Goal: Task Accomplishment & Management: Complete application form

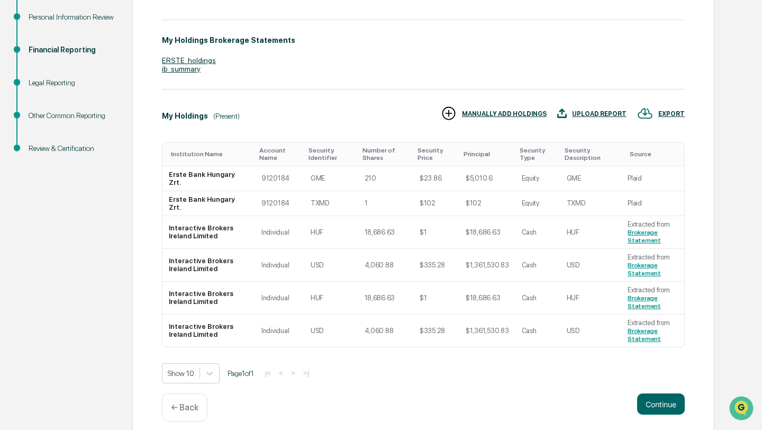
scroll to position [192, 0]
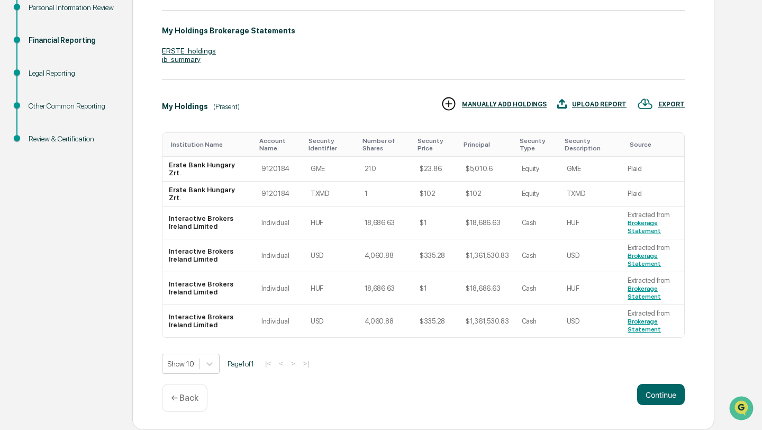
click at [195, 407] on div "← Back" at bounding box center [185, 398] width 46 height 28
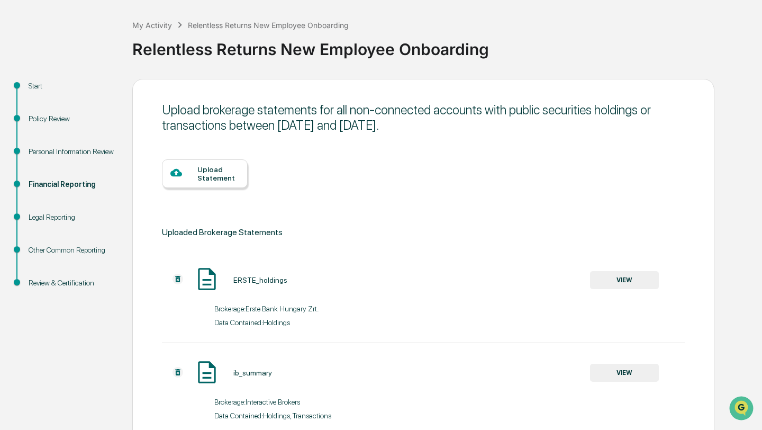
scroll to position [110, 0]
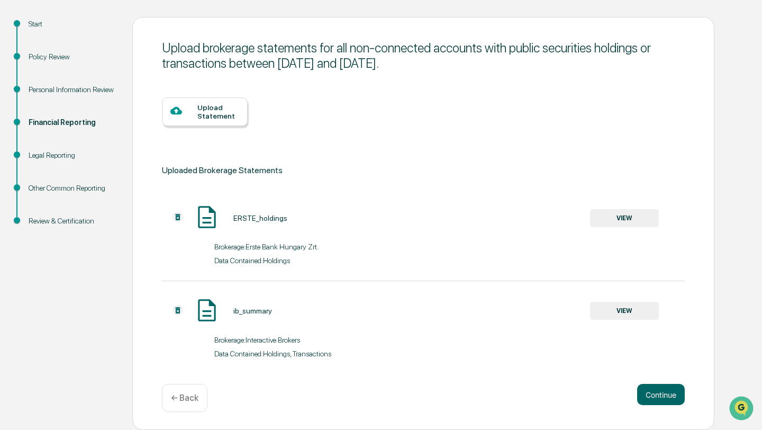
click at [173, 309] on img at bounding box center [178, 310] width 11 height 11
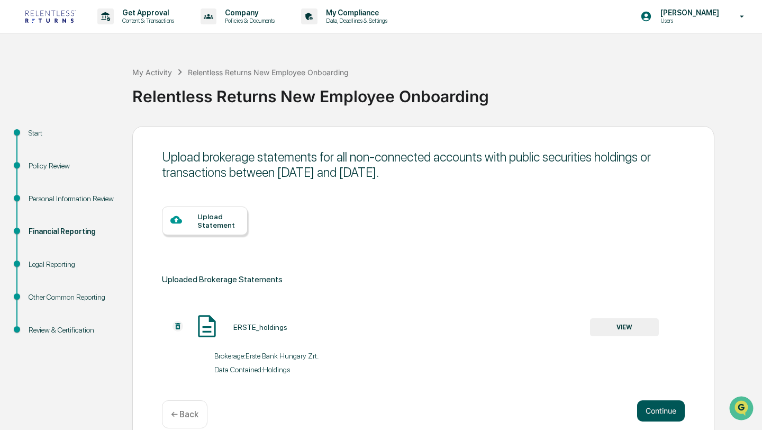
click at [658, 410] on button "Continue" at bounding box center [661, 410] width 48 height 21
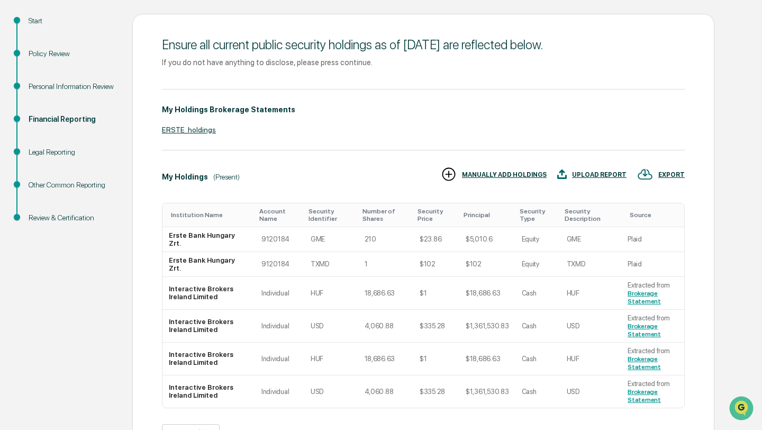
scroll to position [183, 0]
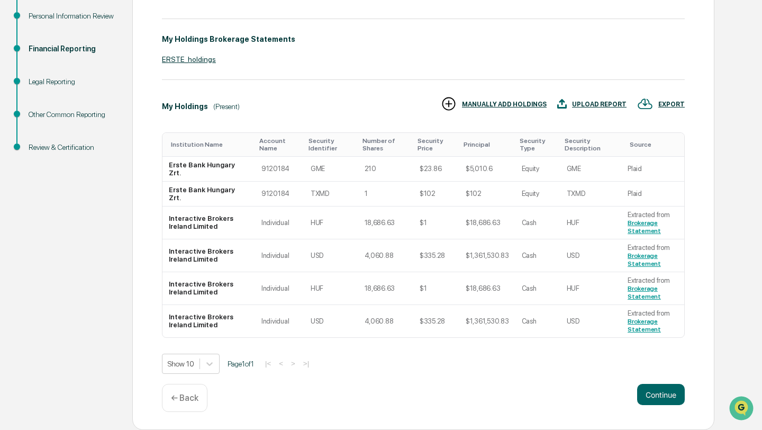
click at [592, 101] on div "UPLOAD REPORT" at bounding box center [599, 104] width 55 height 7
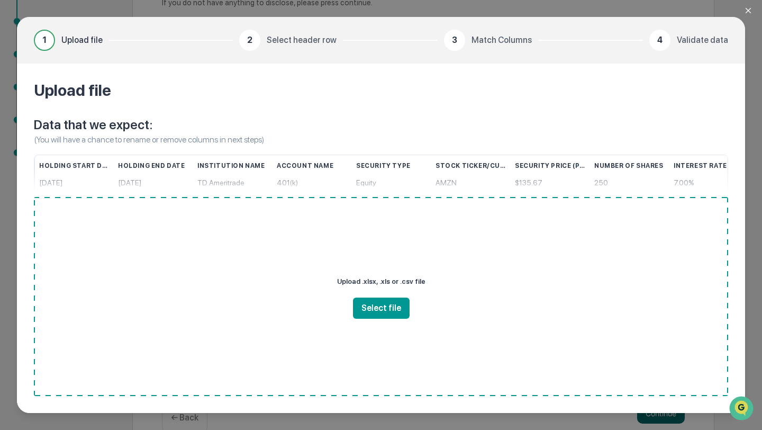
click at [384, 321] on div "Upload .xlsx, .xls or .csv file Select file" at bounding box center [381, 296] width 695 height 199
click at [392, 306] on button "Select file" at bounding box center [381, 308] width 57 height 21
click at [749, 4] on button "Close modal" at bounding box center [754, 10] width 21 height 21
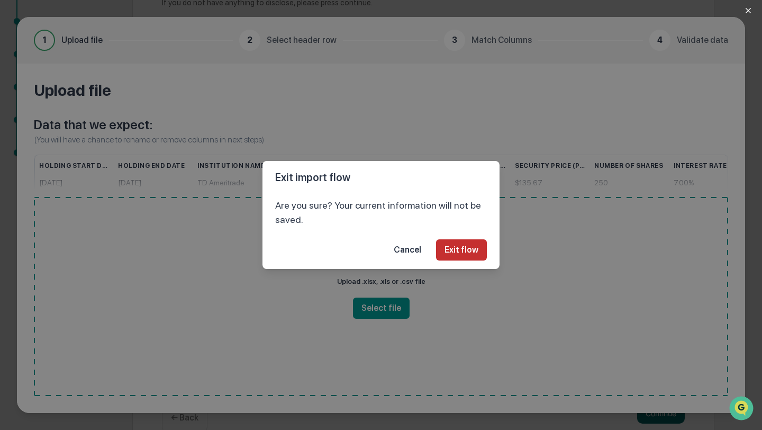
click at [478, 253] on button "Exit flow" at bounding box center [461, 249] width 51 height 21
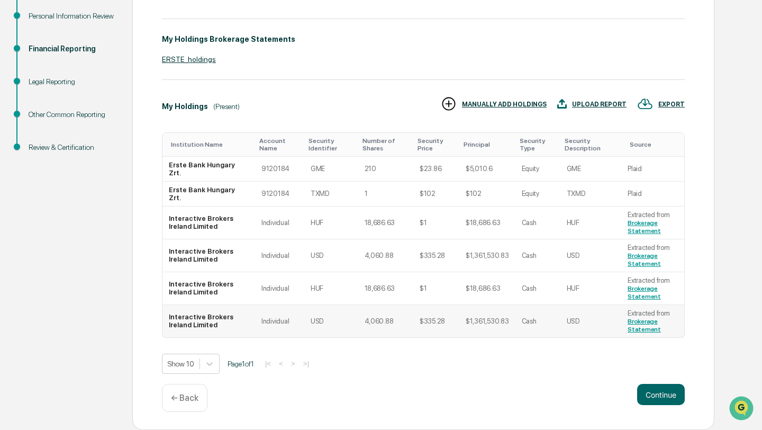
click at [463, 324] on td "$1,361,530.83" at bounding box center [488, 321] width 56 height 32
click at [473, 233] on td "$18,686.63" at bounding box center [488, 222] width 56 height 33
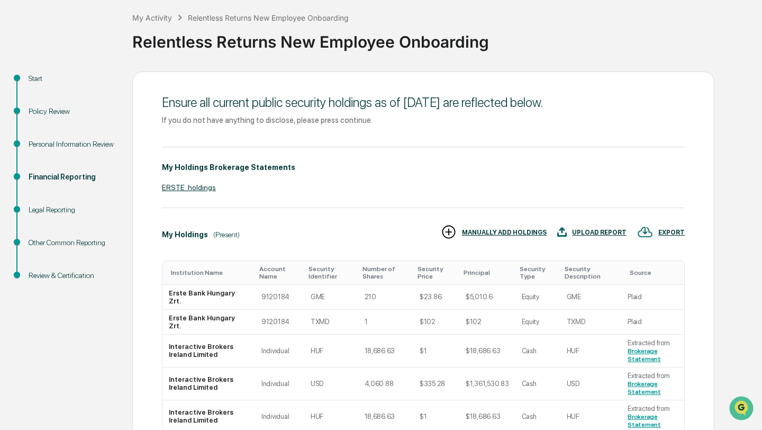
scroll to position [46, 0]
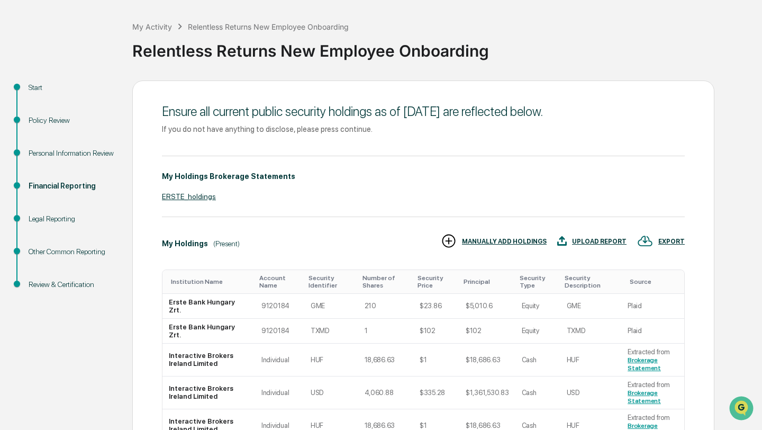
click at [48, 184] on div "Financial Reporting" at bounding box center [72, 186] width 87 height 11
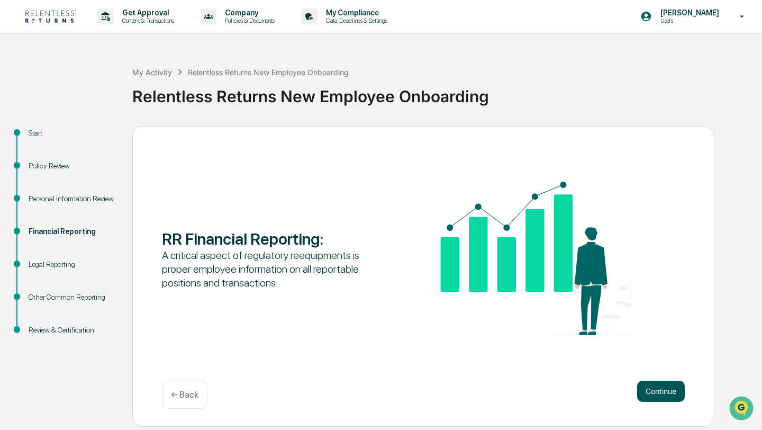
click at [641, 392] on button "Continue" at bounding box center [661, 391] width 48 height 21
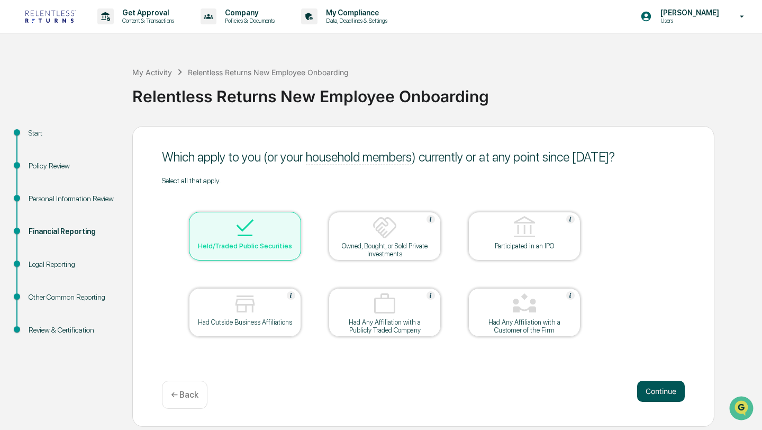
click at [663, 395] on button "Continue" at bounding box center [661, 391] width 48 height 21
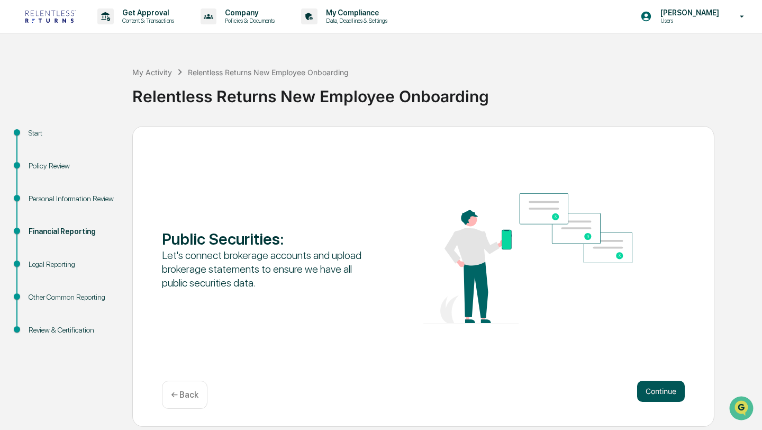
click at [659, 396] on button "Continue" at bounding box center [661, 391] width 48 height 21
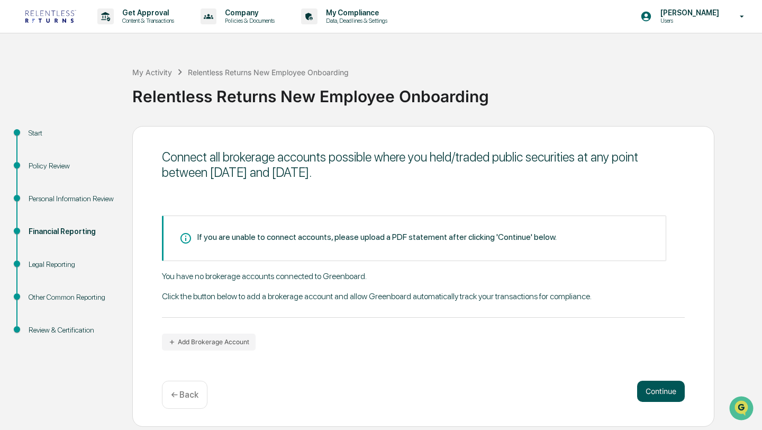
click at [646, 387] on button "Continue" at bounding box center [661, 391] width 48 height 21
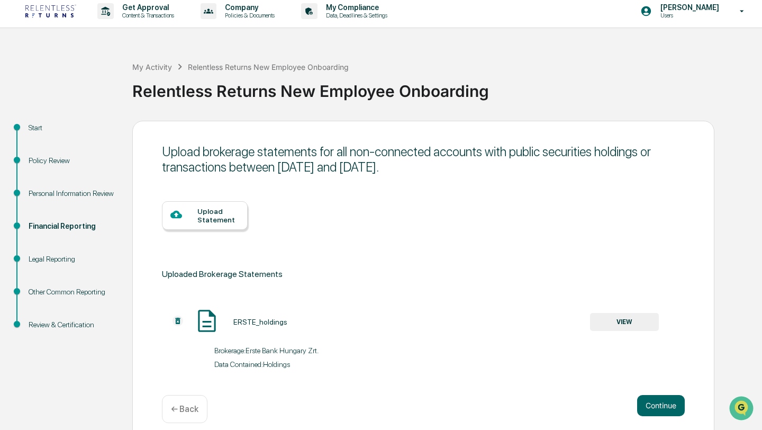
scroll to position [16, 0]
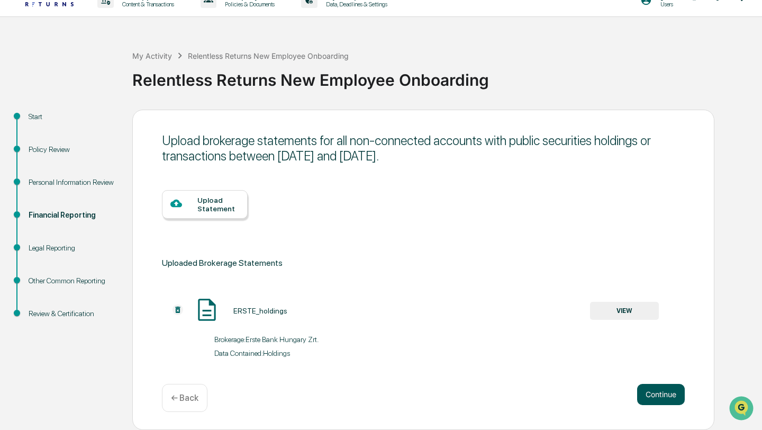
click at [670, 396] on button "Continue" at bounding box center [661, 394] width 48 height 21
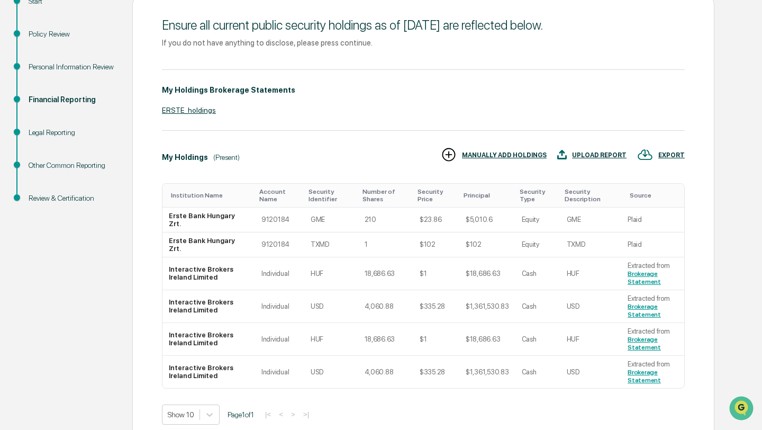
scroll to position [183, 0]
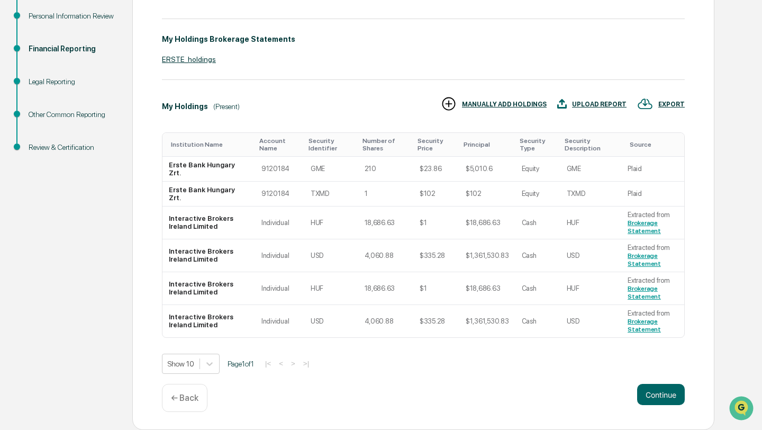
click at [586, 106] on div "UPLOAD REPORT" at bounding box center [599, 104] width 55 height 7
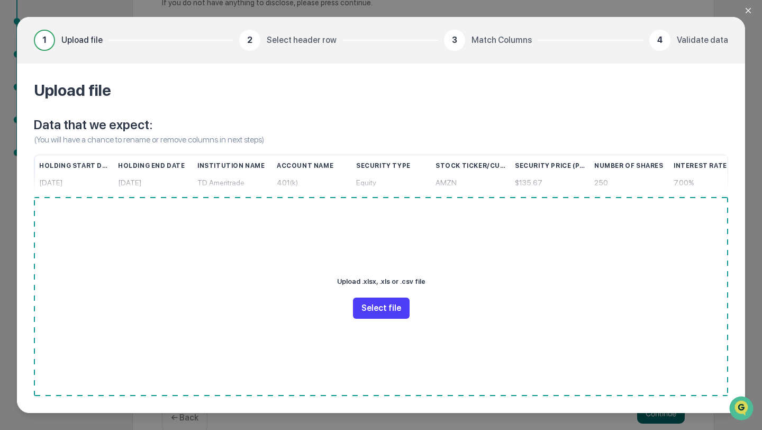
click at [398, 312] on button "Select file" at bounding box center [381, 308] width 57 height 21
click at [386, 310] on button "Select file" at bounding box center [381, 308] width 57 height 21
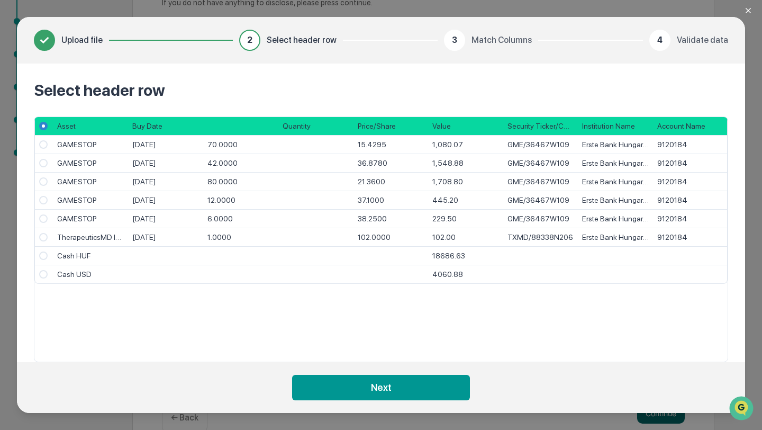
click at [472, 256] on div "18686.63" at bounding box center [465, 256] width 75 height 19
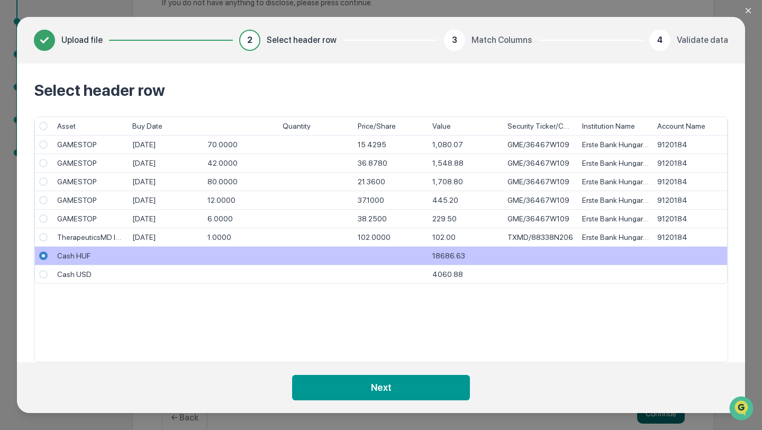
click at [472, 256] on div "18686.63" at bounding box center [465, 256] width 75 height 19
click at [396, 257] on div at bounding box center [391, 256] width 75 height 19
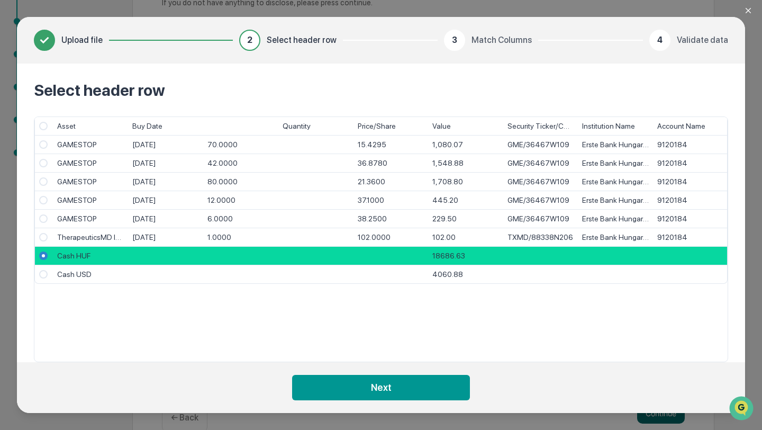
click at [167, 132] on div "Buy Date" at bounding box center [165, 126] width 75 height 19
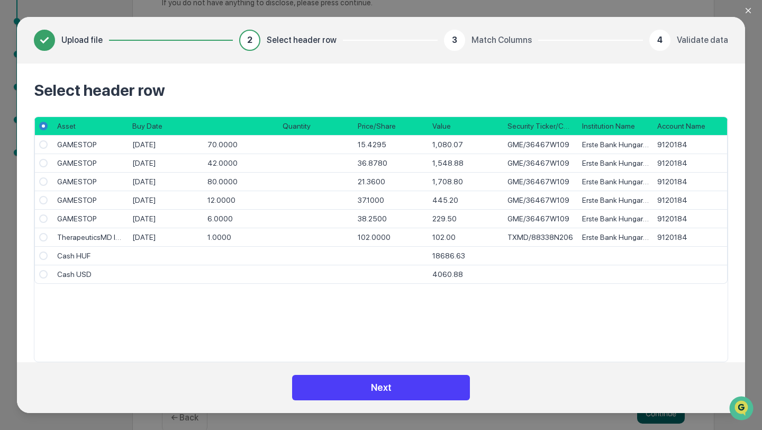
click at [417, 391] on button "Next" at bounding box center [381, 387] width 178 height 25
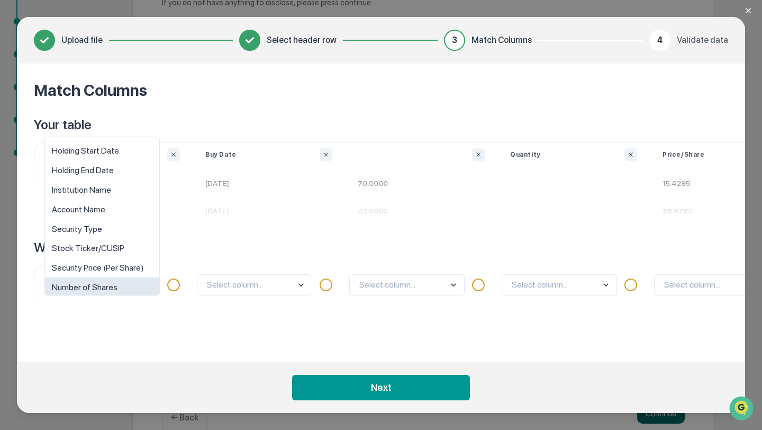
click at [119, 293] on body "Get Approval Content & Transactions Company Policies & Documents My Compliance …" at bounding box center [381, 134] width 762 height 634
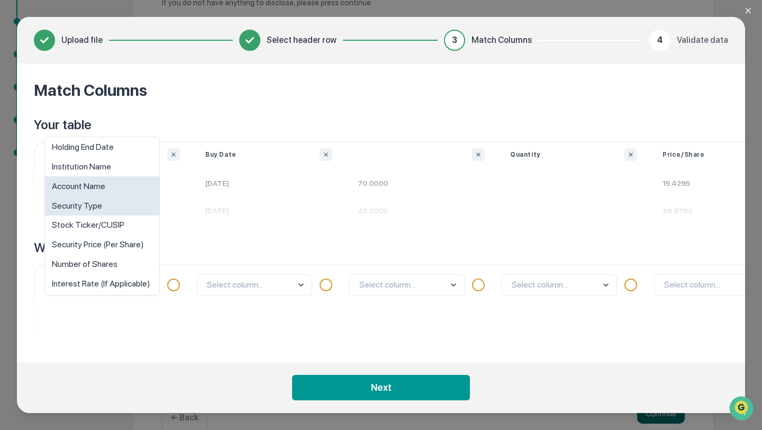
scroll to position [25, 0]
click at [106, 202] on div "Security Type" at bounding box center [102, 204] width 114 height 20
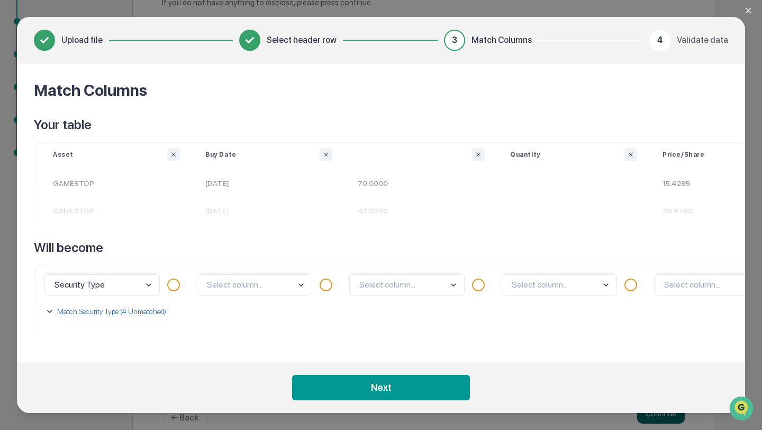
click at [114, 306] on p "Match Security Type (4 Unmatched)" at bounding box center [110, 311] width 111 height 11
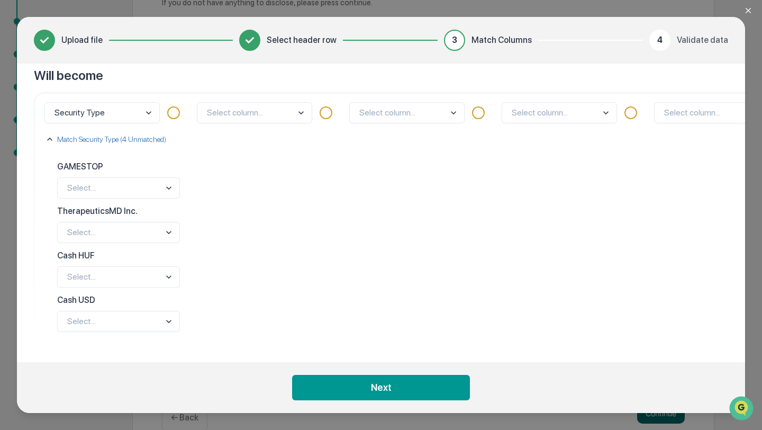
scroll to position [182, 0]
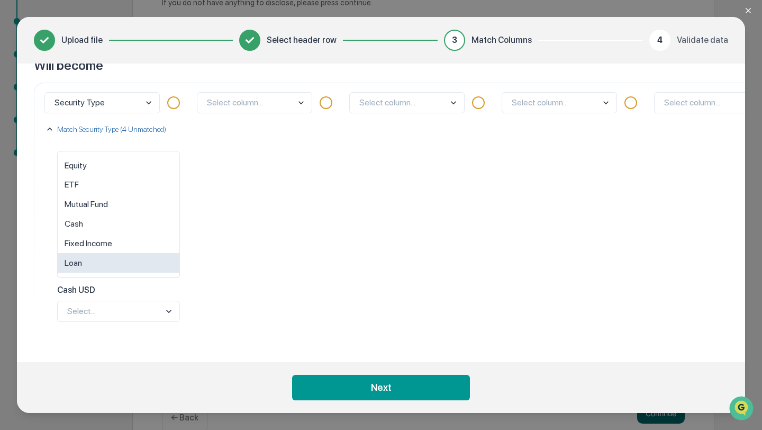
click at [101, 264] on body "Get Approval Content & Transactions Company Policies & Documents My Compliance …" at bounding box center [381, 134] width 762 height 634
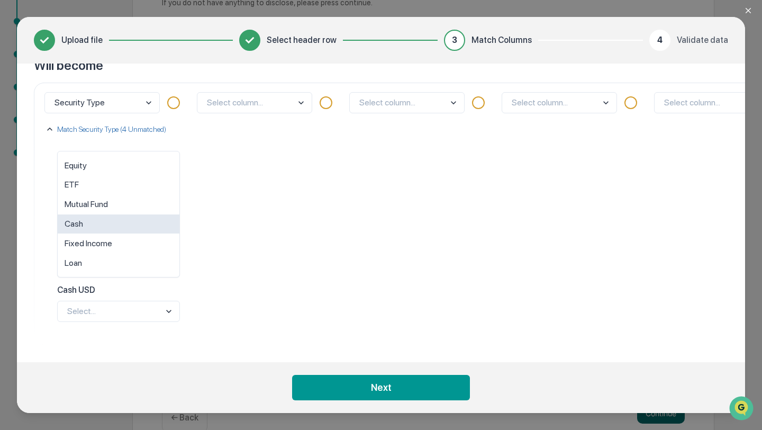
click at [133, 218] on div "Cash" at bounding box center [119, 224] width 122 height 20
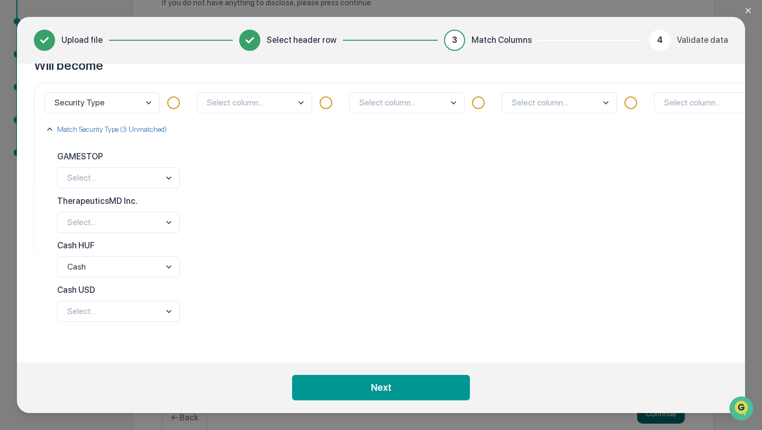
click at [95, 318] on body "Get Approval Content & Transactions Company Policies & Documents My Compliance …" at bounding box center [381, 134] width 762 height 634
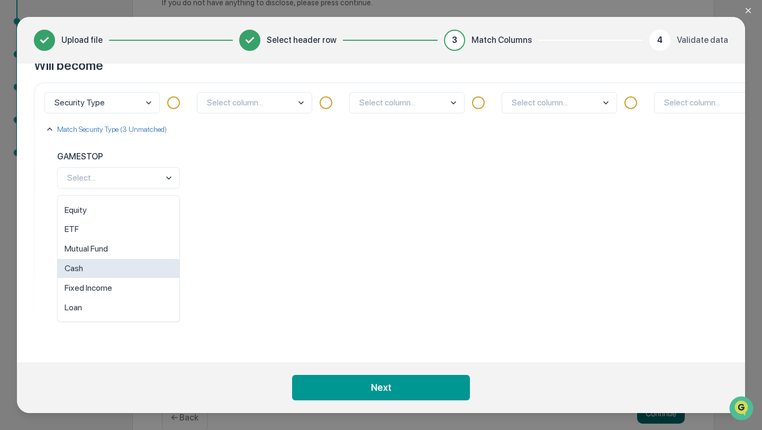
click at [94, 276] on div "Cash" at bounding box center [119, 269] width 122 height 20
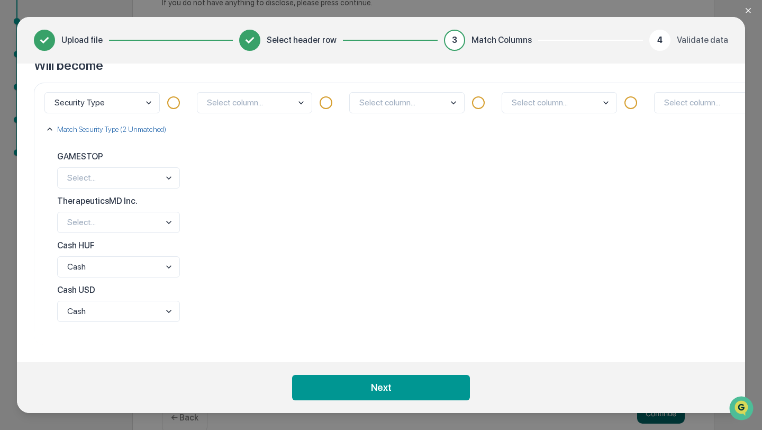
click at [108, 191] on div "GAMESTOP Select..." at bounding box center [116, 169] width 127 height 44
click at [108, 179] on body "Get Approval Content & Transactions Company Policies & Documents My Compliance …" at bounding box center [381, 134] width 762 height 634
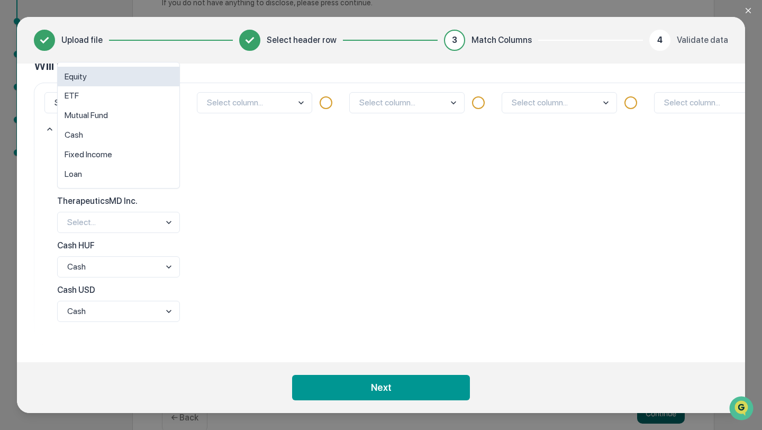
click at [133, 78] on div "Equity" at bounding box center [119, 77] width 122 height 20
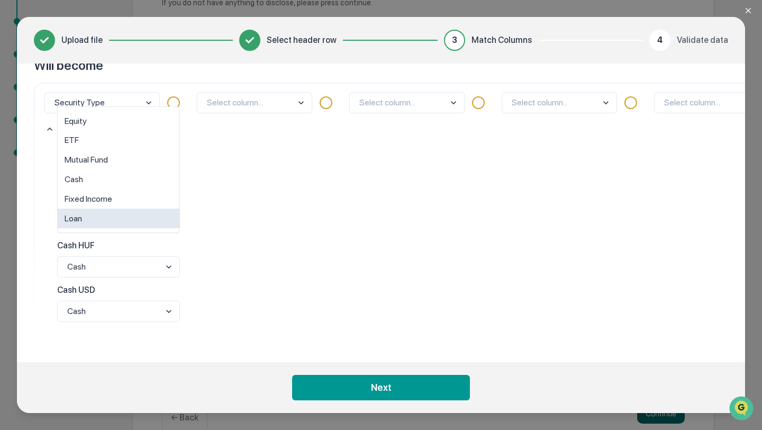
click at [126, 218] on body "Get Approval Content & Transactions Company Policies & Documents My Compliance …" at bounding box center [381, 134] width 762 height 634
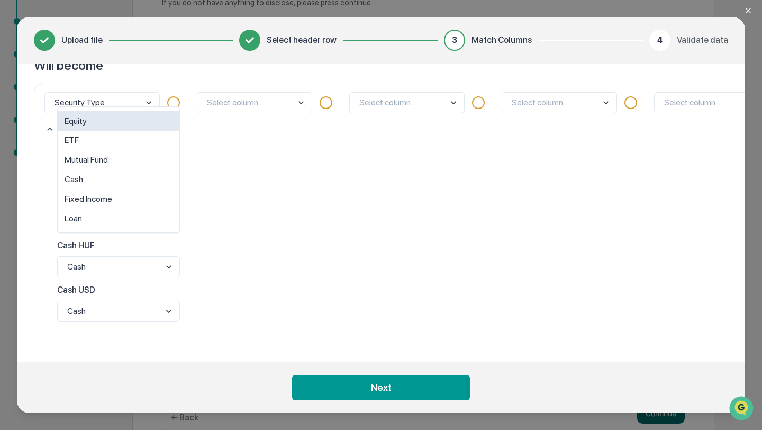
click at [117, 115] on div "Equity" at bounding box center [119, 121] width 122 height 20
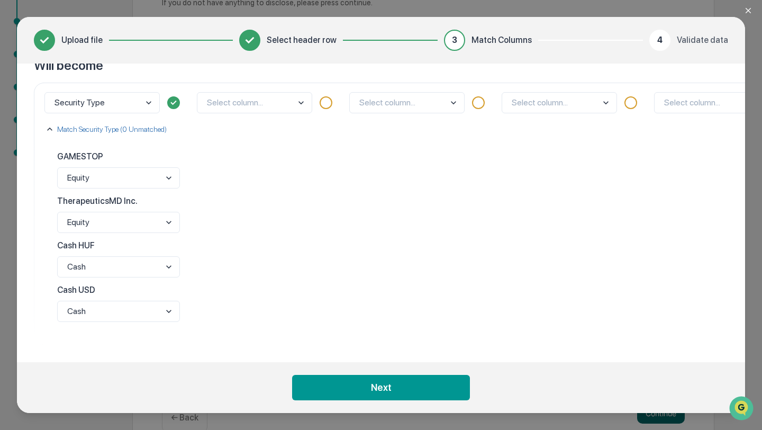
click at [230, 113] on div "Select column..." at bounding box center [269, 214] width 152 height 263
click at [232, 110] on body "Get Approval Content & Transactions Company Policies & Documents My Compliance …" at bounding box center [381, 134] width 762 height 634
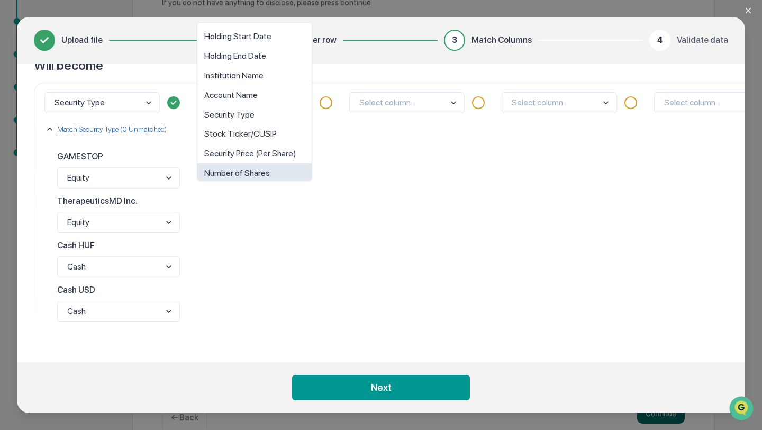
scroll to position [0, 0]
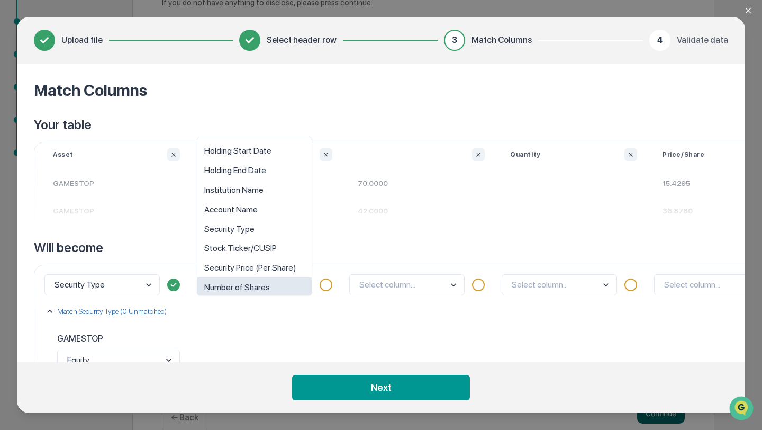
click at [381, 230] on div "Your table Asset GAMESTOP GAMESTOP Buy Date 2023.10.02. 2024.05.15. 70.0000 42.…" at bounding box center [381, 321] width 695 height 411
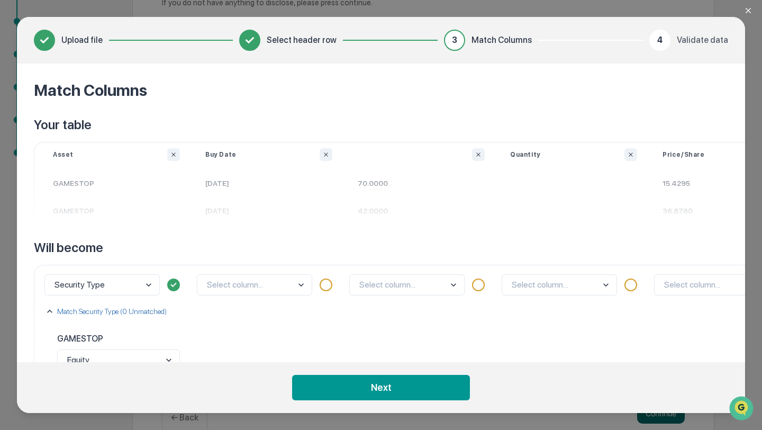
click at [269, 282] on body "Get Approval Content & Transactions Company Policies & Documents My Compliance …" at bounding box center [381, 134] width 762 height 634
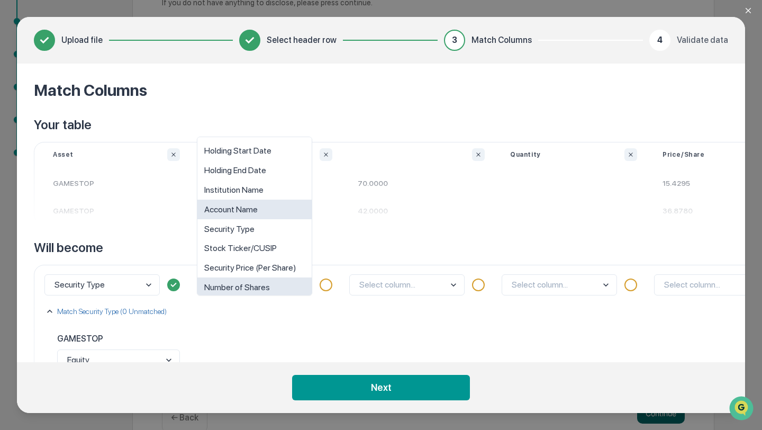
scroll to position [8, 0]
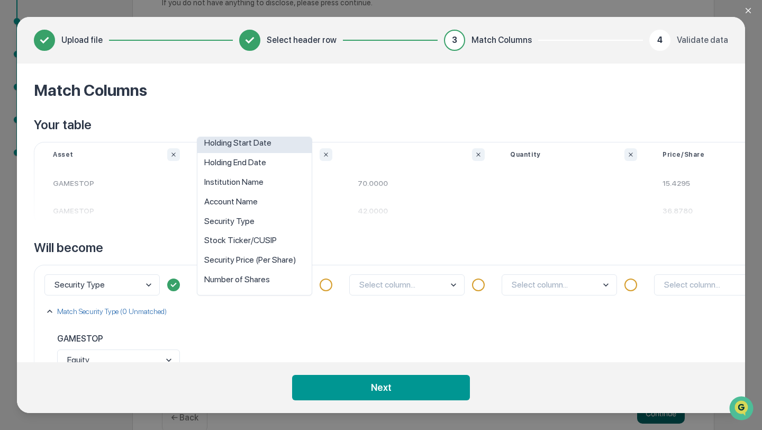
click at [265, 148] on div "Holding Start Date" at bounding box center [254, 143] width 114 height 20
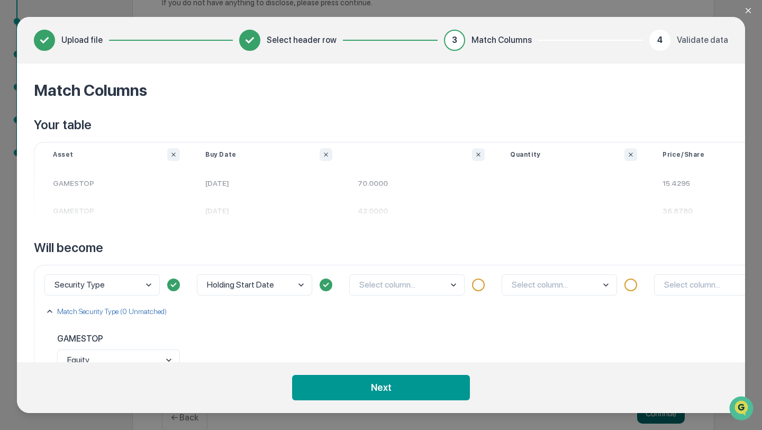
click at [424, 283] on body "Get Approval Content & Transactions Company Policies & Documents My Compliance …" at bounding box center [381, 134] width 762 height 634
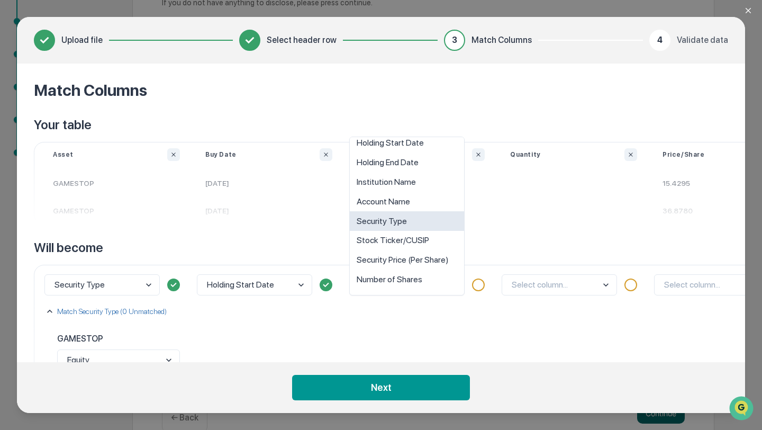
click at [495, 238] on div "Your table Asset GAMESTOP GAMESTOP Buy Date 2023.10.02. 2024.05.15. 70.0000 42.…" at bounding box center [381, 321] width 695 height 411
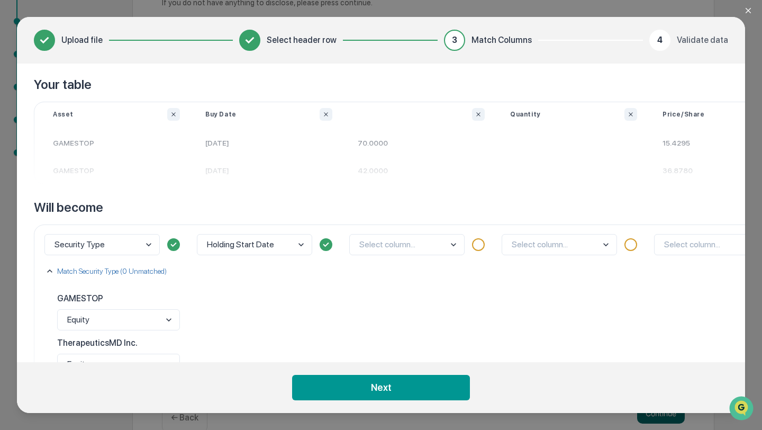
scroll to position [0, 0]
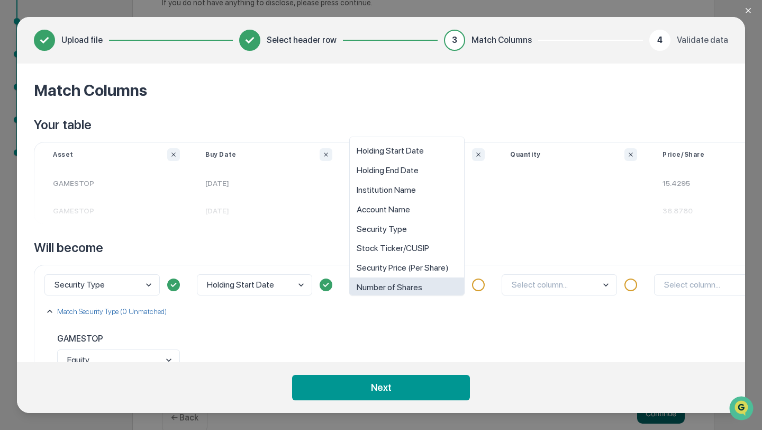
click at [432, 277] on body "Get Approval Content & Transactions Company Policies & Documents My Compliance …" at bounding box center [381, 134] width 762 height 634
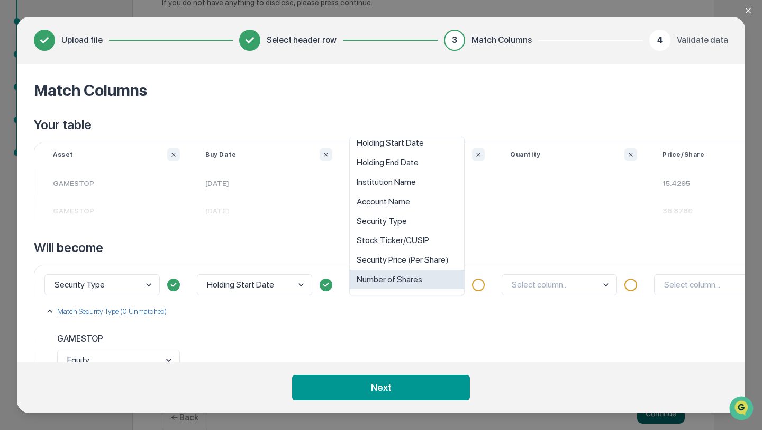
click at [427, 273] on div "Number of Shares" at bounding box center [407, 279] width 114 height 20
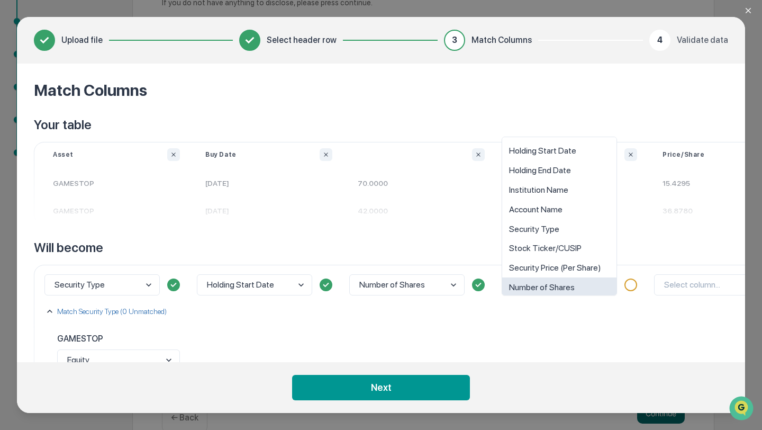
click at [544, 288] on body "Get Approval Content & Transactions Company Policies & Documents My Compliance …" at bounding box center [381, 134] width 762 height 634
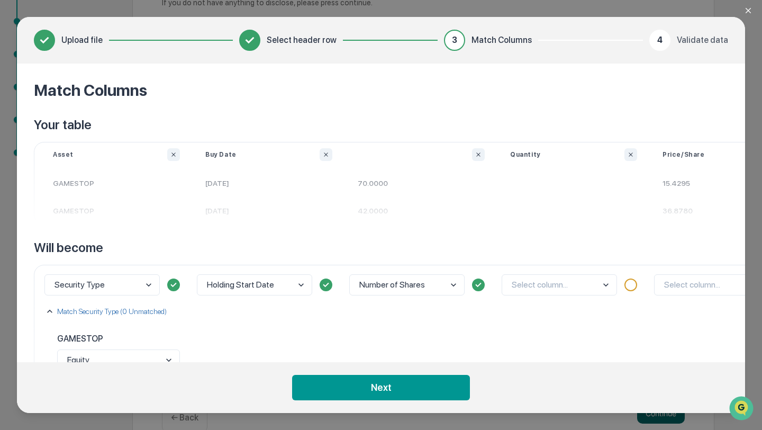
click at [570, 328] on div "Select column..." at bounding box center [574, 396] width 152 height 263
click at [632, 155] on icon "Ignore column" at bounding box center [631, 154] width 6 height 6
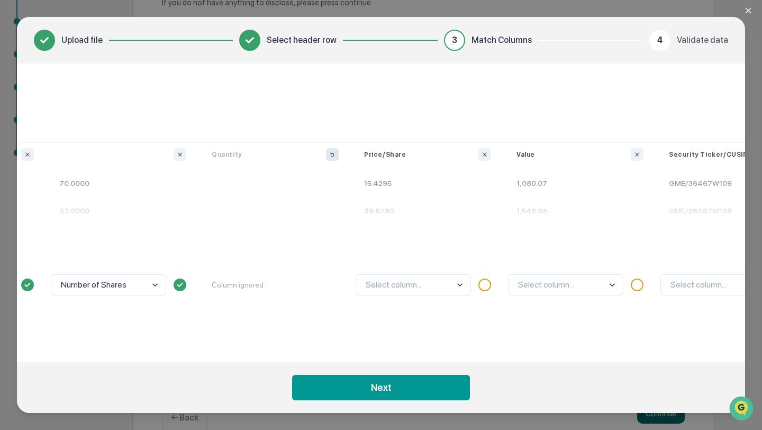
scroll to position [0, 360]
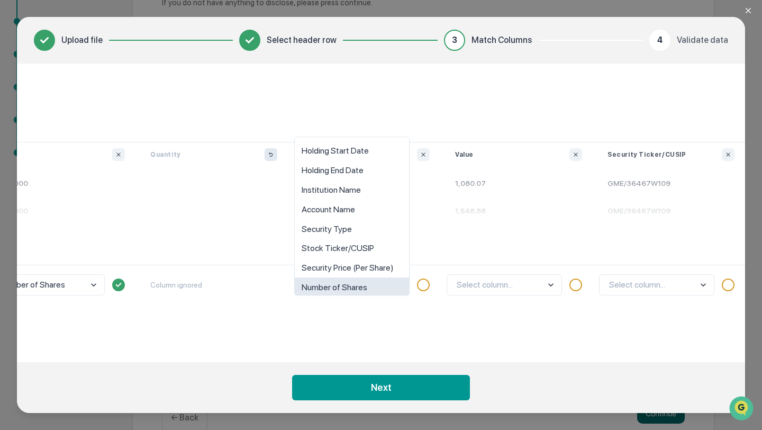
click at [384, 284] on body "Get Approval Content & Transactions Company Policies & Documents My Compliance …" at bounding box center [381, 134] width 762 height 634
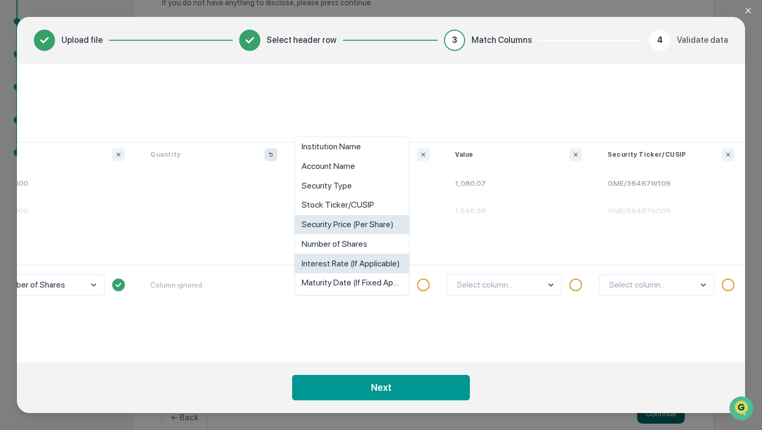
scroll to position [46, 0]
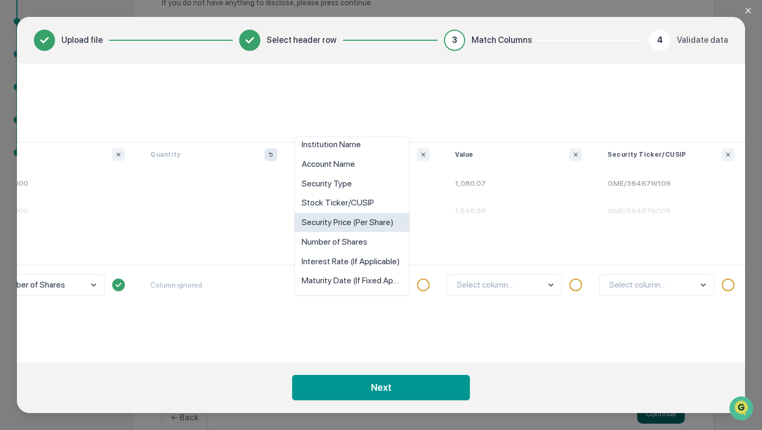
click at [356, 218] on div "Security Price (Per Share)" at bounding box center [352, 223] width 114 height 20
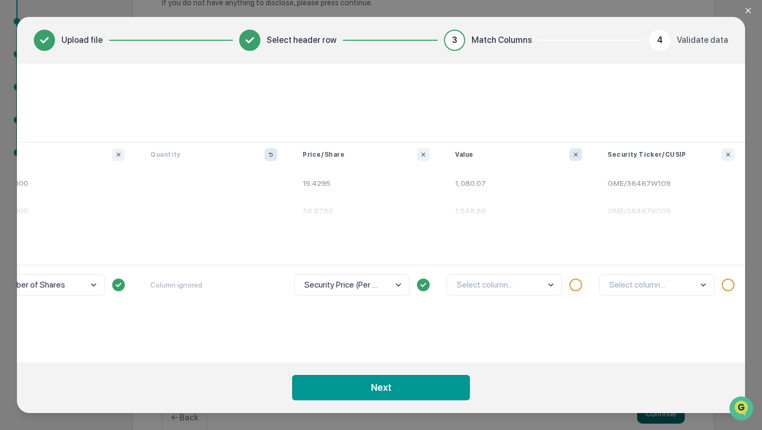
click at [574, 151] on button "Ignore column" at bounding box center [576, 154] width 13 height 13
click at [664, 288] on body "Get Approval Content & Transactions Company Policies & Documents My Compliance …" at bounding box center [381, 134] width 762 height 634
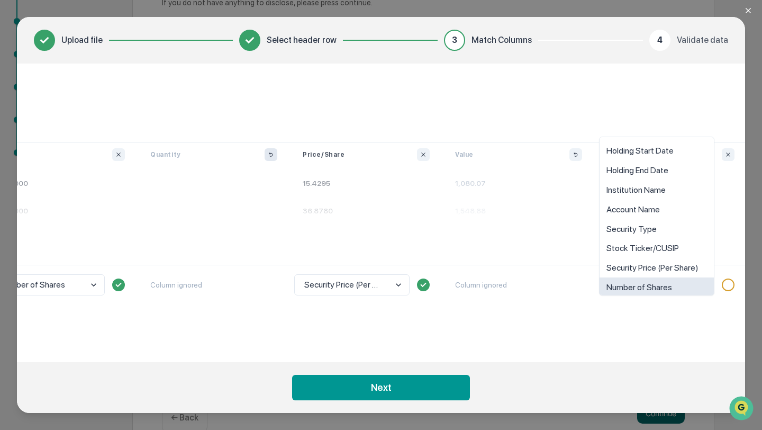
scroll to position [8, 0]
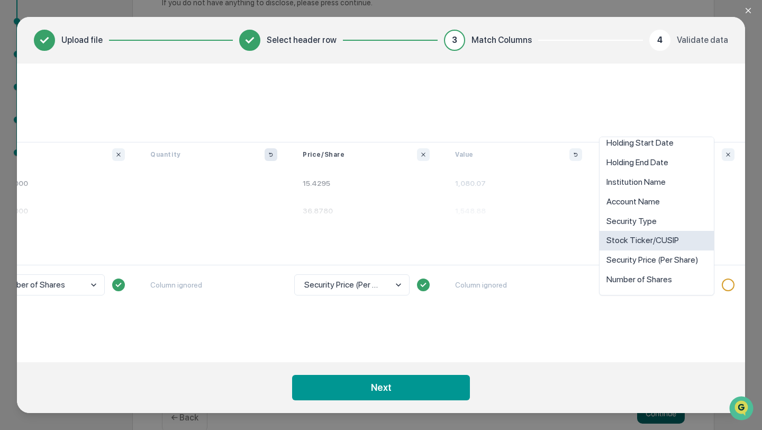
click at [664, 246] on div "Stock Ticker/CUSIP" at bounding box center [657, 241] width 114 height 20
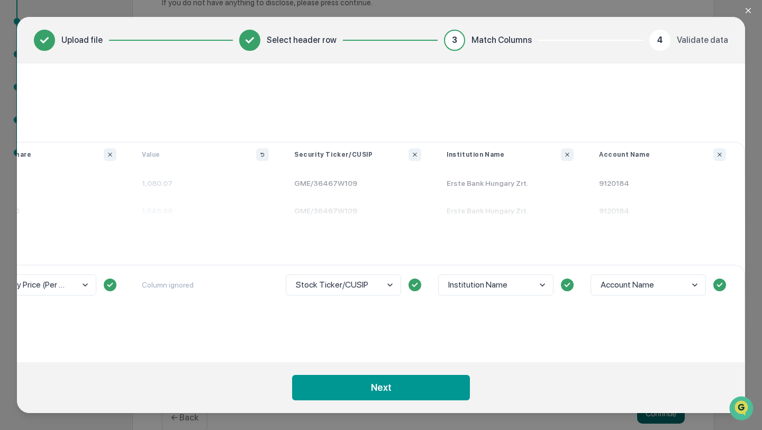
scroll to position [0, 0]
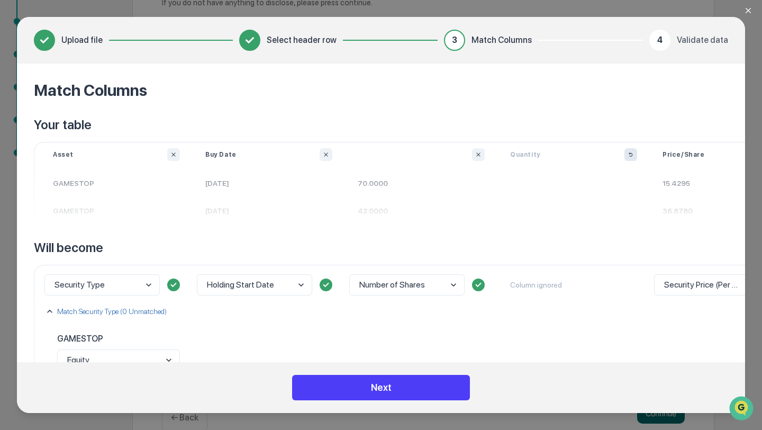
click at [390, 379] on button "Next" at bounding box center [381, 387] width 178 height 25
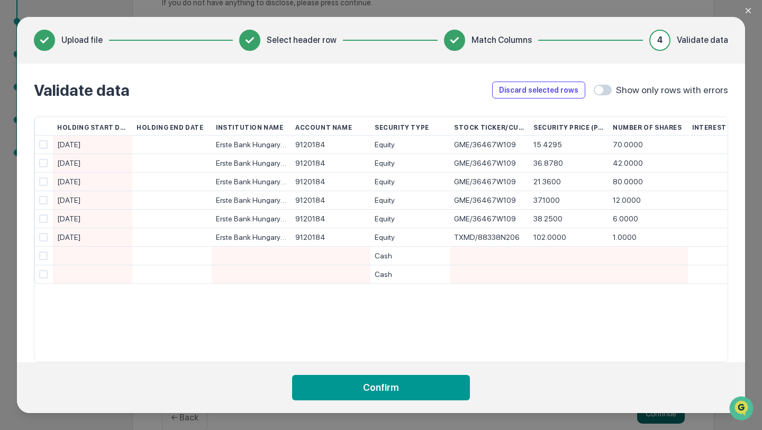
click at [396, 257] on div "Cash" at bounding box center [410, 256] width 71 height 19
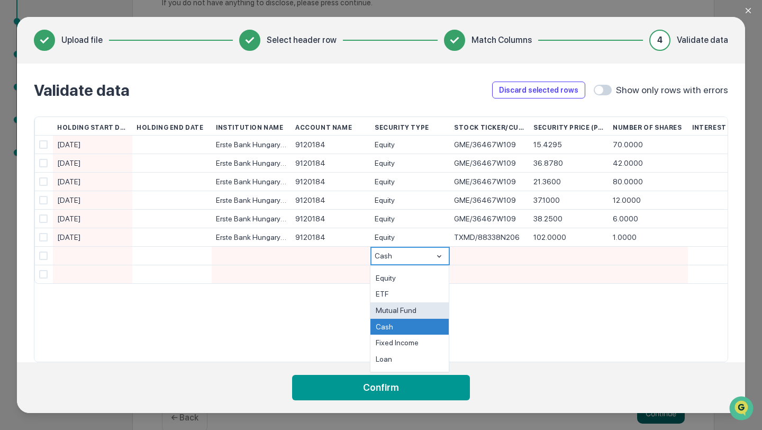
click at [507, 344] on div "Holding Start Date Holding End Date Institution Name Account Name Security Type…" at bounding box center [381, 239] width 695 height 246
click at [408, 259] on div "Cash" at bounding box center [410, 256] width 71 height 19
click at [403, 258] on div at bounding box center [401, 256] width 52 height 19
click at [525, 313] on div "Holding Start Date Holding End Date Institution Name Account Name Security Type…" at bounding box center [381, 239] width 695 height 246
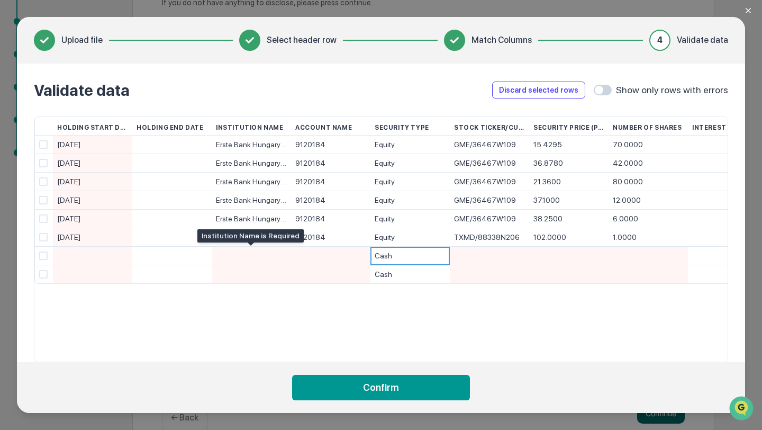
click at [266, 256] on div at bounding box center [251, 256] width 71 height 18
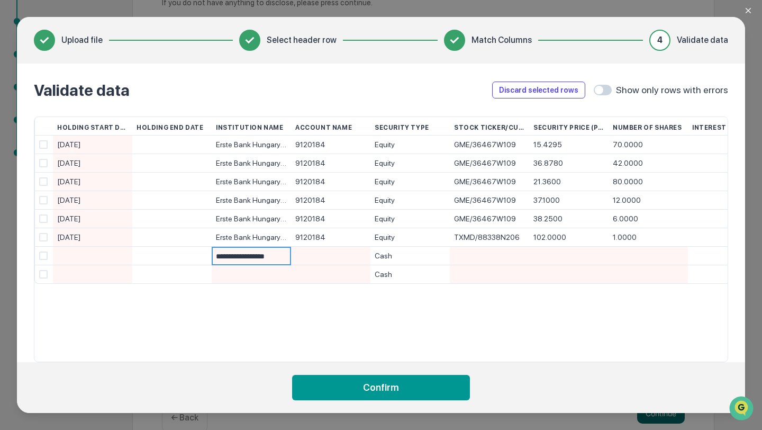
type input "**********"
click at [255, 272] on div at bounding box center [251, 274] width 71 height 18
type input "**********"
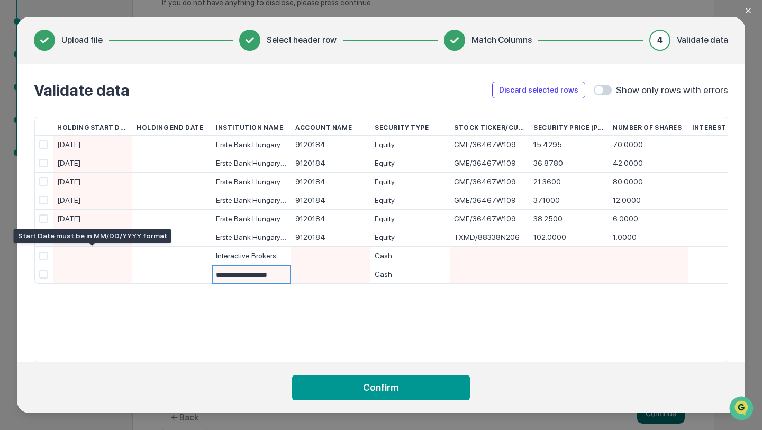
click at [115, 255] on div at bounding box center [92, 256] width 71 height 18
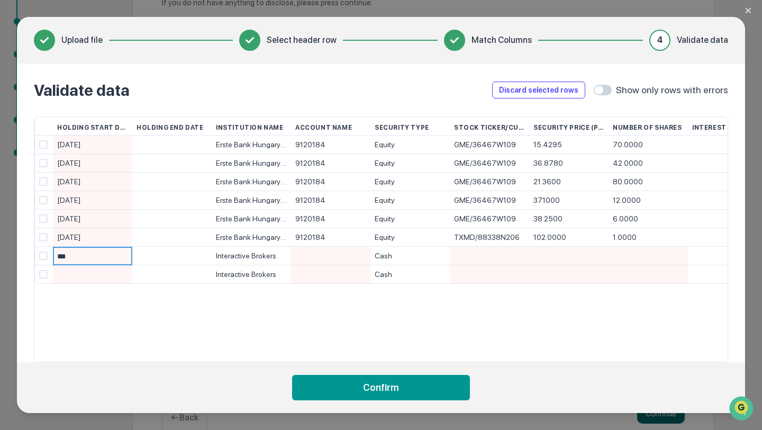
type input "****"
click at [94, 264] on input "****" at bounding box center [94, 256] width 75 height 19
click at [94, 277] on div at bounding box center [92, 274] width 71 height 18
type input "****"
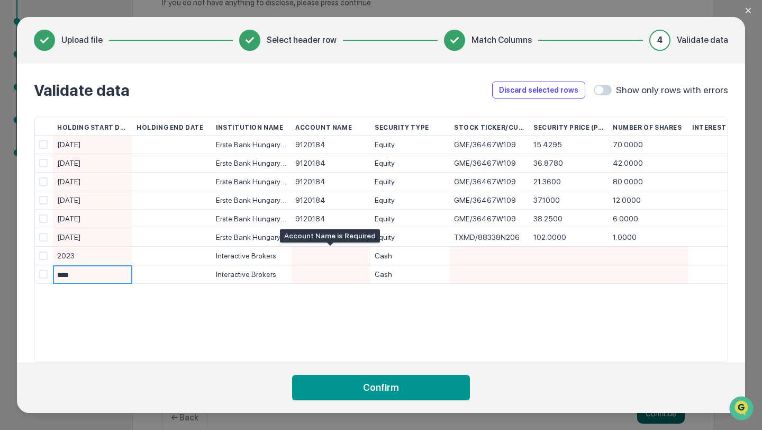
click at [353, 260] on div at bounding box center [330, 256] width 71 height 18
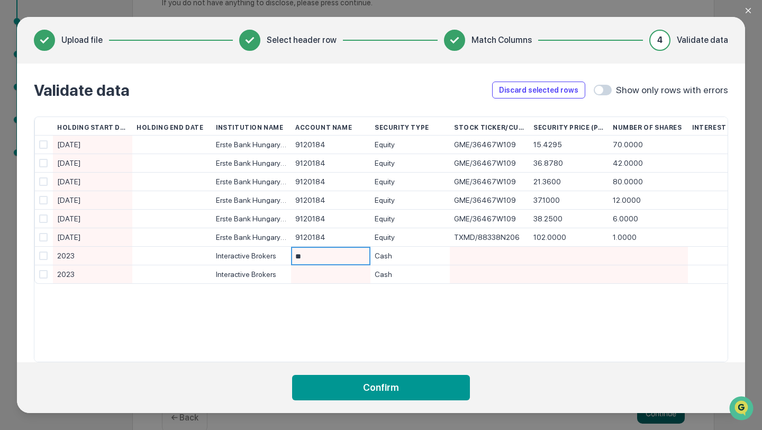
type input "*"
type input "*********"
click at [331, 256] on input "*********" at bounding box center [332, 256] width 75 height 19
click at [321, 269] on div at bounding box center [330, 274] width 71 height 18
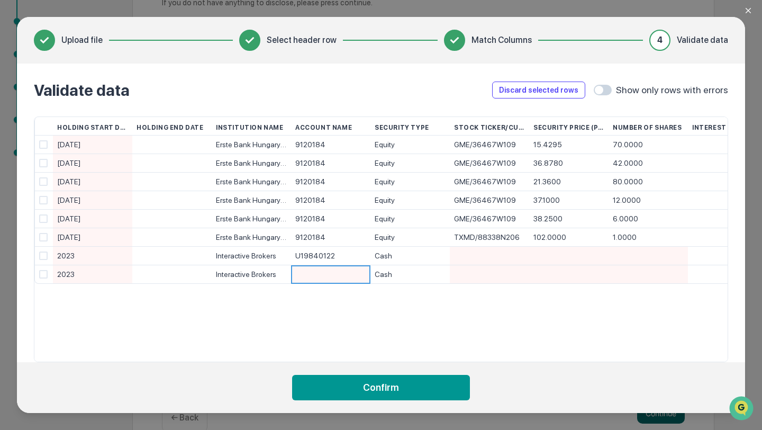
type input "*********"
click at [499, 254] on div at bounding box center [489, 256] width 71 height 18
type input "*"
type input "***"
click at [504, 274] on div at bounding box center [489, 274] width 71 height 18
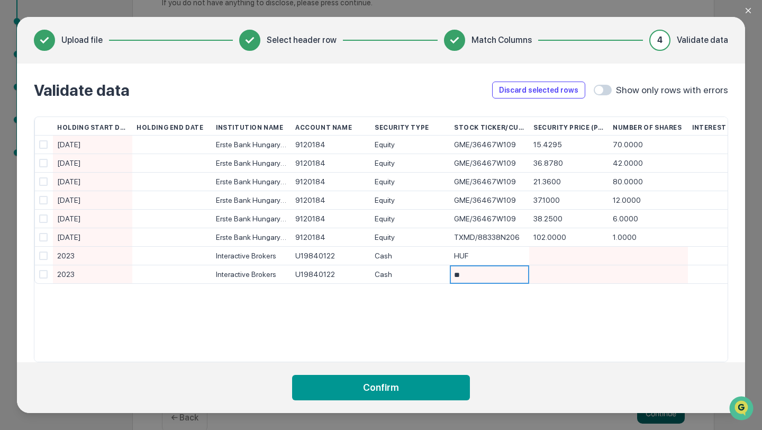
type input "***"
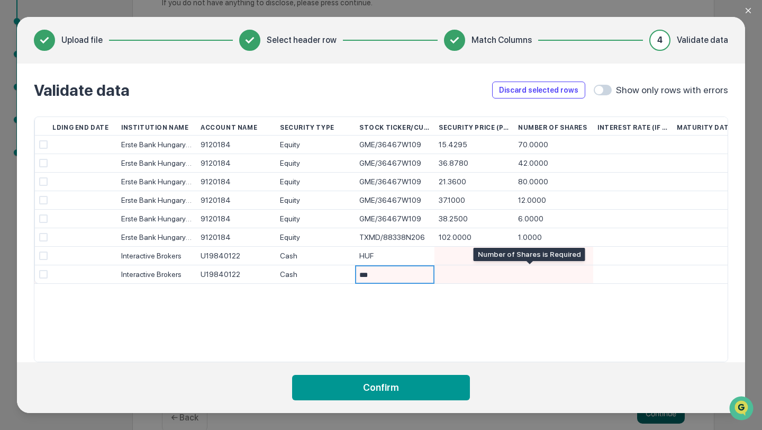
scroll to position [0, 118]
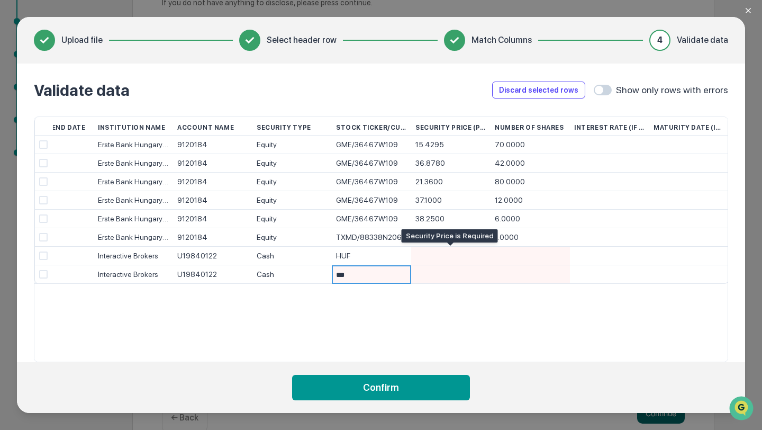
click at [436, 253] on div at bounding box center [451, 256] width 71 height 18
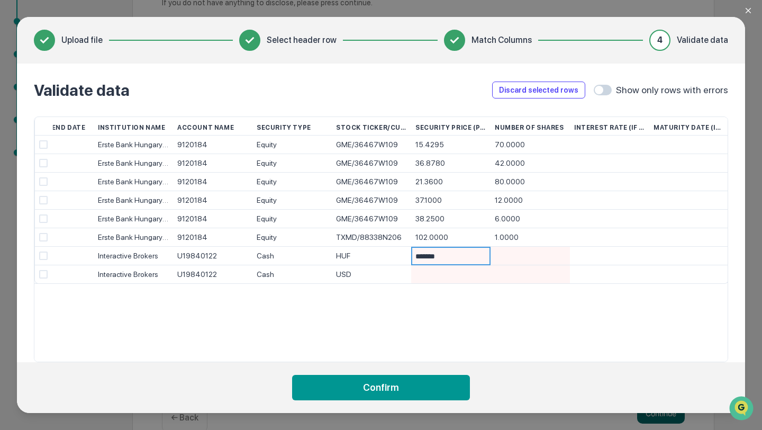
type input "********"
click at [450, 278] on div at bounding box center [451, 274] width 71 height 18
type input "*******"
click at [496, 258] on div at bounding box center [530, 256] width 71 height 18
type input "*"
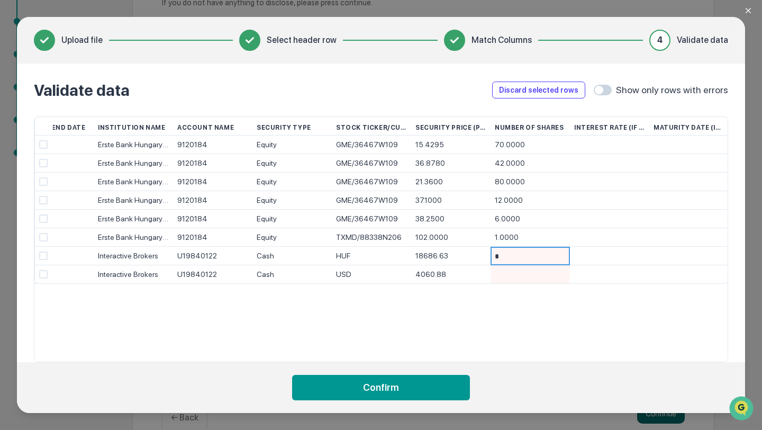
click at [528, 275] on div at bounding box center [530, 274] width 71 height 18
type input "*"
click at [496, 322] on div "Holding Start Date Holding End Date Institution Name Account Name Security Type…" at bounding box center [381, 239] width 695 height 246
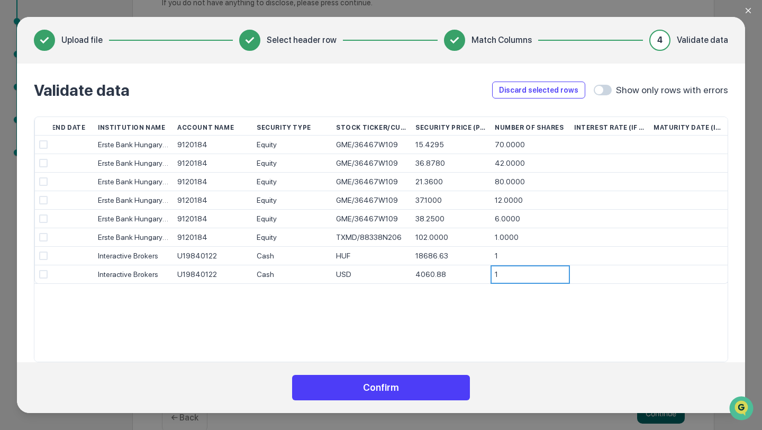
click at [435, 384] on button "Confirm" at bounding box center [381, 387] width 178 height 25
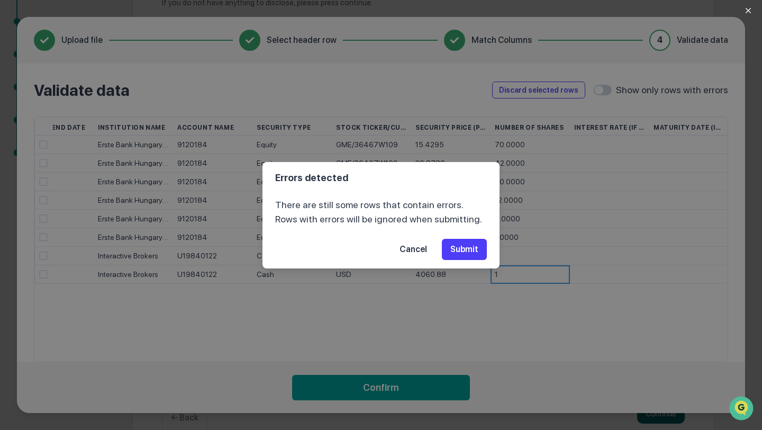
click at [455, 247] on button "Submit" at bounding box center [464, 249] width 45 height 21
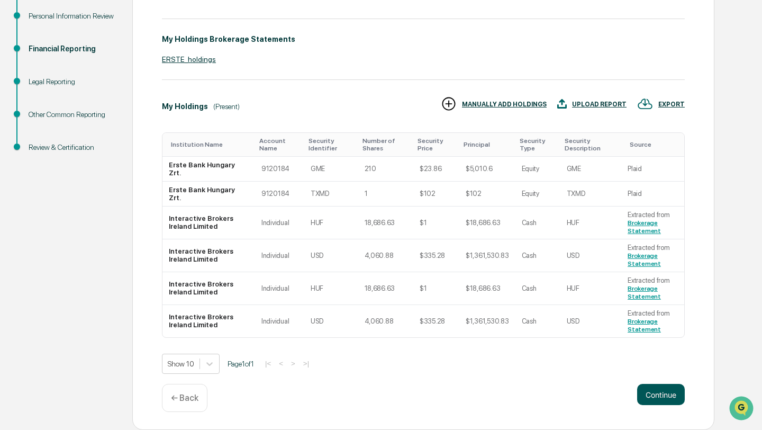
click at [648, 397] on button "Continue" at bounding box center [661, 394] width 48 height 21
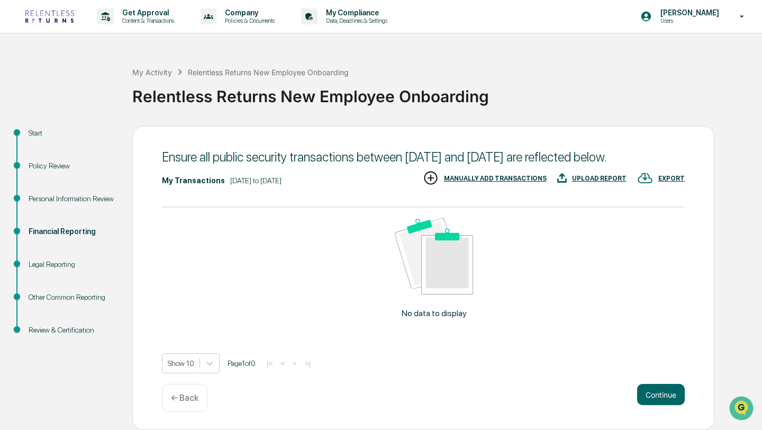
scroll to position [15, 0]
click at [663, 401] on button "Continue" at bounding box center [661, 394] width 48 height 21
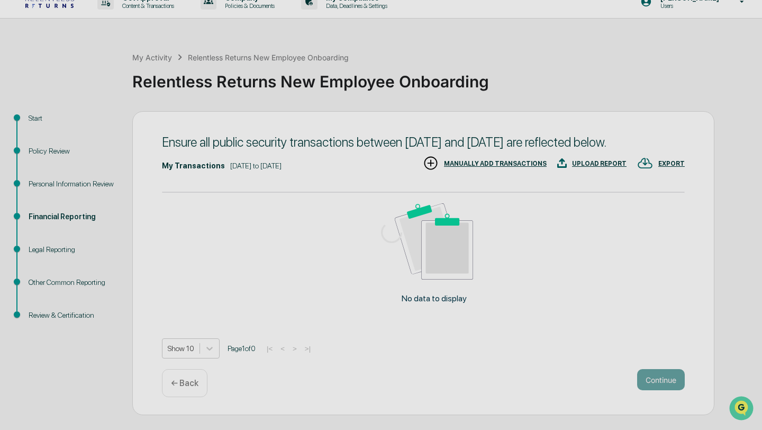
scroll to position [0, 0]
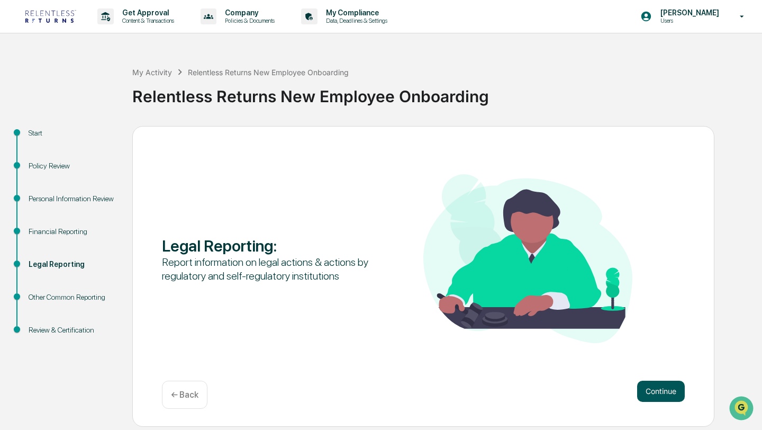
click at [662, 401] on button "Continue" at bounding box center [661, 391] width 48 height 21
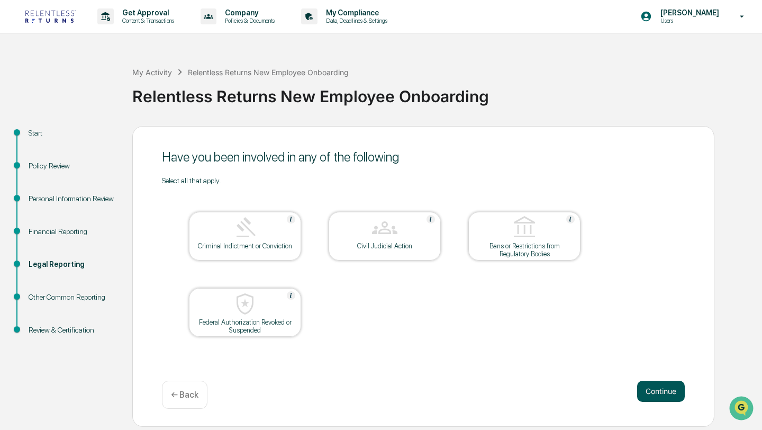
click at [643, 391] on button "Continue" at bounding box center [661, 391] width 48 height 21
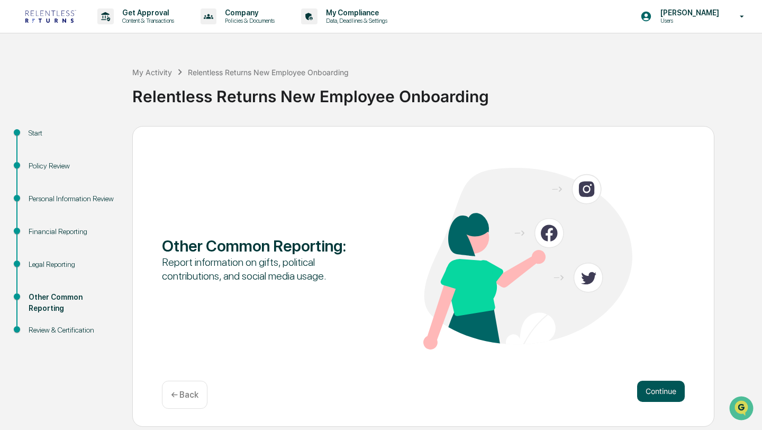
click at [659, 388] on button "Continue" at bounding box center [661, 391] width 48 height 21
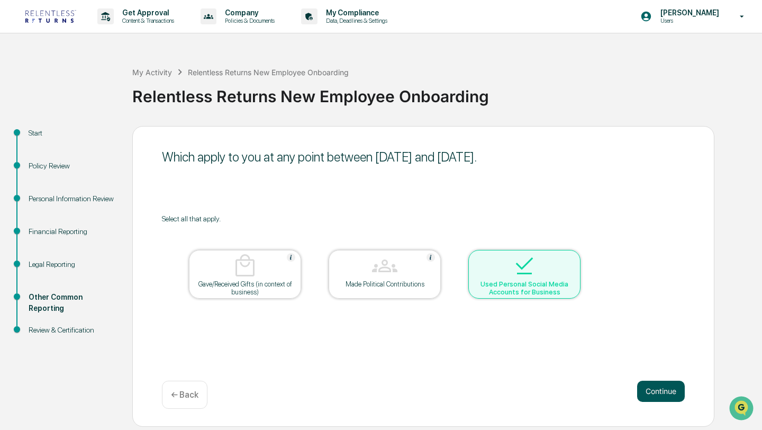
click at [655, 385] on button "Continue" at bounding box center [661, 391] width 48 height 21
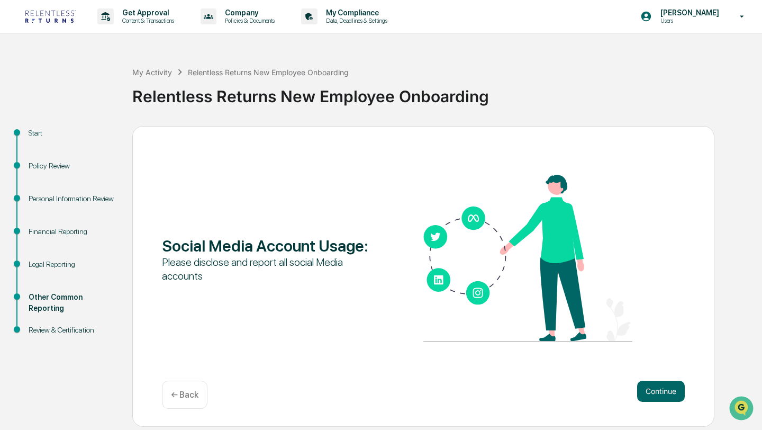
click at [655, 385] on button "Continue" at bounding box center [661, 391] width 48 height 21
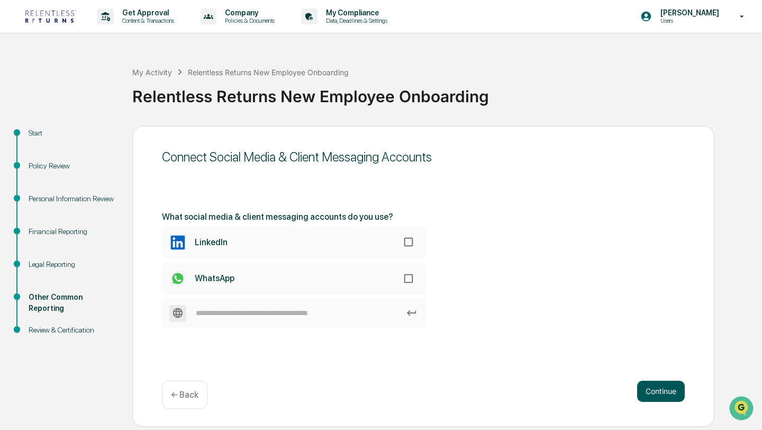
click at [653, 388] on button "Continue" at bounding box center [661, 391] width 48 height 21
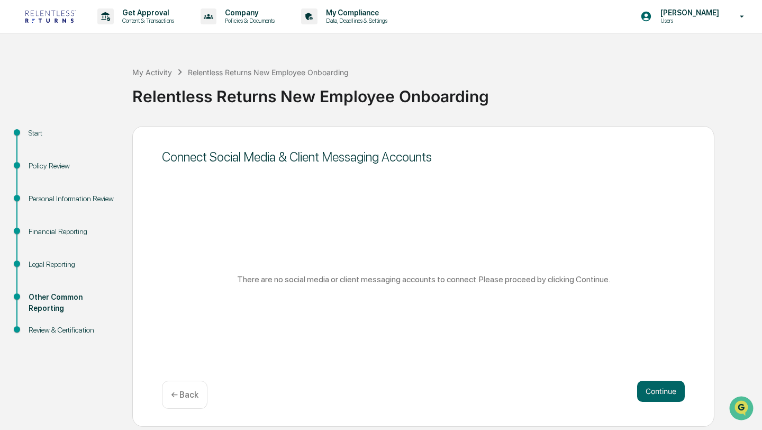
click at [197, 387] on div "← Back" at bounding box center [185, 395] width 46 height 28
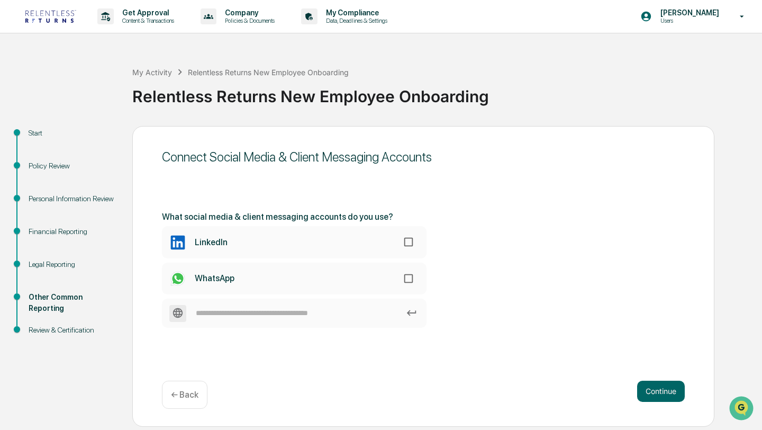
click at [197, 389] on div "← Back" at bounding box center [185, 395] width 46 height 28
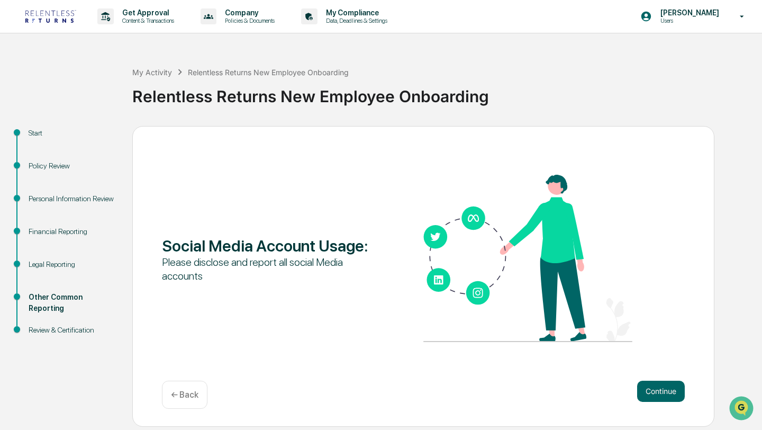
click at [191, 398] on p "← Back" at bounding box center [185, 395] width 28 height 10
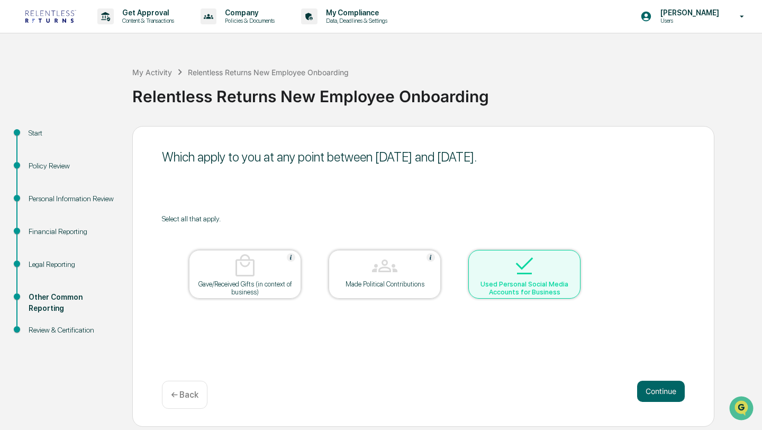
click at [520, 275] on img at bounding box center [524, 265] width 25 height 25
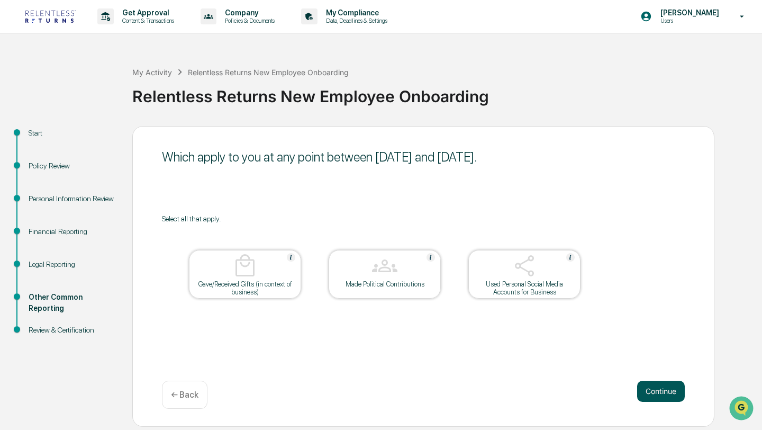
click at [678, 392] on button "Continue" at bounding box center [661, 391] width 48 height 21
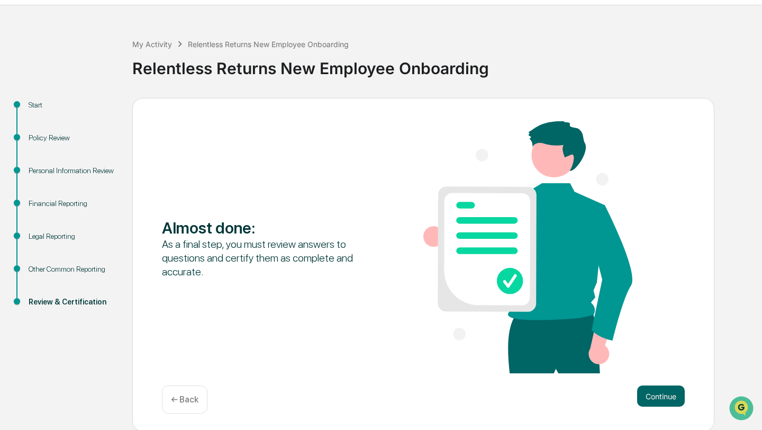
scroll to position [30, 0]
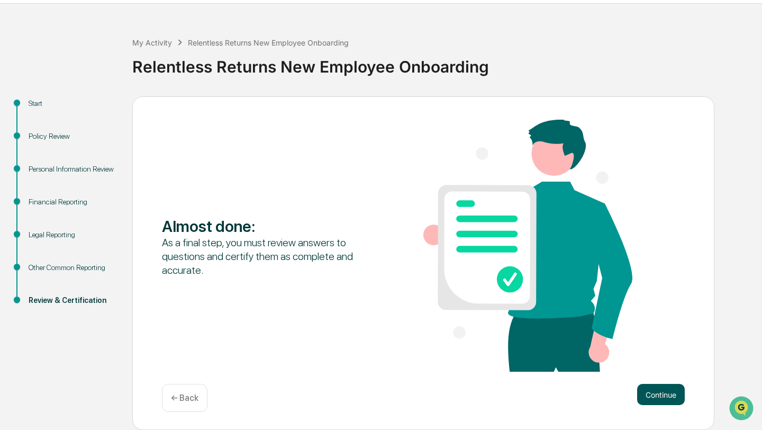
click at [655, 400] on button "Continue" at bounding box center [661, 394] width 48 height 21
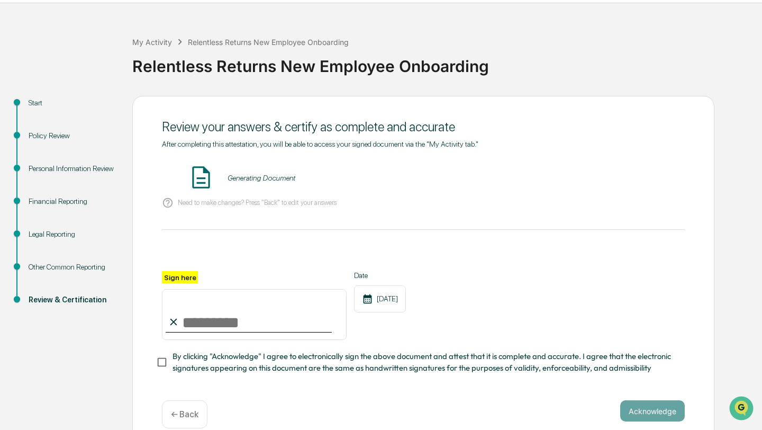
click at [284, 319] on input "Sign here" at bounding box center [254, 314] width 185 height 51
type input "**********"
click at [76, 201] on div "Financial Reporting" at bounding box center [72, 201] width 87 height 11
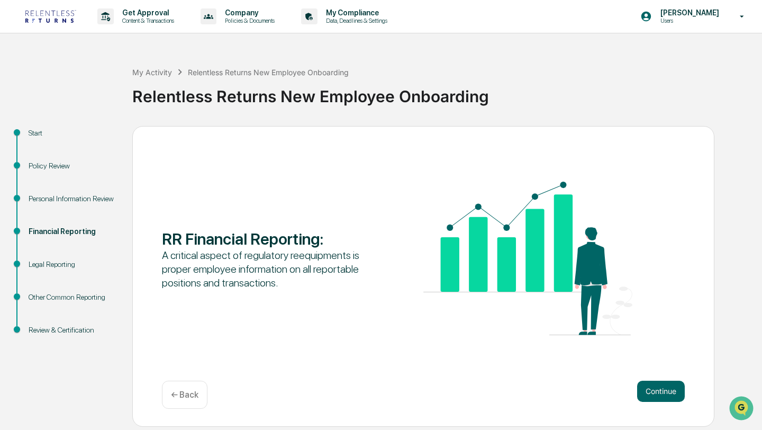
scroll to position [0, 0]
click at [682, 396] on button "Continue" at bounding box center [661, 391] width 48 height 21
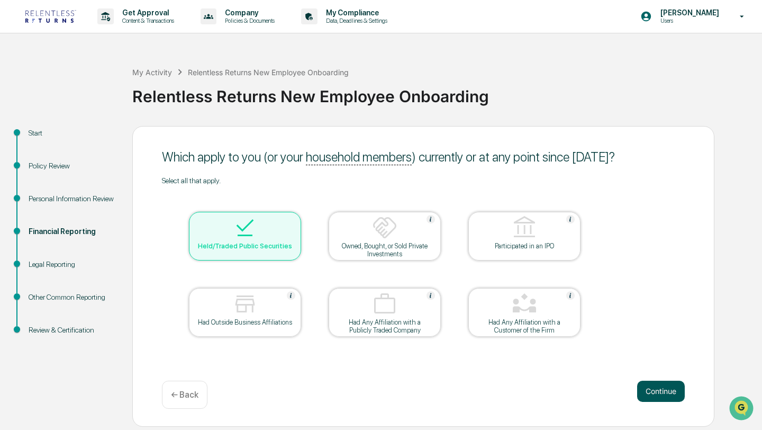
click at [672, 393] on button "Continue" at bounding box center [661, 391] width 48 height 21
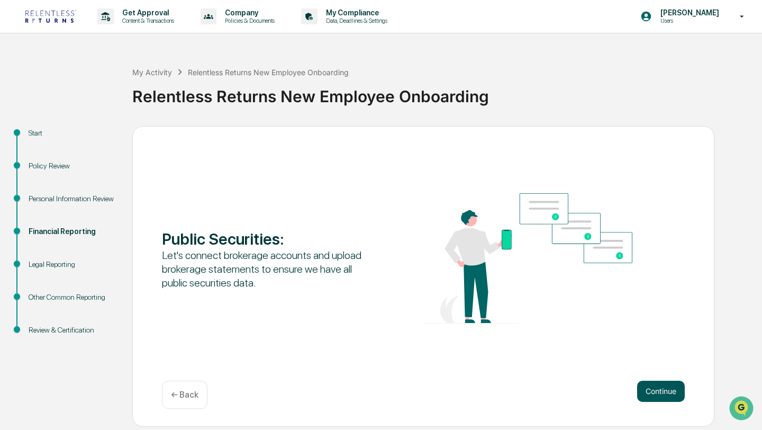
click at [670, 395] on button "Continue" at bounding box center [661, 391] width 48 height 21
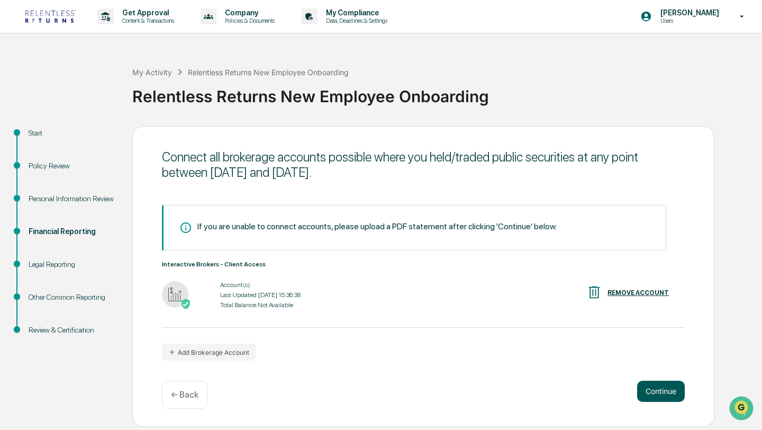
click at [670, 395] on button "Continue" at bounding box center [661, 391] width 48 height 21
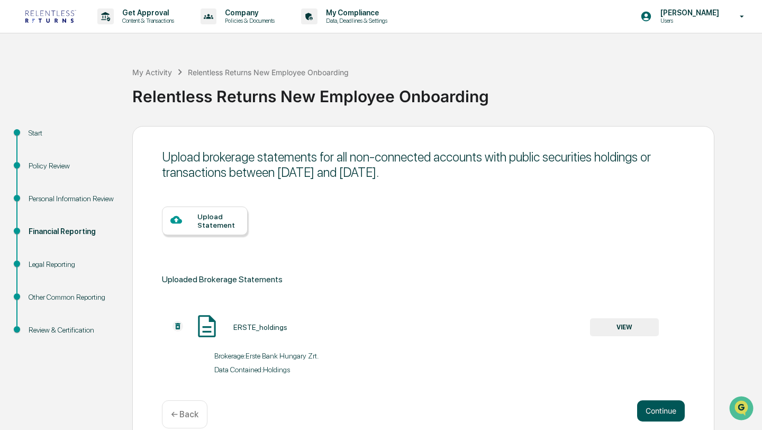
click at [661, 404] on button "Continue" at bounding box center [661, 410] width 48 height 21
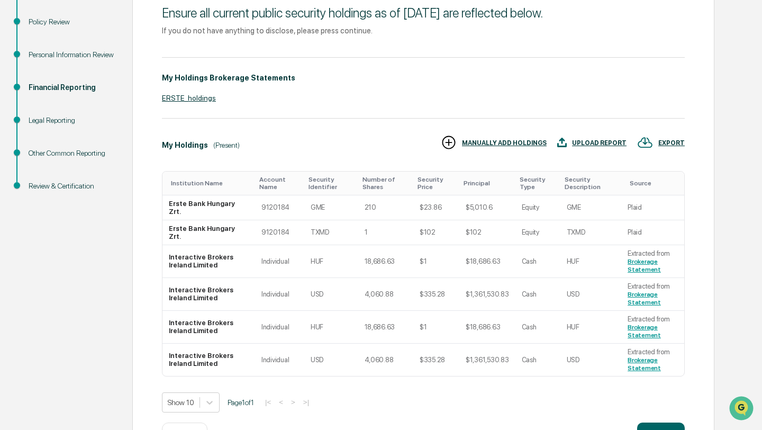
scroll to position [183, 0]
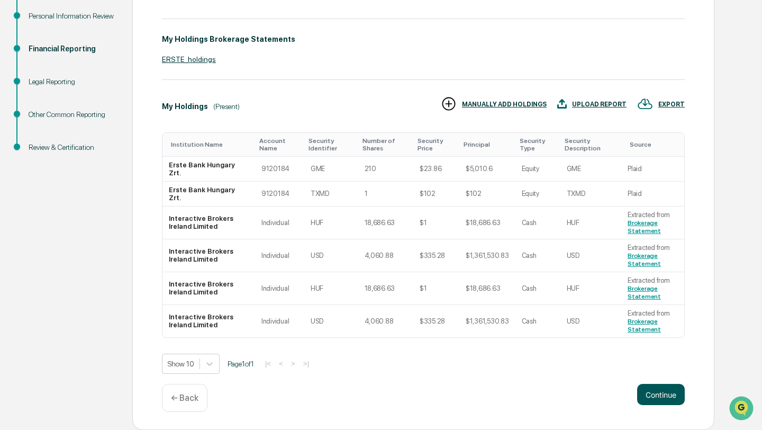
click at [654, 393] on button "Continue" at bounding box center [661, 394] width 48 height 21
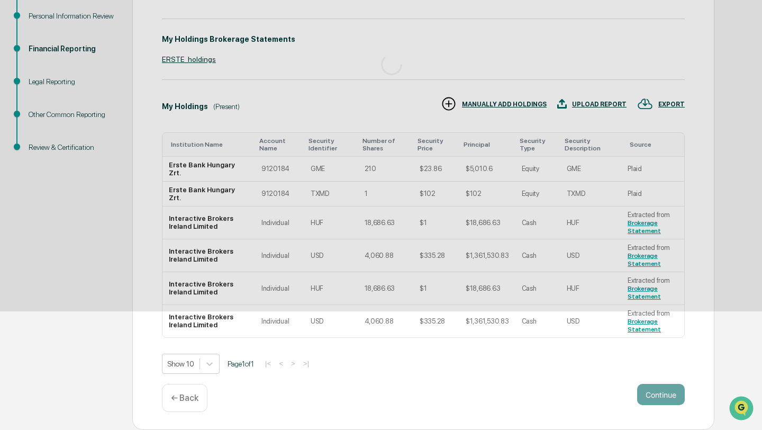
scroll to position [0, 0]
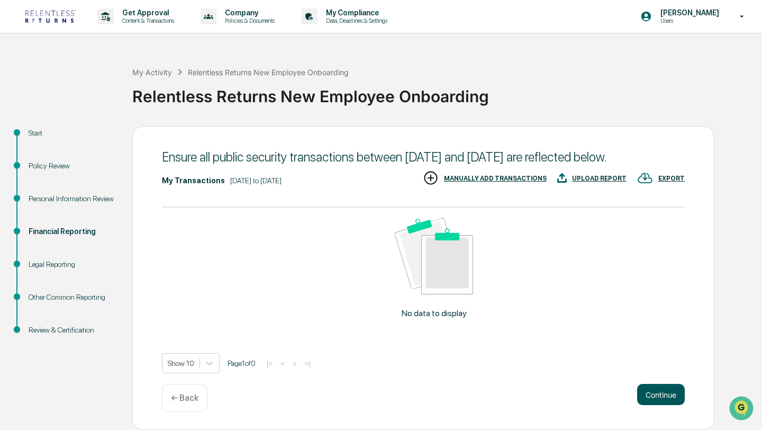
click at [648, 405] on button "Continue" at bounding box center [661, 394] width 48 height 21
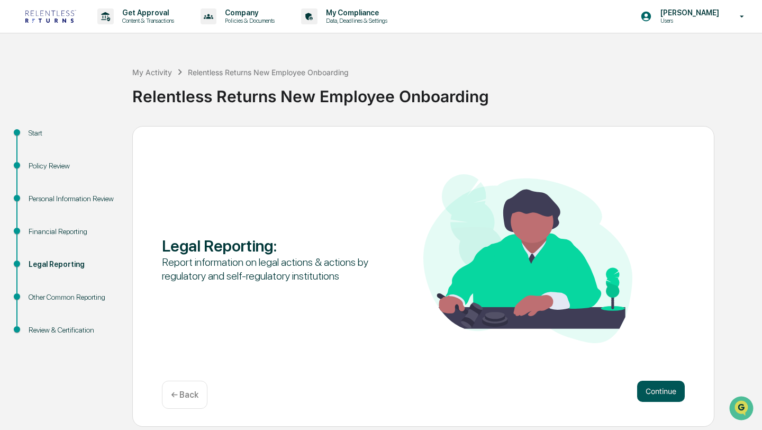
click at [666, 389] on button "Continue" at bounding box center [661, 391] width 48 height 21
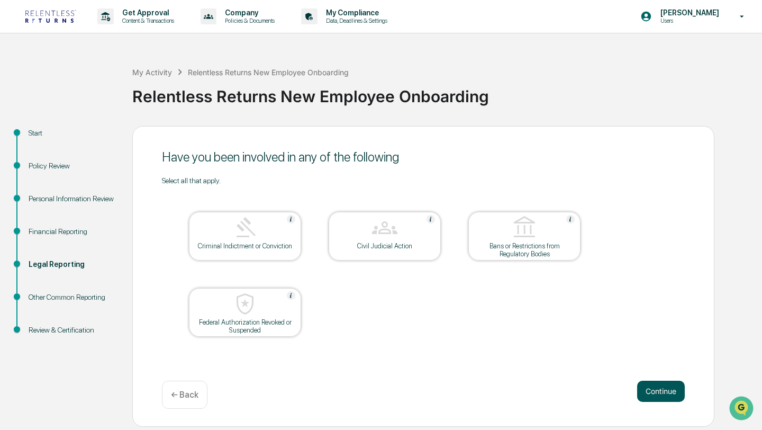
click at [668, 394] on button "Continue" at bounding box center [661, 391] width 48 height 21
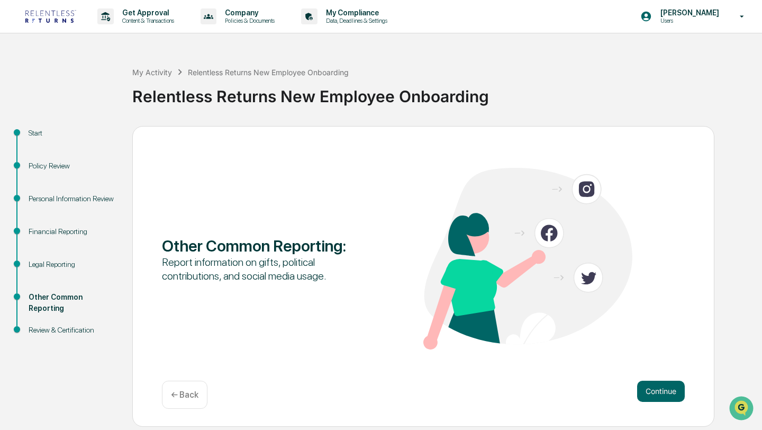
click at [668, 394] on button "Continue" at bounding box center [661, 391] width 48 height 21
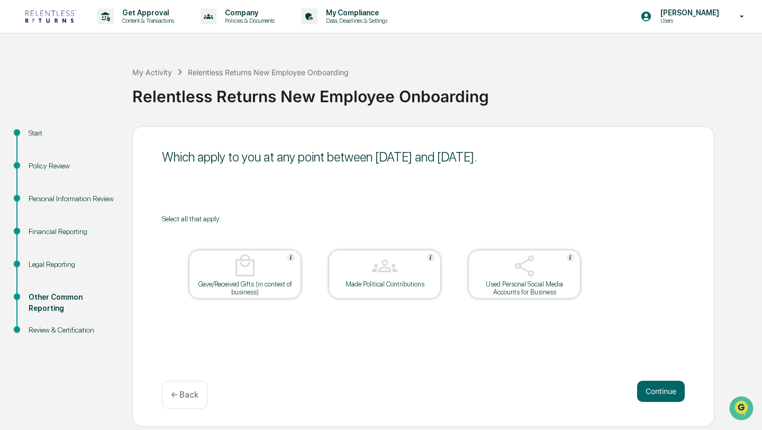
click at [668, 394] on button "Continue" at bounding box center [661, 391] width 48 height 21
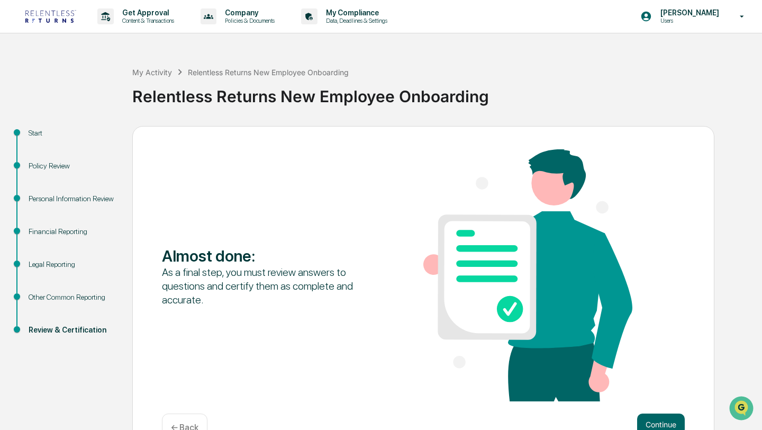
click at [668, 394] on div "Almost done : As a final step, you must review answers to questions and certify…" at bounding box center [423, 276] width 523 height 254
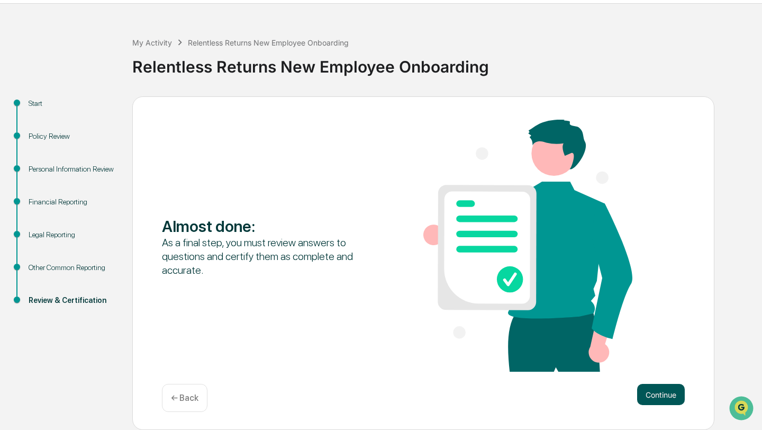
click at [663, 385] on button "Continue" at bounding box center [661, 394] width 48 height 21
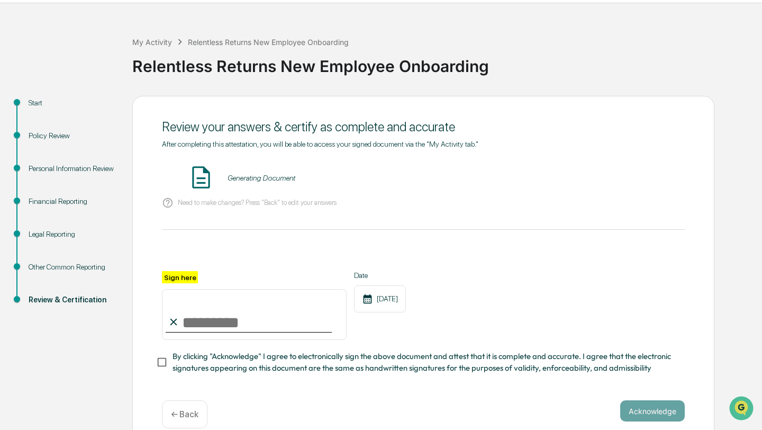
scroll to position [46, 0]
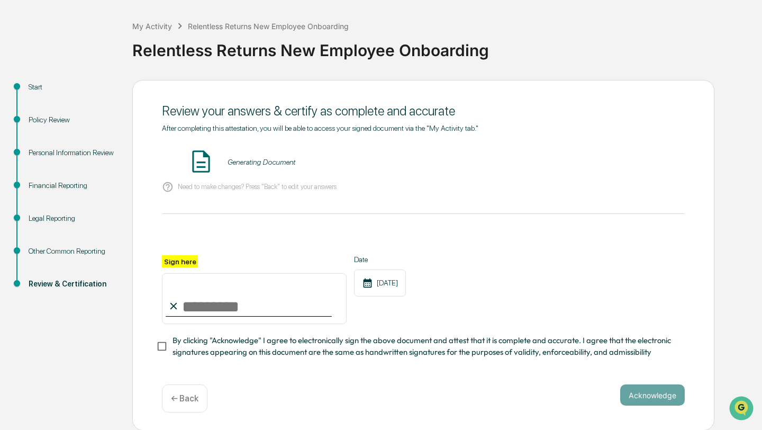
click at [82, 190] on div "Financial Reporting" at bounding box center [72, 185] width 87 height 11
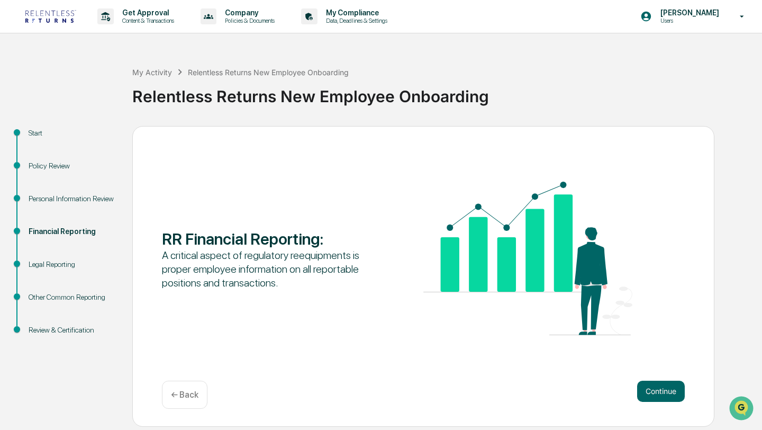
click at [194, 391] on p "← Back" at bounding box center [185, 395] width 28 height 10
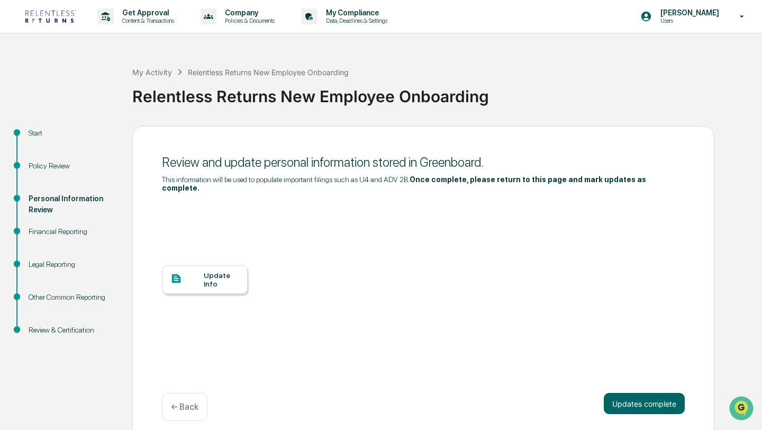
scroll to position [10, 0]
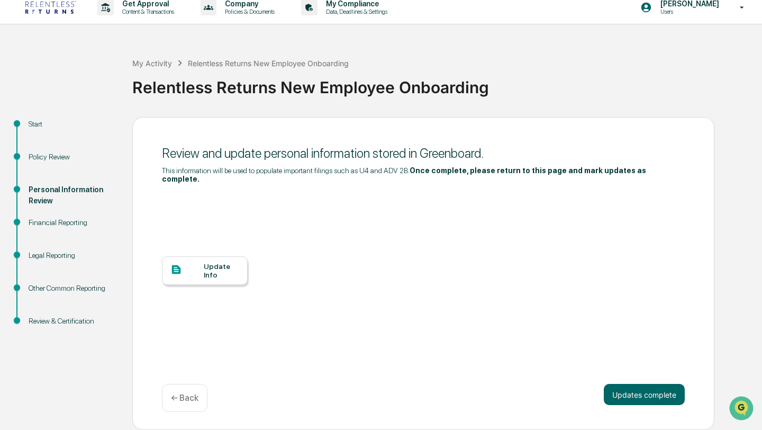
click at [225, 276] on div "Update Info" at bounding box center [221, 270] width 35 height 17
click at [235, 277] on div "Update Info" at bounding box center [221, 270] width 35 height 17
click at [661, 399] on button "Updates complete" at bounding box center [644, 394] width 81 height 21
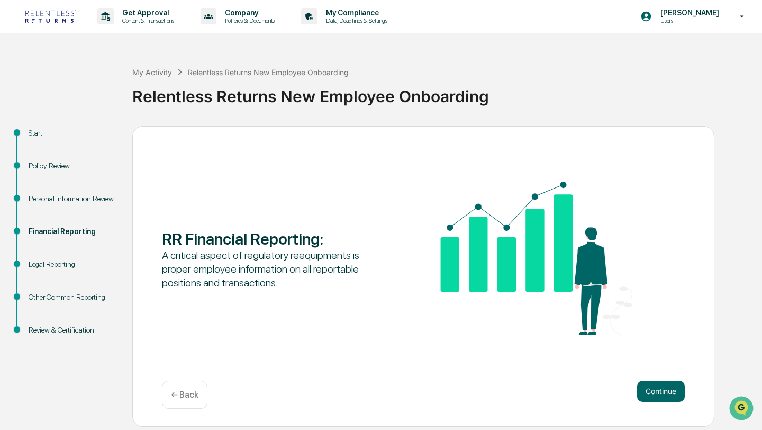
scroll to position [0, 0]
click at [660, 399] on button "Continue" at bounding box center [661, 391] width 48 height 21
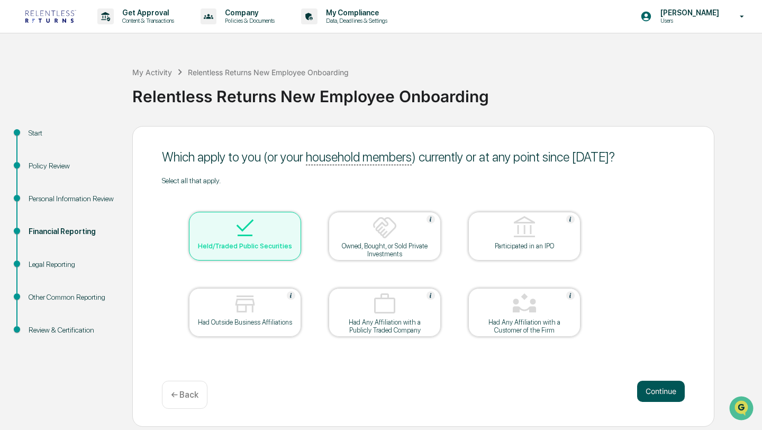
click at [660, 399] on button "Continue" at bounding box center [661, 391] width 48 height 21
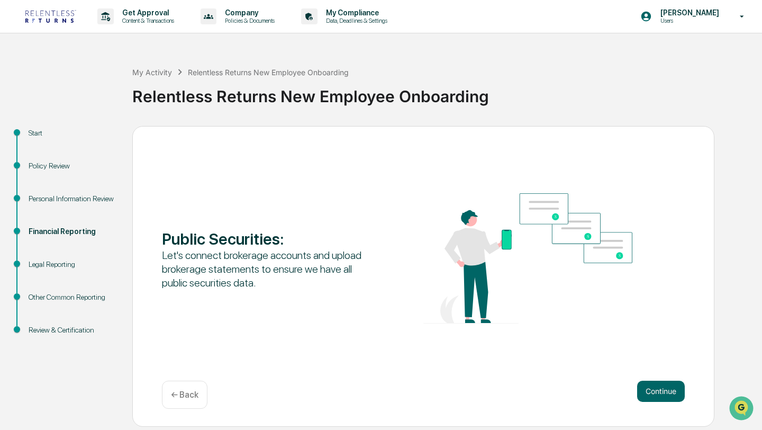
click at [660, 399] on button "Continue" at bounding box center [661, 391] width 48 height 21
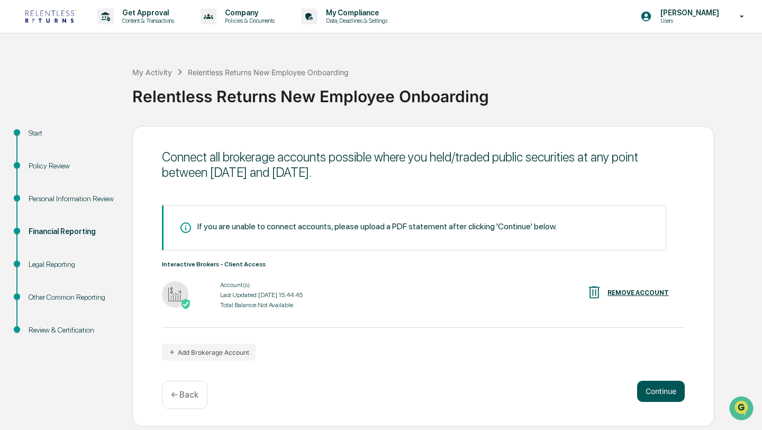
click at [653, 385] on button "Continue" at bounding box center [661, 391] width 48 height 21
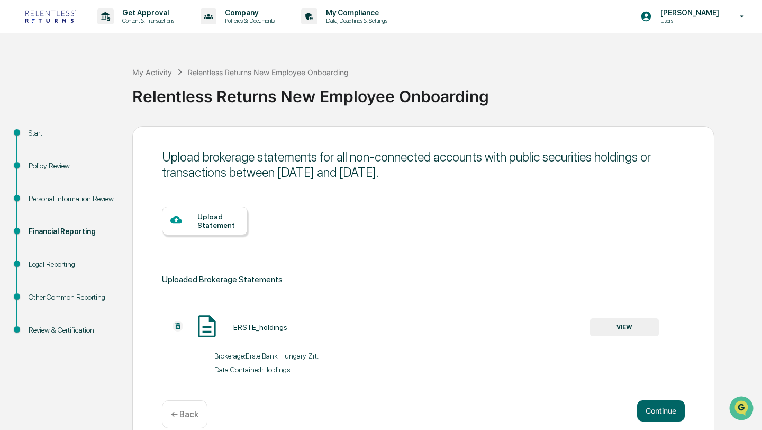
scroll to position [16, 0]
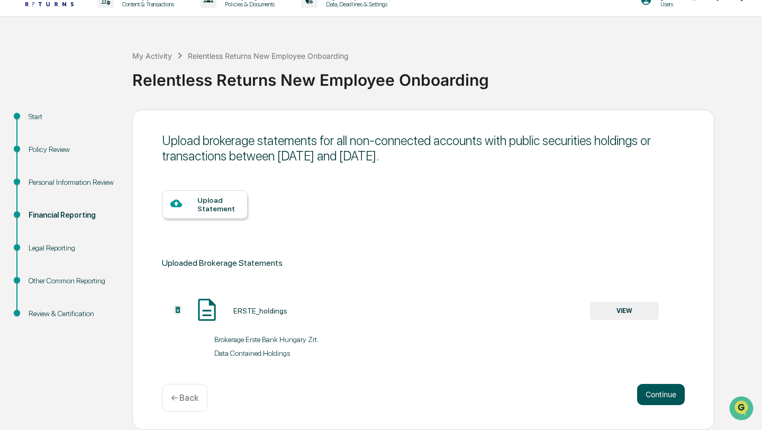
click at [639, 389] on button "Continue" at bounding box center [661, 394] width 48 height 21
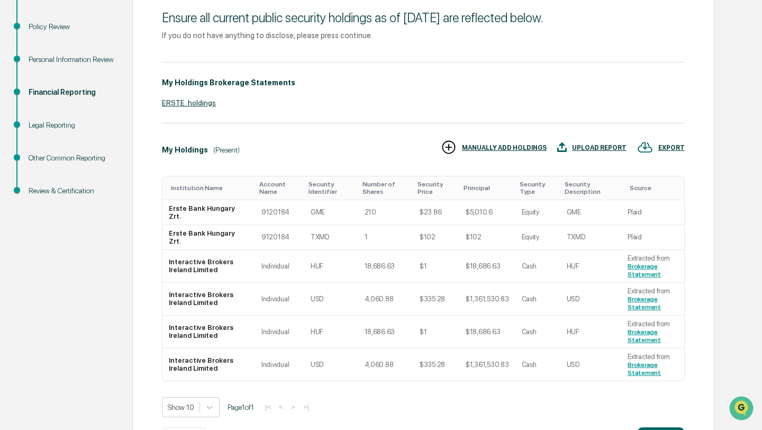
scroll to position [121, 0]
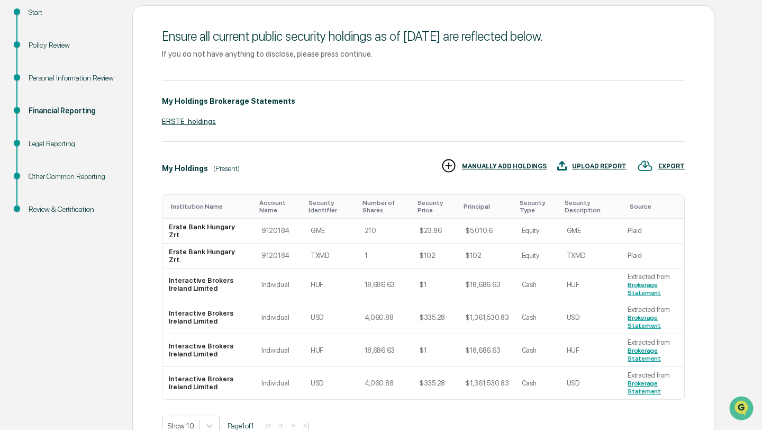
click at [188, 122] on div "ERSTE_holdings" at bounding box center [423, 121] width 523 height 8
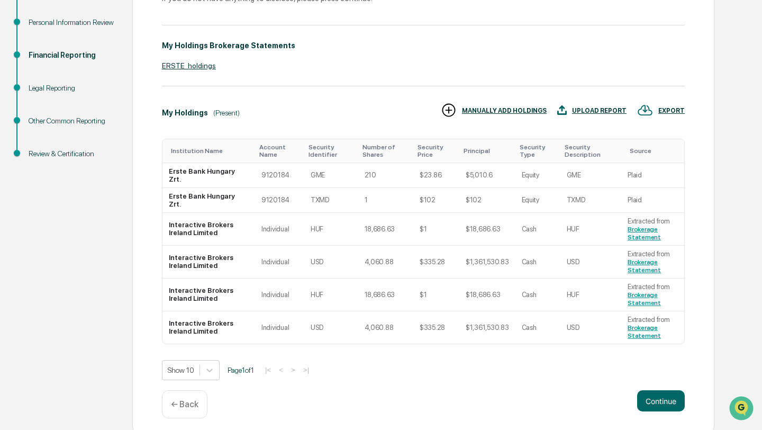
scroll to position [183, 0]
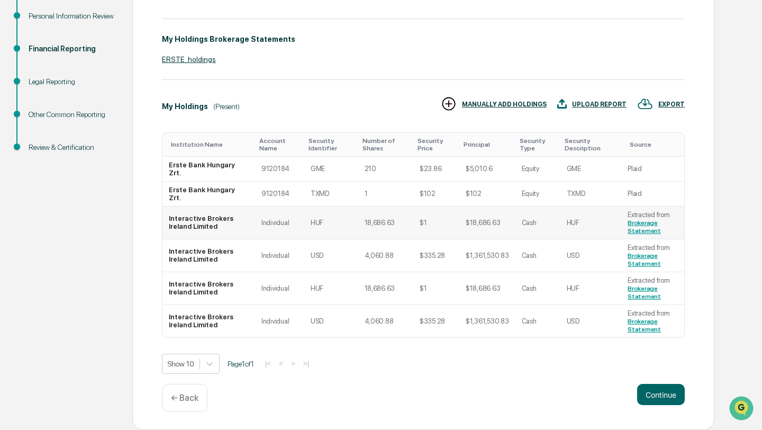
click at [600, 223] on td "HUF" at bounding box center [591, 222] width 61 height 33
click at [345, 256] on td "USD" at bounding box center [331, 255] width 54 height 33
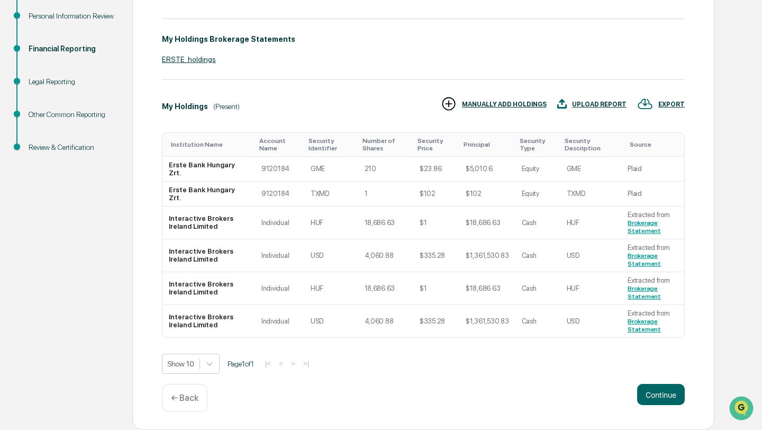
click at [592, 105] on div "UPLOAD REPORT" at bounding box center [599, 104] width 55 height 7
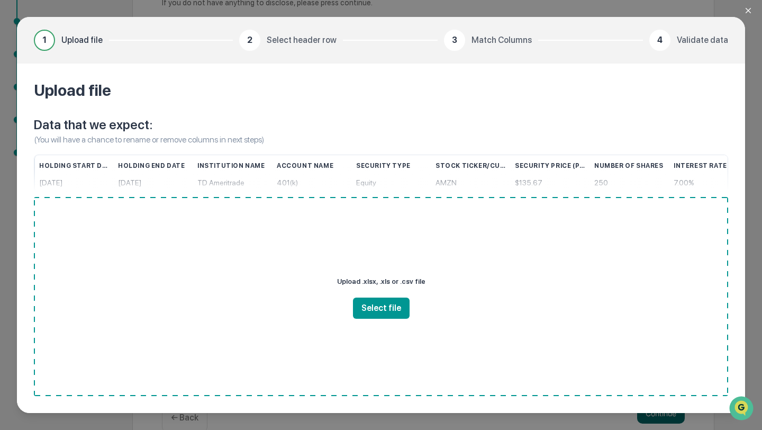
click at [745, 10] on icon "Close modal" at bounding box center [748, 10] width 8 height 8
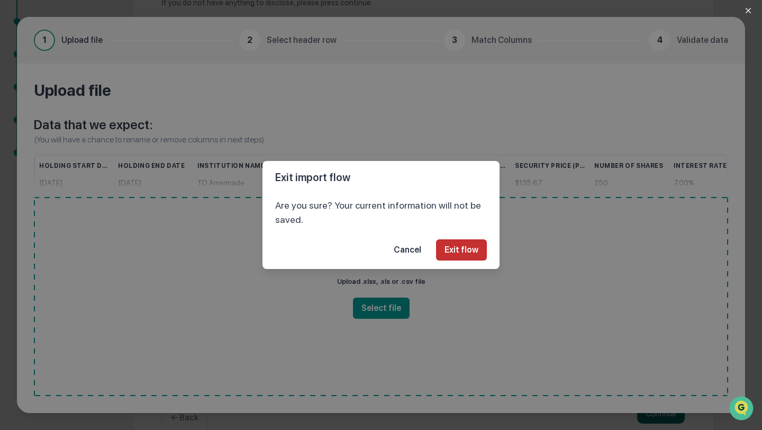
click at [471, 256] on button "Exit flow" at bounding box center [461, 249] width 51 height 21
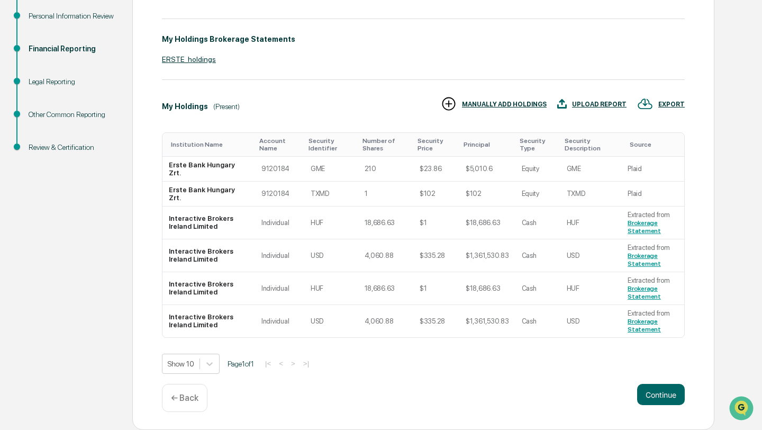
click at [492, 105] on div "MANUALLY ADD HOLDINGS" at bounding box center [504, 104] width 85 height 7
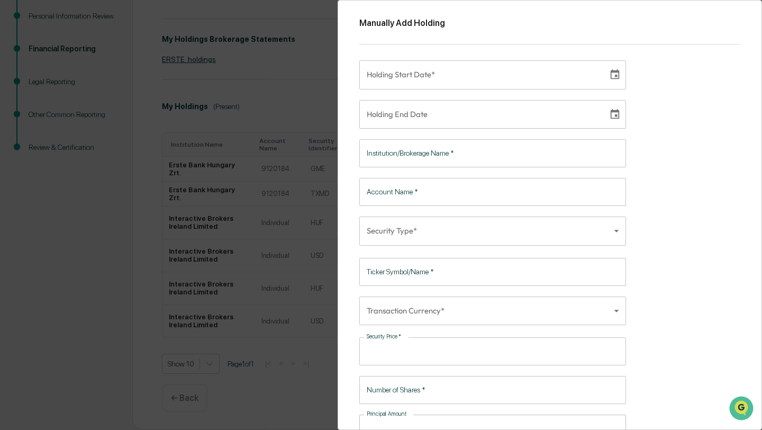
scroll to position [42, 0]
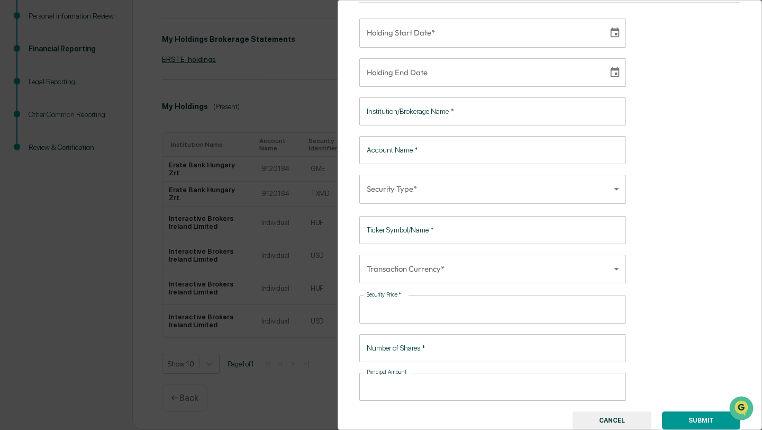
click at [612, 417] on button "CANCEL" at bounding box center [612, 420] width 79 height 18
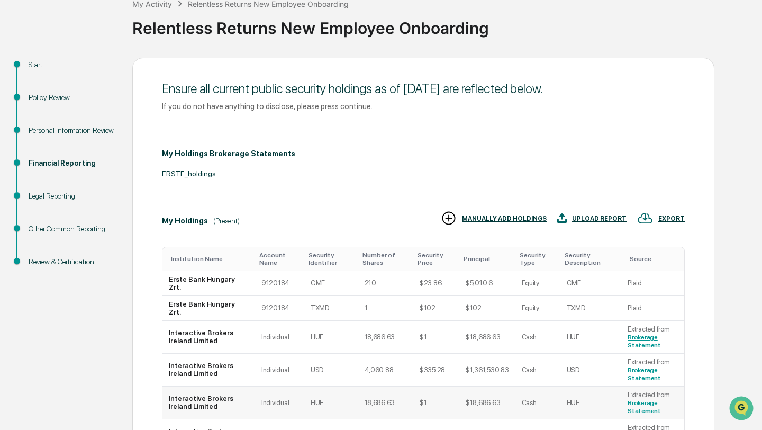
scroll to position [183, 0]
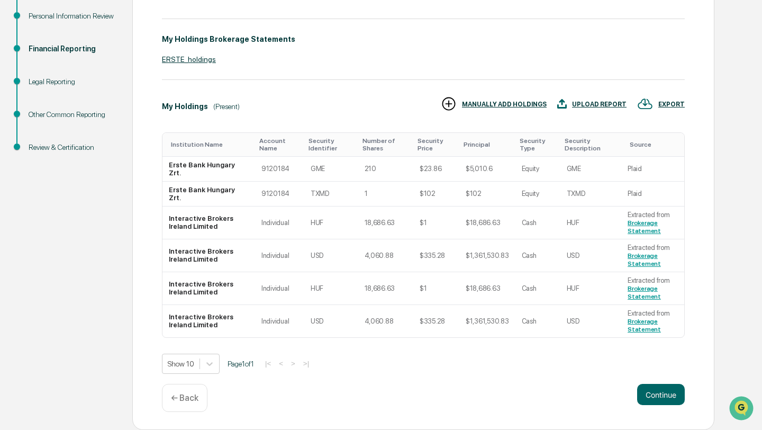
click at [75, 148] on div "Review & Certification" at bounding box center [72, 147] width 87 height 11
click at [78, 145] on div "Review & Certification" at bounding box center [72, 147] width 87 height 11
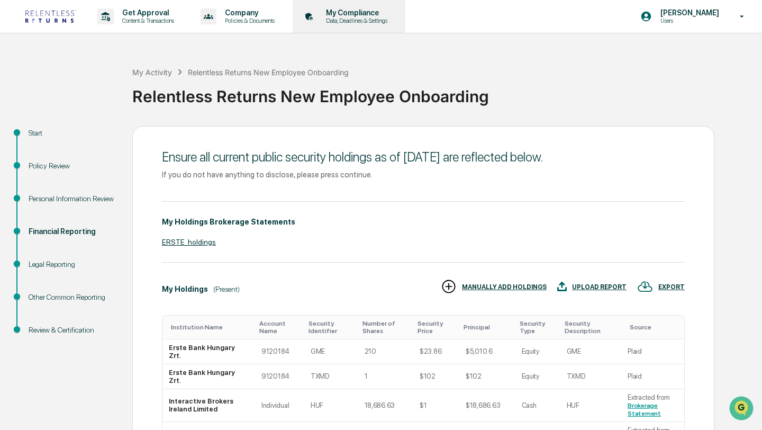
click at [373, 25] on div "My Compliance Data, Deadlines & Settings" at bounding box center [348, 16] width 102 height 33
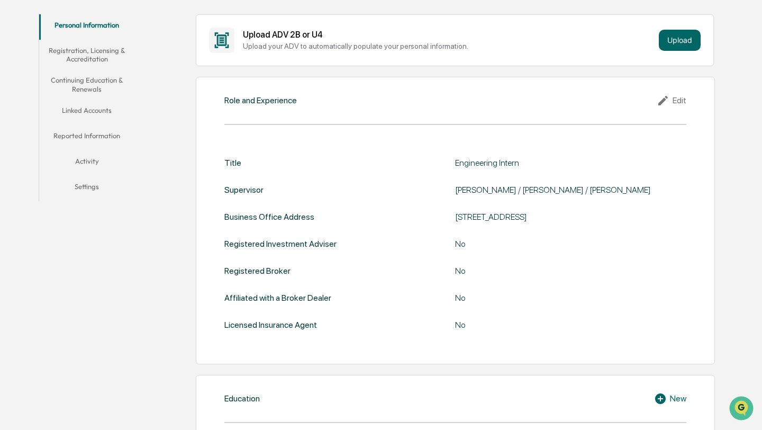
scroll to position [186, 0]
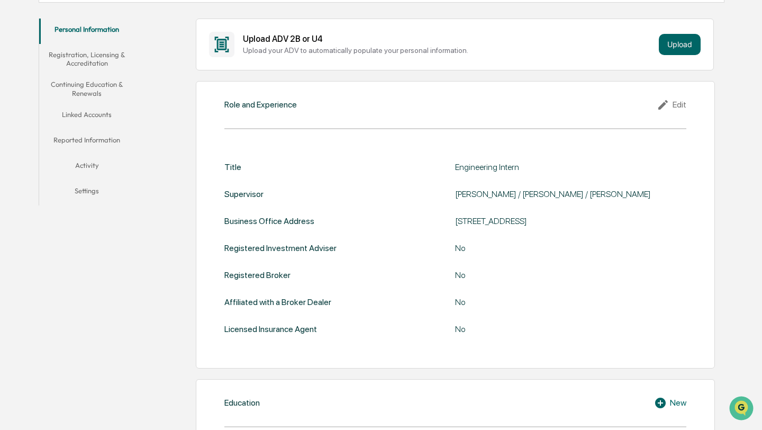
click at [116, 140] on button "Reported Information" at bounding box center [86, 141] width 95 height 25
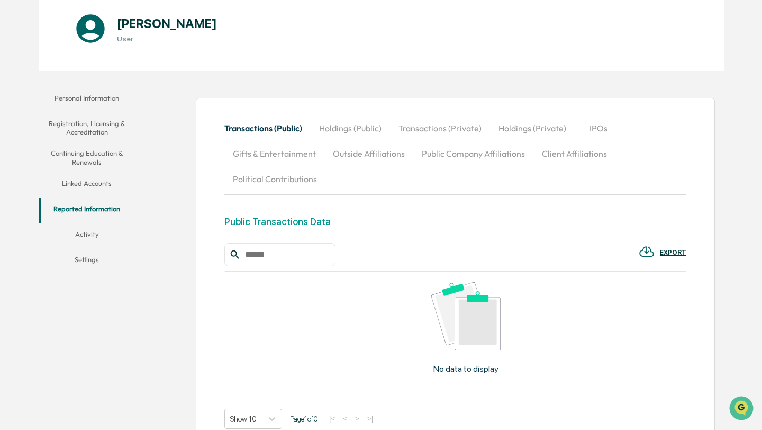
scroll to position [185, 0]
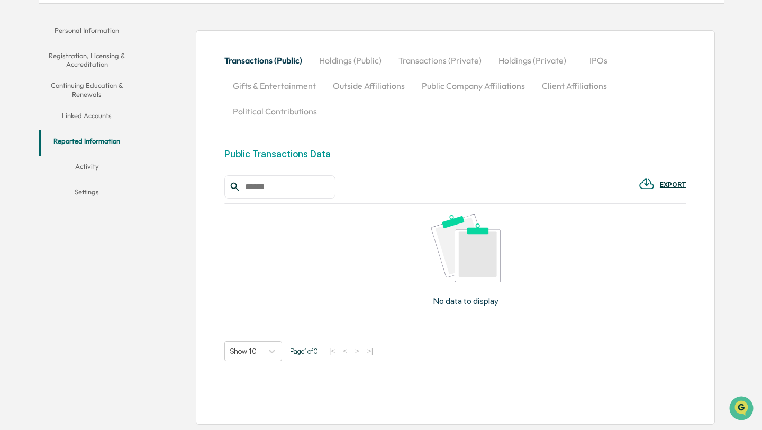
click at [368, 58] on button "Holdings (Public)" at bounding box center [350, 60] width 79 height 25
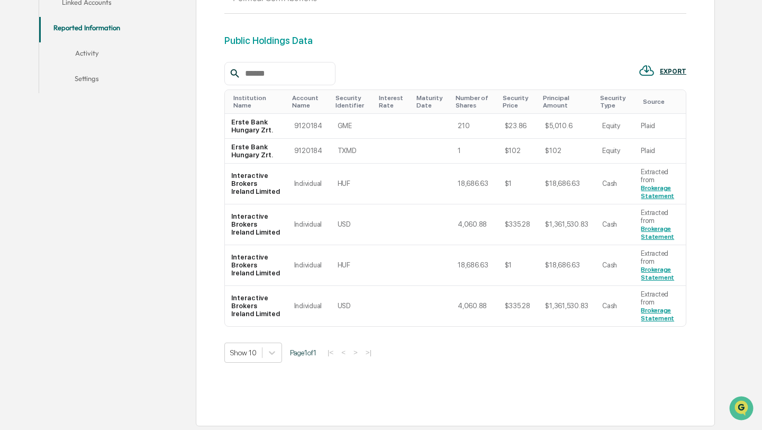
scroll to position [300, 0]
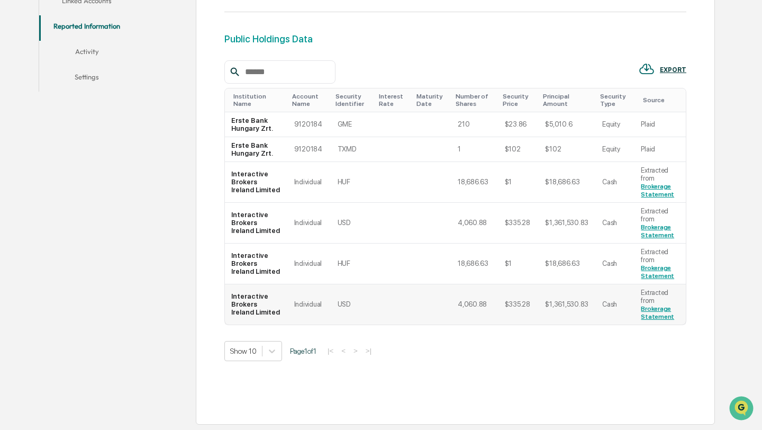
click at [534, 295] on td "$335.28" at bounding box center [519, 304] width 41 height 40
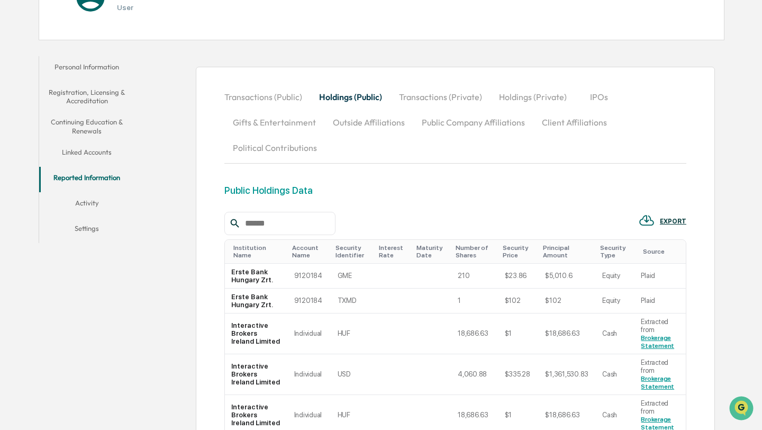
scroll to position [151, 0]
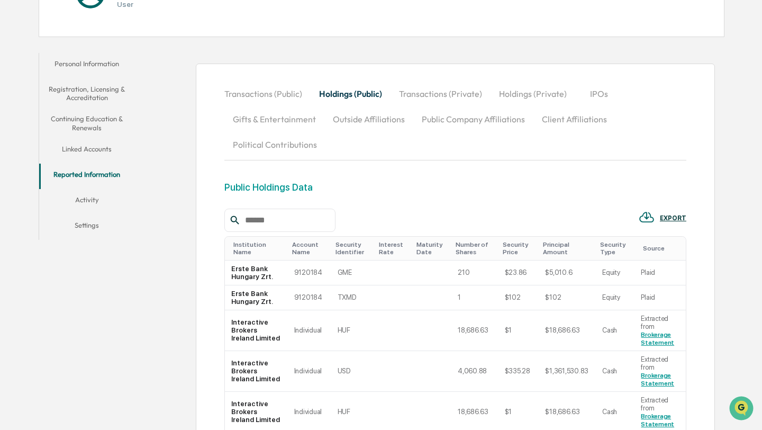
click at [305, 218] on input "text" at bounding box center [286, 220] width 90 height 14
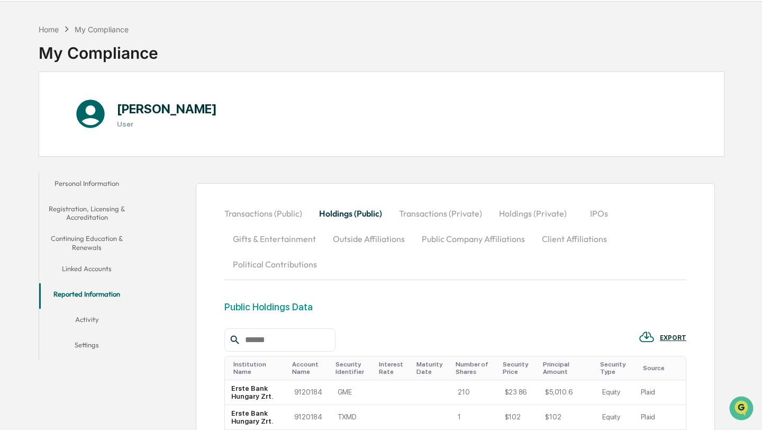
scroll to position [0, 0]
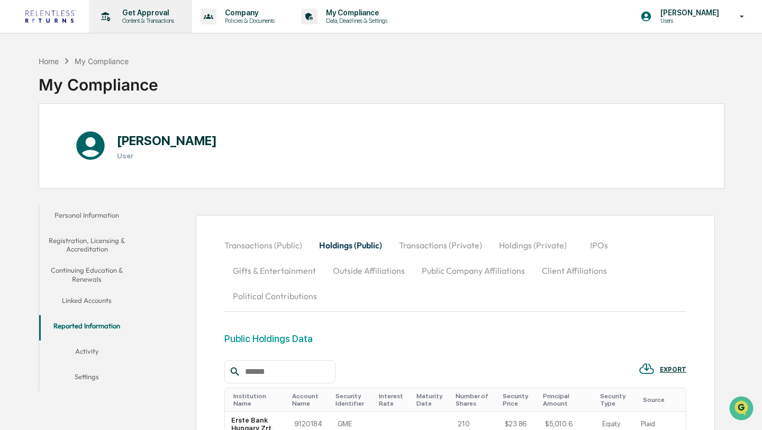
scroll to position [194, 0]
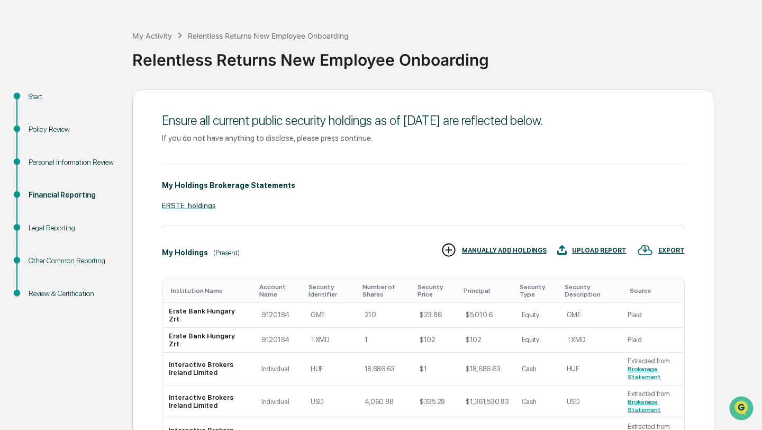
scroll to position [115, 0]
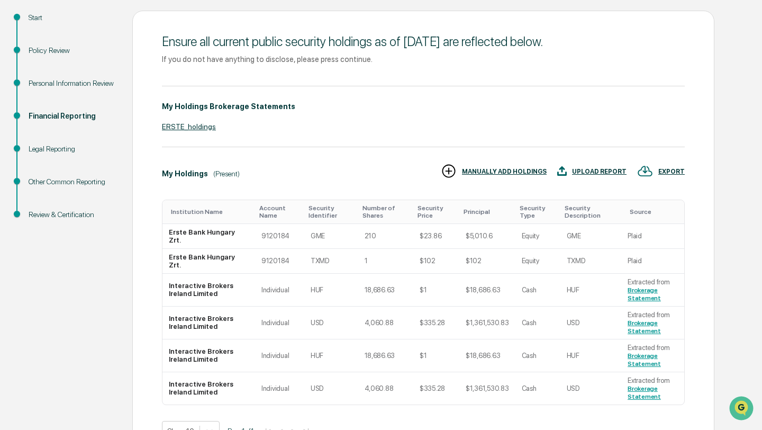
click at [34, 151] on div "Legal Reporting" at bounding box center [72, 148] width 87 height 11
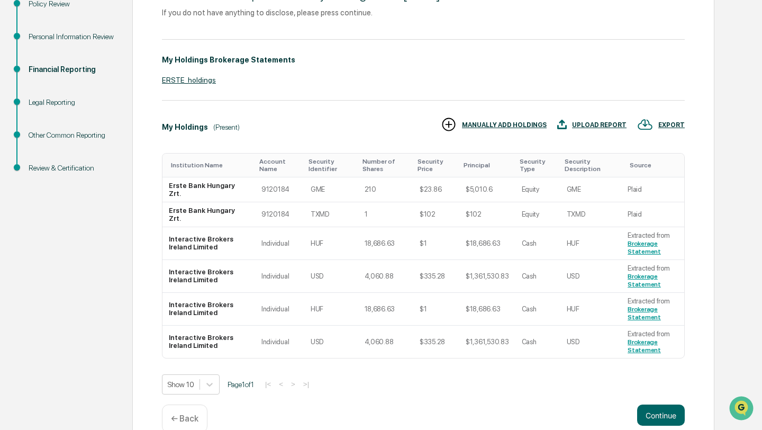
scroll to position [183, 0]
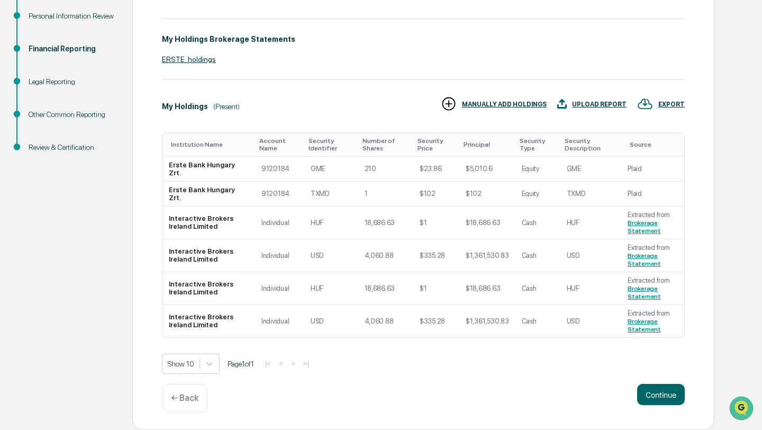
click at [200, 407] on div "← Back" at bounding box center [185, 398] width 46 height 28
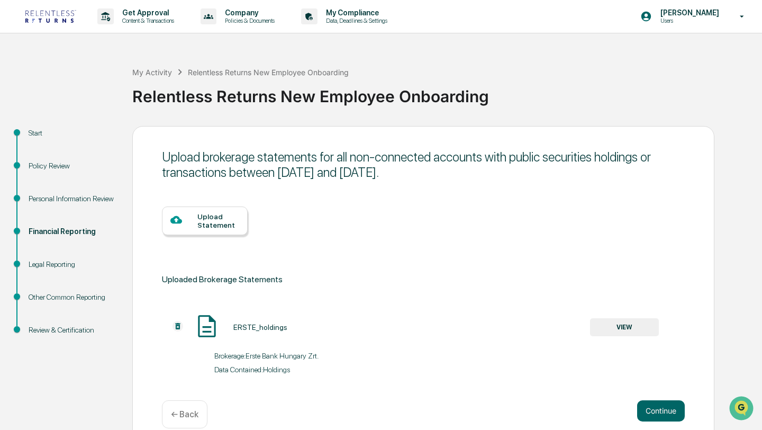
scroll to position [16, 0]
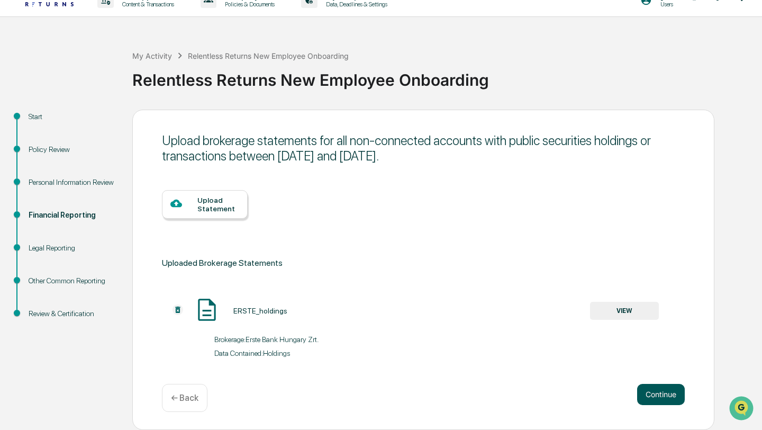
click at [652, 388] on button "Continue" at bounding box center [661, 394] width 48 height 21
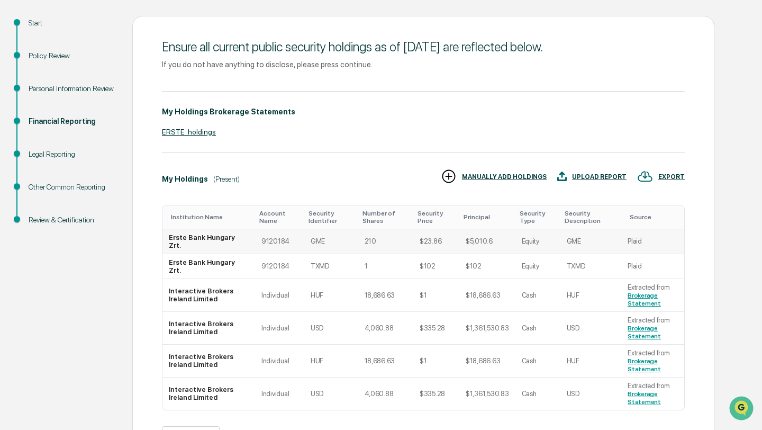
scroll to position [183, 0]
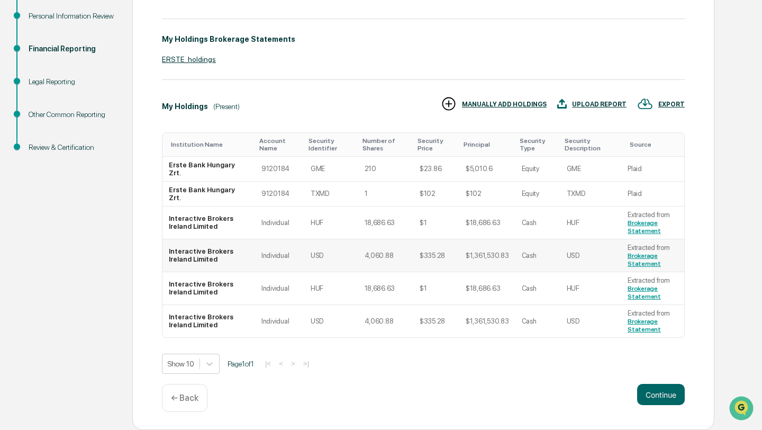
click at [645, 264] on link "Brokerage Statement" at bounding box center [644, 259] width 33 height 15
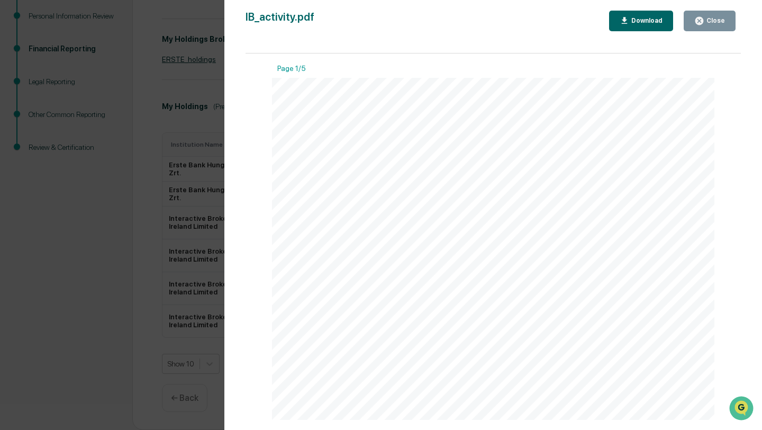
click at [709, 19] on div "Close" at bounding box center [715, 20] width 21 height 7
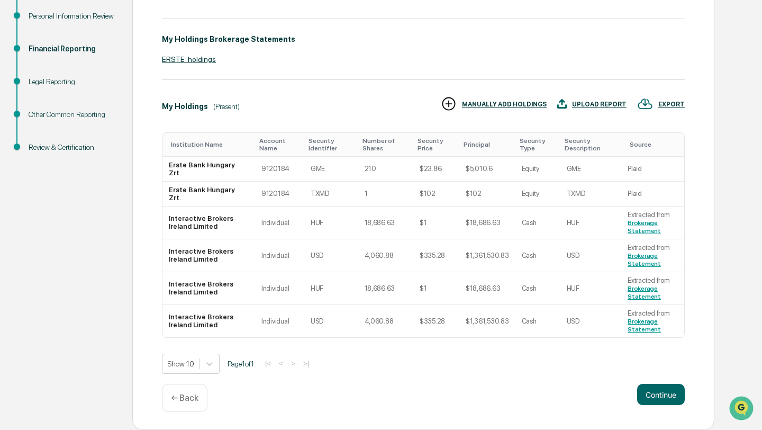
click at [39, 120] on div "Other Common Reporting" at bounding box center [72, 114] width 87 height 11
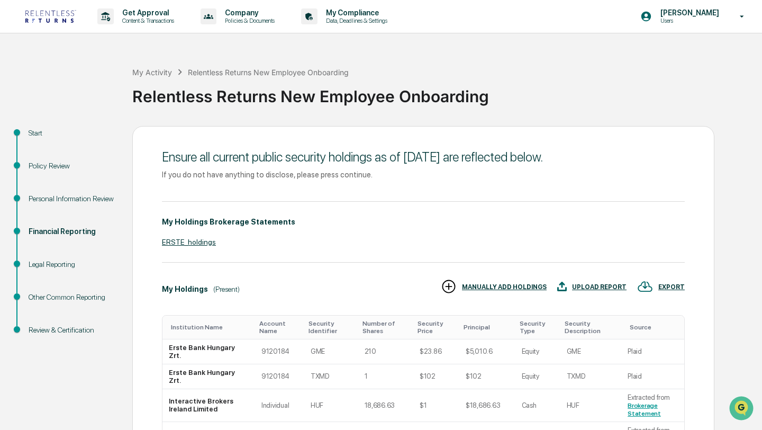
click at [63, 226] on div "Personal Information Review" at bounding box center [72, 211] width 104 height 33
click at [60, 229] on div "Financial Reporting" at bounding box center [72, 231] width 87 height 11
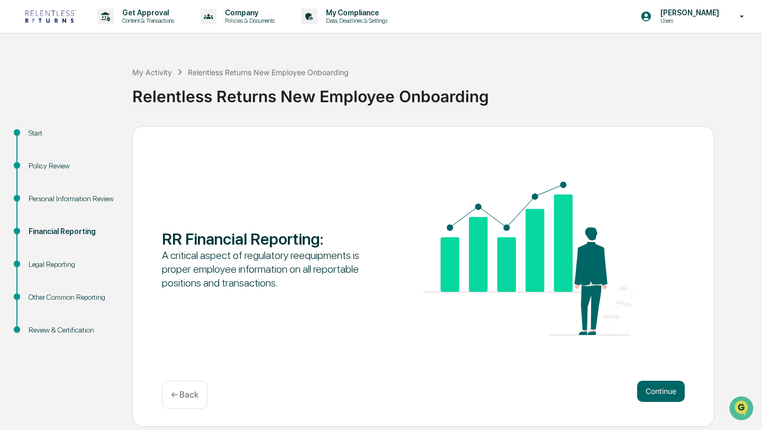
click at [187, 395] on p "← Back" at bounding box center [185, 395] width 28 height 10
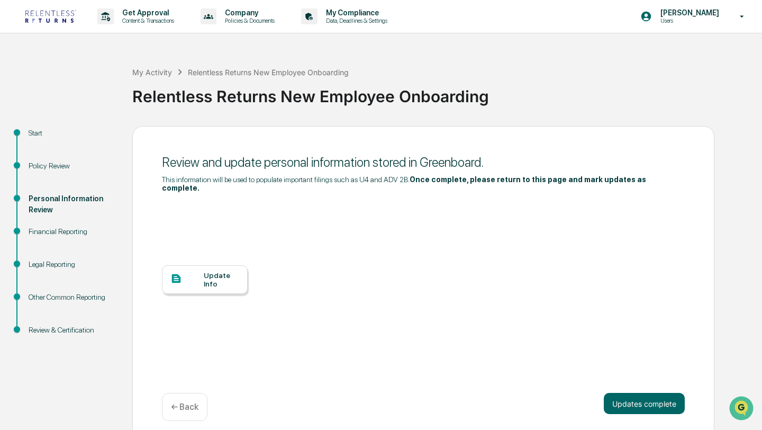
click at [216, 286] on div "Update Info" at bounding box center [221, 279] width 35 height 17
click at [671, 403] on button "Updates complete" at bounding box center [644, 403] width 81 height 21
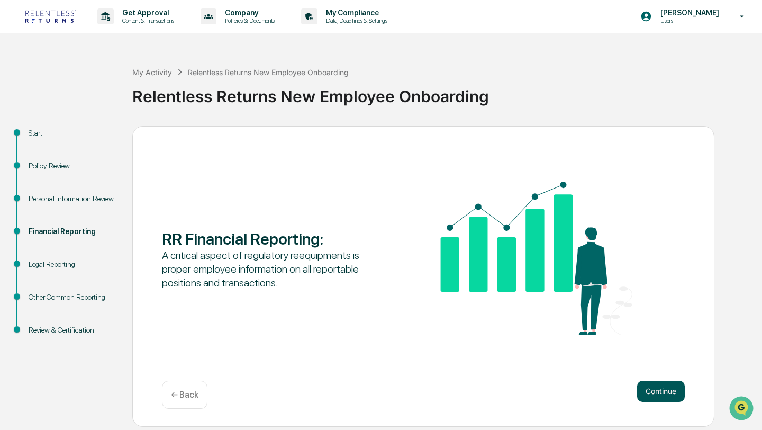
click at [648, 387] on button "Continue" at bounding box center [661, 391] width 48 height 21
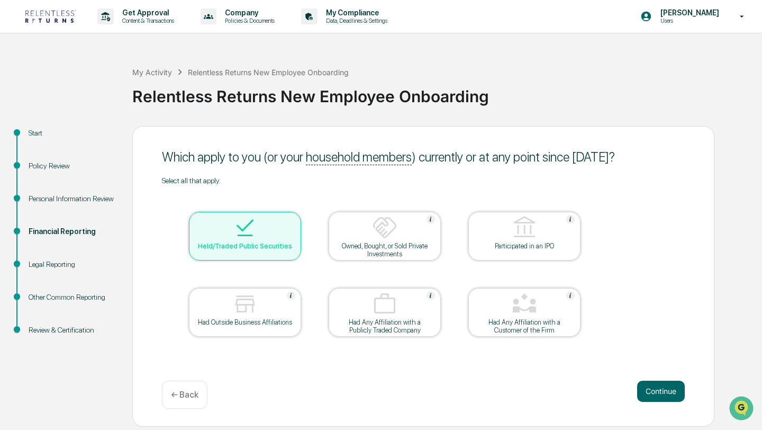
click at [237, 241] on div at bounding box center [245, 228] width 106 height 27
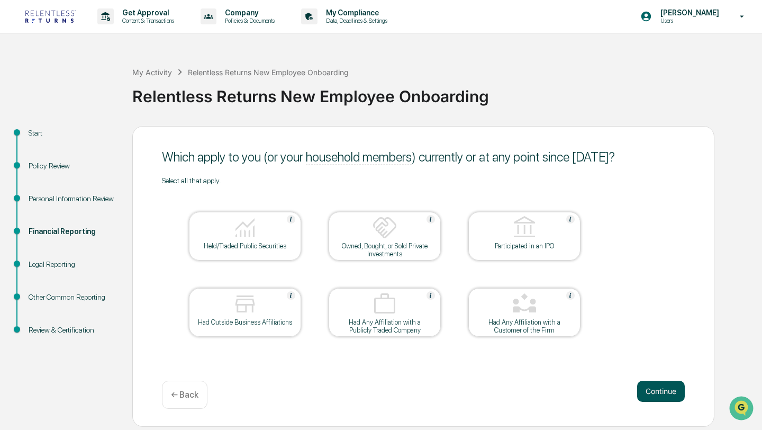
click at [655, 393] on button "Continue" at bounding box center [661, 391] width 48 height 21
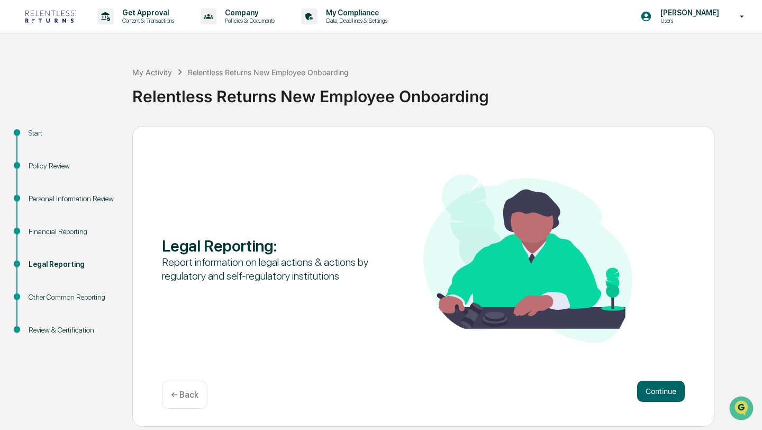
click at [83, 232] on div "Financial Reporting" at bounding box center [72, 231] width 87 height 11
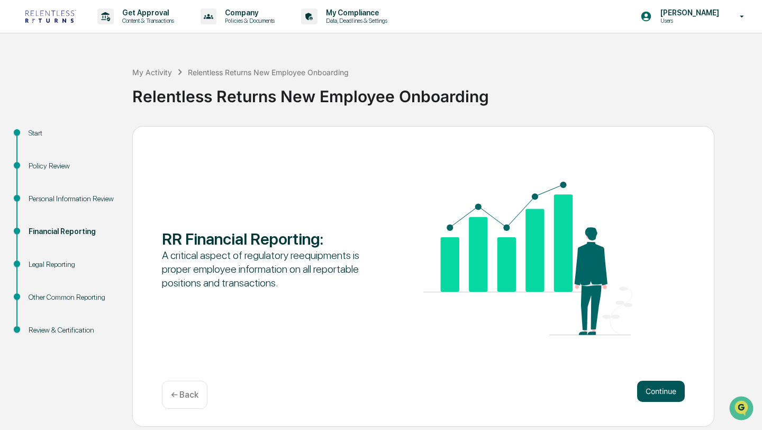
click at [653, 386] on button "Continue" at bounding box center [661, 391] width 48 height 21
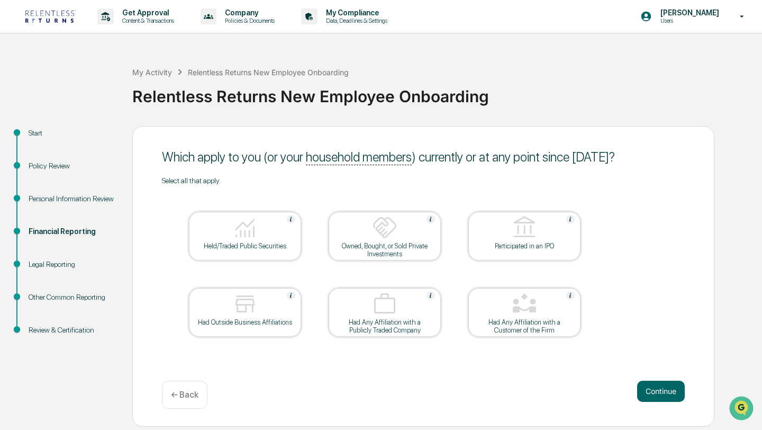
click at [218, 236] on div at bounding box center [245, 228] width 106 height 27
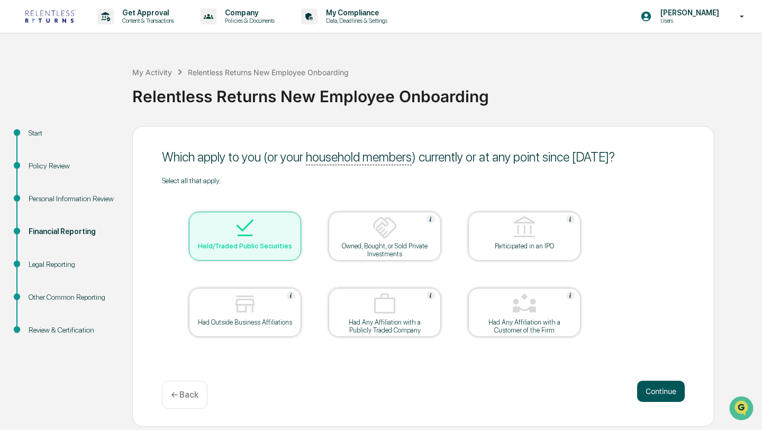
click at [656, 390] on button "Continue" at bounding box center [661, 391] width 48 height 21
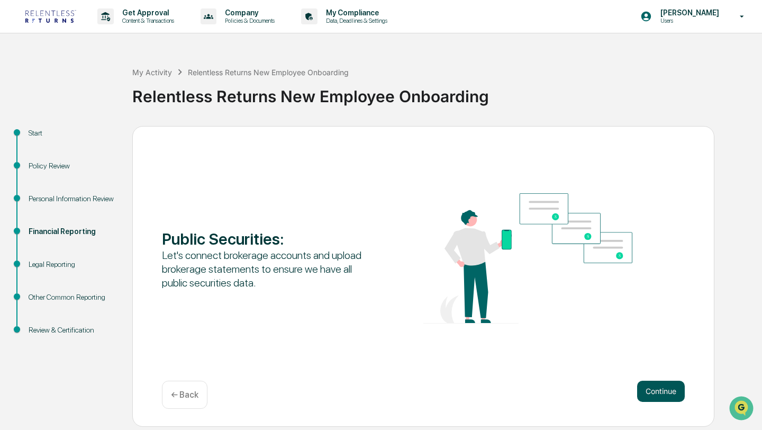
click at [654, 391] on button "Continue" at bounding box center [661, 391] width 48 height 21
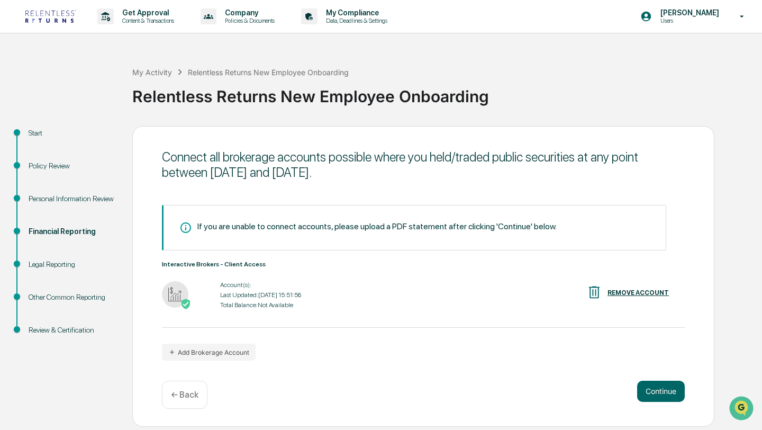
click at [644, 379] on div "Connect all brokerage accounts possible where you held/traded public securities…" at bounding box center [423, 276] width 582 height 301
click at [644, 385] on button "Continue" at bounding box center [661, 391] width 48 height 21
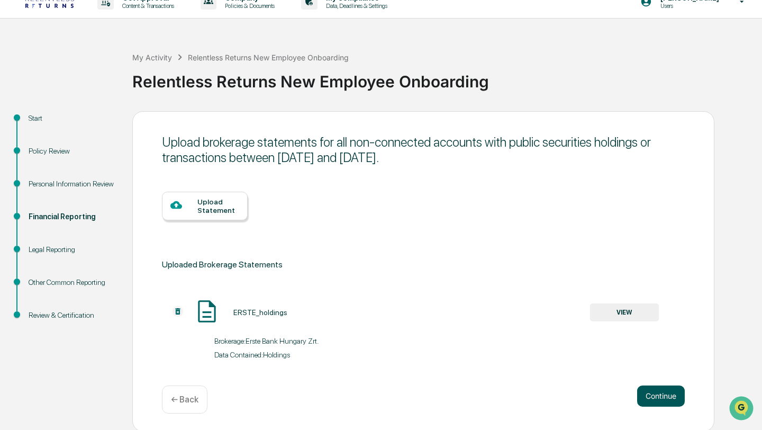
scroll to position [16, 0]
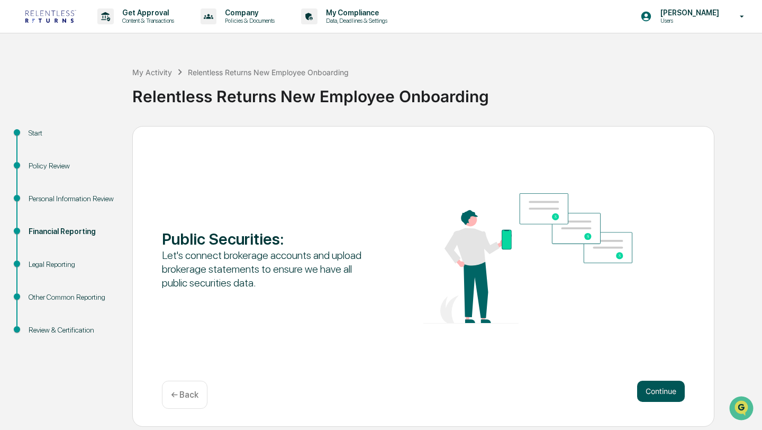
click at [643, 393] on button "Continue" at bounding box center [661, 391] width 48 height 21
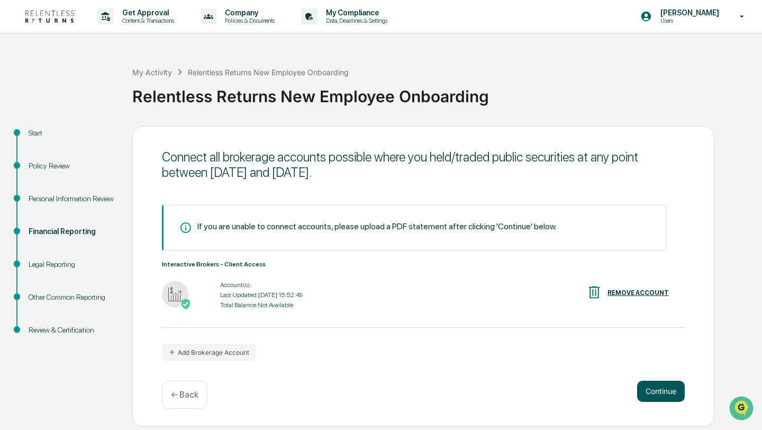
click at [653, 396] on button "Continue" at bounding box center [661, 391] width 48 height 21
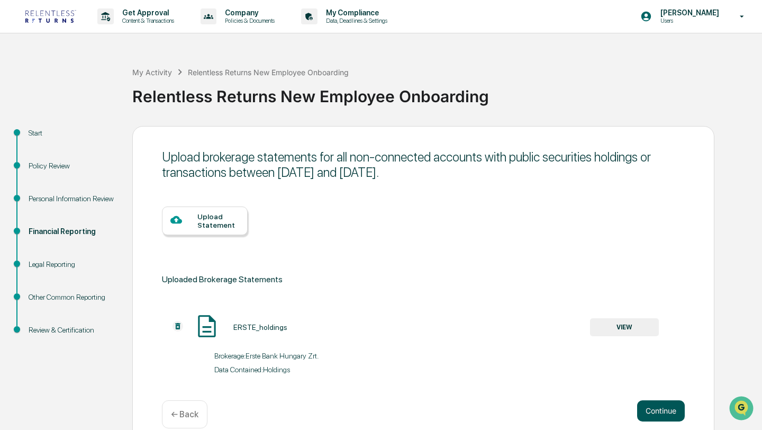
click at [677, 406] on button "Continue" at bounding box center [661, 410] width 48 height 21
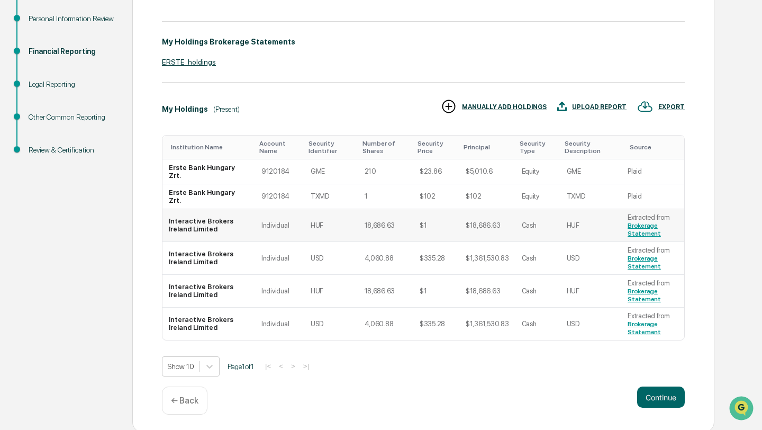
scroll to position [183, 0]
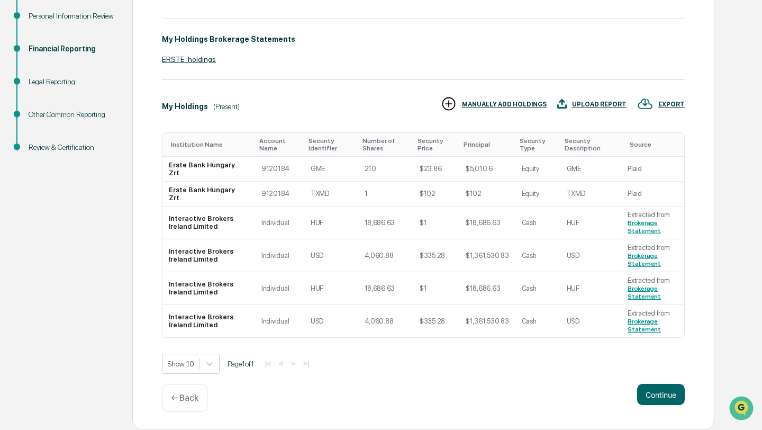
click at [601, 107] on div "UPLOAD REPORT" at bounding box center [599, 104] width 55 height 7
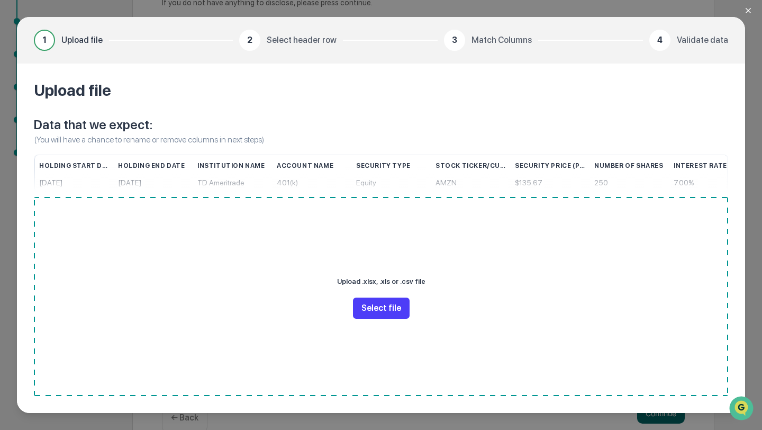
click at [397, 309] on button "Select file" at bounding box center [381, 308] width 57 height 21
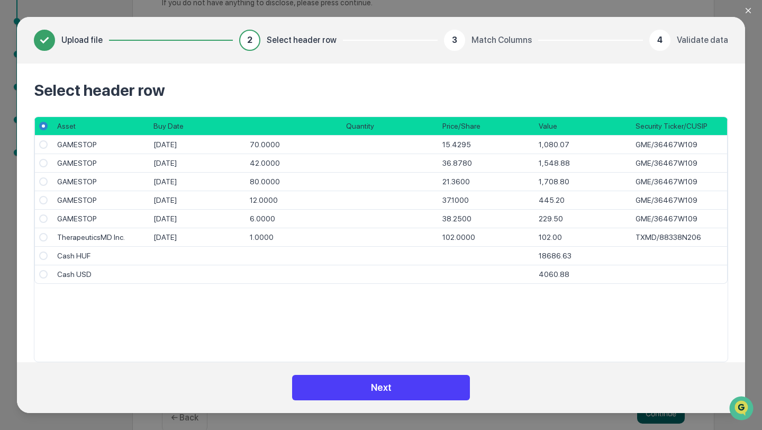
click at [383, 385] on button "Next" at bounding box center [381, 387] width 178 height 25
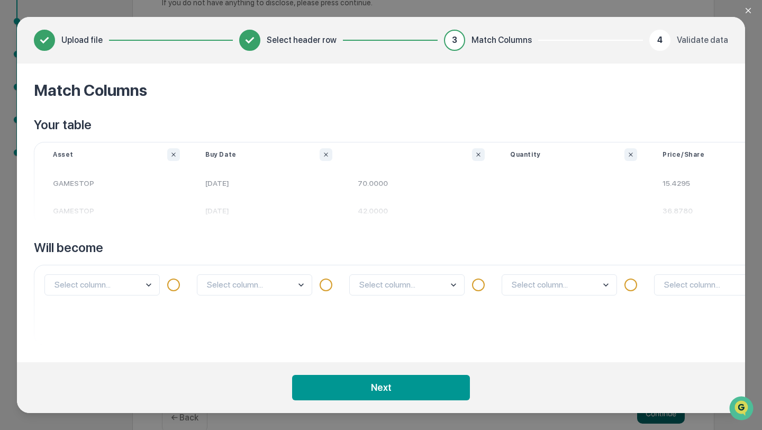
click at [125, 285] on body "Get Approval Content & Transactions Company Policies & Documents My Compliance …" at bounding box center [381, 134] width 762 height 634
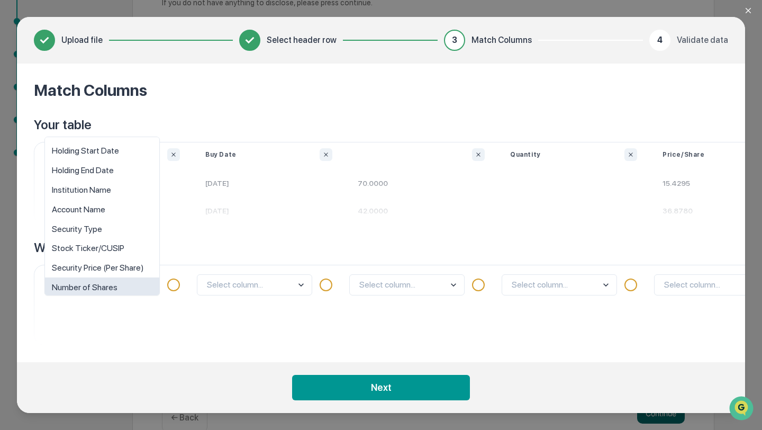
scroll to position [8, 0]
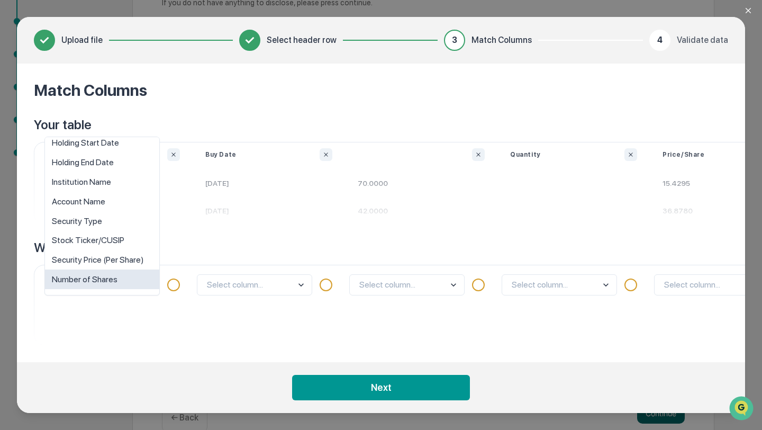
click at [139, 326] on div "option Number of Shares focused, 8 of 10. 10 results available. Use Up and Down…" at bounding box center [116, 305] width 152 height 80
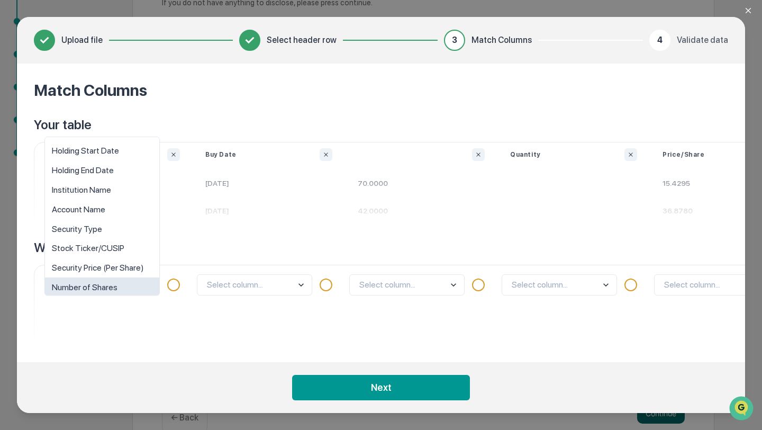
click at [86, 285] on body "Get Approval Content & Transactions Company Policies & Documents My Compliance …" at bounding box center [381, 134] width 762 height 634
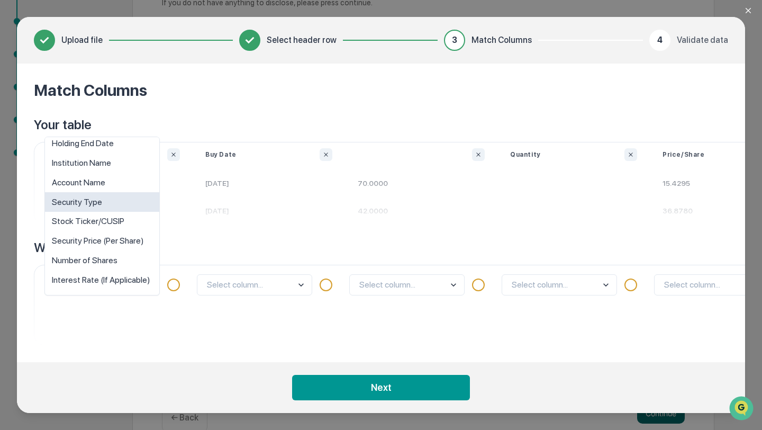
scroll to position [46, 0]
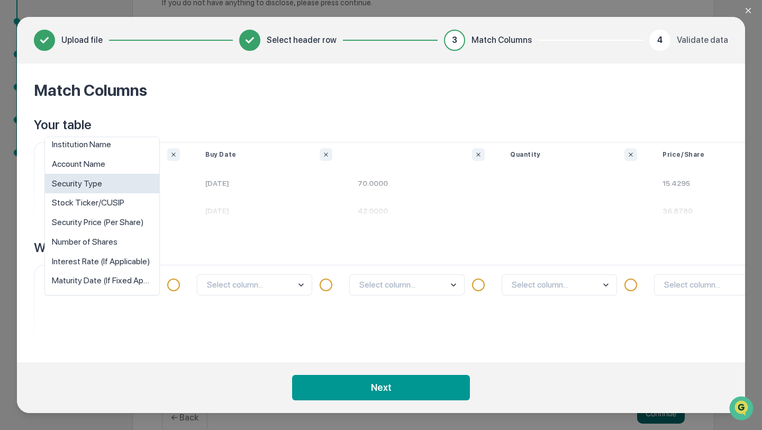
click at [92, 187] on div "Security Type" at bounding box center [102, 184] width 114 height 20
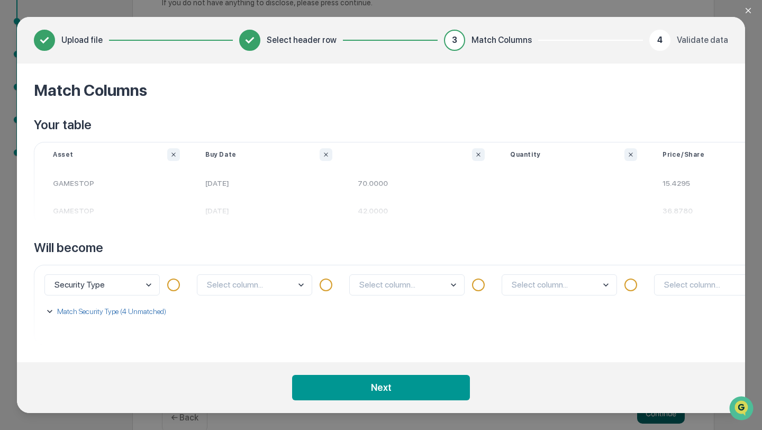
click at [102, 323] on button "Match Security Type (4 Unmatched)" at bounding box center [115, 312] width 142 height 28
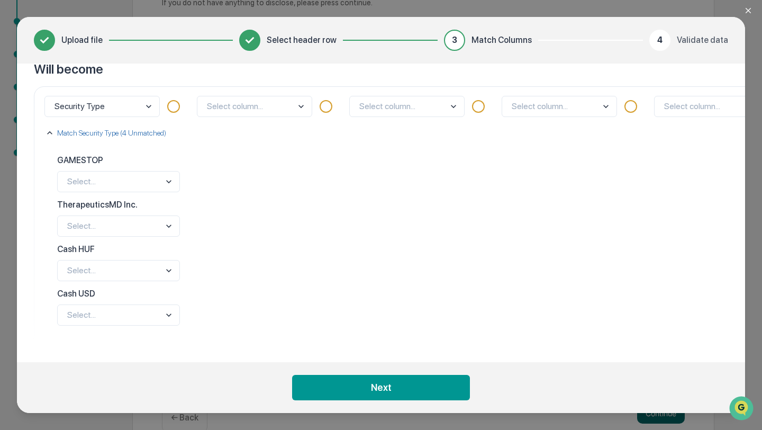
scroll to position [182, 0]
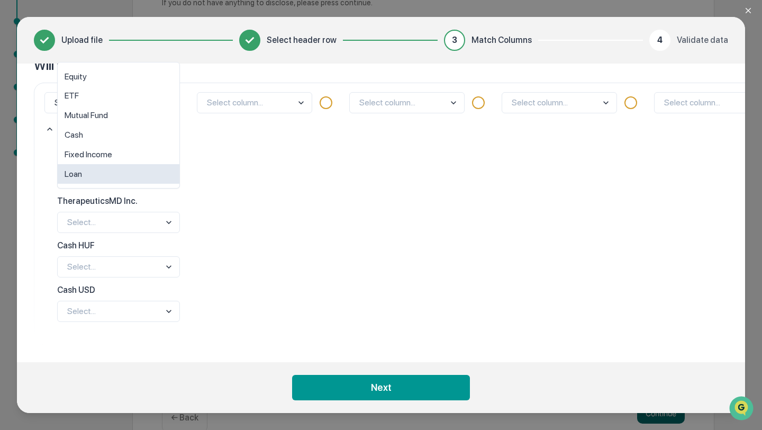
click at [92, 173] on body "Get Approval Content & Transactions Company Policies & Documents My Compliance …" at bounding box center [381, 134] width 762 height 634
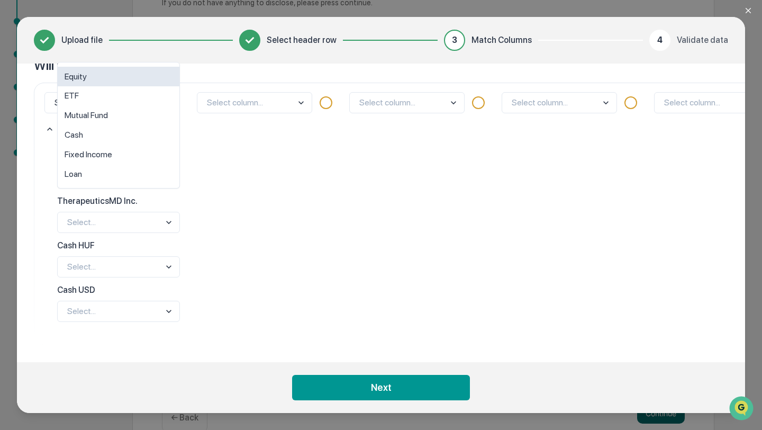
click at [90, 76] on div "Equity" at bounding box center [119, 77] width 122 height 20
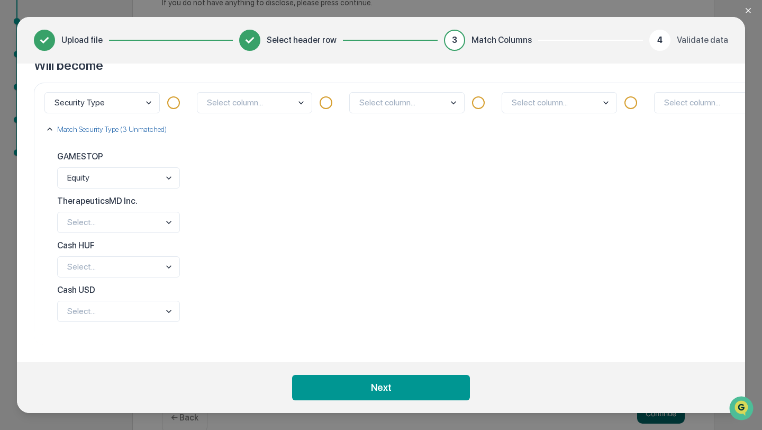
click at [89, 217] on body "Get Approval Content & Transactions Company Policies & Documents My Compliance …" at bounding box center [381, 134] width 762 height 634
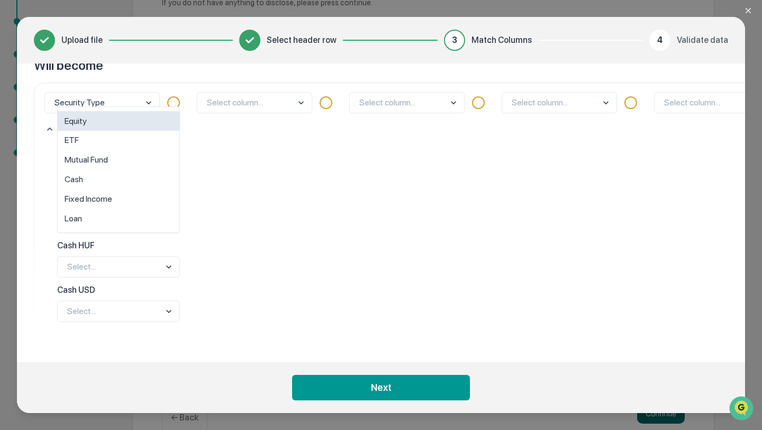
click at [77, 122] on div "Equity" at bounding box center [119, 121] width 122 height 20
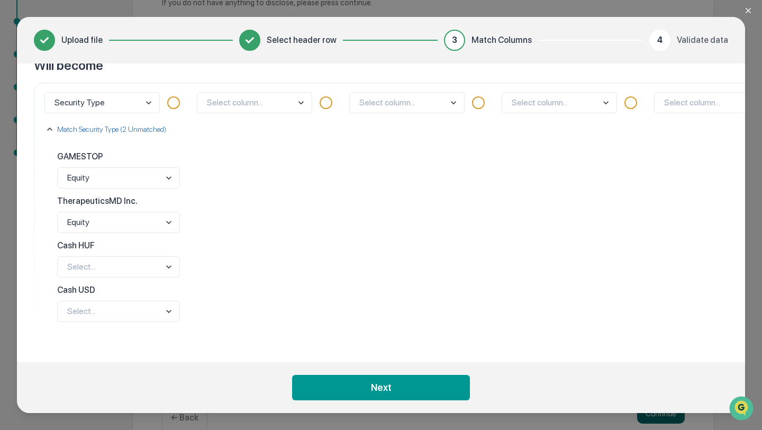
click at [104, 264] on body "Get Approval Content & Transactions Company Policies & Documents My Compliance …" at bounding box center [381, 134] width 762 height 634
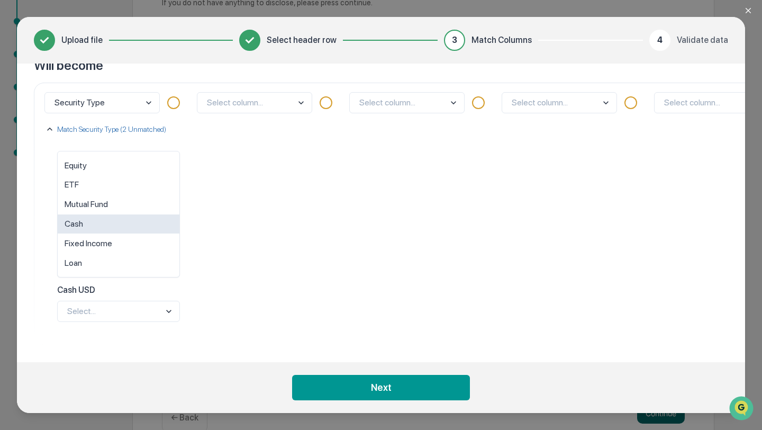
click at [93, 224] on div "Cash" at bounding box center [119, 224] width 122 height 20
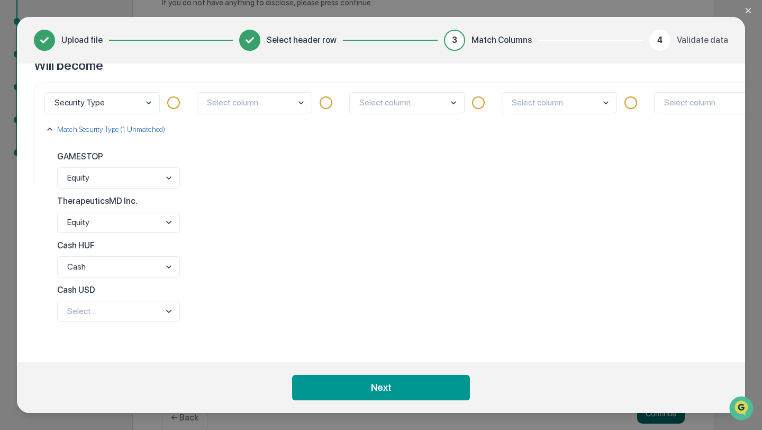
click at [109, 314] on body "Get Approval Content & Transactions Company Policies & Documents My Compliance …" at bounding box center [381, 134] width 762 height 634
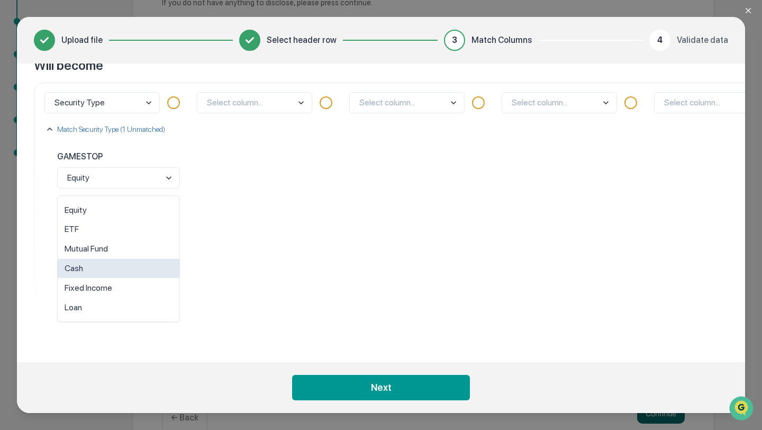
click at [94, 266] on div "Cash" at bounding box center [119, 269] width 122 height 20
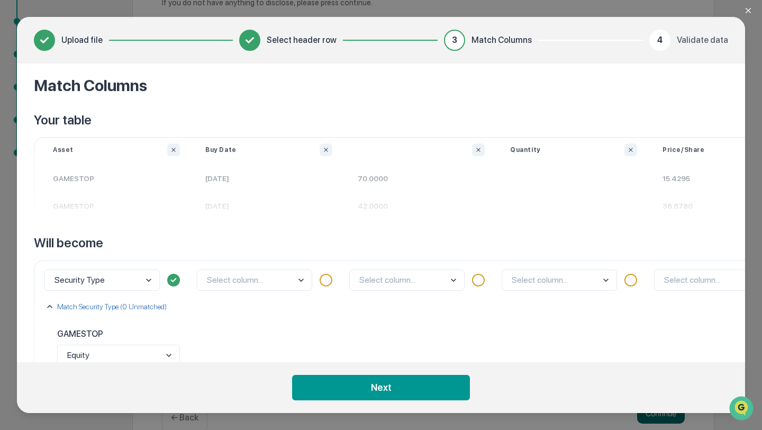
scroll to position [0, 0]
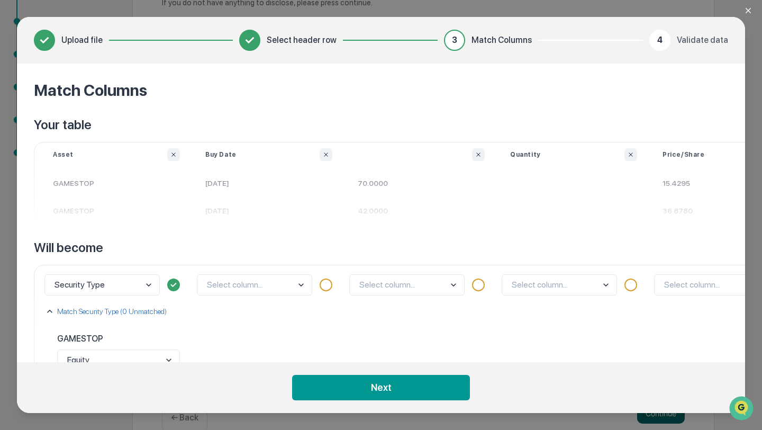
click at [747, 13] on icon "Close modal" at bounding box center [748, 10] width 5 height 5
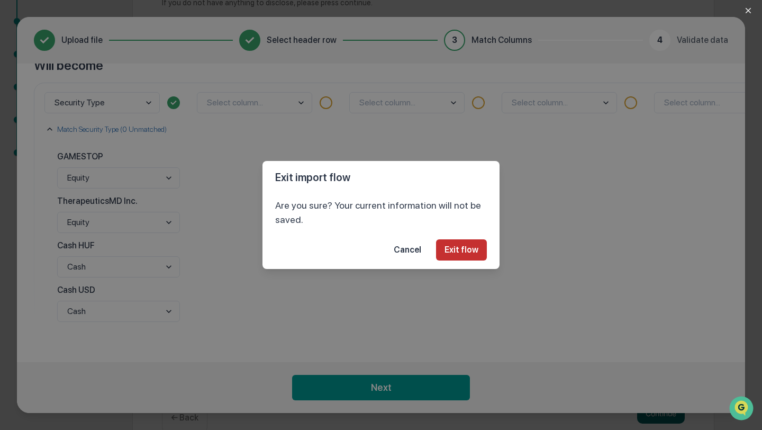
click at [446, 245] on button "Exit flow" at bounding box center [461, 249] width 51 height 21
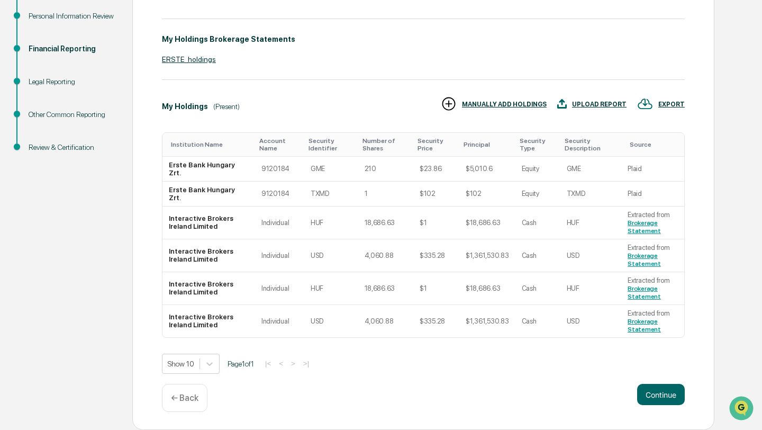
click at [607, 105] on div "UPLOAD REPORT" at bounding box center [599, 104] width 55 height 7
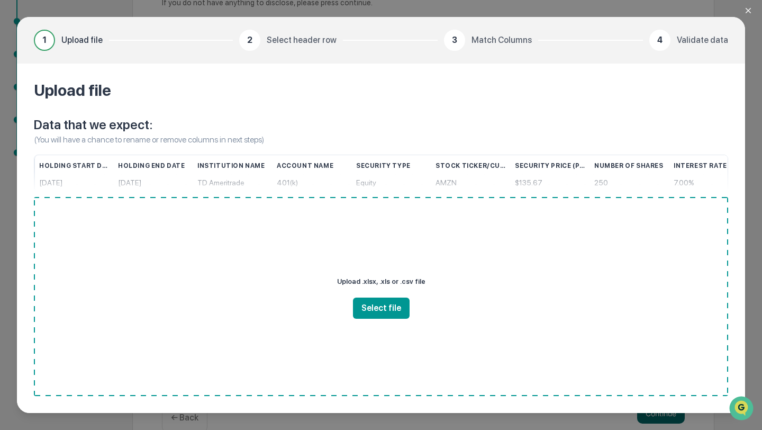
click at [383, 321] on div "Upload .xlsx, .xls or .csv file Select file" at bounding box center [381, 296] width 695 height 199
click at [385, 306] on button "Select file" at bounding box center [381, 308] width 57 height 21
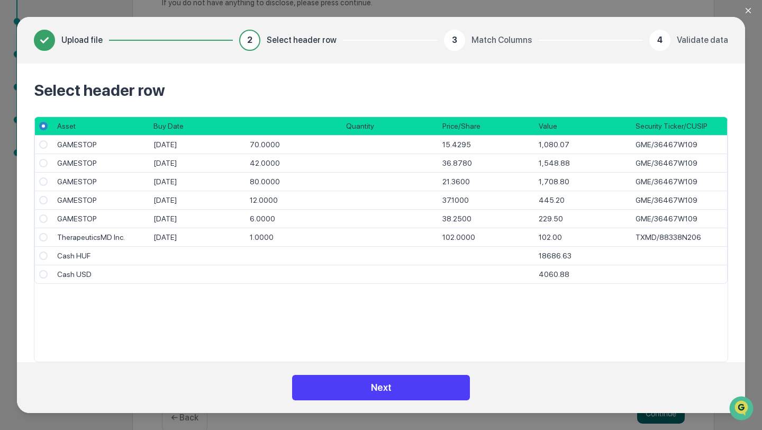
click at [343, 387] on button "Next" at bounding box center [381, 387] width 178 height 25
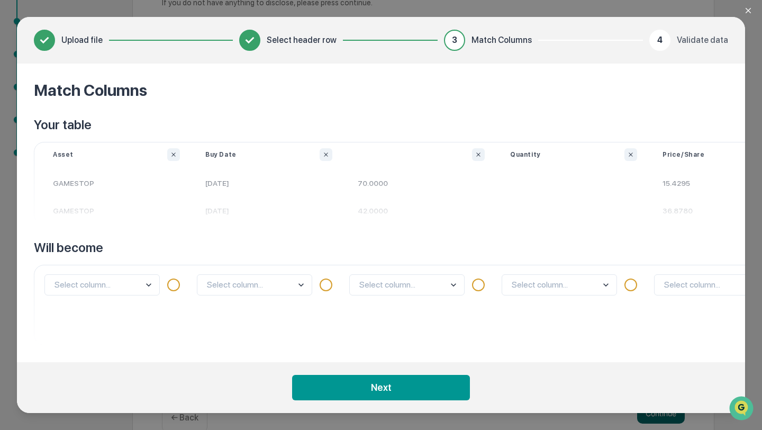
click at [92, 283] on body "Get Approval Content & Transactions Company Policies & Documents My Compliance …" at bounding box center [381, 134] width 762 height 634
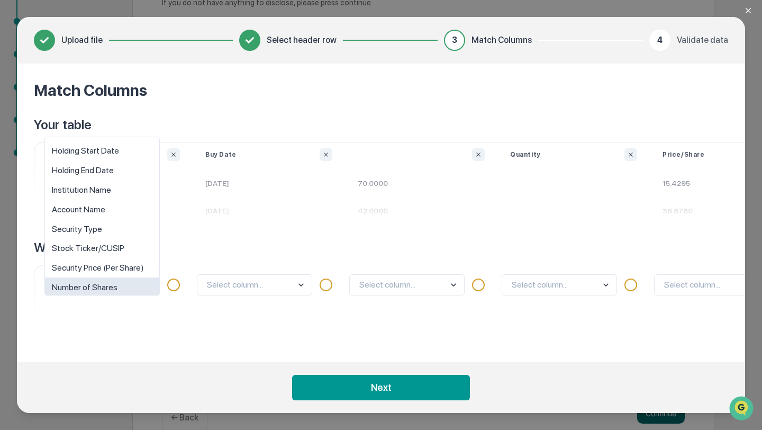
scroll to position [8, 0]
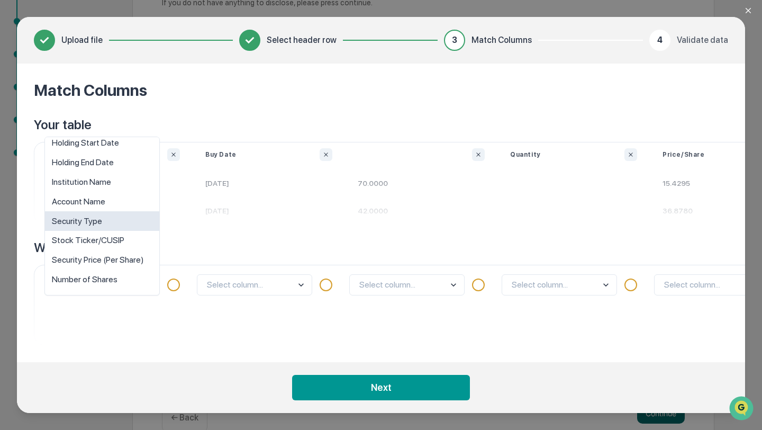
click at [132, 212] on div "Security Type" at bounding box center [102, 221] width 114 height 20
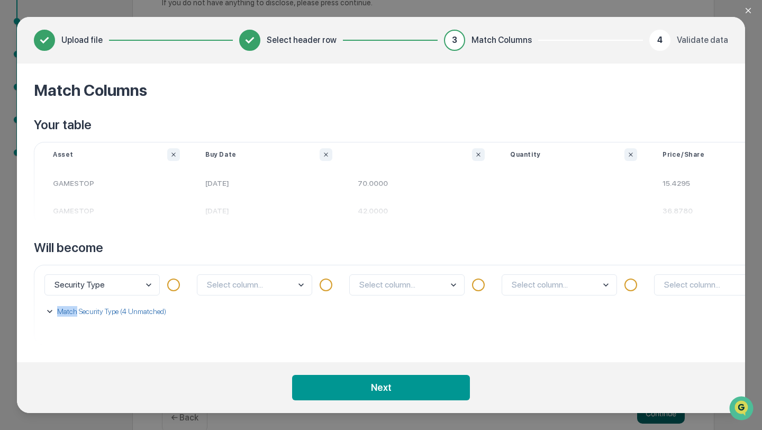
click at [92, 309] on p "Match Security Type (4 Unmatched)" at bounding box center [110, 311] width 111 height 11
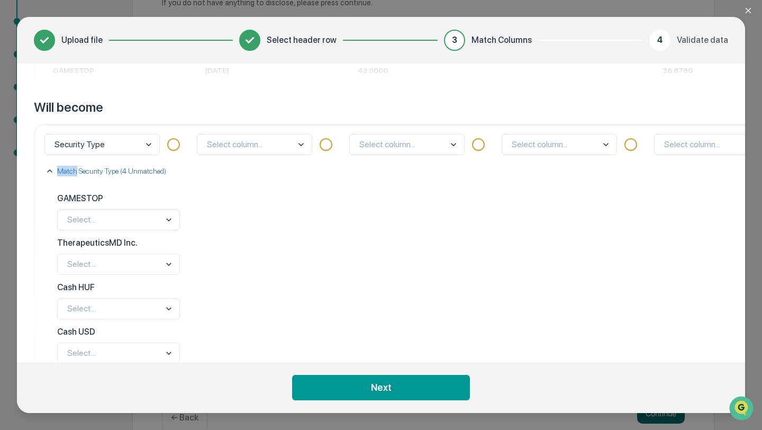
scroll to position [182, 0]
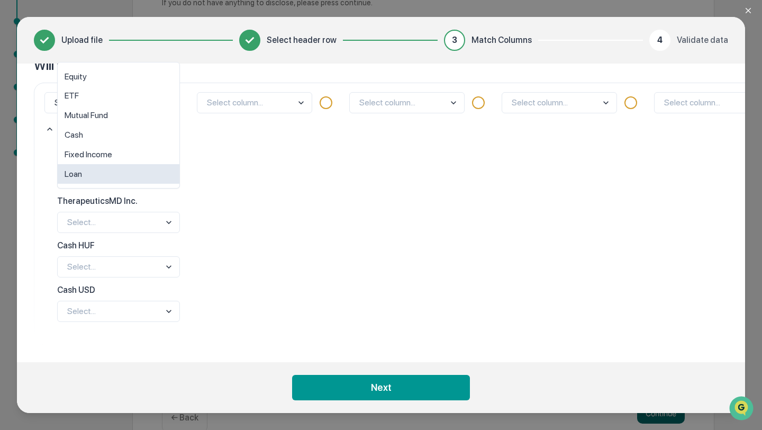
click at [91, 180] on body "Get Approval Content & Transactions Company Policies & Documents My Compliance …" at bounding box center [381, 134] width 762 height 634
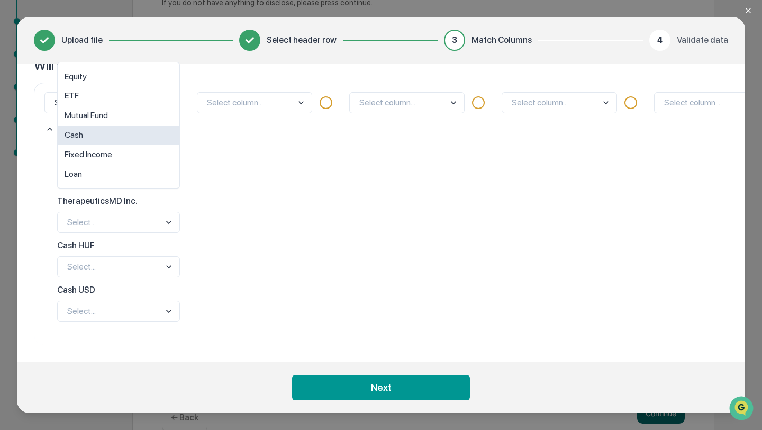
click at [121, 136] on div "Cash" at bounding box center [119, 135] width 122 height 20
click at [105, 226] on body "Get Approval Content & Transactions Company Policies & Documents My Compliance …" at bounding box center [381, 134] width 762 height 634
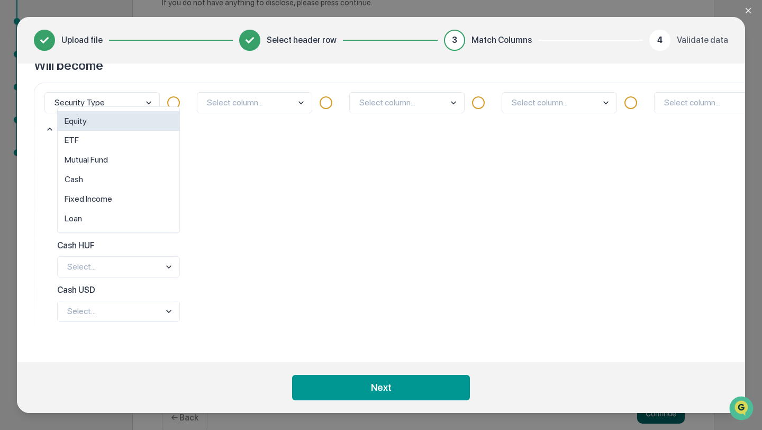
click at [105, 123] on div "Equity" at bounding box center [119, 121] width 122 height 20
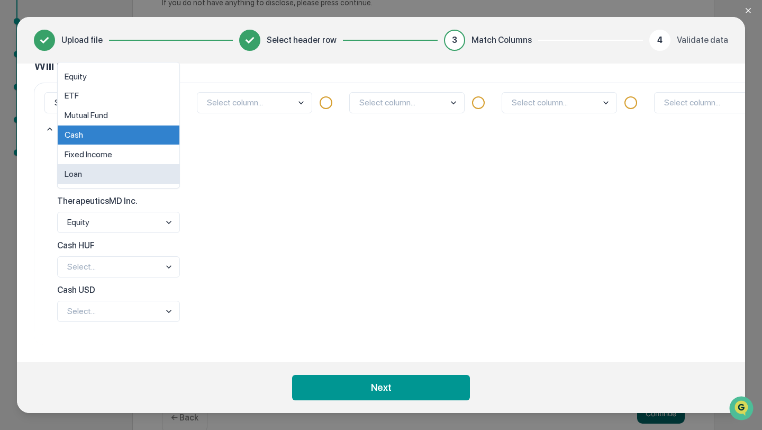
click at [88, 178] on body "Get Approval Content & Transactions Company Policies & Documents My Compliance …" at bounding box center [381, 134] width 762 height 634
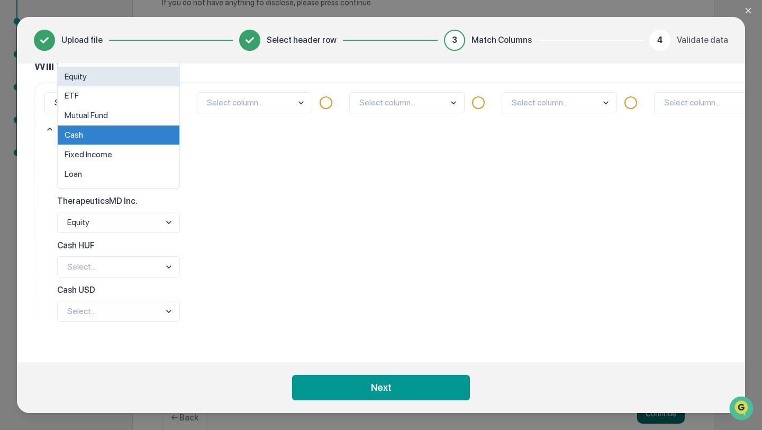
click at [88, 77] on div "Equity" at bounding box center [119, 77] width 122 height 20
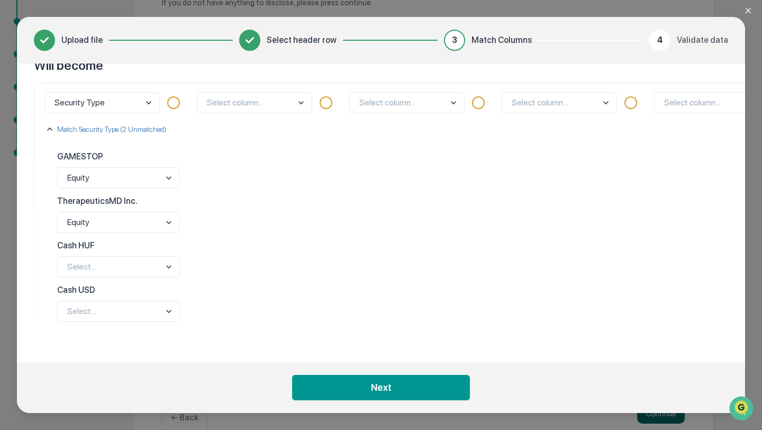
click at [105, 260] on body "Get Approval Content & Transactions Company Policies & Documents My Compliance …" at bounding box center [381, 134] width 762 height 634
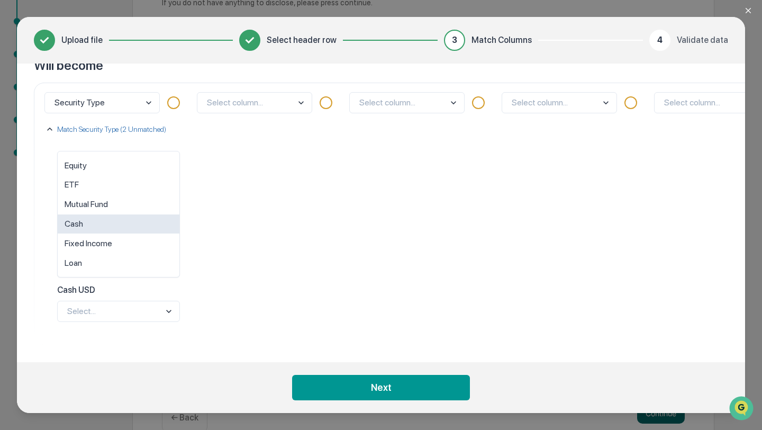
click at [100, 222] on div "Cash" at bounding box center [119, 224] width 122 height 20
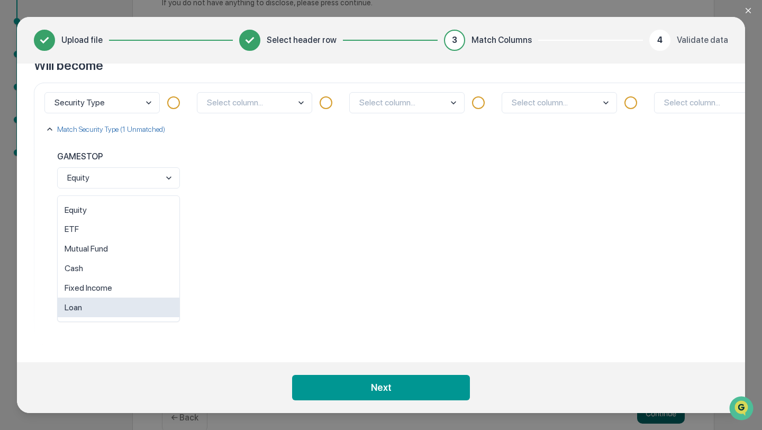
click at [107, 306] on body "Get Approval Content & Transactions Company Policies & Documents My Compliance …" at bounding box center [381, 134] width 762 height 634
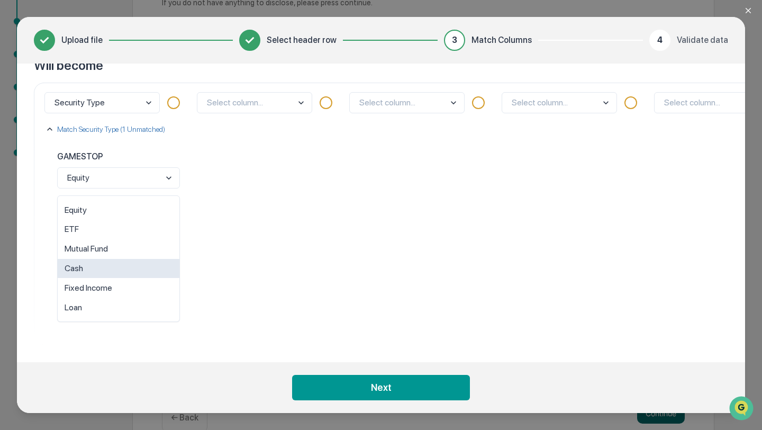
click at [110, 272] on div "Cash" at bounding box center [119, 269] width 122 height 20
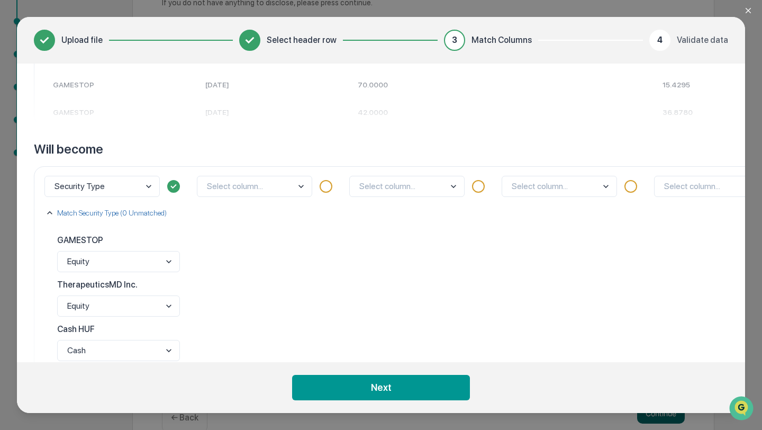
scroll to position [76, 0]
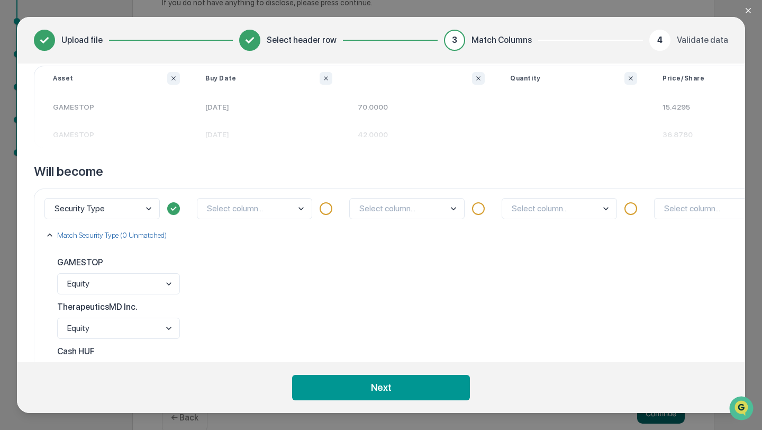
click at [250, 209] on body "Get Approval Content & Transactions Company Policies & Documents My Compliance …" at bounding box center [381, 134] width 762 height 634
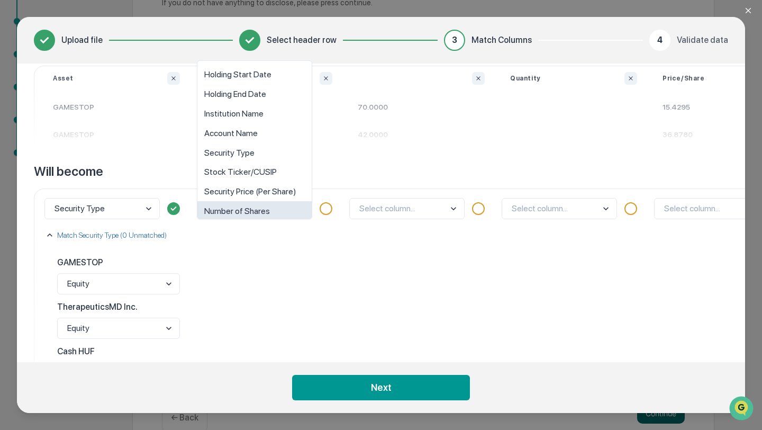
scroll to position [8, 0]
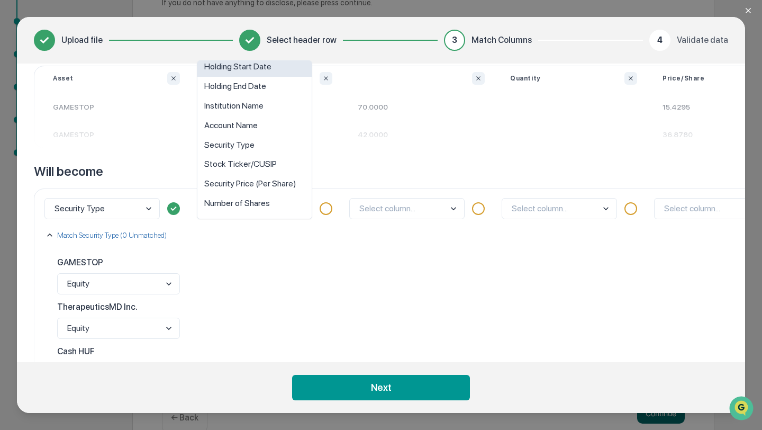
click at [253, 69] on div "Holding Start Date" at bounding box center [254, 67] width 114 height 20
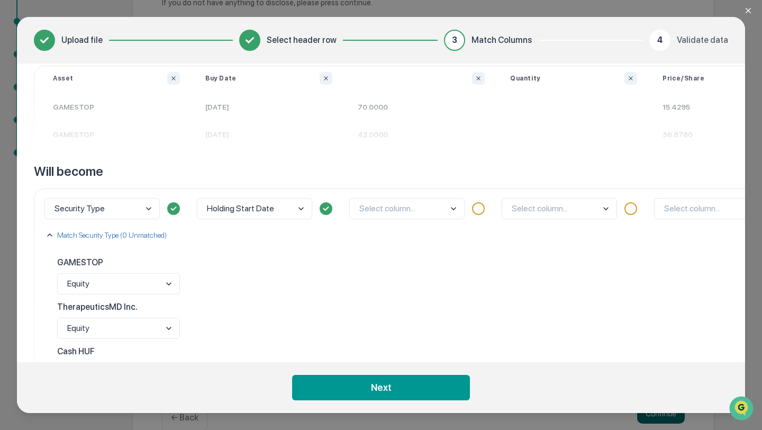
scroll to position [34, 0]
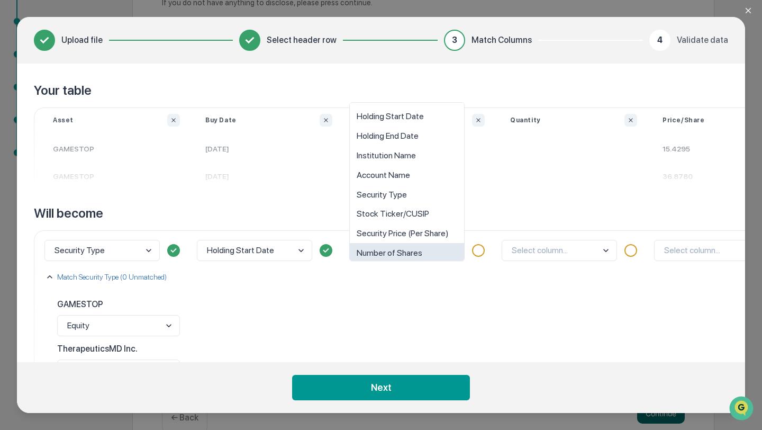
click at [379, 249] on body "Get Approval Content & Transactions Company Policies & Documents My Compliance …" at bounding box center [381, 134] width 762 height 634
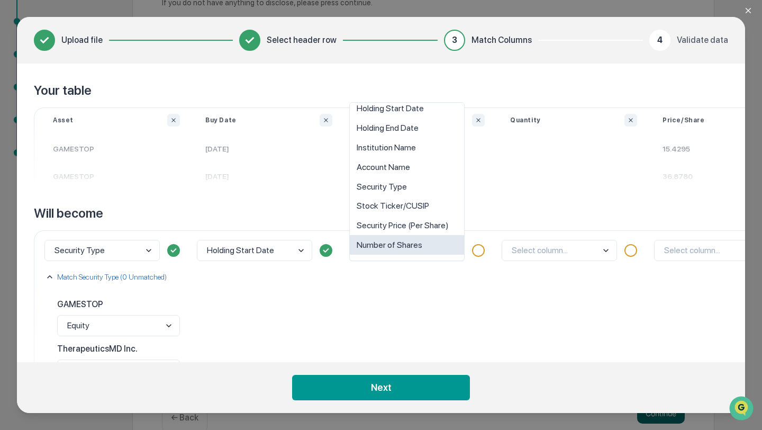
click at [418, 241] on div "Number of Shares" at bounding box center [407, 245] width 114 height 20
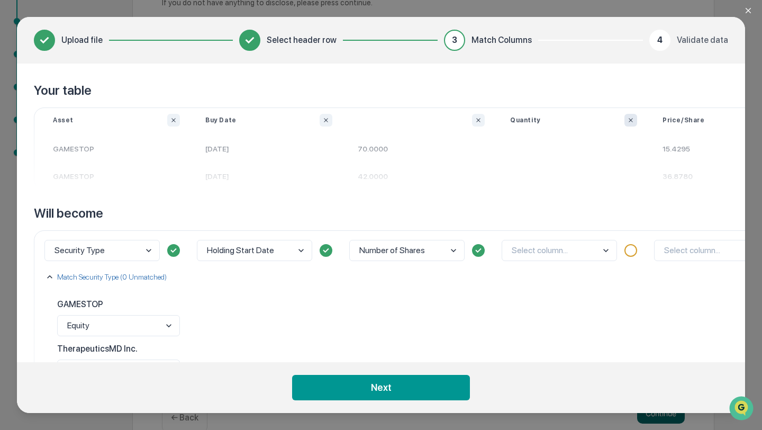
click at [630, 120] on icon "Ignore column" at bounding box center [631, 120] width 6 height 6
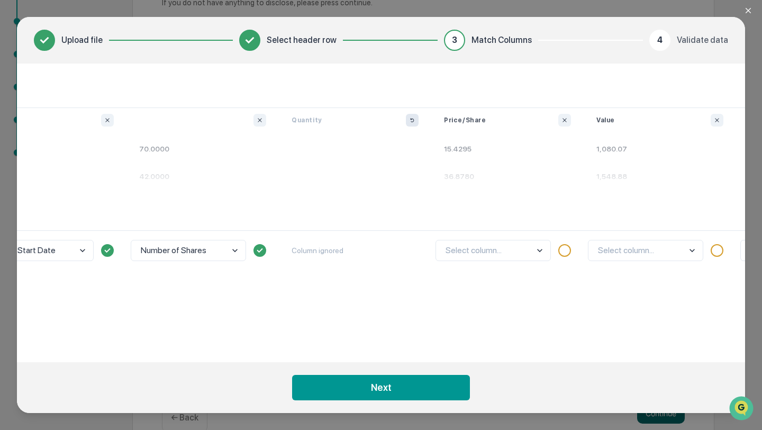
scroll to position [34, 309]
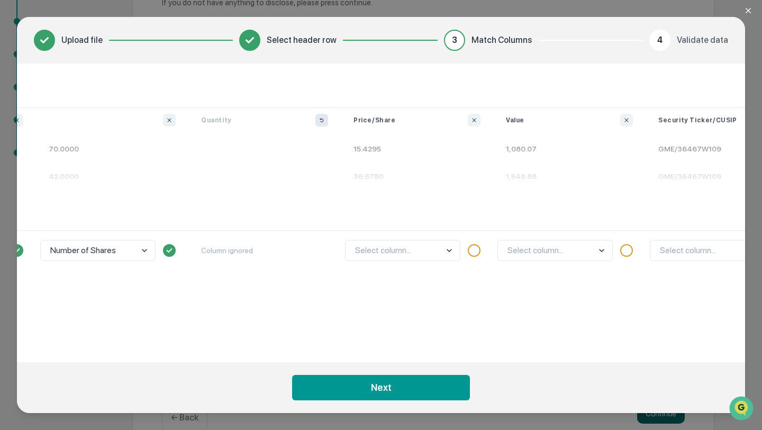
click at [435, 248] on body "Get Approval Content & Transactions Company Policies & Documents My Compliance …" at bounding box center [381, 134] width 762 height 634
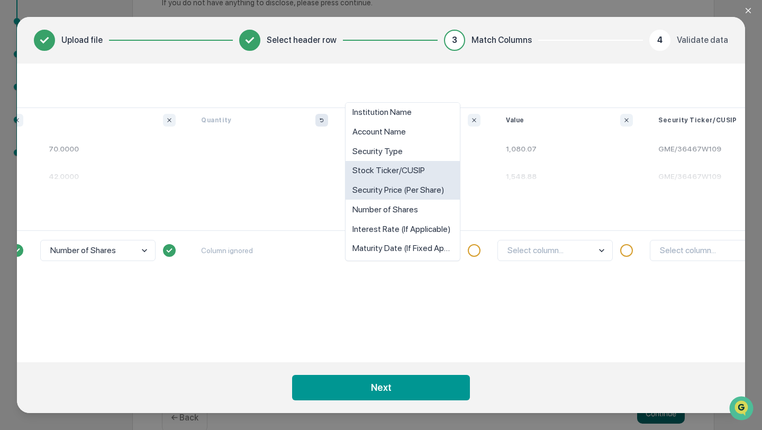
scroll to position [44, 0]
click at [411, 187] on div "Security Price (Per Share)" at bounding box center [403, 189] width 114 height 20
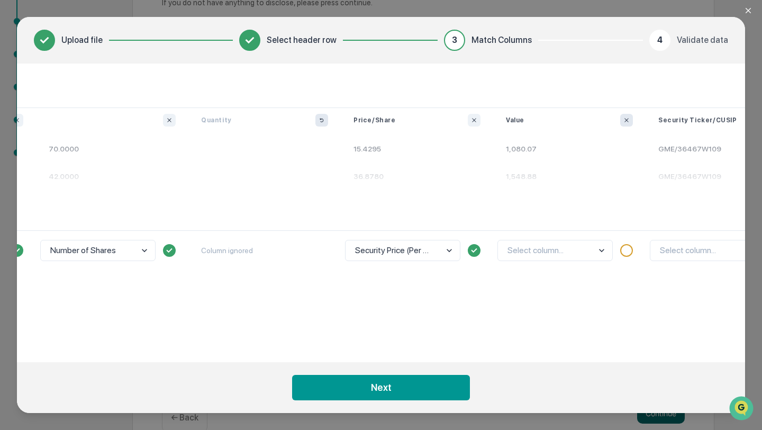
click at [628, 119] on icon "Ignore column" at bounding box center [627, 120] width 4 height 4
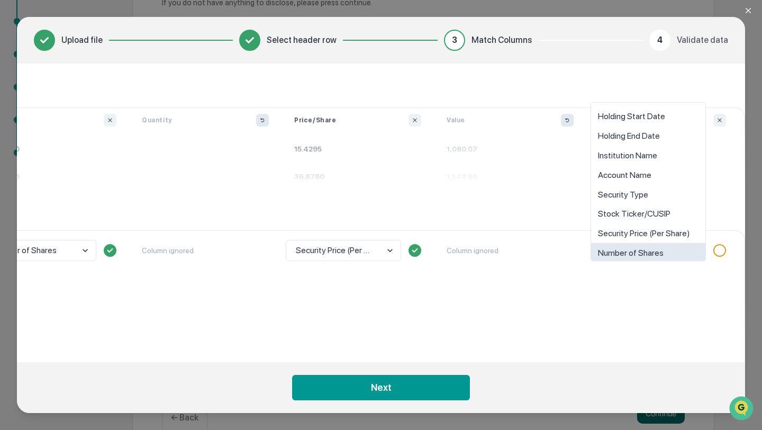
click at [617, 251] on body "Get Approval Content & Transactions Company Policies & Documents My Compliance …" at bounding box center [381, 134] width 762 height 634
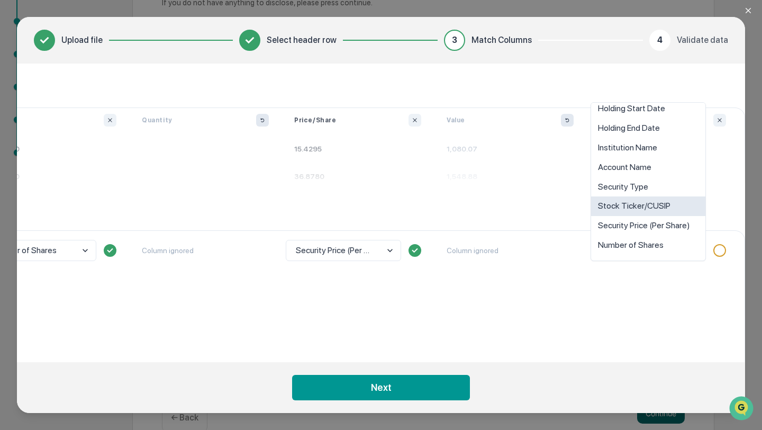
click at [652, 208] on div "Stock Ticker/CUSIP" at bounding box center [648, 206] width 114 height 20
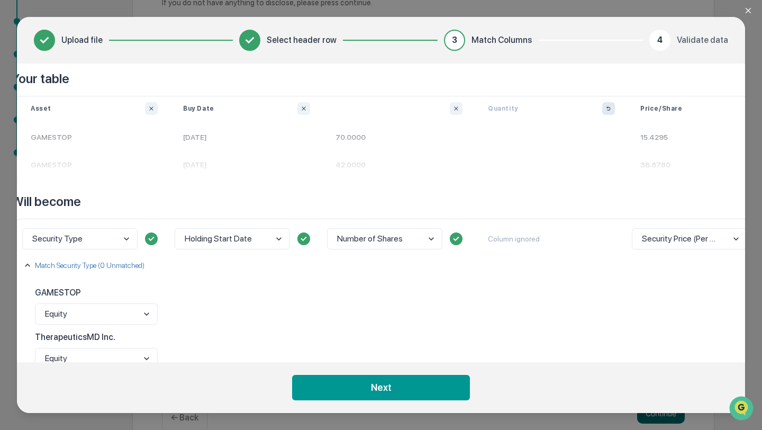
scroll to position [46, 369]
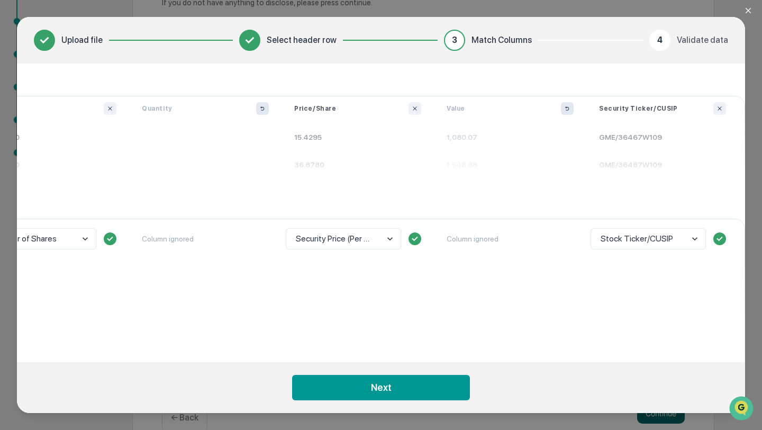
click at [745, 10] on icon "Close modal" at bounding box center [748, 10] width 8 height 8
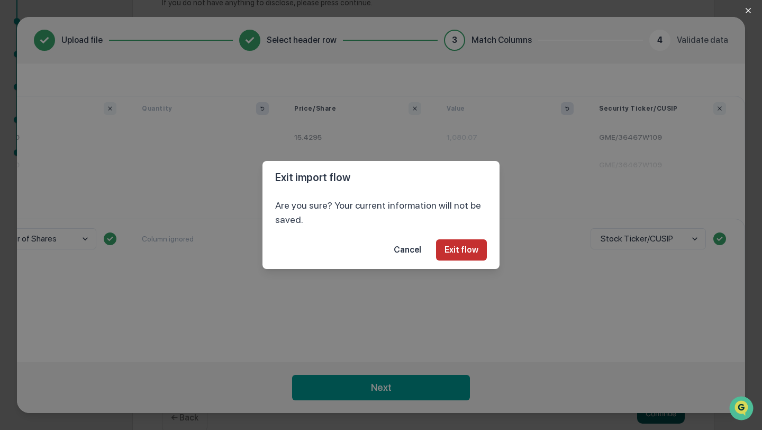
click at [454, 245] on button "Exit flow" at bounding box center [461, 249] width 51 height 21
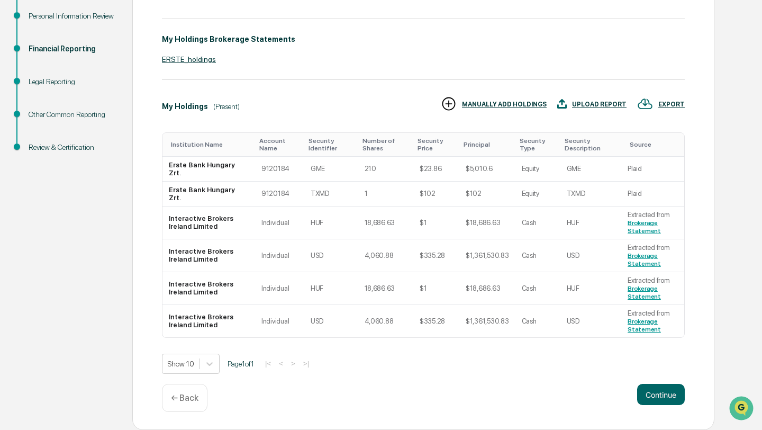
click at [606, 101] on div "UPLOAD REPORT" at bounding box center [599, 104] width 55 height 7
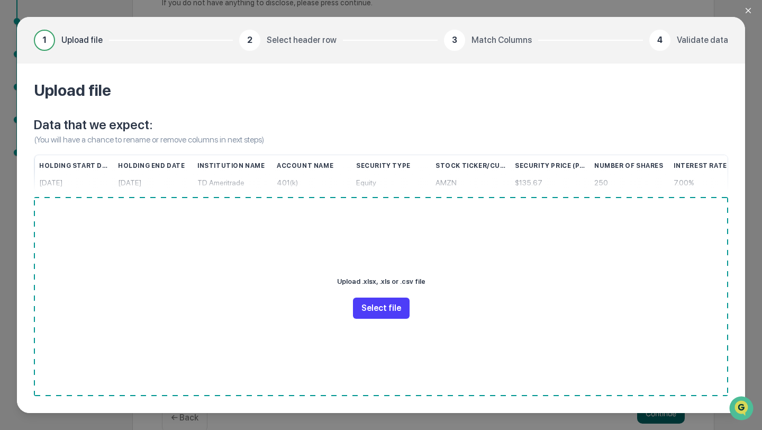
click at [368, 314] on button "Select file" at bounding box center [381, 308] width 57 height 21
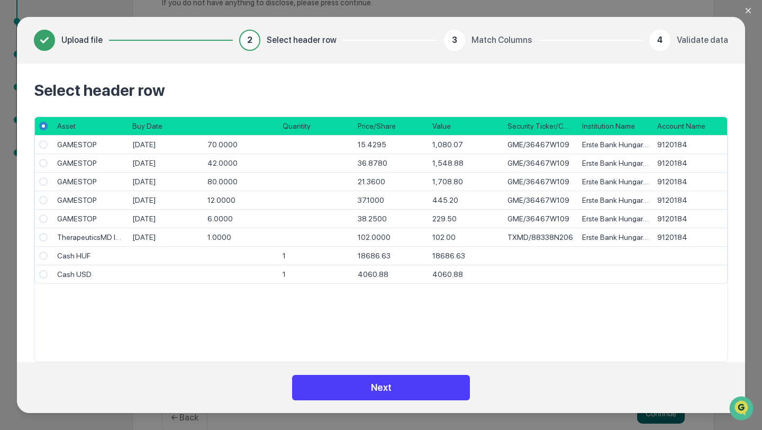
click at [447, 389] on button "Next" at bounding box center [381, 387] width 178 height 25
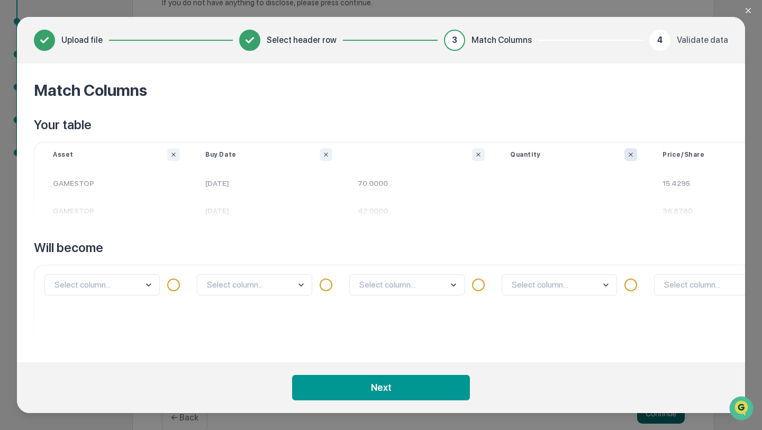
click at [631, 156] on icon "Ignore column" at bounding box center [631, 154] width 6 height 6
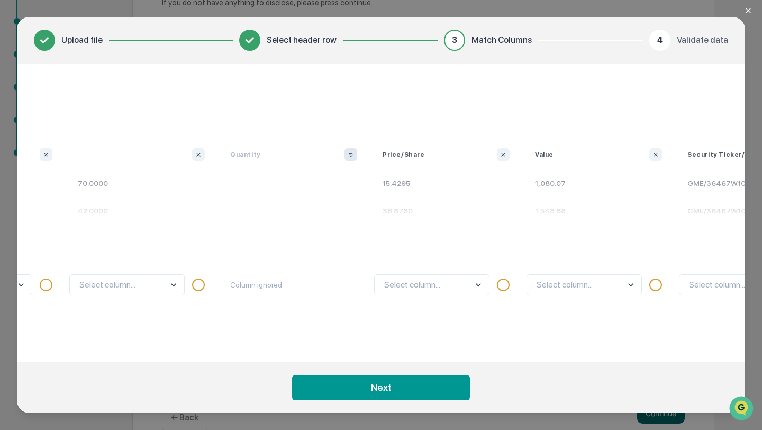
scroll to position [0, 400]
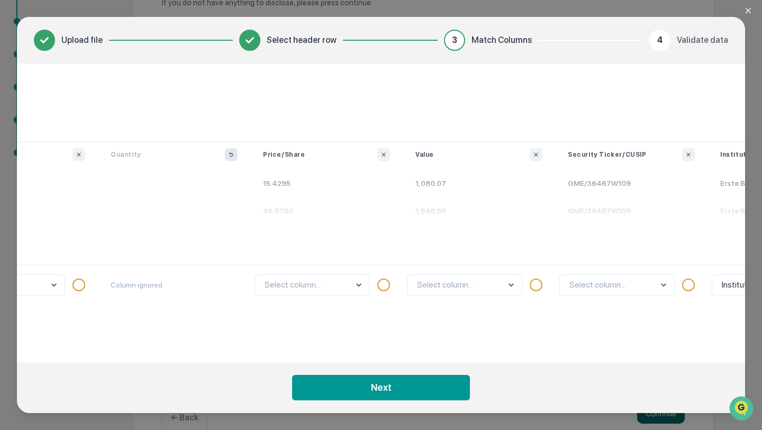
click at [528, 156] on div "Value" at bounding box center [479, 154] width 152 height 13
click at [536, 155] on icon "Ignore column" at bounding box center [536, 154] width 6 height 6
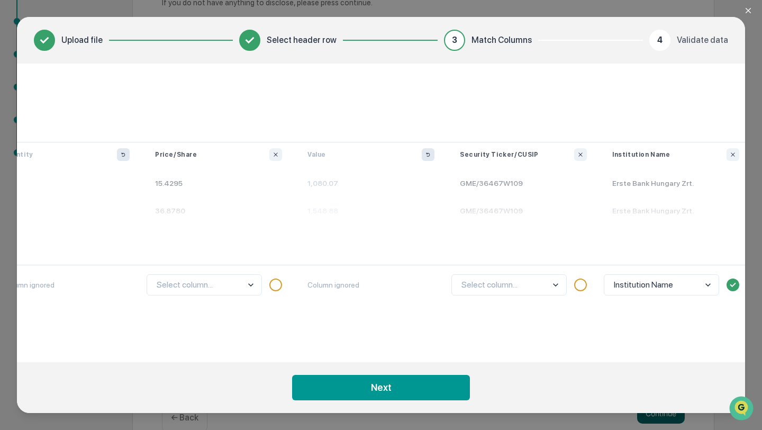
scroll to position [0, 673]
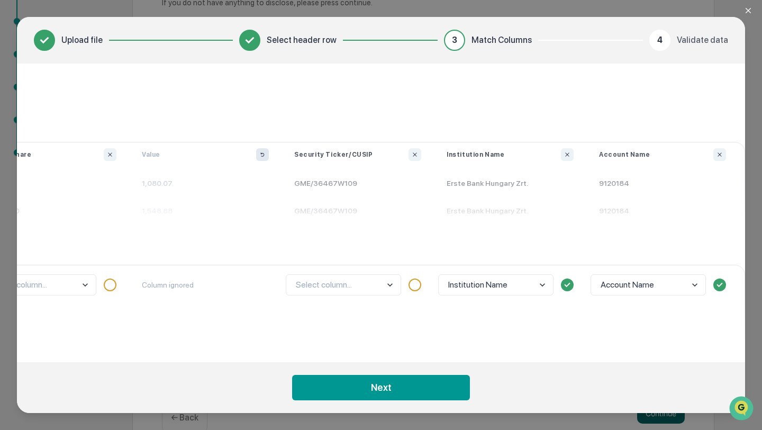
click at [385, 273] on div "Select column..." at bounding box center [358, 305] width 152 height 80
click at [369, 282] on body "Get Approval Content & Transactions Company Policies & Documents My Compliance …" at bounding box center [381, 134] width 762 height 634
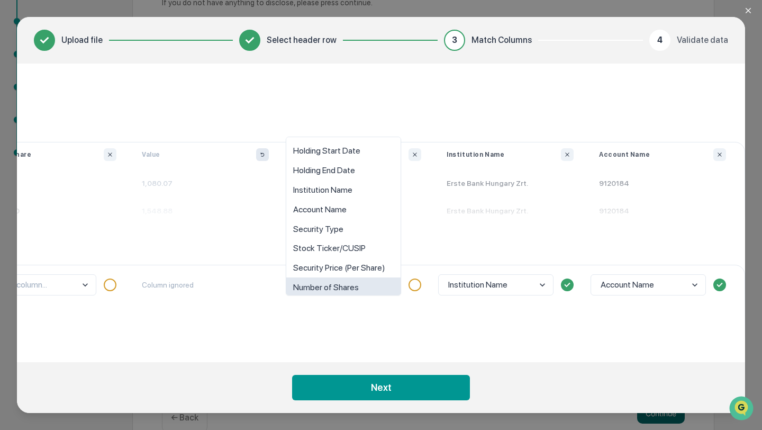
scroll to position [8, 0]
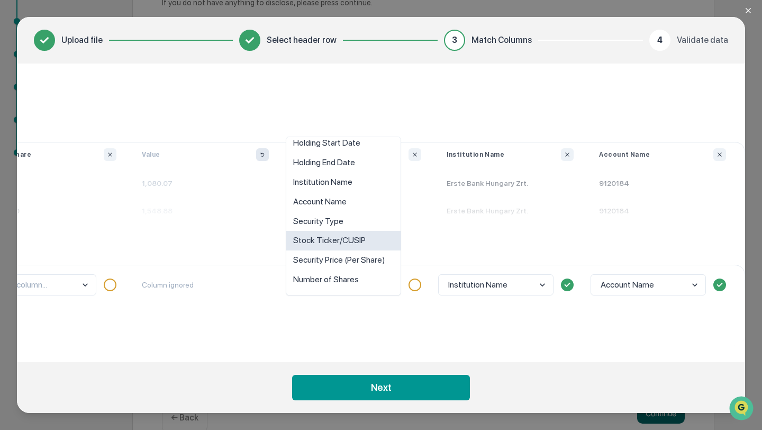
click at [365, 241] on div "Stock Ticker/CUSIP" at bounding box center [343, 241] width 114 height 20
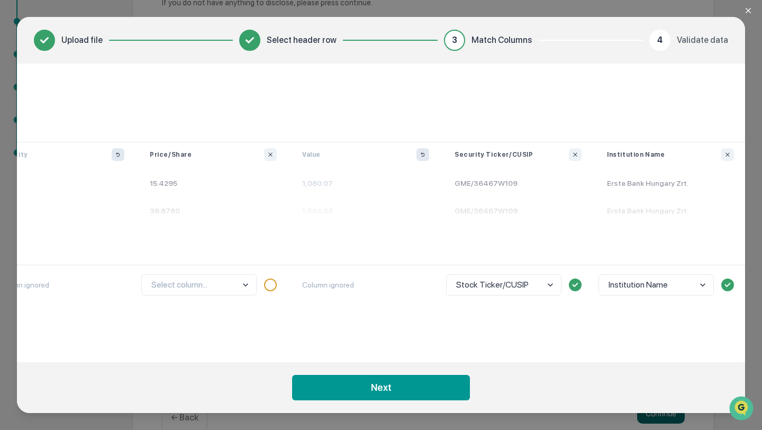
scroll to position [0, 482]
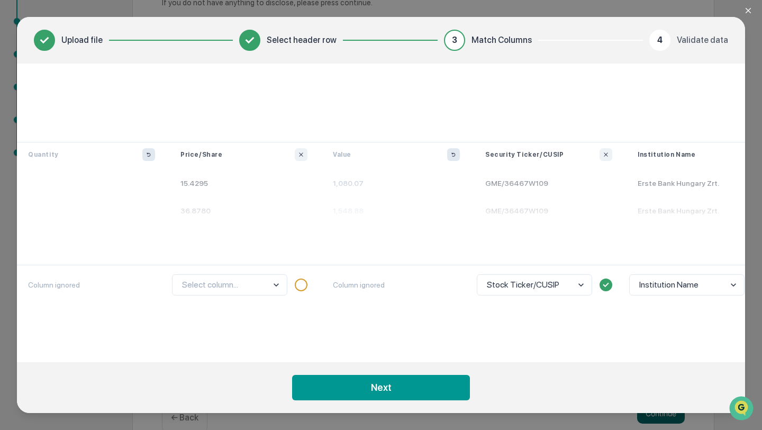
click at [225, 287] on body "Get Approval Content & Transactions Company Policies & Documents My Compliance …" at bounding box center [381, 134] width 762 height 634
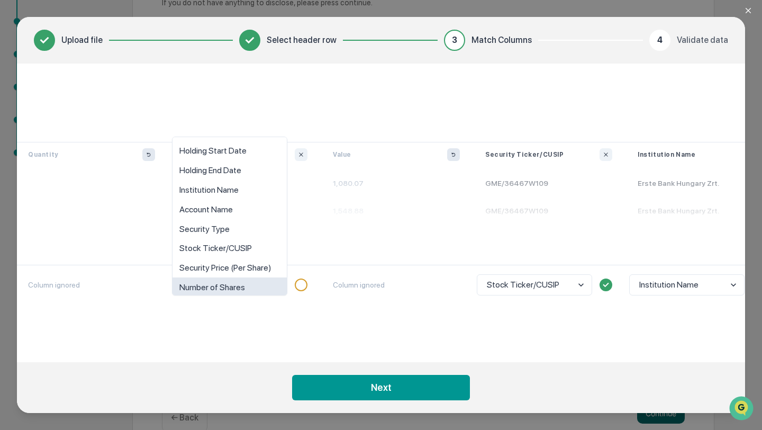
scroll to position [8, 0]
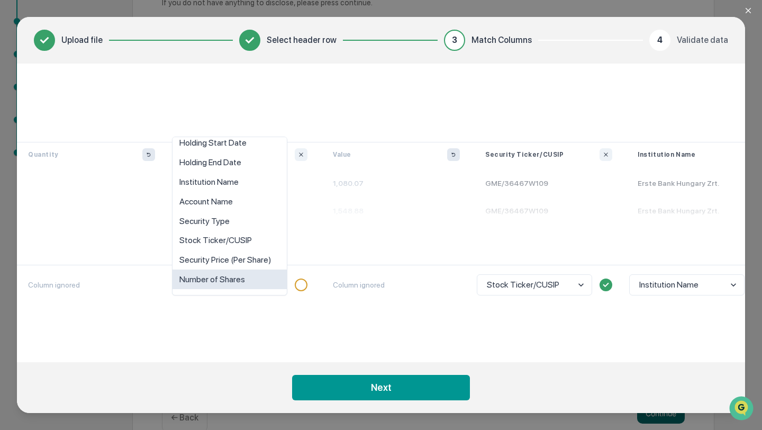
click at [239, 279] on div "Number of Shares" at bounding box center [230, 279] width 114 height 20
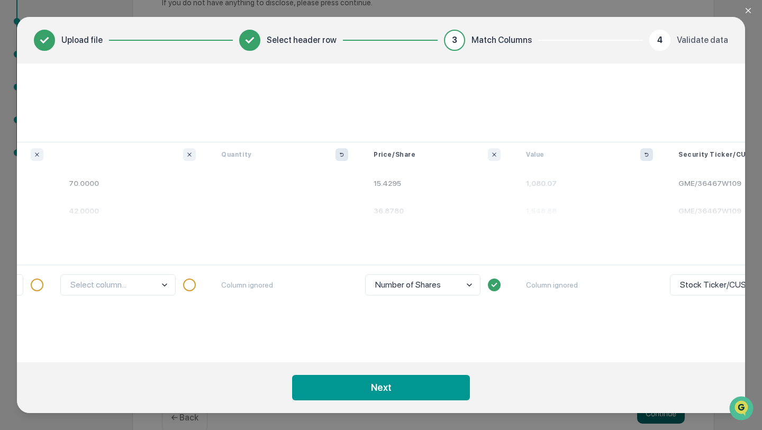
scroll to position [0, 254]
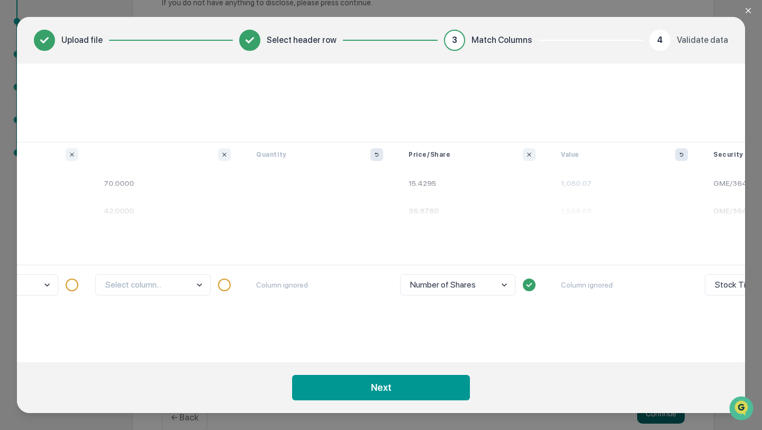
click at [436, 284] on body "Get Approval Content & Transactions Company Policies & Documents My Compliance …" at bounding box center [381, 134] width 762 height 634
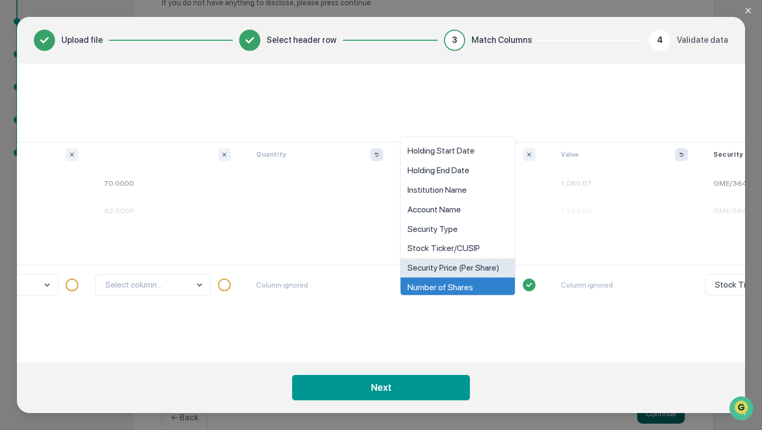
click at [463, 266] on div "Security Price (Per Share)" at bounding box center [458, 268] width 114 height 20
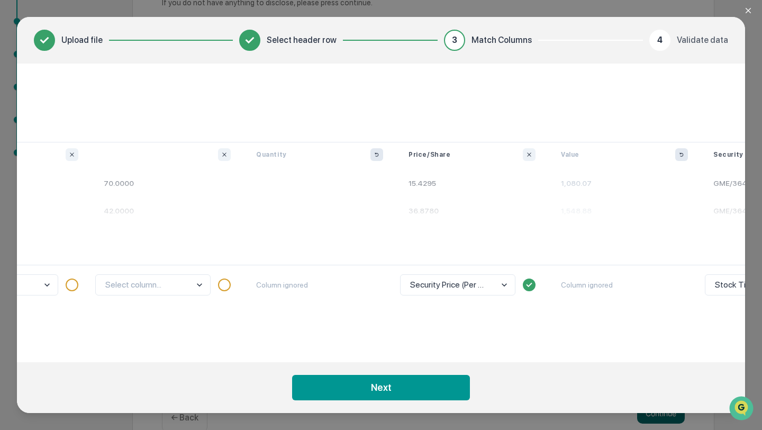
scroll to position [0, 0]
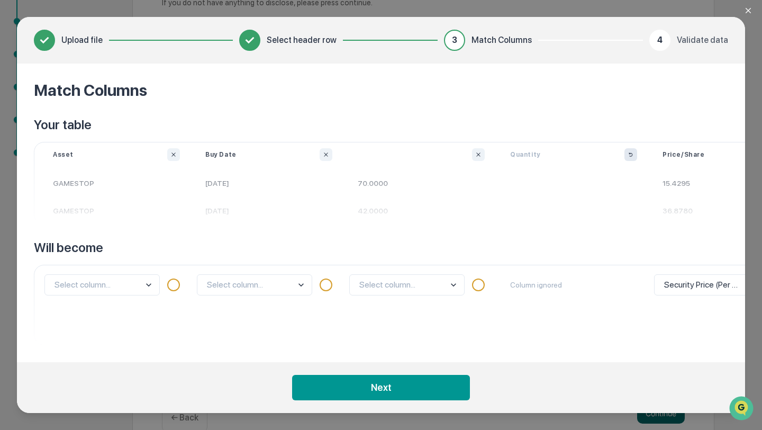
click at [419, 284] on body "Get Approval Content & Transactions Company Policies & Documents My Compliance …" at bounding box center [381, 134] width 762 height 634
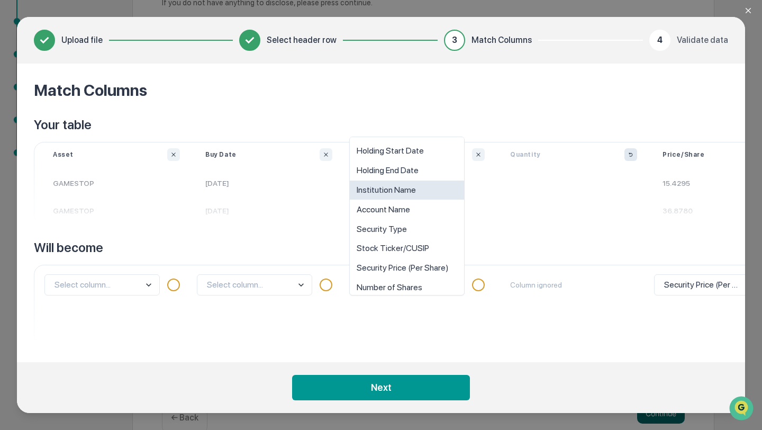
click at [517, 198] on p at bounding box center [574, 194] width 152 height 17
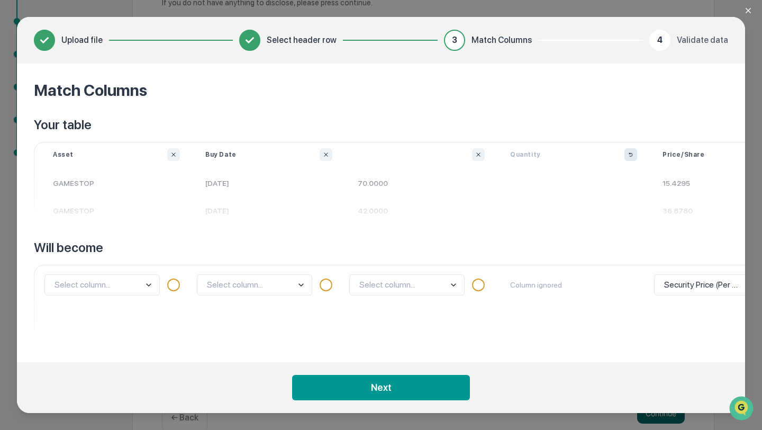
click at [413, 290] on body "Get Approval Content & Transactions Company Policies & Documents My Compliance …" at bounding box center [381, 134] width 762 height 634
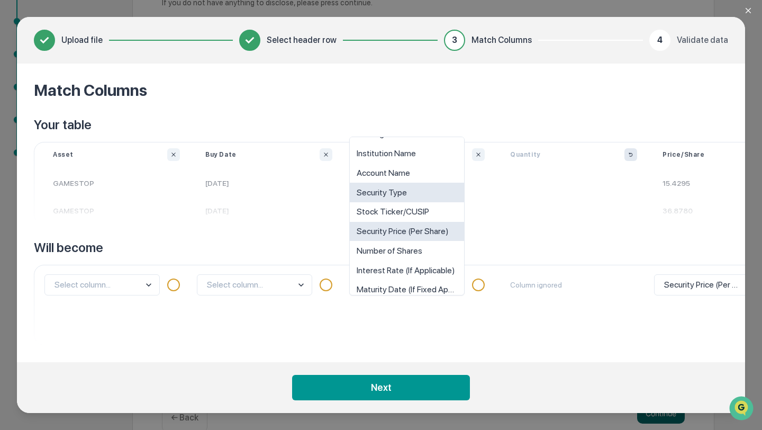
scroll to position [46, 0]
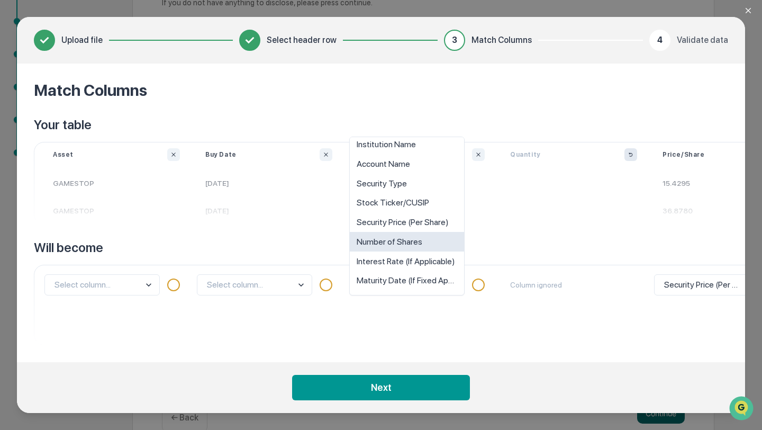
click at [410, 247] on div "Number of Shares" at bounding box center [407, 242] width 114 height 20
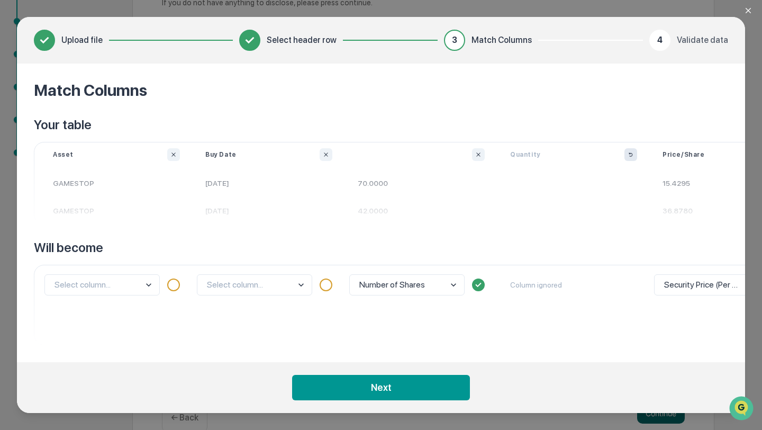
click at [268, 289] on body "Get Approval Content & Transactions Company Policies & Documents My Compliance …" at bounding box center [381, 134] width 762 height 634
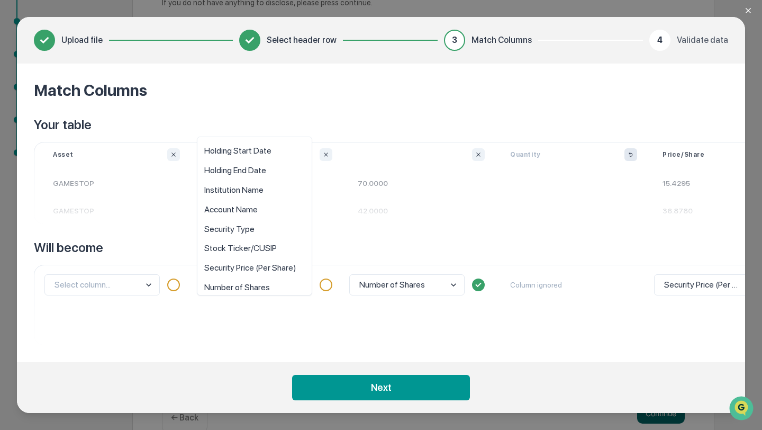
scroll to position [8, 0]
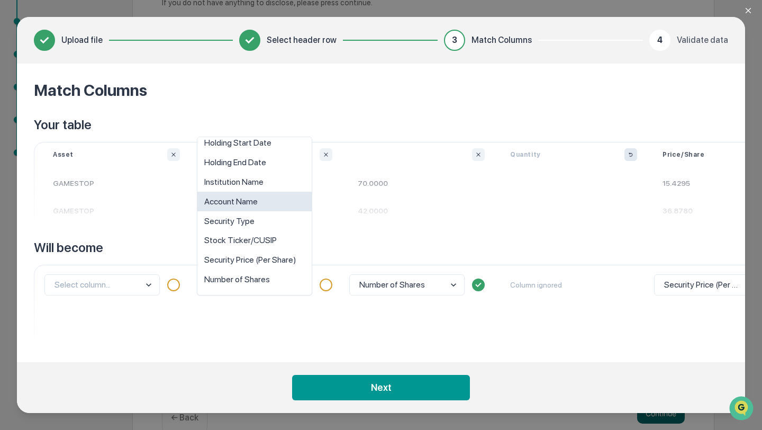
click at [397, 197] on p "42.0000" at bounding box center [421, 211] width 152 height 28
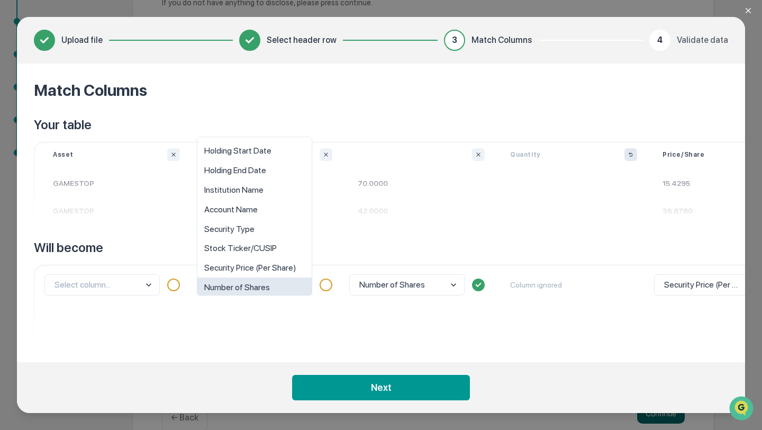
click at [263, 283] on body "Get Approval Content & Transactions Company Policies & Documents My Compliance …" at bounding box center [381, 134] width 762 height 634
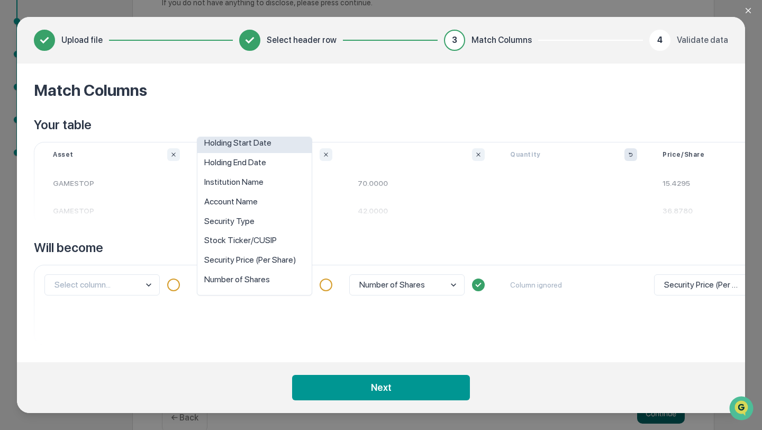
click at [262, 147] on div "Holding Start Date" at bounding box center [254, 143] width 114 height 20
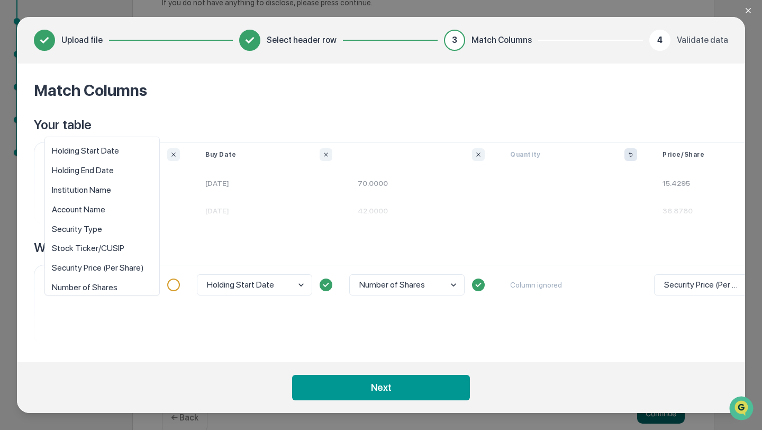
click at [109, 294] on body "Get Approval Content & Transactions Company Policies & Documents My Compliance …" at bounding box center [381, 134] width 762 height 634
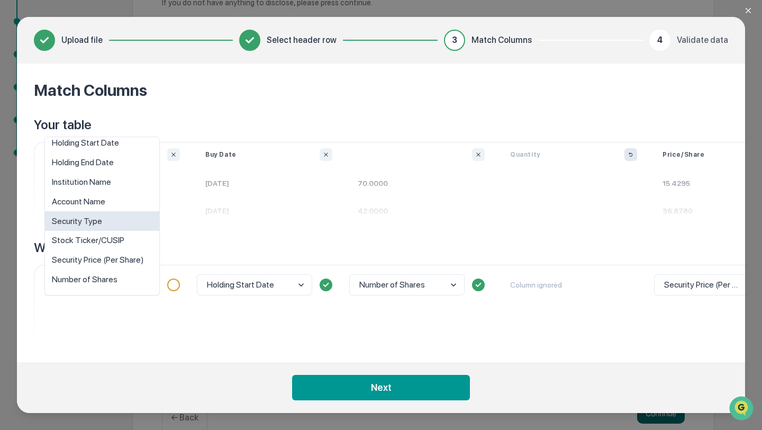
click at [104, 214] on div "Security Type" at bounding box center [102, 221] width 114 height 20
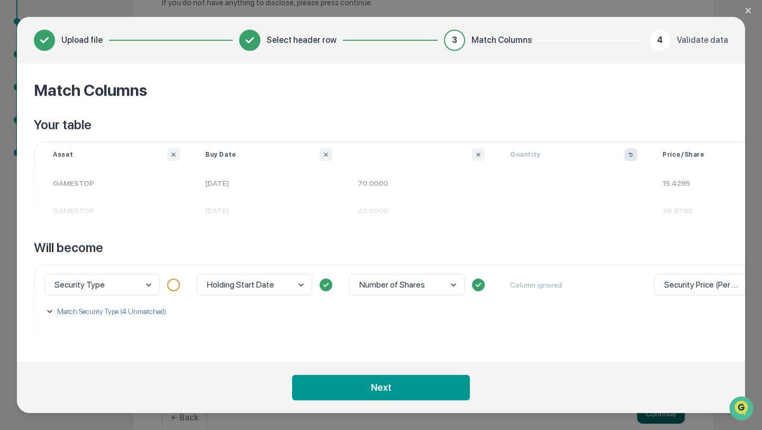
click at [87, 316] on p "Match Security Type (4 Unmatched)" at bounding box center [110, 311] width 111 height 11
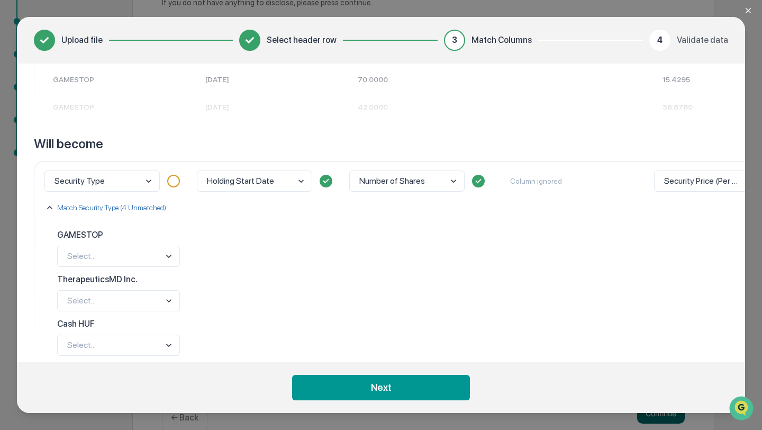
scroll to position [124, 0]
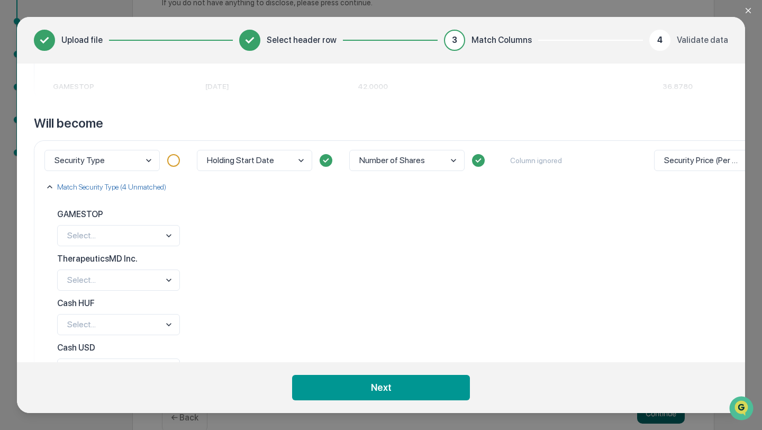
click at [103, 222] on p "GAMESTOP" at bounding box center [118, 215] width 123 height 20
click at [100, 231] on body "Get Approval Content & Transactions Company Policies & Documents My Compliance …" at bounding box center [381, 134] width 762 height 634
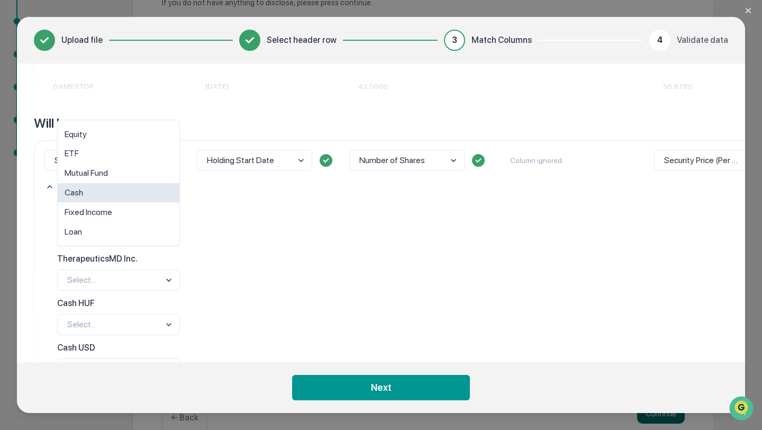
click at [137, 195] on div "Cash" at bounding box center [119, 193] width 122 height 20
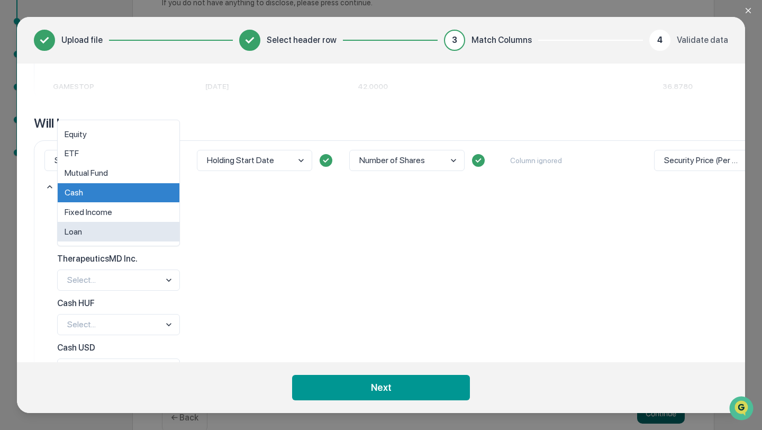
click at [124, 239] on body "Get Approval Content & Transactions Company Policies & Documents My Compliance …" at bounding box center [381, 134] width 762 height 634
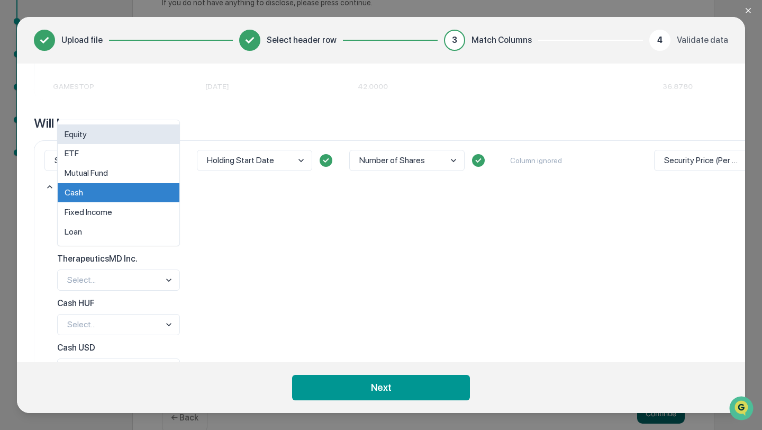
click at [125, 129] on div "Equity" at bounding box center [119, 134] width 122 height 20
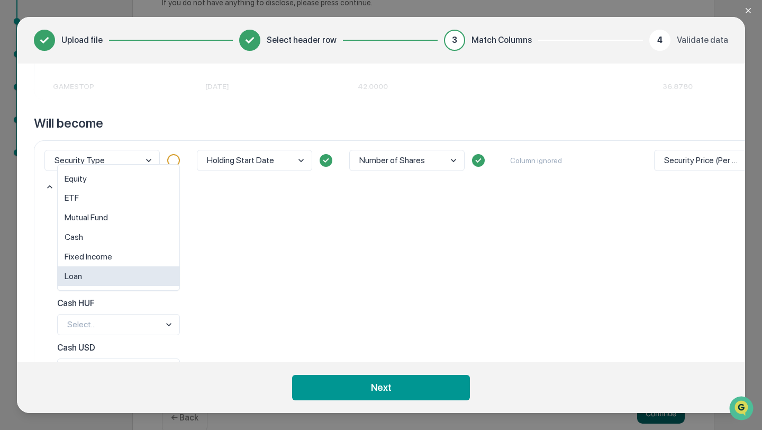
click at [94, 282] on body "Get Approval Content & Transactions Company Policies & Documents My Compliance …" at bounding box center [381, 134] width 762 height 634
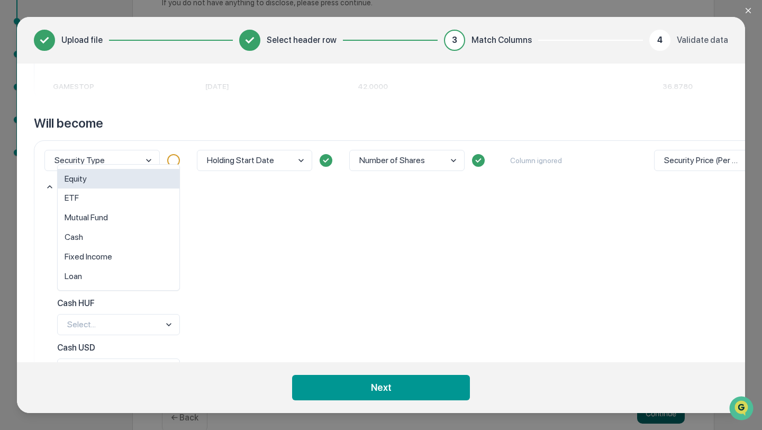
click at [103, 178] on div "Equity" at bounding box center [119, 179] width 122 height 20
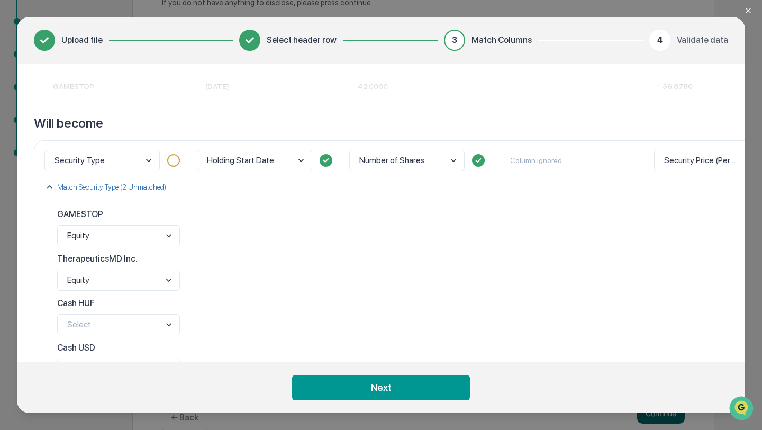
click at [97, 337] on div "Cash HUF Select..." at bounding box center [116, 316] width 127 height 44
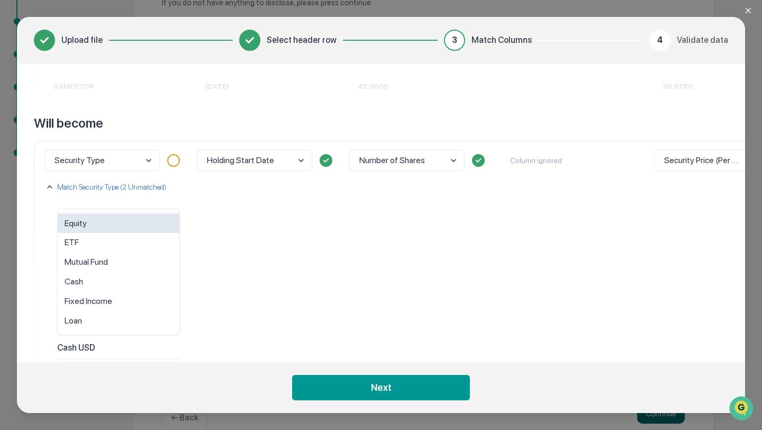
click at [98, 331] on body "Get Approval Content & Transactions Company Policies & Documents My Compliance …" at bounding box center [381, 134] width 762 height 634
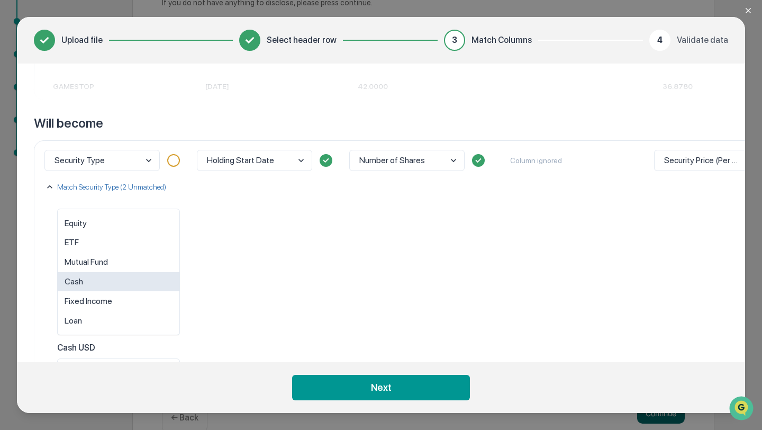
click at [101, 275] on div "Cash" at bounding box center [119, 282] width 122 height 20
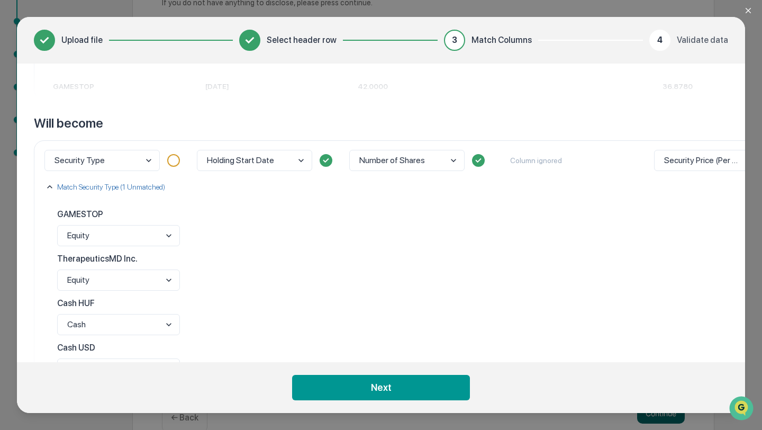
scroll to position [182, 0]
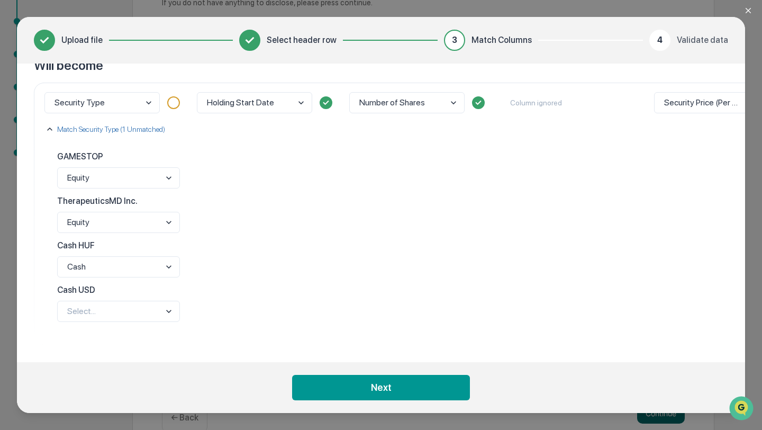
click at [79, 315] on body "Get Approval Content & Transactions Company Policies & Documents My Compliance …" at bounding box center [381, 134] width 762 height 634
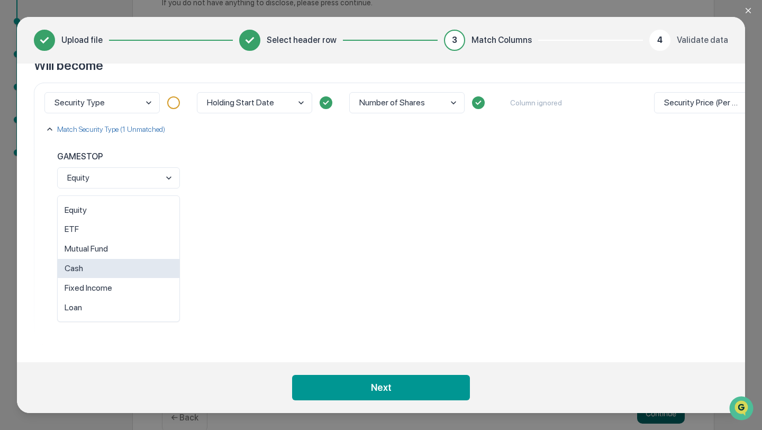
click at [87, 268] on div "Cash" at bounding box center [119, 269] width 122 height 20
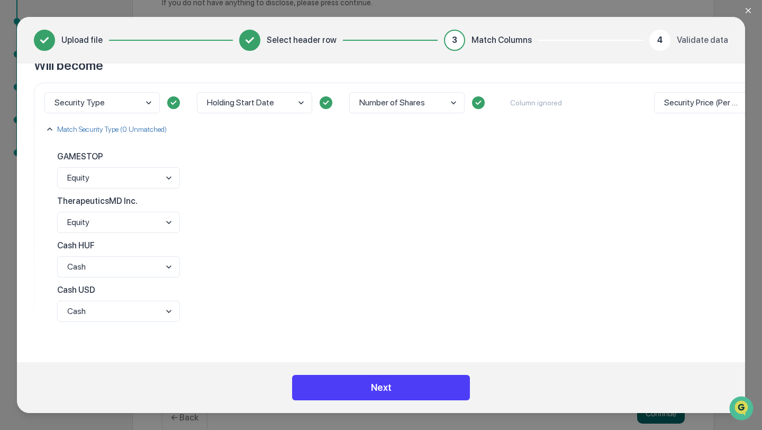
click at [427, 392] on button "Next" at bounding box center [381, 387] width 178 height 25
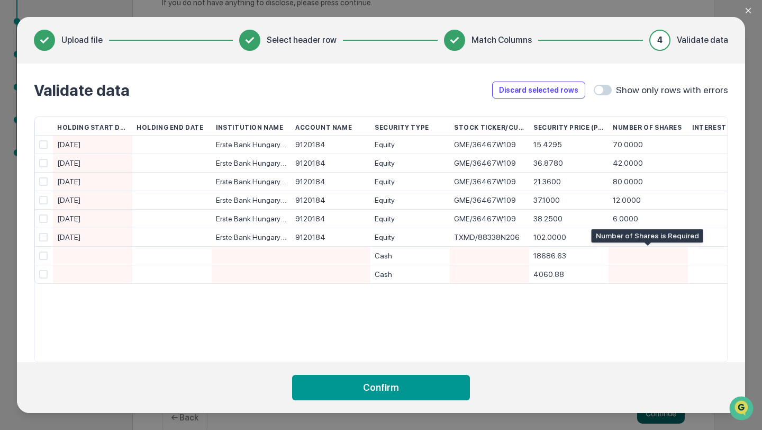
click at [634, 256] on div at bounding box center [648, 256] width 71 height 18
type input "*"
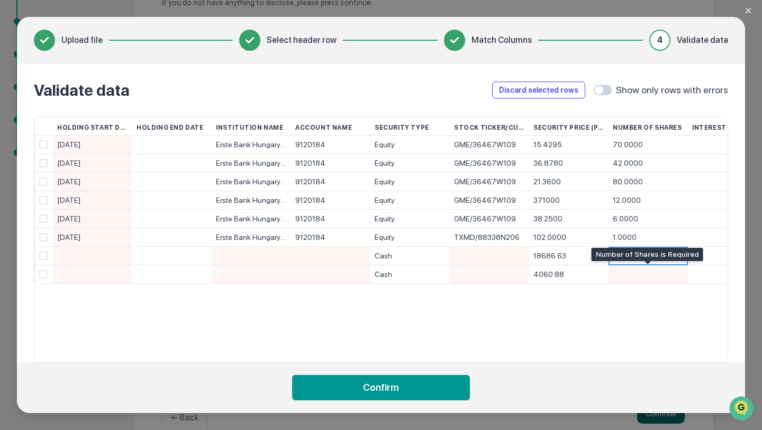
click at [627, 275] on div at bounding box center [648, 274] width 71 height 18
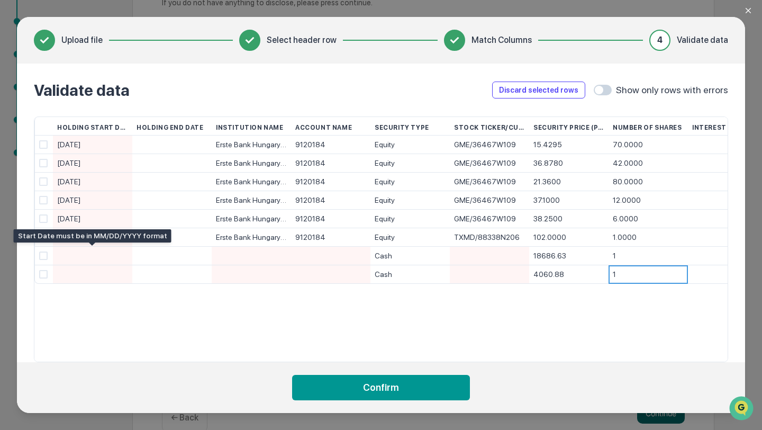
click at [106, 259] on div at bounding box center [92, 256] width 71 height 18
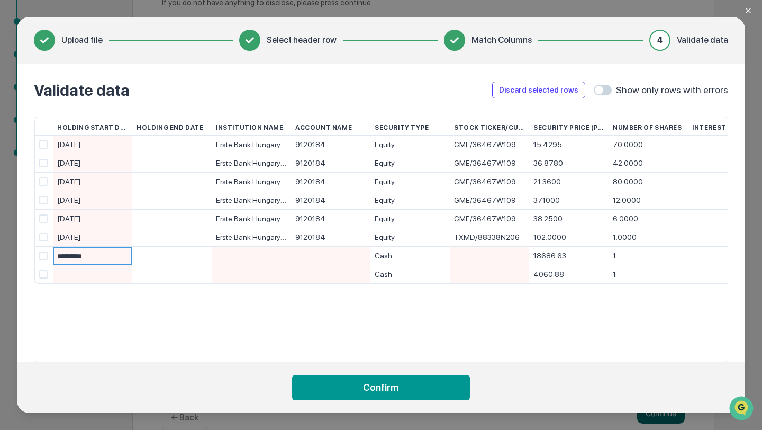
type input "**********"
click at [248, 258] on div at bounding box center [251, 256] width 71 height 18
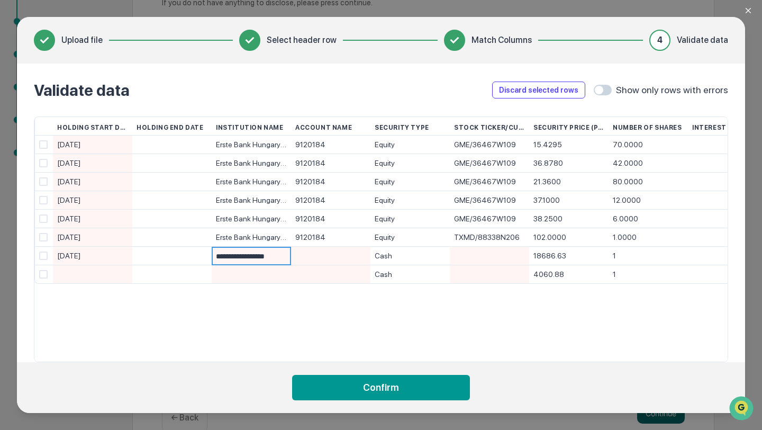
type input "**********"
click at [240, 266] on div at bounding box center [251, 274] width 71 height 18
type input "**********"
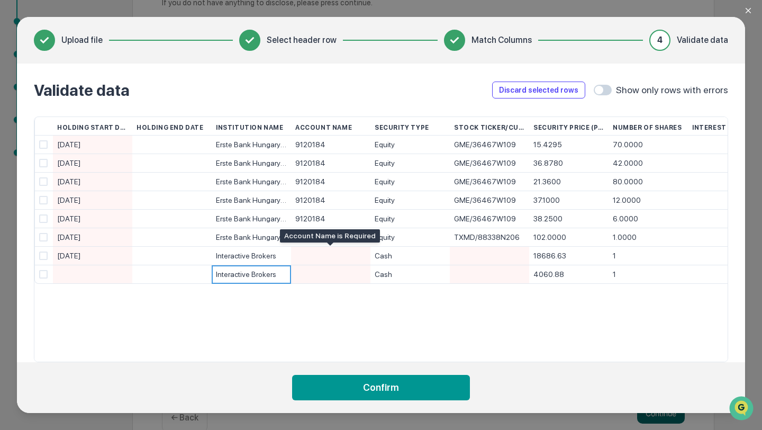
click at [343, 258] on div at bounding box center [330, 256] width 71 height 18
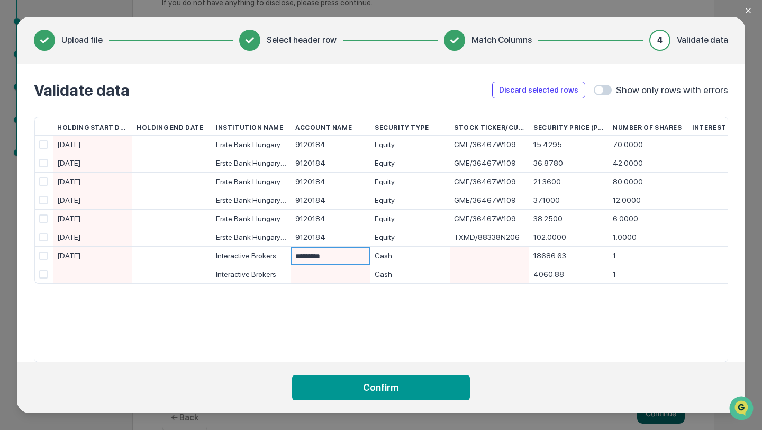
type input "**********"
click at [338, 272] on div at bounding box center [330, 274] width 71 height 18
type input "**********"
click at [340, 130] on div "Account Name" at bounding box center [330, 127] width 71 height 21
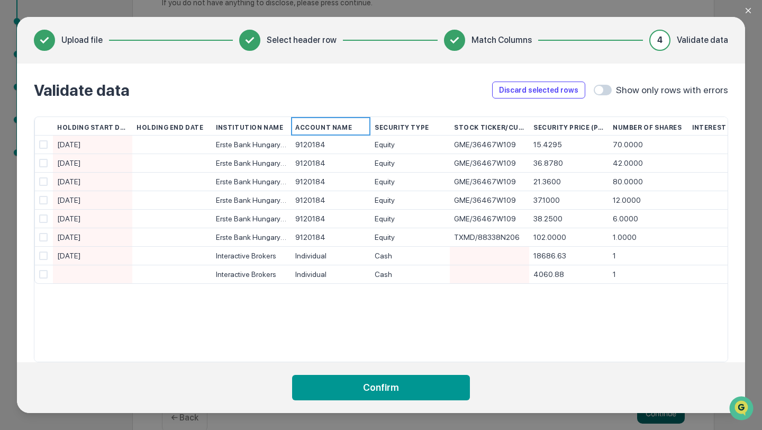
click at [328, 149] on div "9120184" at bounding box center [330, 145] width 71 height 19
type input "**********"
click at [322, 145] on input "**********" at bounding box center [332, 145] width 75 height 19
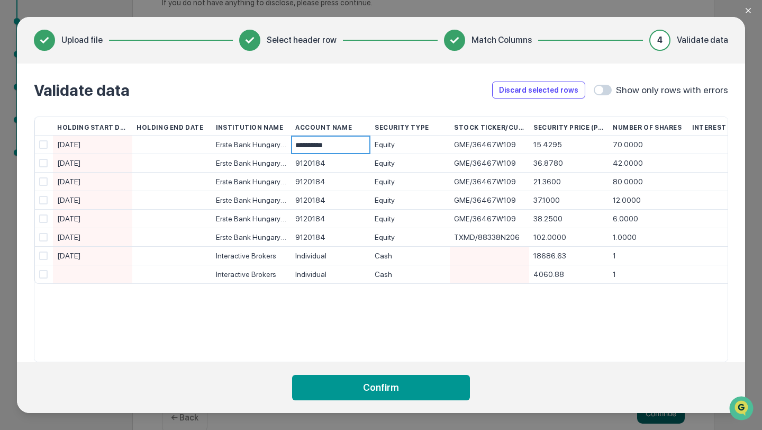
click at [314, 163] on div "9120184" at bounding box center [330, 163] width 71 height 19
click at [314, 163] on input "*******" at bounding box center [332, 164] width 75 height 19
type input "**********"
click at [314, 187] on div "9120184" at bounding box center [330, 182] width 71 height 19
type input "**********"
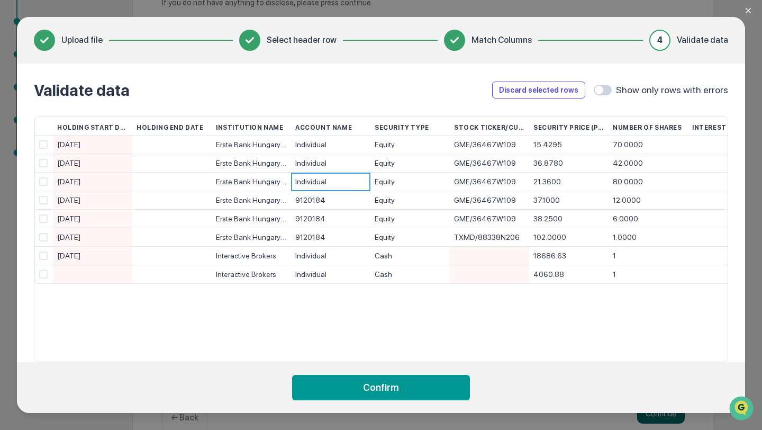
click at [315, 204] on div "9120184" at bounding box center [330, 200] width 71 height 19
type input "**********"
click at [313, 224] on div "9120184" at bounding box center [330, 219] width 71 height 19
type input "**********"
click at [313, 239] on div "9120184" at bounding box center [330, 237] width 71 height 19
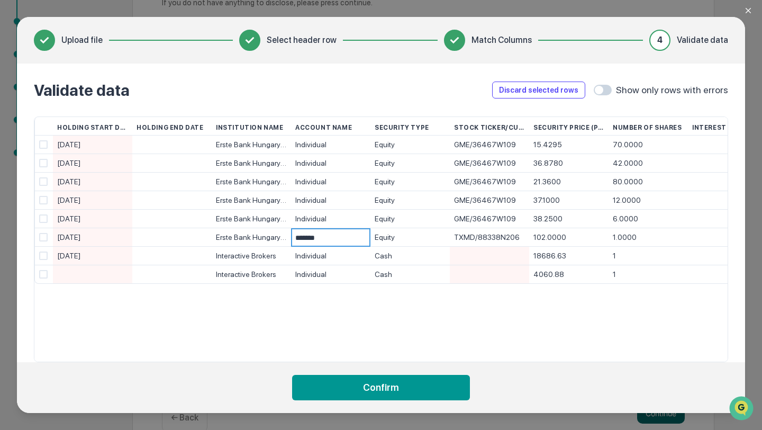
type input "**********"
click at [106, 274] on div at bounding box center [92, 274] width 71 height 18
type input "**********"
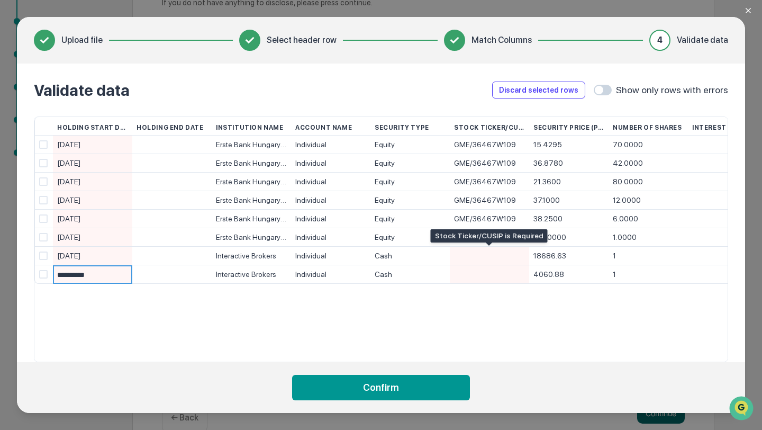
click at [502, 255] on div at bounding box center [489, 256] width 71 height 18
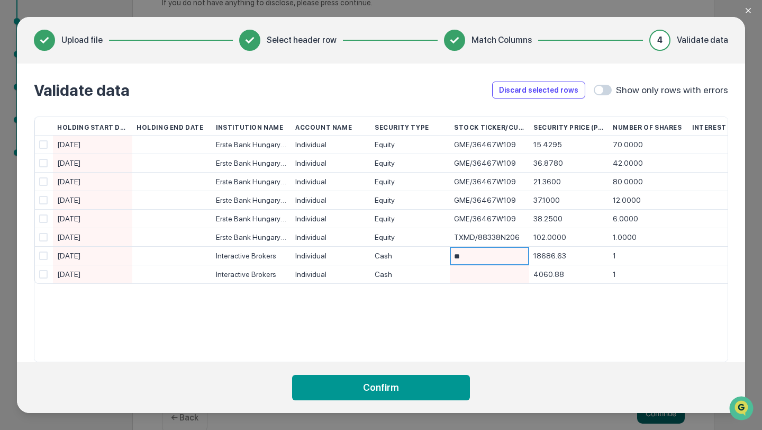
type input "*"
type input "***"
click at [475, 279] on div at bounding box center [489, 274] width 71 height 18
type input "***"
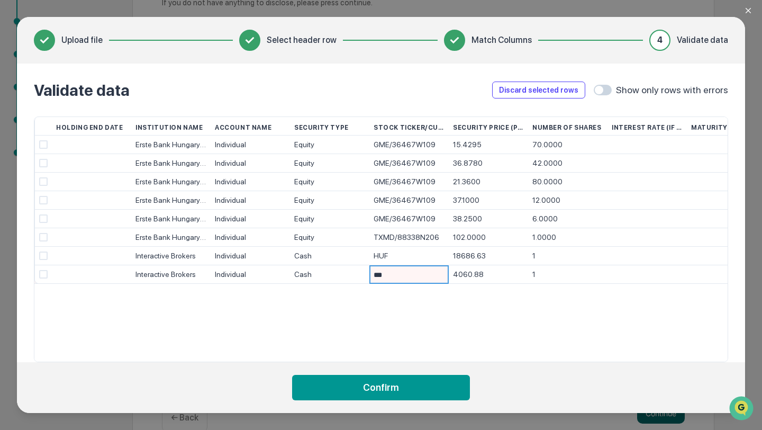
scroll to position [0, 118]
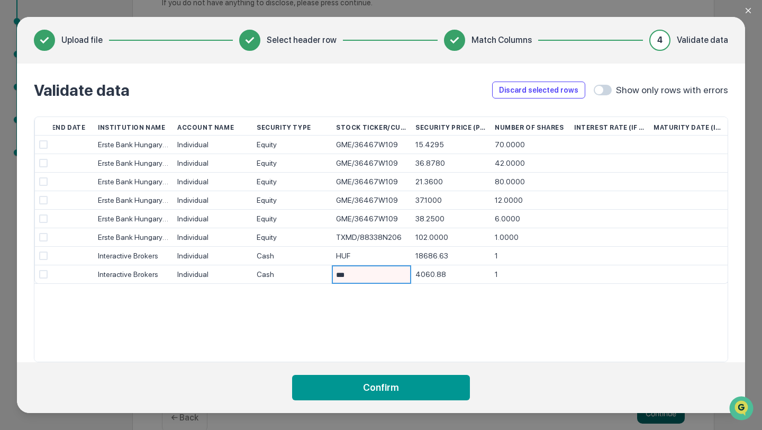
click at [625, 303] on div "Holding Start Date Holding End Date Institution Name Account Name Security Type…" at bounding box center [381, 239] width 695 height 246
click at [437, 257] on div "18686.63" at bounding box center [451, 256] width 71 height 19
click at [370, 254] on div "HUF" at bounding box center [371, 256] width 71 height 19
click at [277, 257] on div "Cash" at bounding box center [292, 256] width 71 height 19
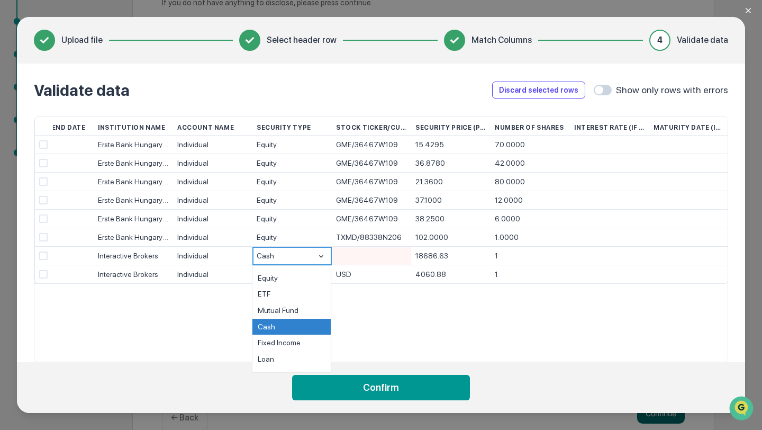
click at [523, 310] on div "Holding Start Date Holding End Date Institution Name Account Name Security Type…" at bounding box center [381, 239] width 695 height 246
drag, startPoint x: 578, startPoint y: 260, endPoint x: 399, endPoint y: 255, distance: 179.0
click at [0, 0] on div "2024.06.13 Interactive Brokers Individual Cash 18686.63 1" at bounding box center [0, 0] width 0 height 0
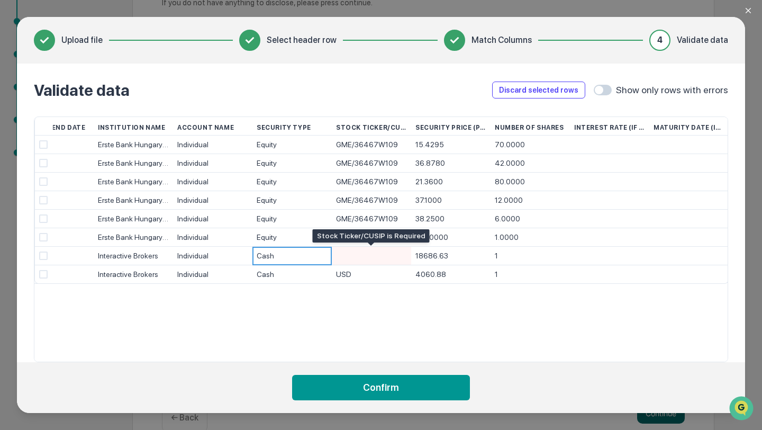
click at [337, 257] on div at bounding box center [371, 256] width 71 height 18
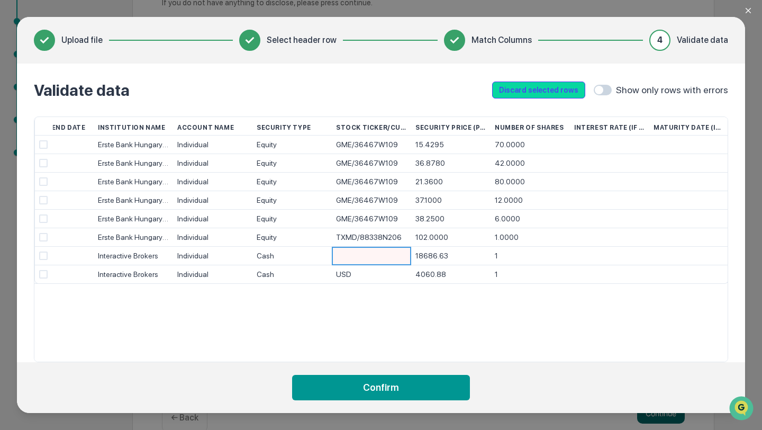
click at [544, 94] on button "Discard selected rows" at bounding box center [538, 90] width 93 height 17
click at [42, 255] on span at bounding box center [43, 255] width 8 height 8
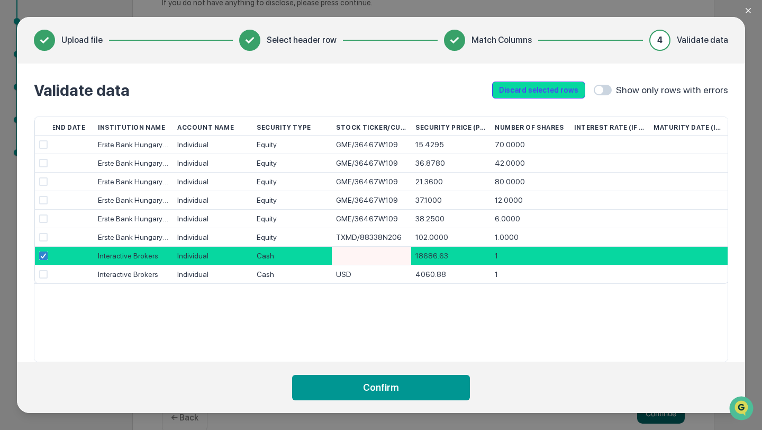
click at [550, 89] on button "Discard selected rows" at bounding box center [538, 90] width 93 height 17
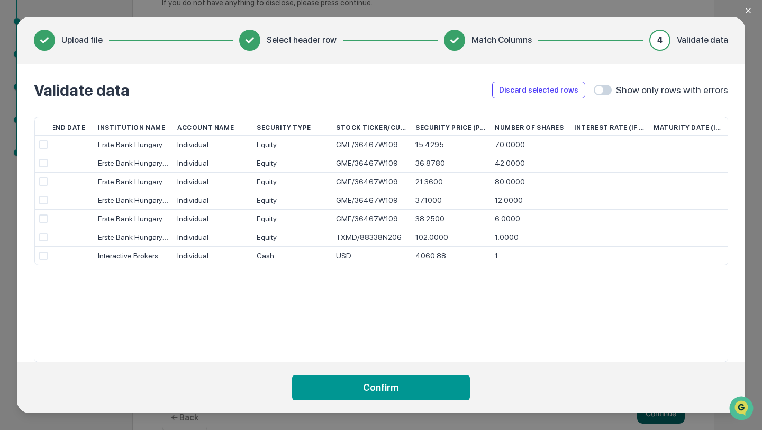
click at [437, 306] on div "Holding Start Date Holding End Date Institution Name Account Name Security Type…" at bounding box center [381, 239] width 695 height 246
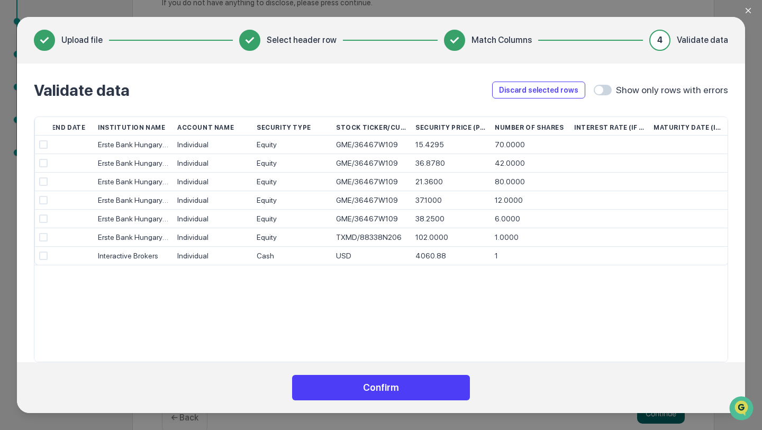
click at [419, 391] on button "Confirm" at bounding box center [381, 387] width 178 height 25
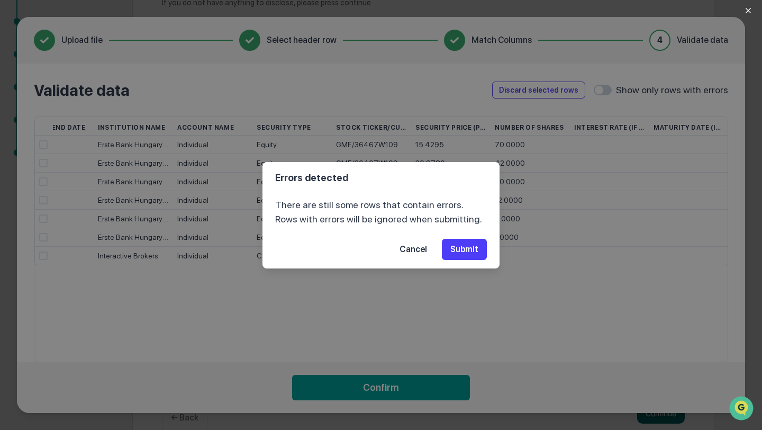
click at [471, 244] on button "Submit" at bounding box center [464, 249] width 45 height 21
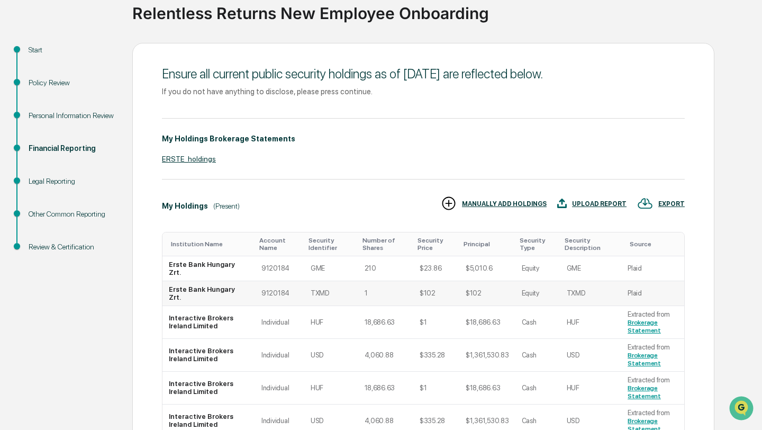
scroll to position [0, 0]
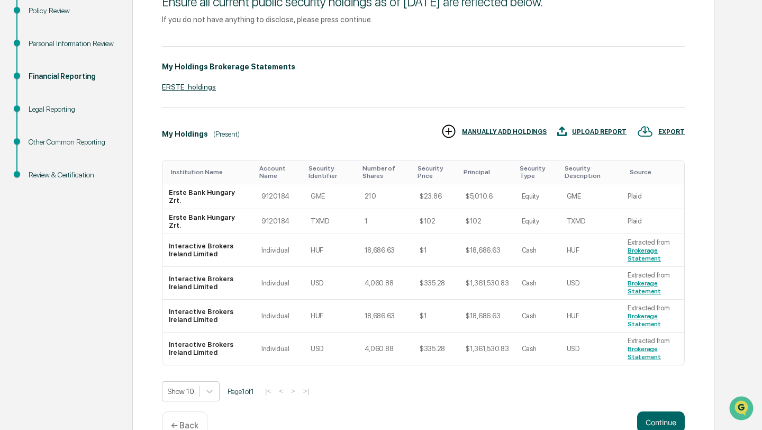
scroll to position [183, 0]
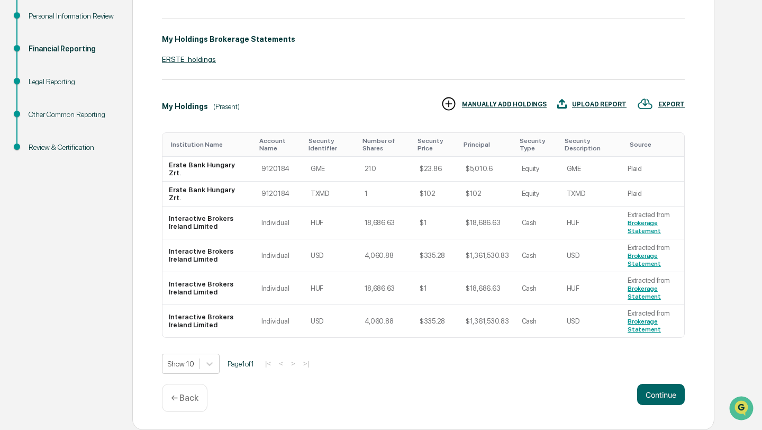
click at [671, 102] on div "EXPORT" at bounding box center [672, 104] width 26 height 7
click at [552, 364] on div at bounding box center [381, 215] width 762 height 430
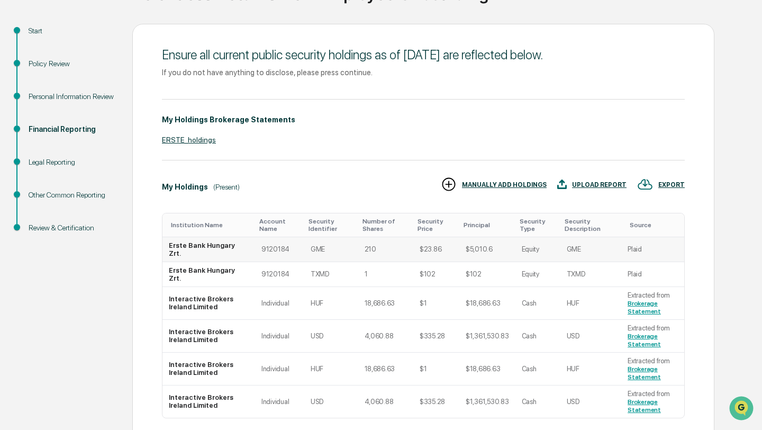
scroll to position [26, 0]
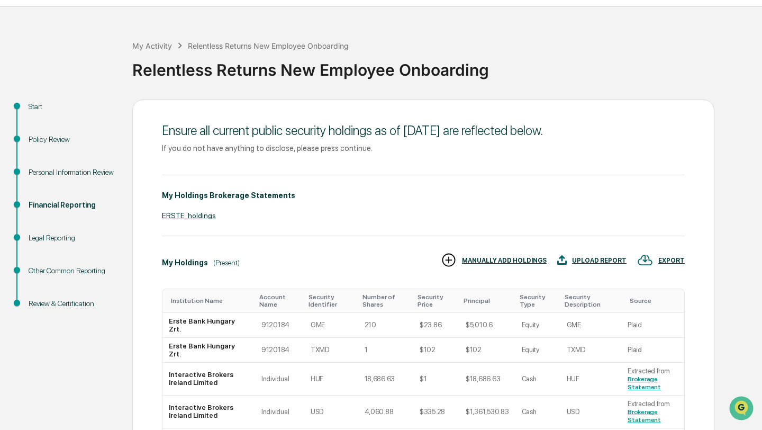
click at [78, 208] on div "Financial Reporting" at bounding box center [72, 205] width 87 height 11
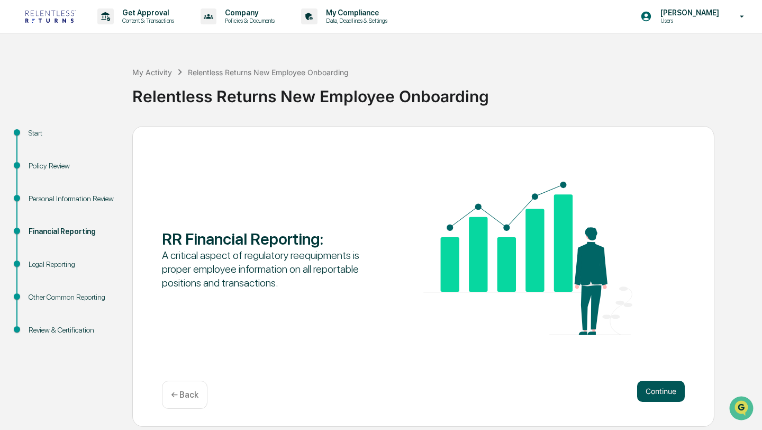
click at [667, 399] on button "Continue" at bounding box center [661, 391] width 48 height 21
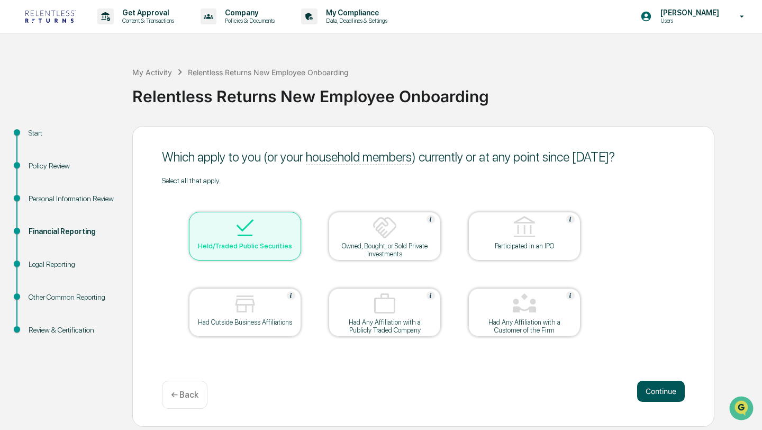
click at [661, 392] on button "Continue" at bounding box center [661, 391] width 48 height 21
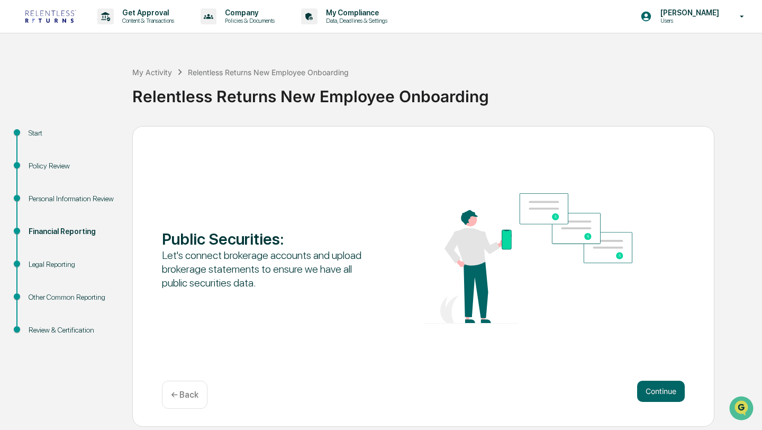
click at [661, 392] on button "Continue" at bounding box center [661, 391] width 48 height 21
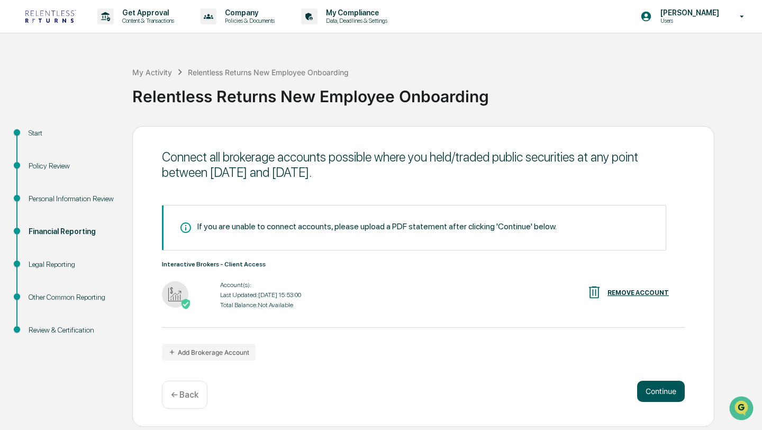
click at [660, 393] on button "Continue" at bounding box center [661, 391] width 48 height 21
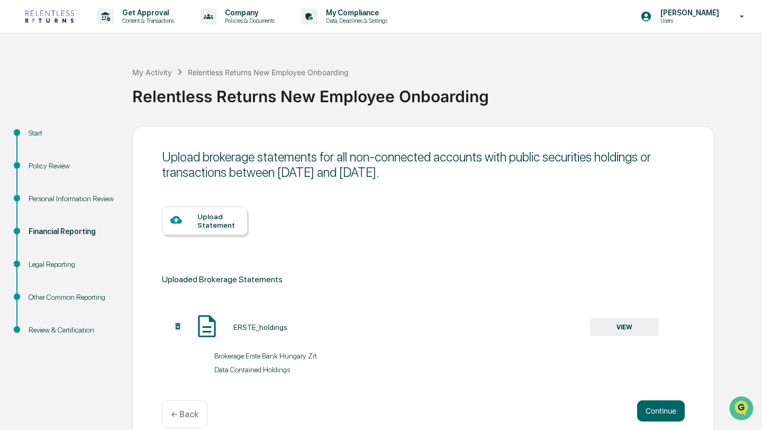
scroll to position [16, 0]
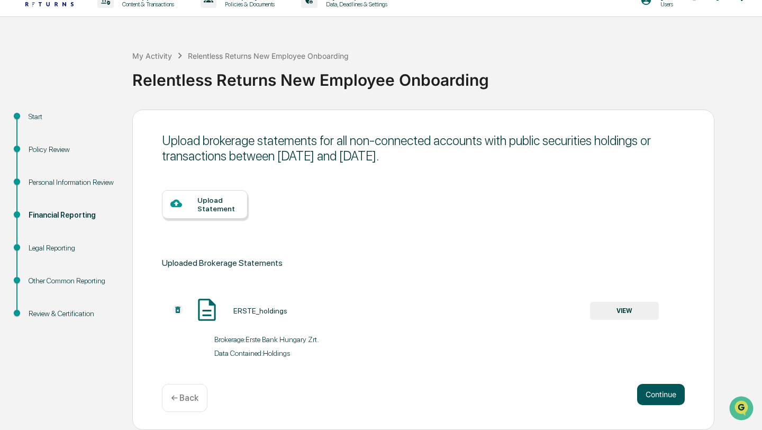
click at [663, 399] on button "Continue" at bounding box center [661, 394] width 48 height 21
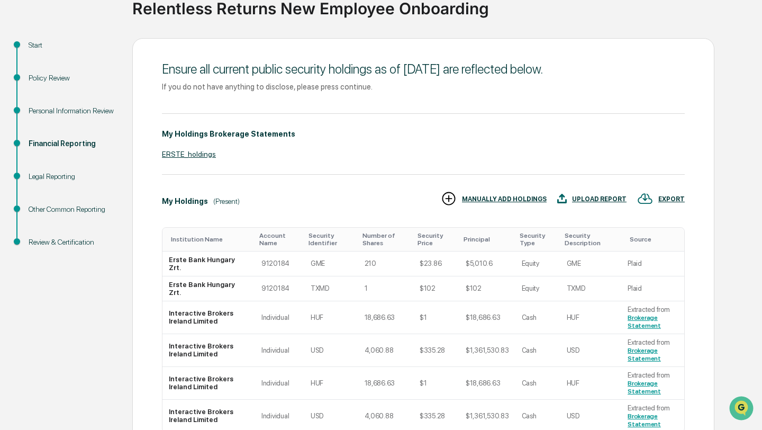
scroll to position [183, 0]
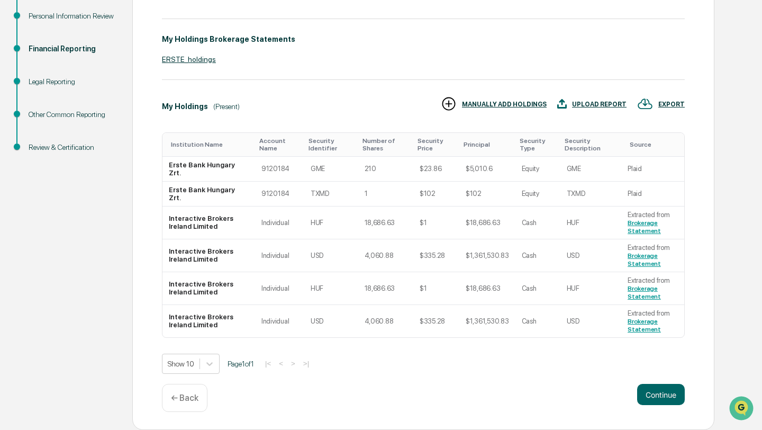
click at [196, 398] on p "← Back" at bounding box center [185, 398] width 28 height 10
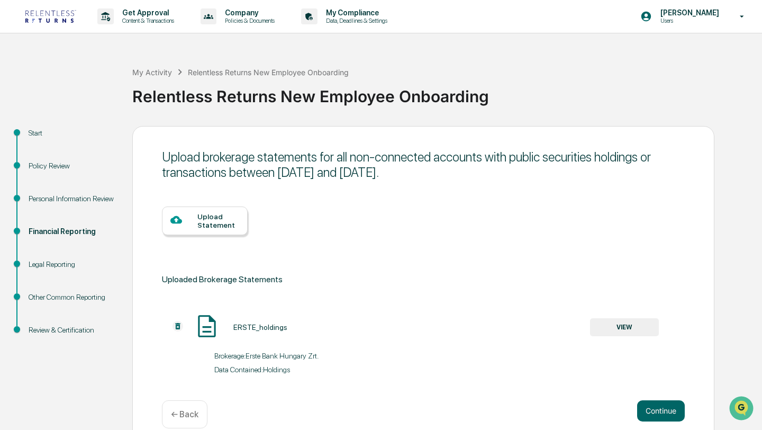
scroll to position [16, 0]
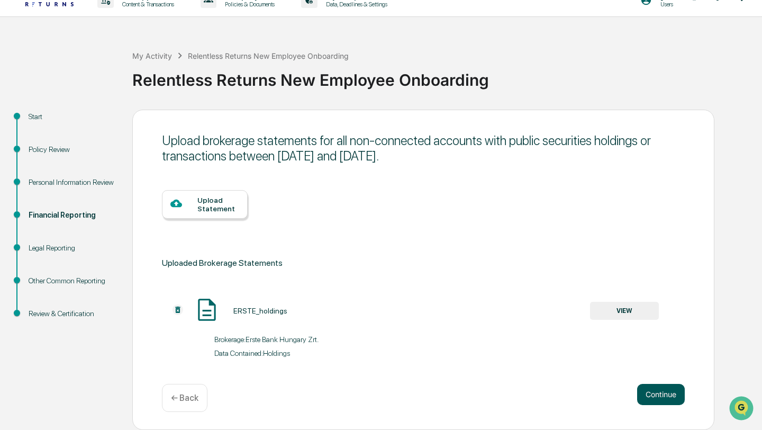
click at [668, 396] on button "Continue" at bounding box center [661, 394] width 48 height 21
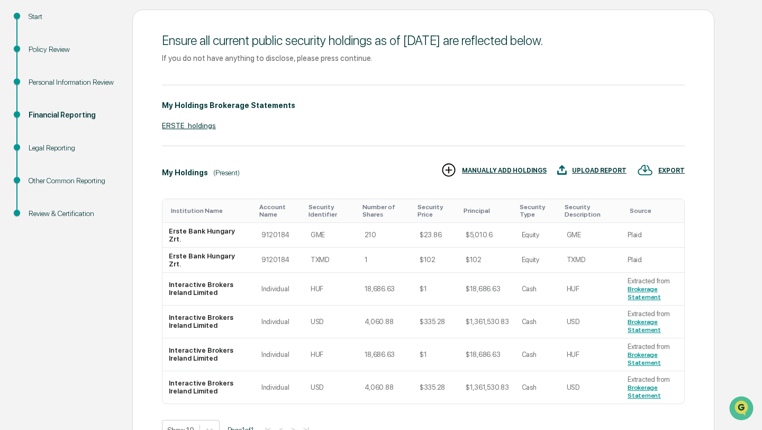
scroll to position [183, 0]
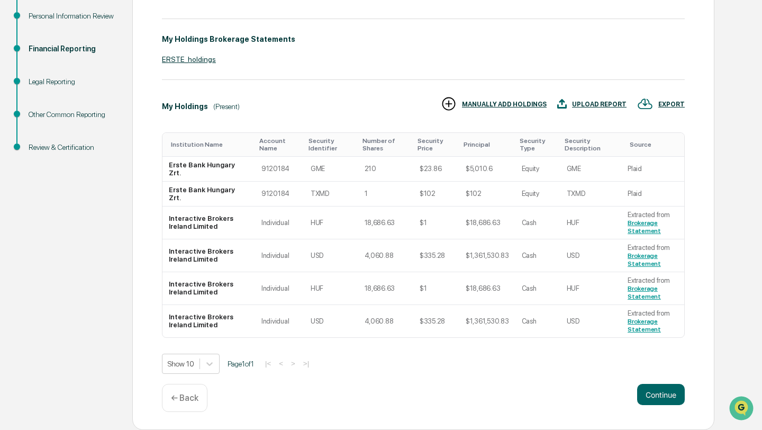
click at [240, 107] on div "(Present)" at bounding box center [226, 106] width 26 height 8
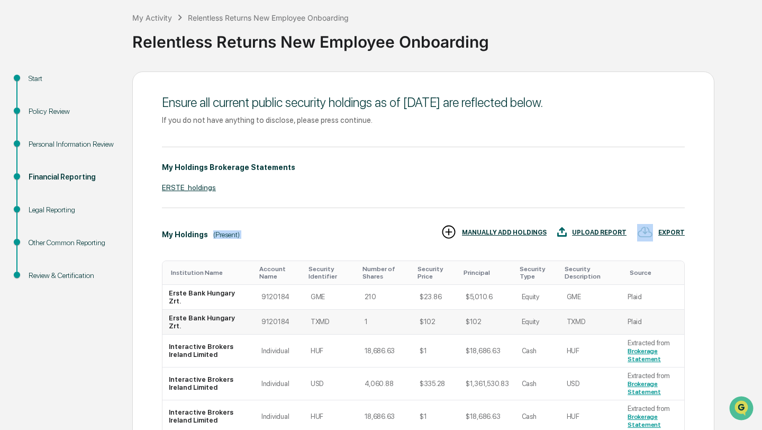
scroll to position [0, 0]
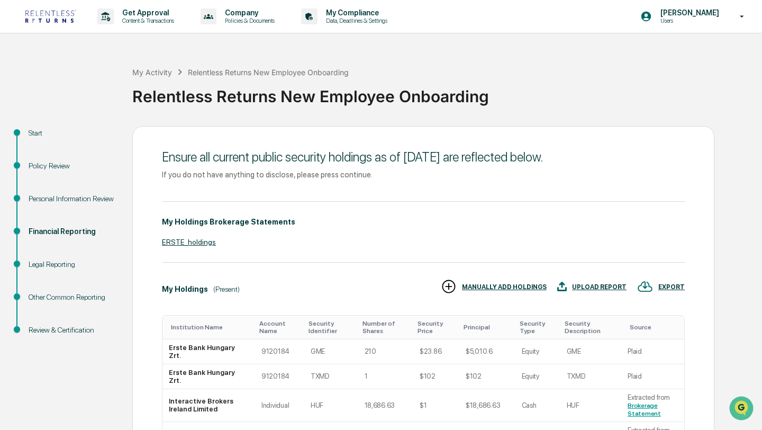
click at [308, 260] on div "My Holdings Brokerage Statements ERSTE_holdings" at bounding box center [423, 231] width 523 height 61
click at [71, 231] on div "Financial Reporting" at bounding box center [72, 231] width 87 height 11
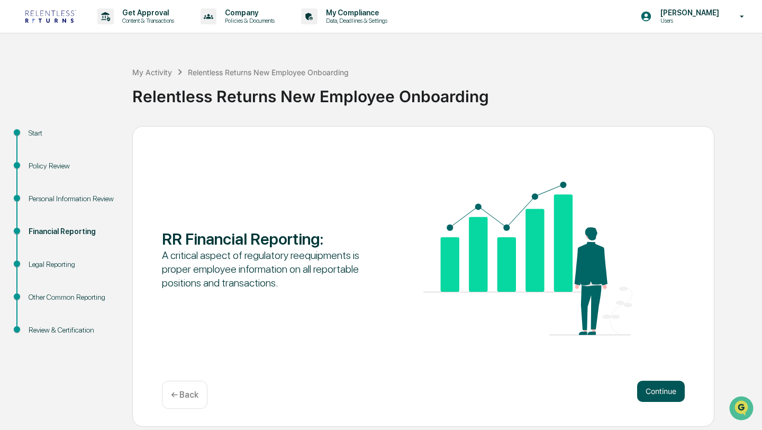
click at [681, 392] on button "Continue" at bounding box center [661, 391] width 48 height 21
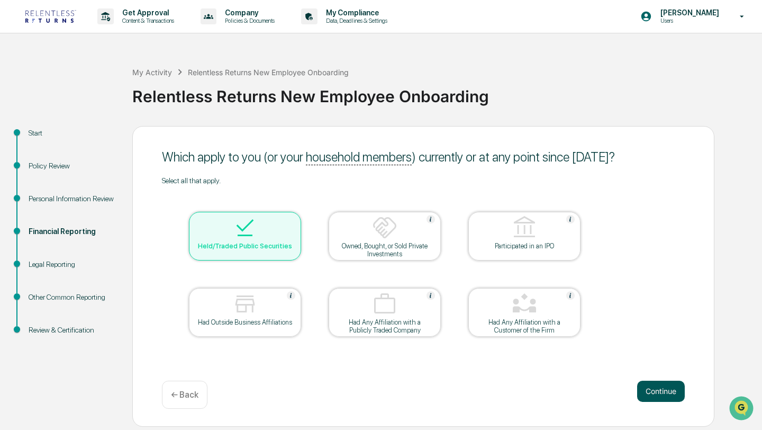
click at [677, 393] on button "Continue" at bounding box center [661, 391] width 48 height 21
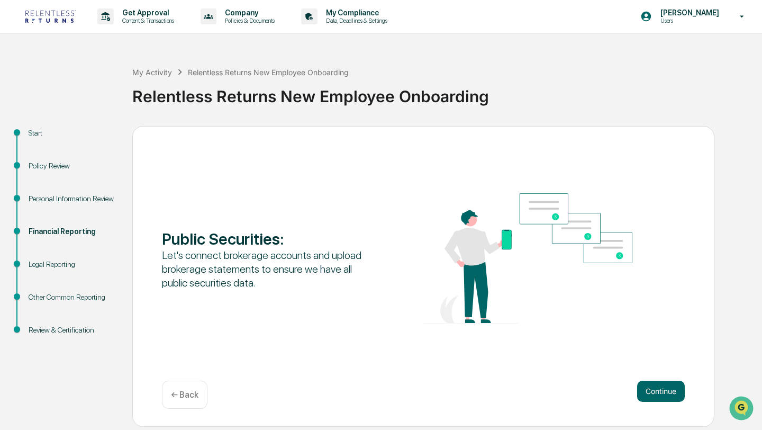
click at [193, 404] on div "← Back" at bounding box center [185, 395] width 46 height 28
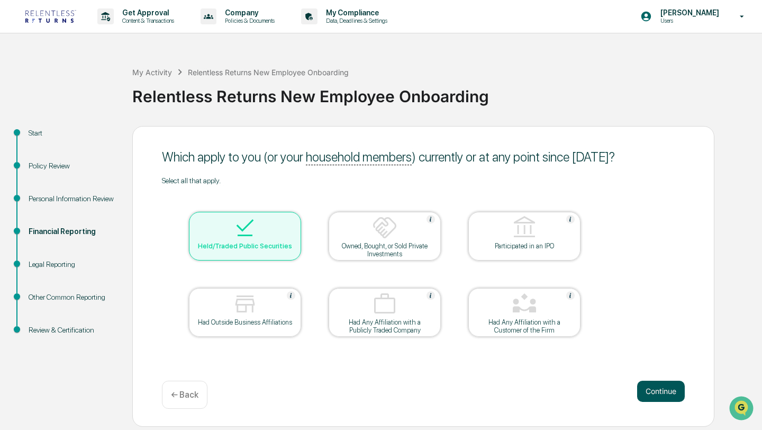
click at [668, 388] on button "Continue" at bounding box center [661, 391] width 48 height 21
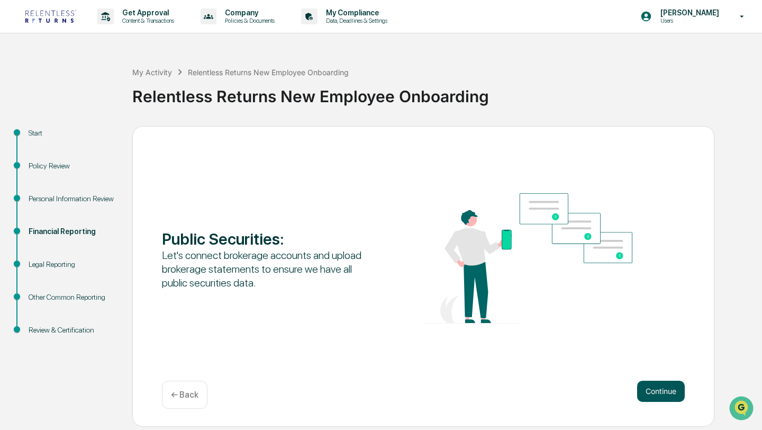
click at [668, 391] on button "Continue" at bounding box center [661, 391] width 48 height 21
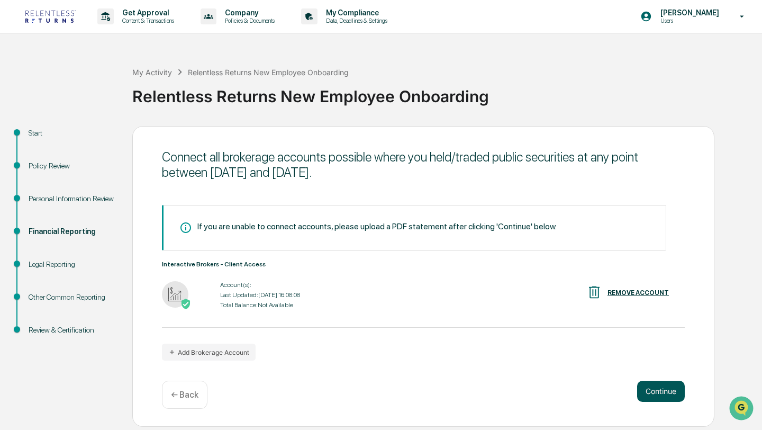
click at [657, 392] on button "Continue" at bounding box center [661, 391] width 48 height 21
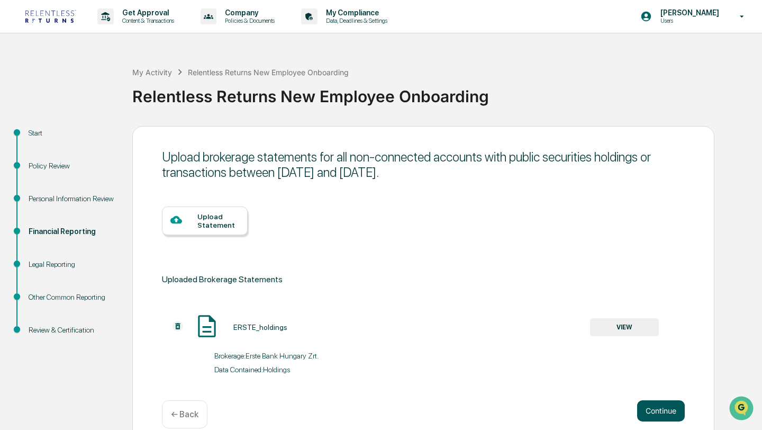
click at [672, 413] on button "Continue" at bounding box center [661, 410] width 48 height 21
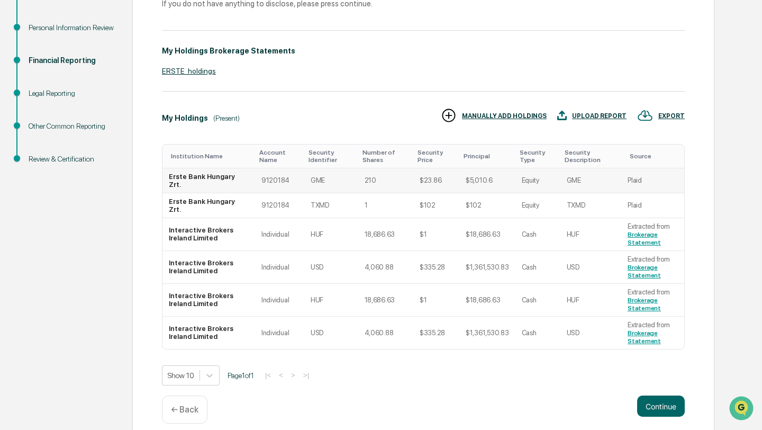
scroll to position [183, 0]
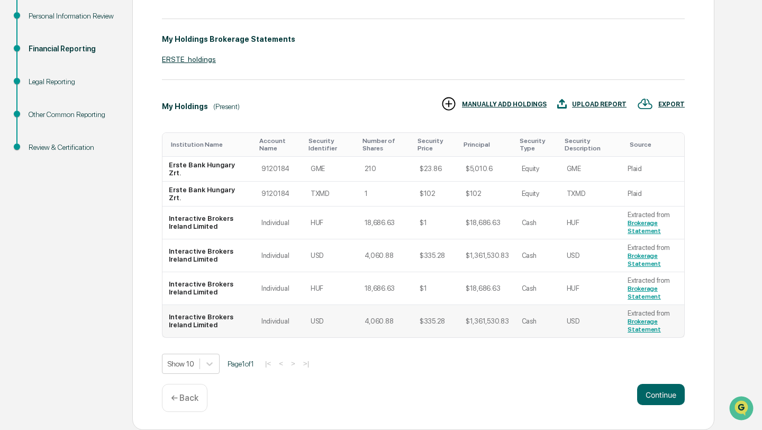
click at [542, 319] on td "Cash" at bounding box center [538, 321] width 45 height 32
drag, startPoint x: 531, startPoint y: 313, endPoint x: 380, endPoint y: 321, distance: 151.6
click at [380, 321] on tr "Interactive Brokers Ireland Limited Individual USD 4,060.88 $335.28 $1,361,530.…" at bounding box center [424, 321] width 522 height 32
click at [380, 321] on td "4,060.88" at bounding box center [385, 321] width 55 height 32
click at [342, 312] on td "USD" at bounding box center [331, 321] width 54 height 32
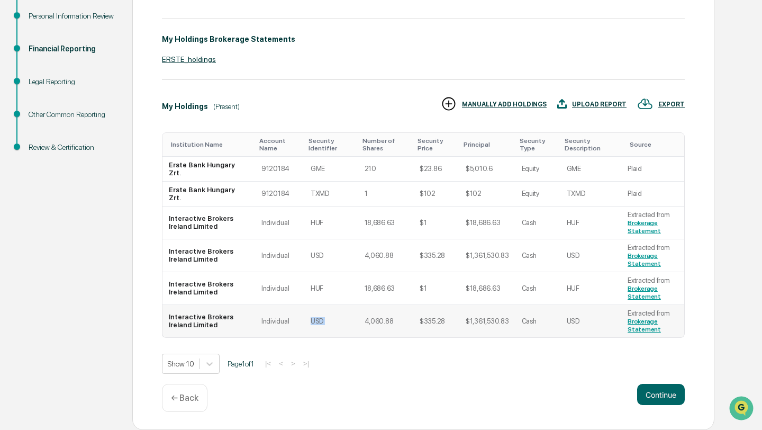
click at [342, 312] on td "USD" at bounding box center [331, 321] width 54 height 32
click at [656, 311] on td "Extracted from Brokerage Statement" at bounding box center [653, 321] width 63 height 32
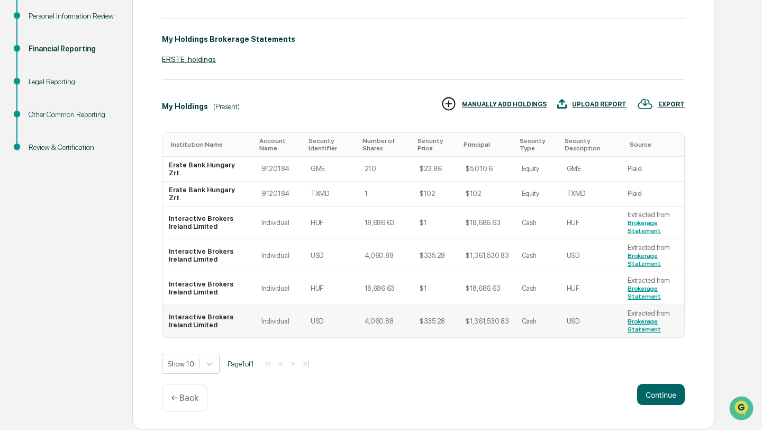
click at [656, 311] on td "Extracted from Brokerage Statement" at bounding box center [653, 321] width 63 height 32
drag, startPoint x: 656, startPoint y: 311, endPoint x: 434, endPoint y: 306, distance: 222.4
click at [434, 306] on tr "Interactive Brokers Ireland Limited Individual USD 4,060.88 $335.28 $1,361,530.…" at bounding box center [424, 321] width 522 height 32
click at [434, 306] on td "$335.28" at bounding box center [437, 321] width 46 height 32
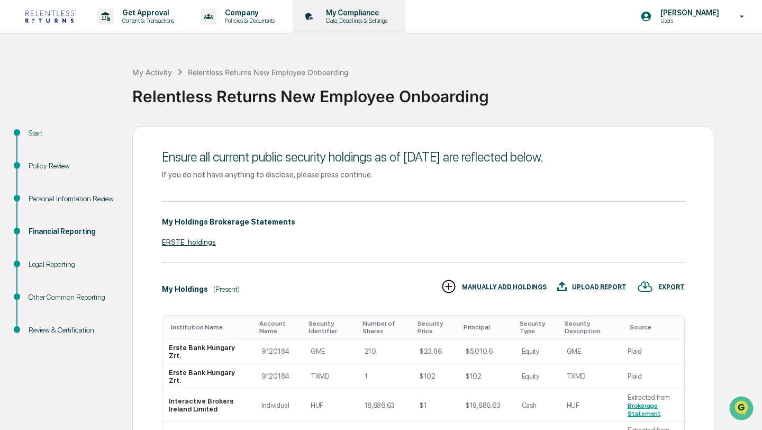
click at [369, 17] on p "Data, Deadlines & Settings" at bounding box center [355, 20] width 75 height 7
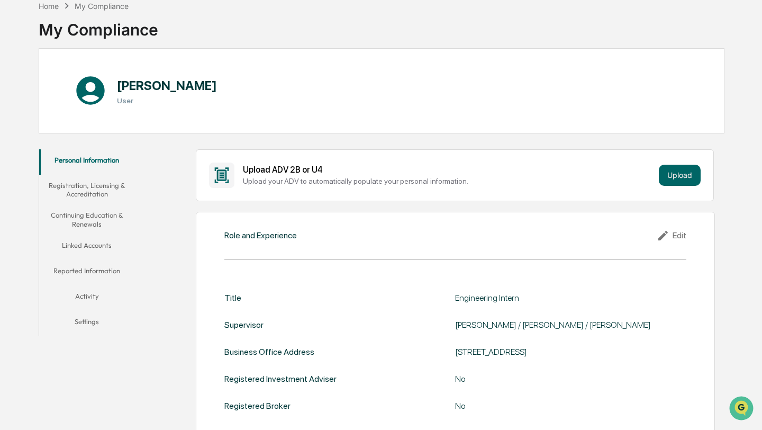
click at [74, 245] on button "Linked Accounts" at bounding box center [86, 247] width 95 height 25
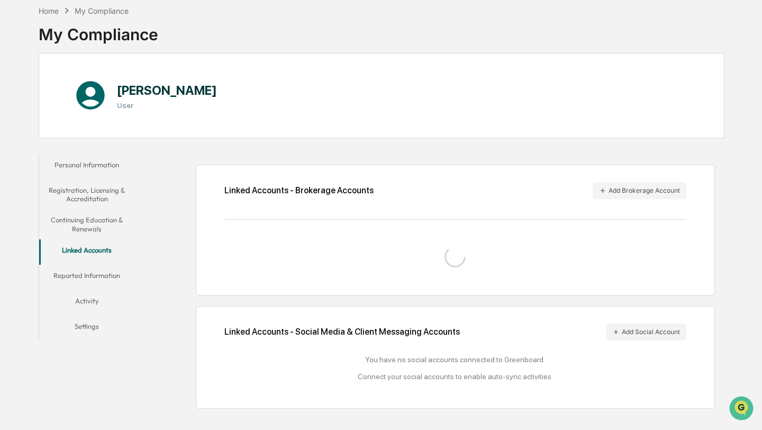
click at [90, 276] on button "Reported Information" at bounding box center [86, 277] width 95 height 25
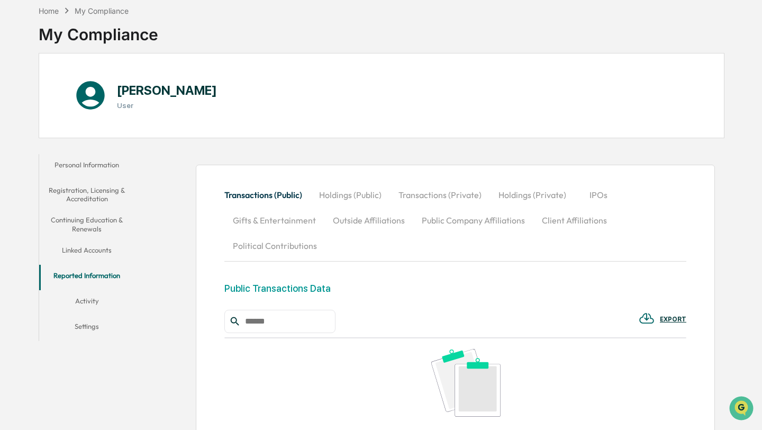
click at [373, 195] on button "Holdings (Public)" at bounding box center [350, 194] width 79 height 25
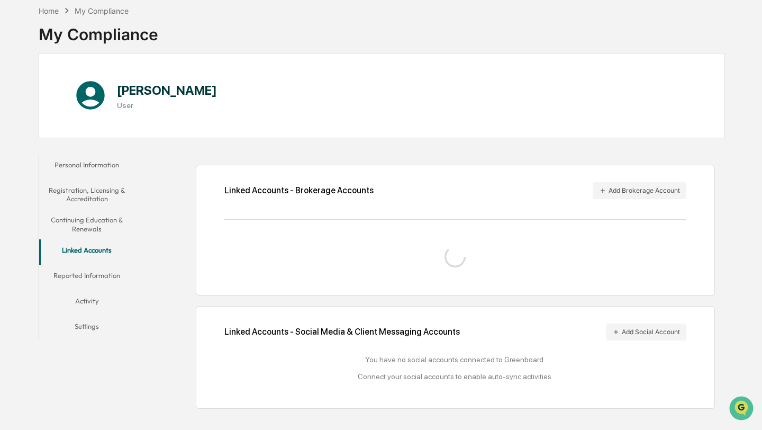
scroll to position [55, 0]
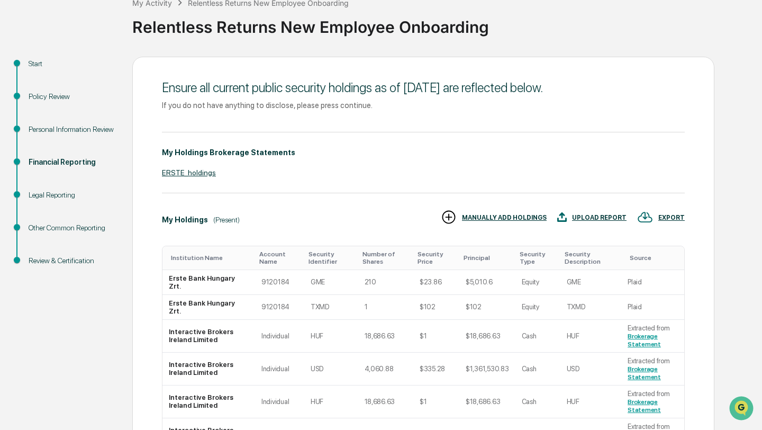
scroll to position [55, 0]
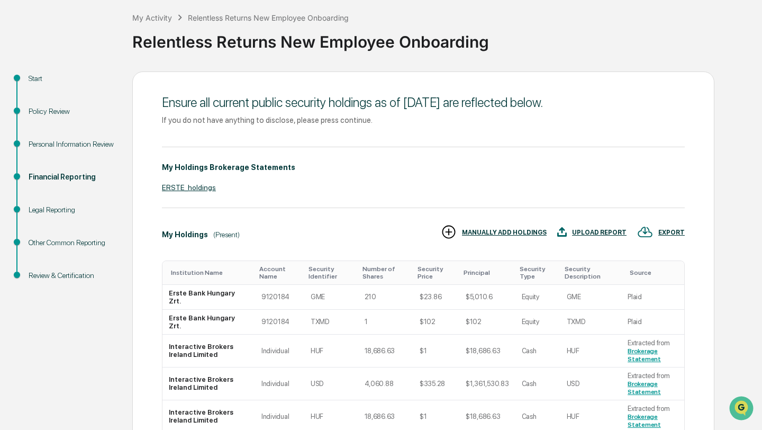
click at [51, 209] on div "Legal Reporting" at bounding box center [72, 209] width 87 height 11
click at [61, 140] on div "Personal Information Review" at bounding box center [72, 144] width 87 height 11
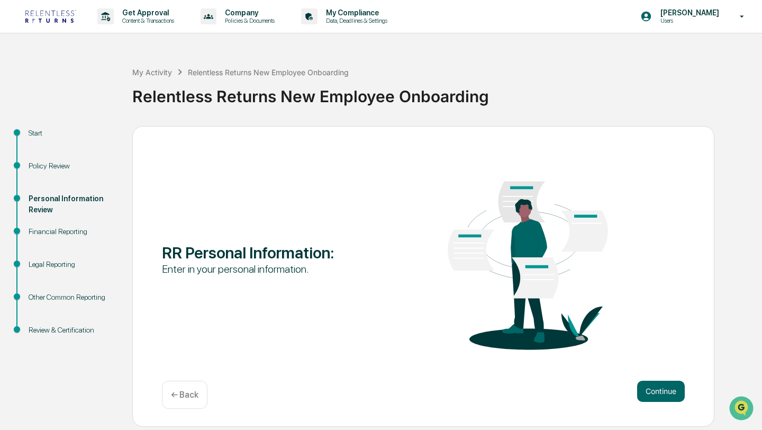
scroll to position [0, 0]
click at [655, 398] on button "Continue" at bounding box center [661, 391] width 48 height 21
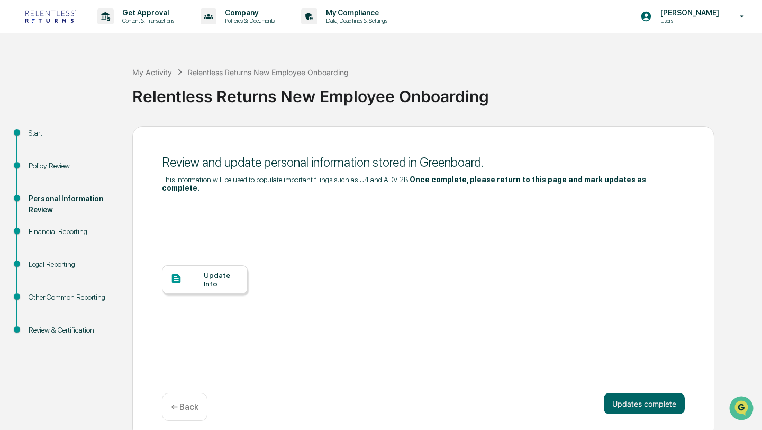
click at [287, 75] on div "Relentless Returns New Employee Onboarding" at bounding box center [268, 72] width 161 height 9
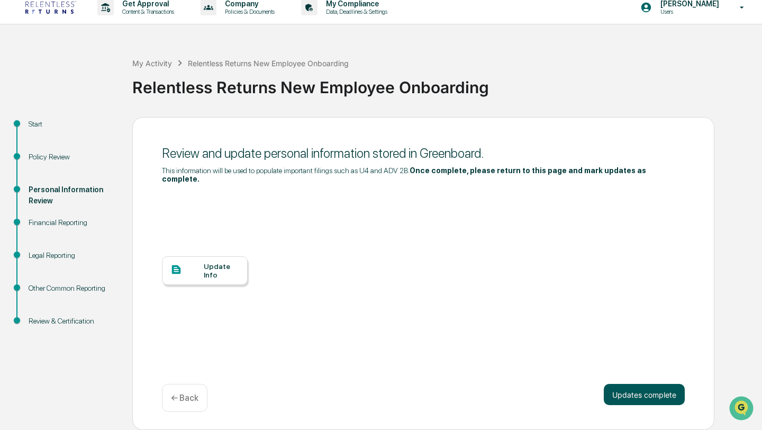
click at [651, 402] on button "Updates complete" at bounding box center [644, 394] width 81 height 21
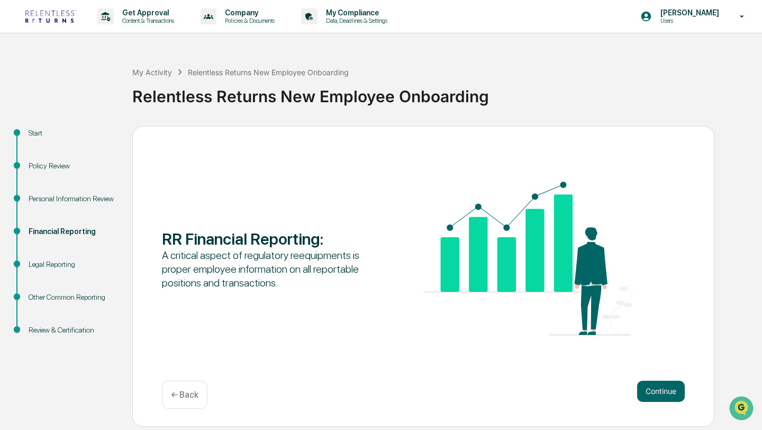
scroll to position [0, 0]
click at [656, 387] on button "Continue" at bounding box center [661, 391] width 48 height 21
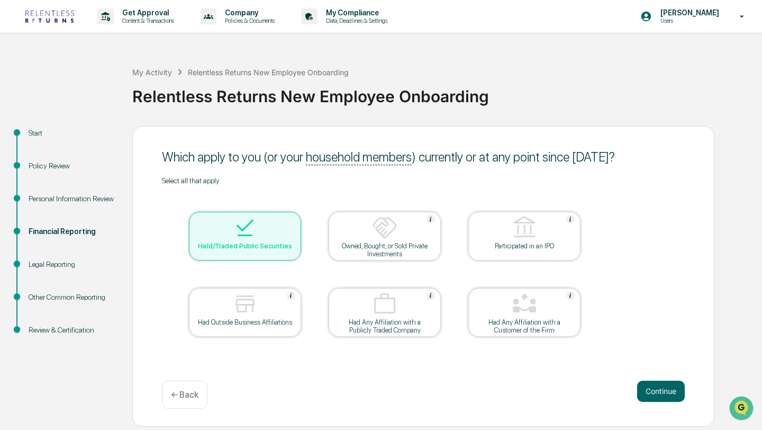
click at [656, 387] on button "Continue" at bounding box center [661, 391] width 48 height 21
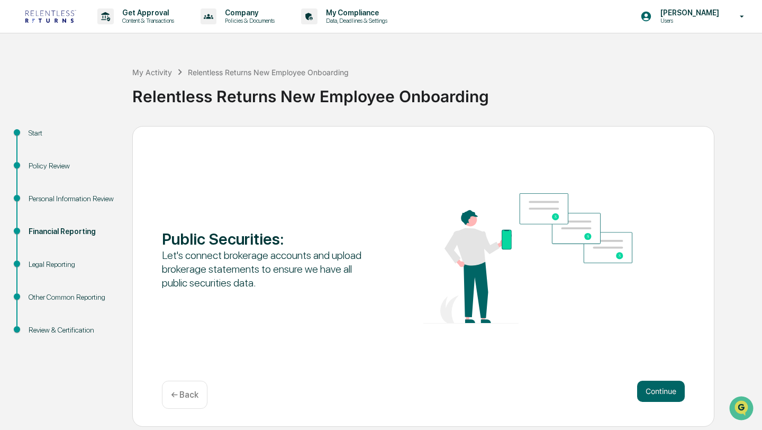
click at [656, 387] on button "Continue" at bounding box center [661, 391] width 48 height 21
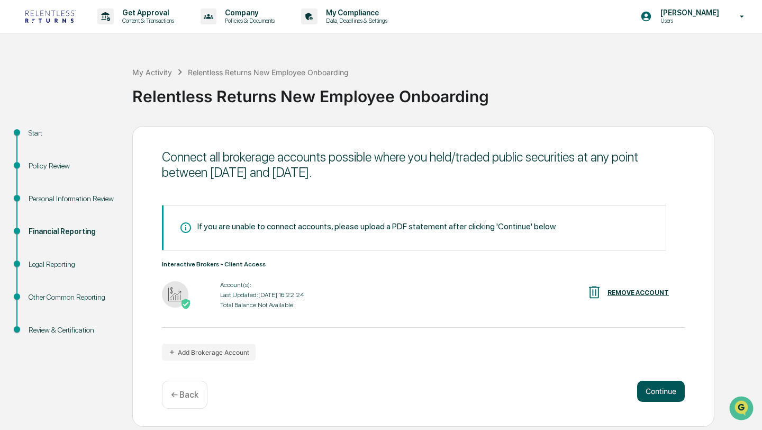
click at [655, 397] on button "Continue" at bounding box center [661, 391] width 48 height 21
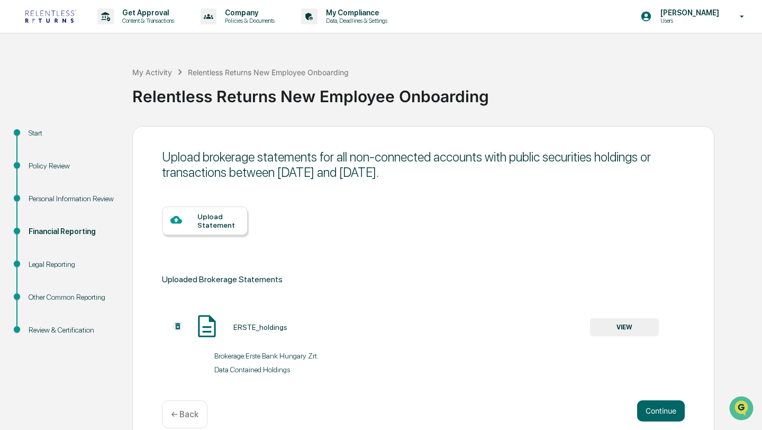
click at [185, 408] on div "← Back" at bounding box center [185, 414] width 46 height 28
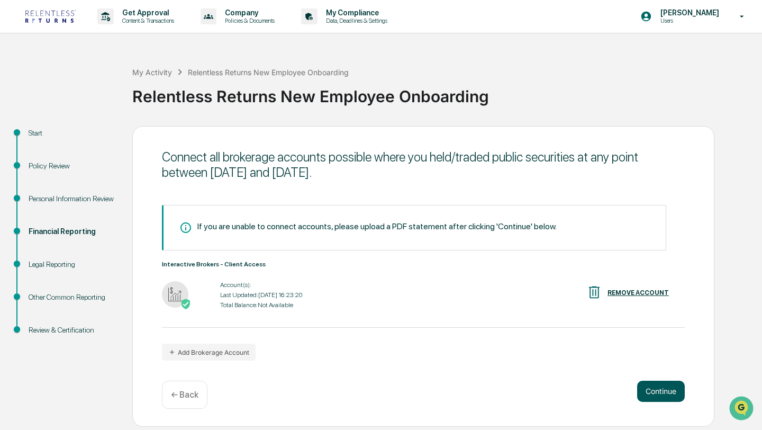
click at [672, 397] on button "Continue" at bounding box center [661, 391] width 48 height 21
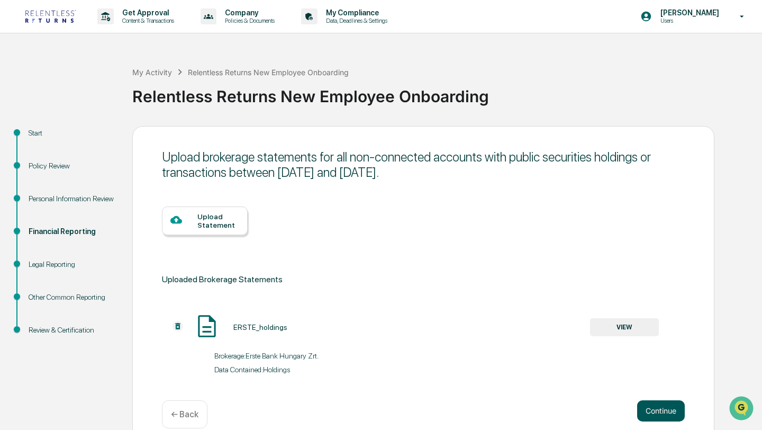
click at [660, 401] on button "Continue" at bounding box center [661, 410] width 48 height 21
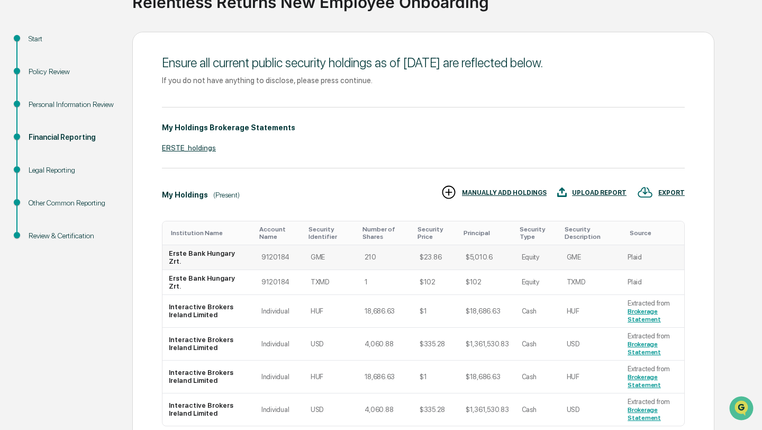
scroll to position [183, 0]
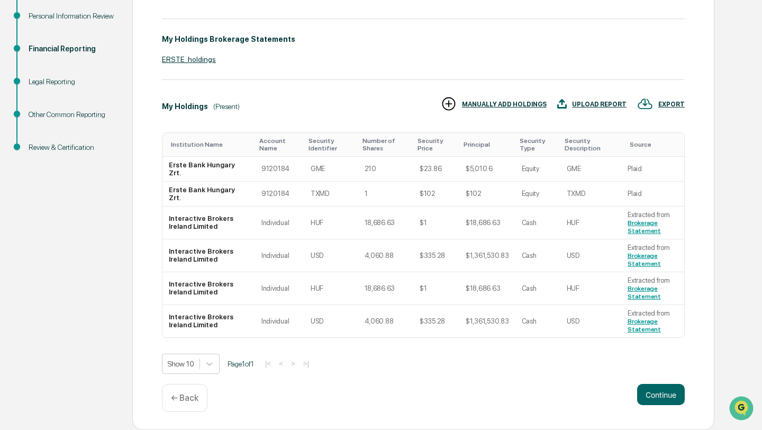
click at [191, 401] on p "← Back" at bounding box center [185, 398] width 28 height 10
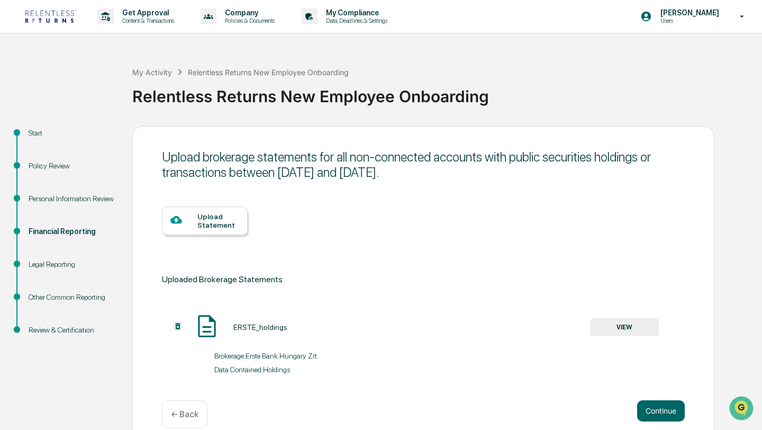
scroll to position [16, 0]
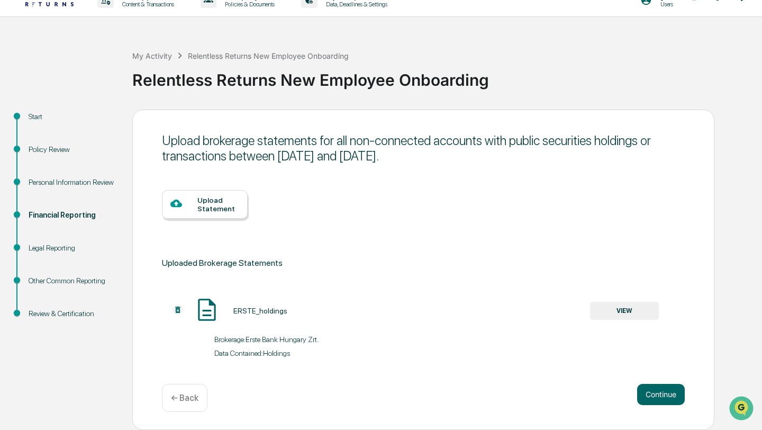
click at [206, 211] on div "Upload Statement" at bounding box center [218, 204] width 42 height 17
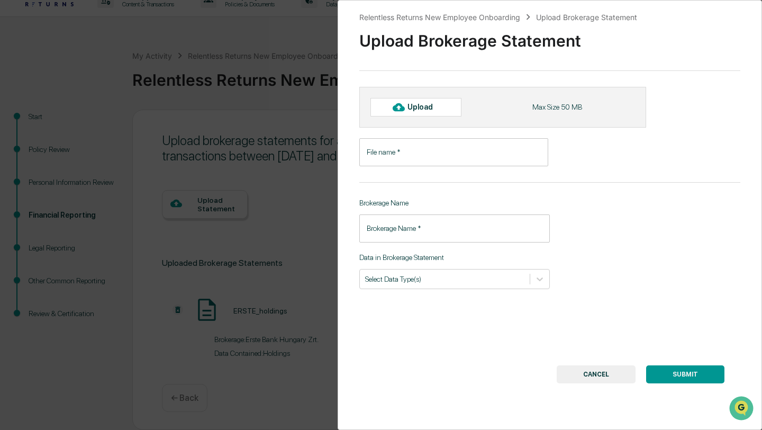
click at [456, 157] on input "File name   *" at bounding box center [454, 152] width 189 height 28
click at [444, 106] on div "Upload" at bounding box center [416, 107] width 91 height 18
click at [414, 112] on div "Upload" at bounding box center [416, 107] width 91 height 18
type input "**********"
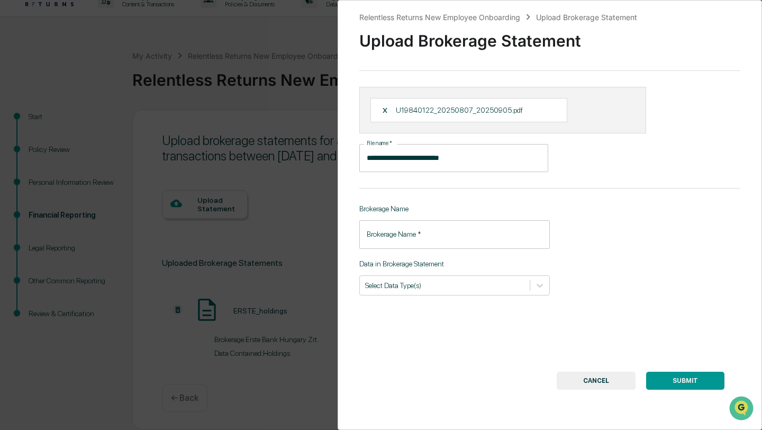
click at [490, 238] on input "Brokerage Name   *" at bounding box center [455, 234] width 191 height 28
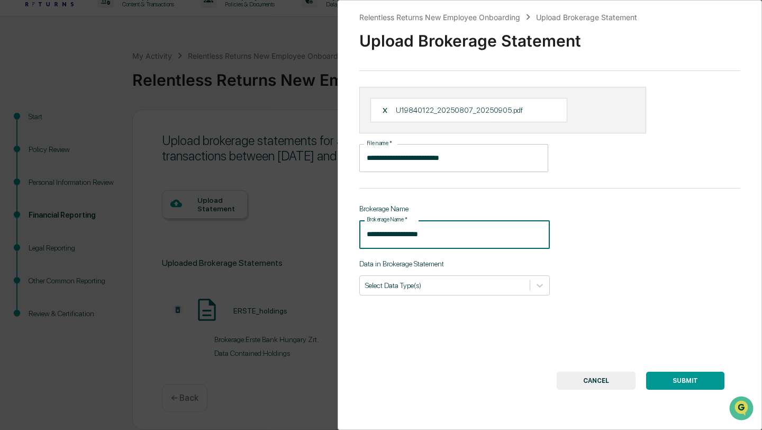
type input "**********"
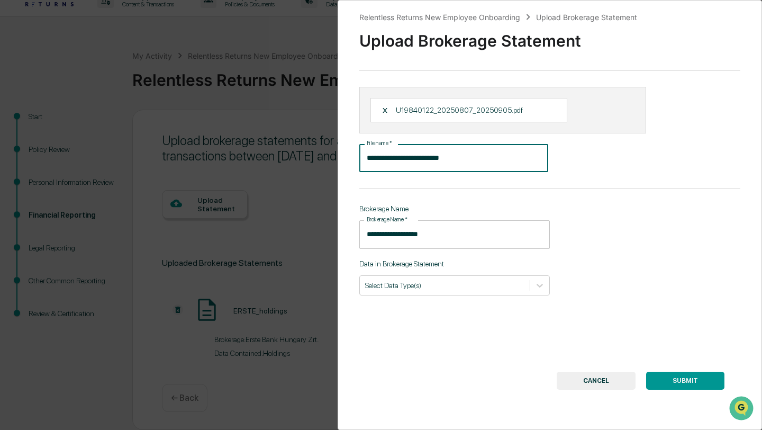
click at [516, 160] on input "**********" at bounding box center [454, 158] width 189 height 28
type input "**********"
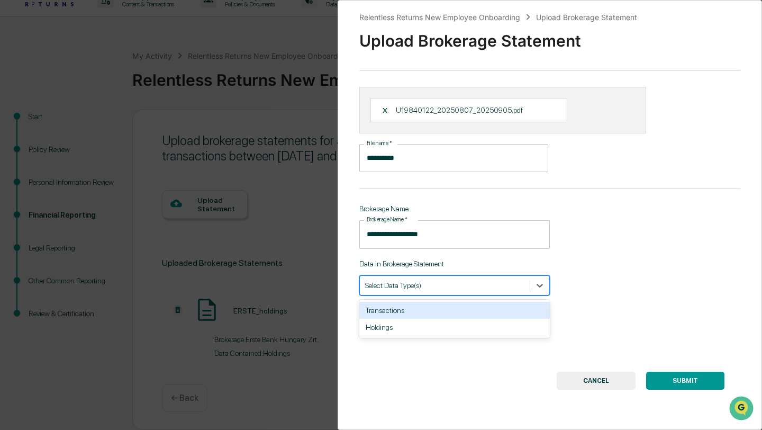
click at [514, 292] on div "Select Data Type(s)" at bounding box center [445, 285] width 170 height 14
click at [498, 310] on div "Transactions" at bounding box center [455, 310] width 191 height 17
click at [498, 313] on div "Holdings" at bounding box center [455, 310] width 191 height 17
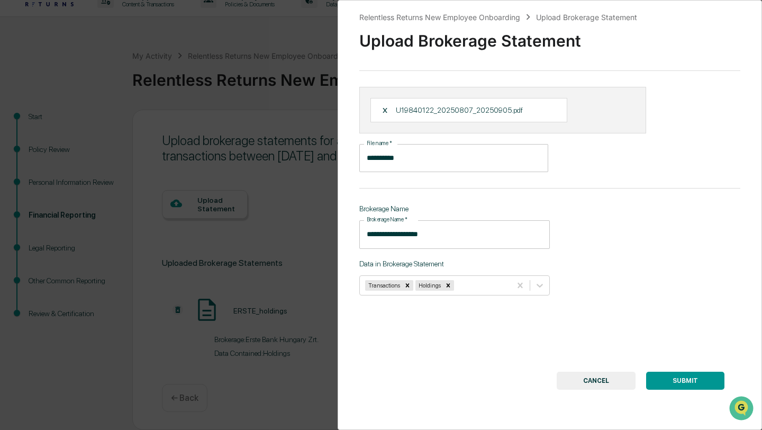
click at [702, 387] on button "SUBMIT" at bounding box center [685, 381] width 78 height 18
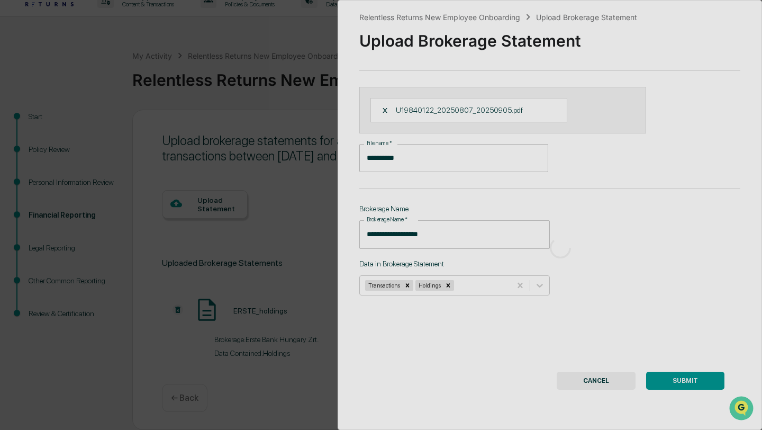
scroll to position [0, 0]
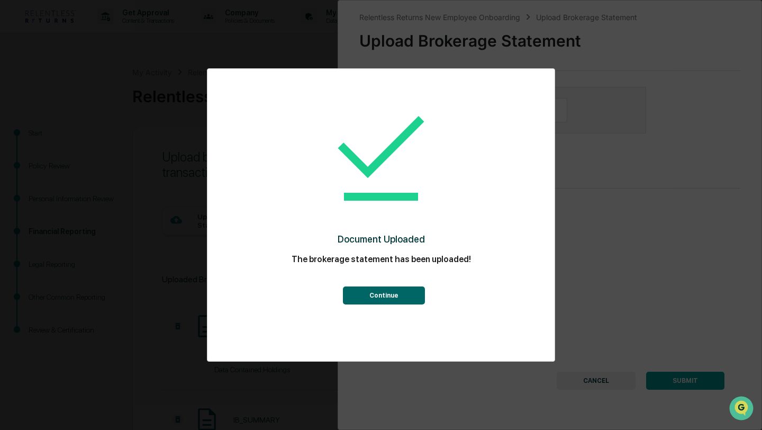
click at [390, 292] on button "Continue" at bounding box center [384, 295] width 82 height 18
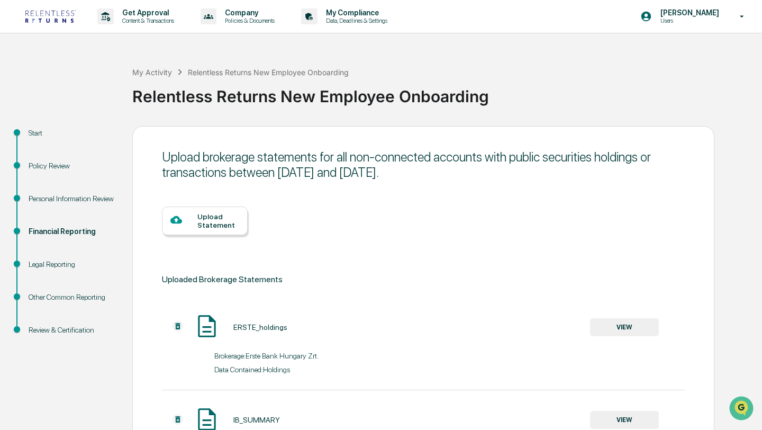
scroll to position [110, 0]
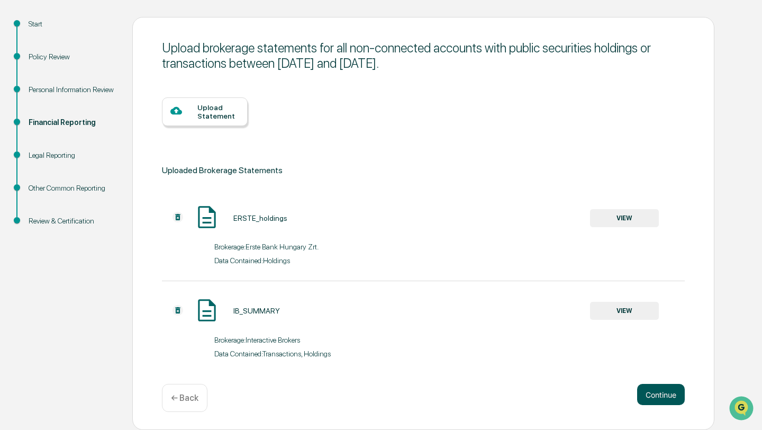
click at [652, 398] on button "Continue" at bounding box center [661, 394] width 48 height 21
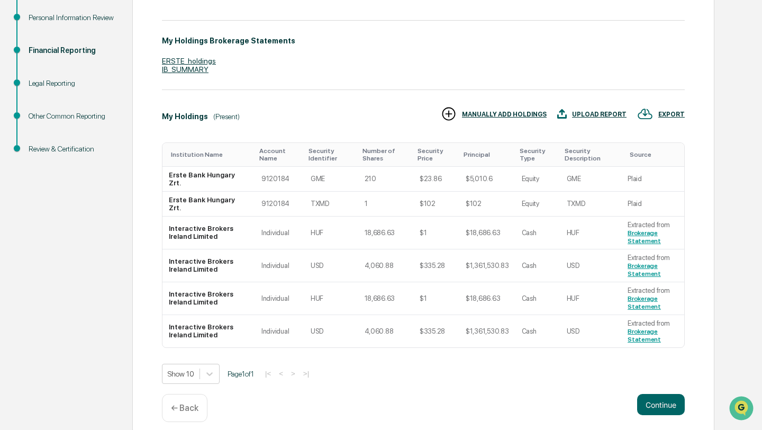
scroll to position [192, 0]
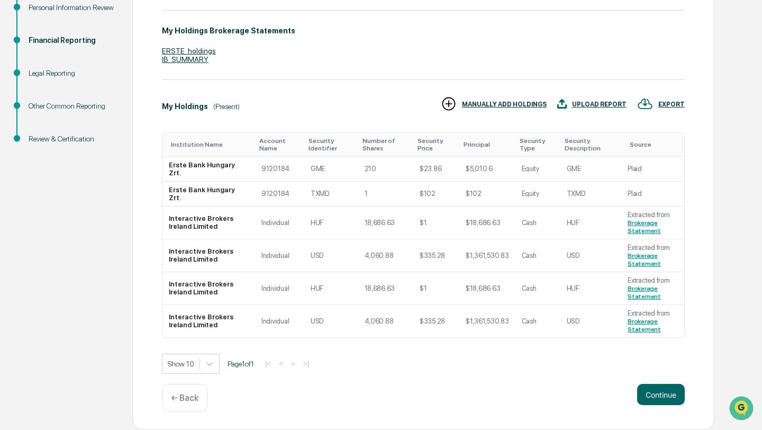
scroll to position [166, 0]
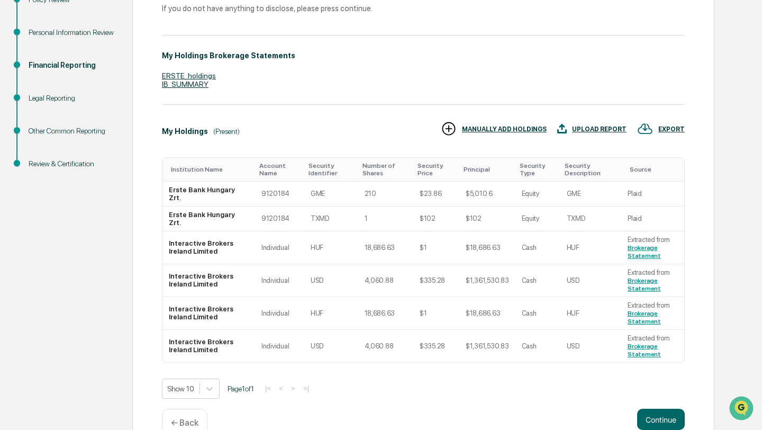
click at [73, 164] on div "Review & Certification" at bounding box center [72, 163] width 87 height 11
click at [57, 98] on div "Legal Reporting" at bounding box center [72, 98] width 87 height 11
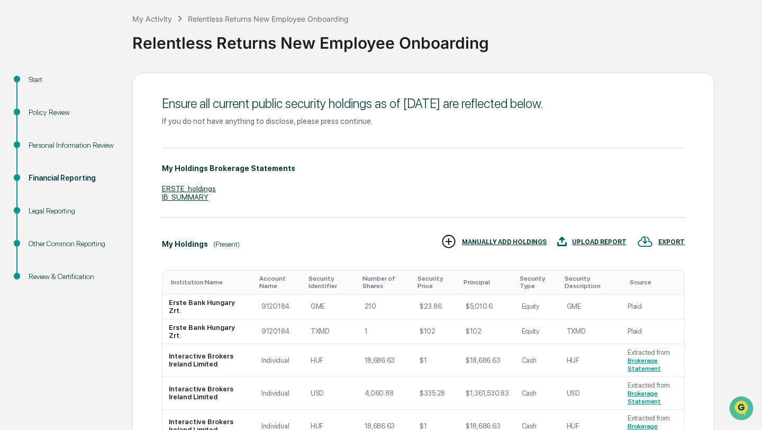
scroll to position [192, 0]
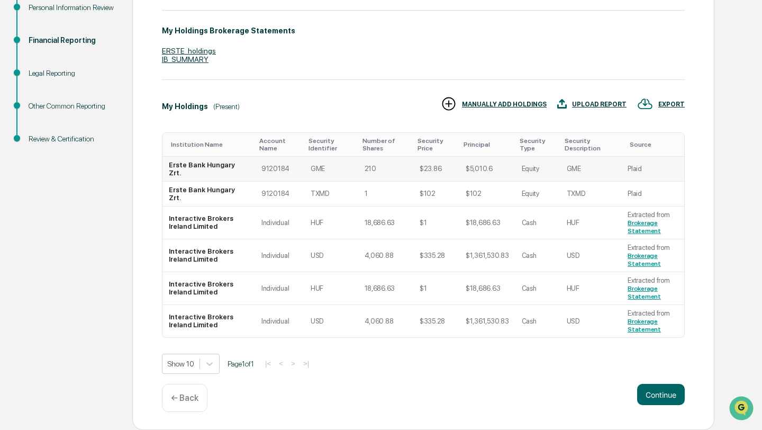
click at [654, 175] on td "Plaid" at bounding box center [653, 169] width 63 height 25
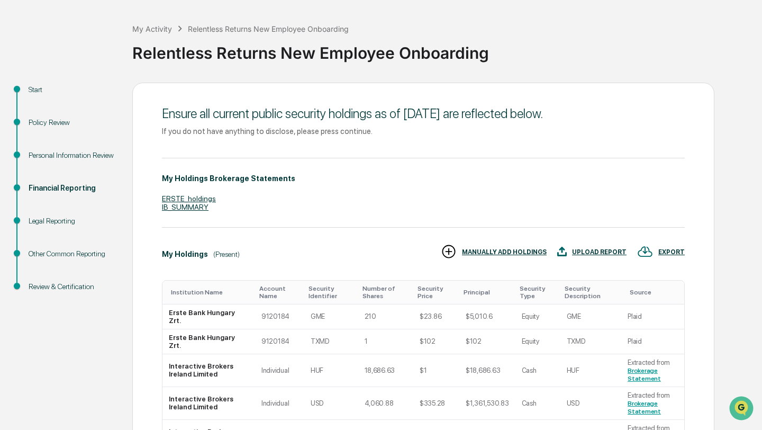
scroll to position [2, 0]
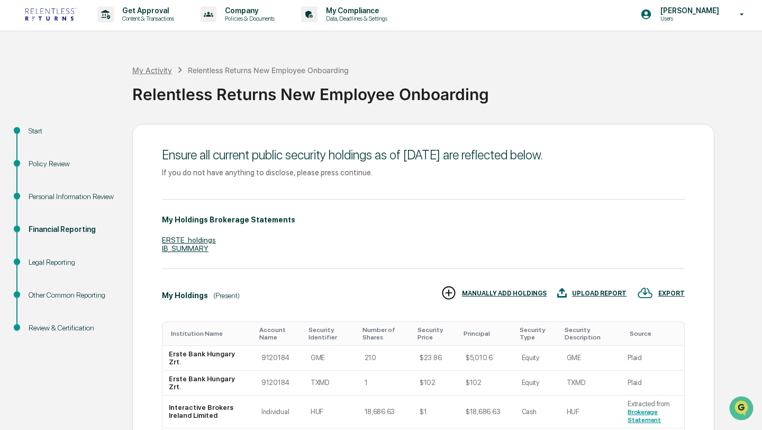
click at [162, 71] on div "My Activity" at bounding box center [152, 70] width 40 height 9
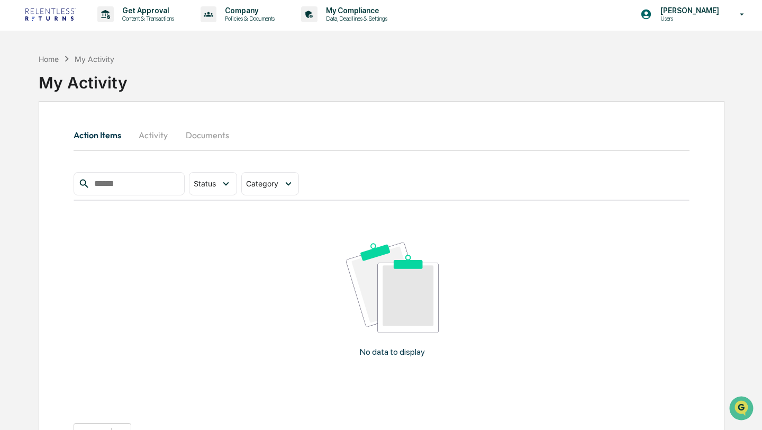
click at [156, 128] on button "Activity" at bounding box center [154, 134] width 48 height 25
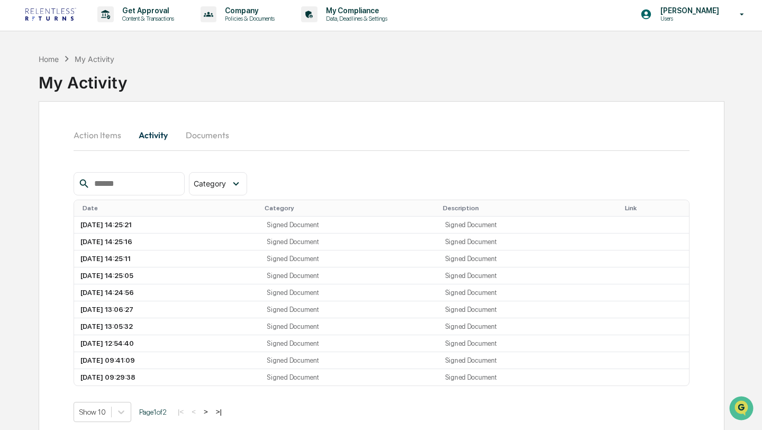
click at [208, 139] on button "Documents" at bounding box center [207, 134] width 60 height 25
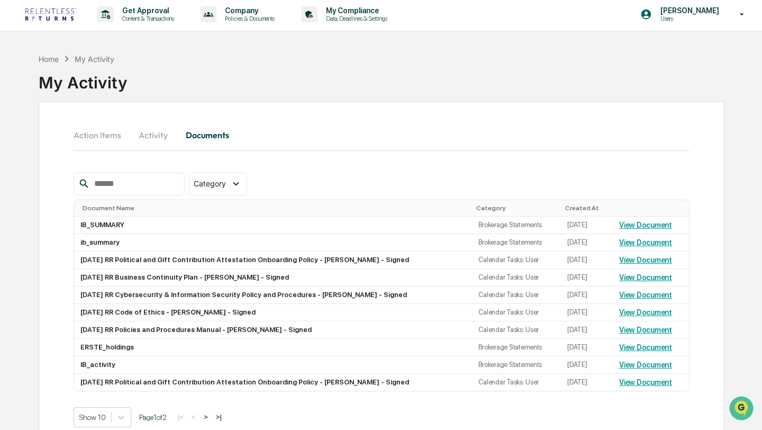
click at [111, 139] on button "Action Items" at bounding box center [102, 134] width 56 height 25
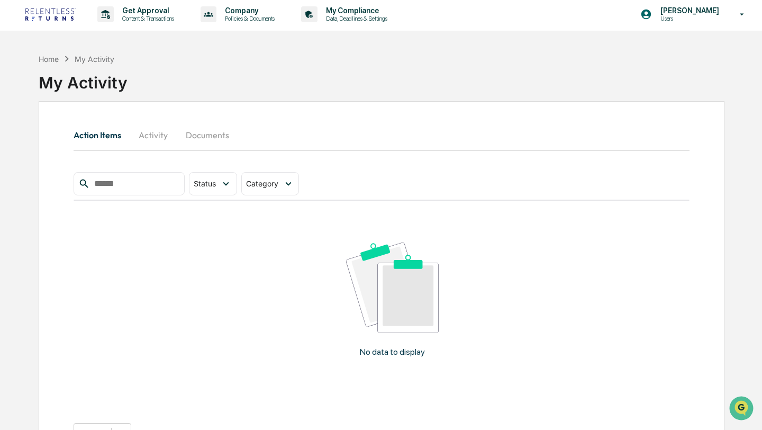
click at [216, 141] on button "Documents" at bounding box center [207, 134] width 60 height 25
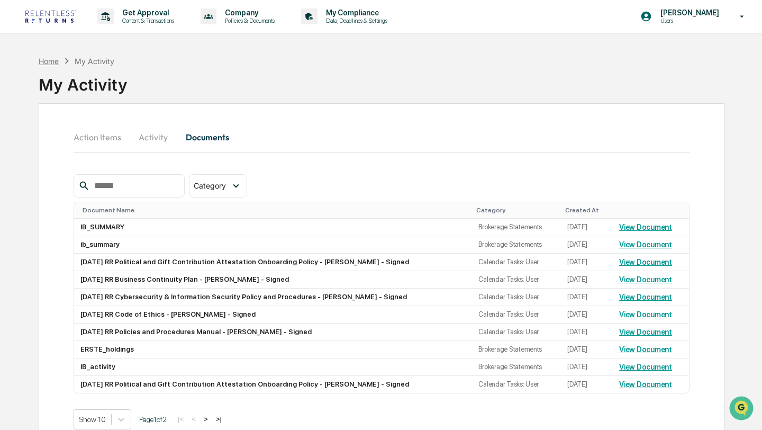
click at [55, 64] on div "Home" at bounding box center [49, 61] width 20 height 9
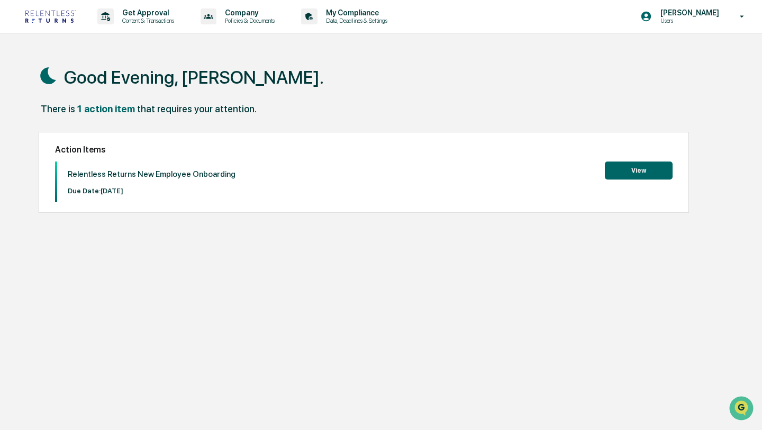
click at [651, 173] on button "View" at bounding box center [639, 170] width 68 height 18
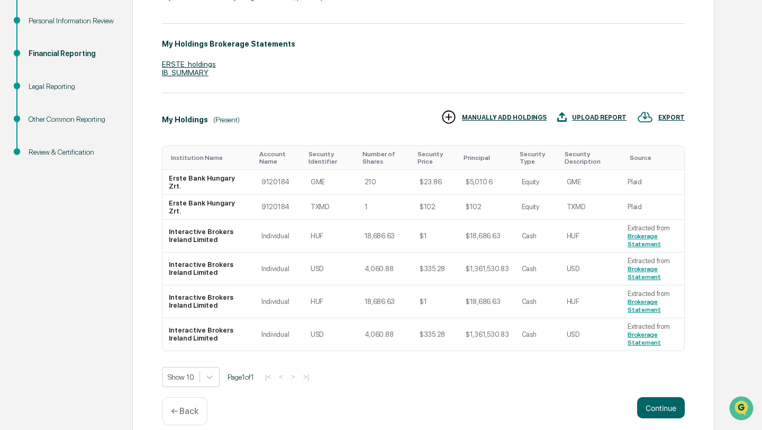
scroll to position [192, 0]
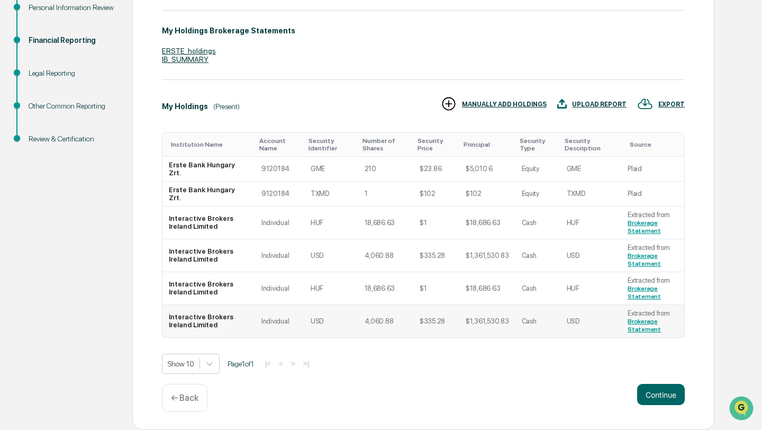
click at [549, 319] on td "Cash" at bounding box center [538, 321] width 45 height 32
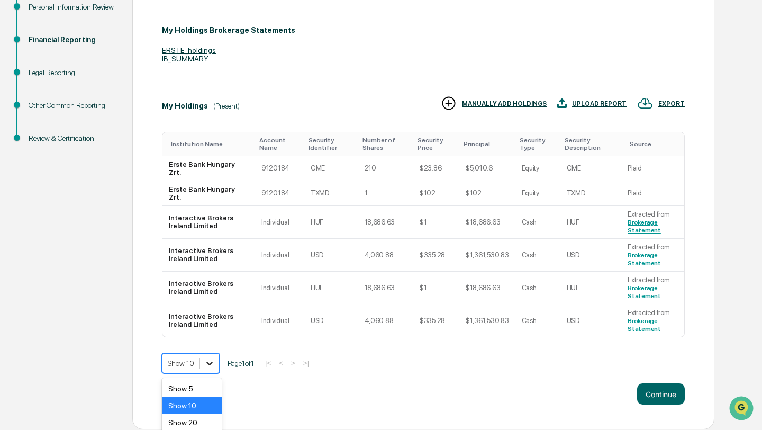
scroll to position [230, 0]
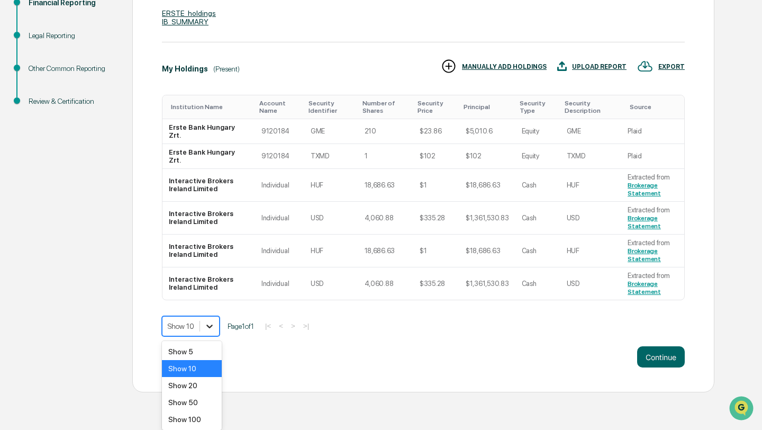
click at [207, 364] on body "Get Approval Content & Transactions Company Policies & Documents My Compliance …" at bounding box center [381, 81] width 762 height 621
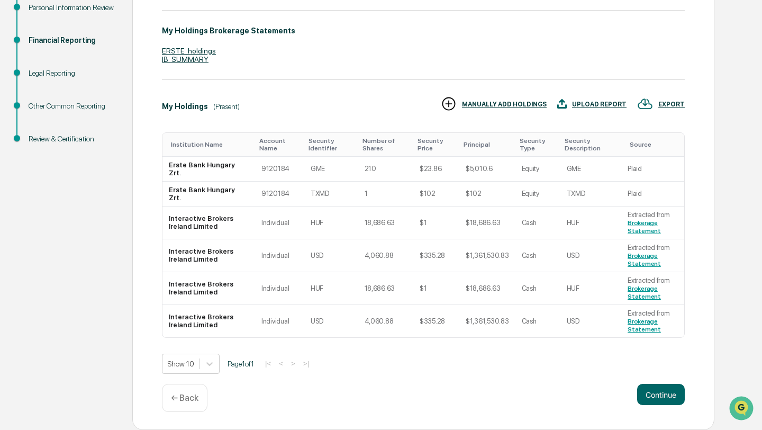
scroll to position [192, 0]
click at [103, 107] on ul "Start Policy Review Personal Information Review Financial Reporting Legal Repor…" at bounding box center [68, 53] width 127 height 236
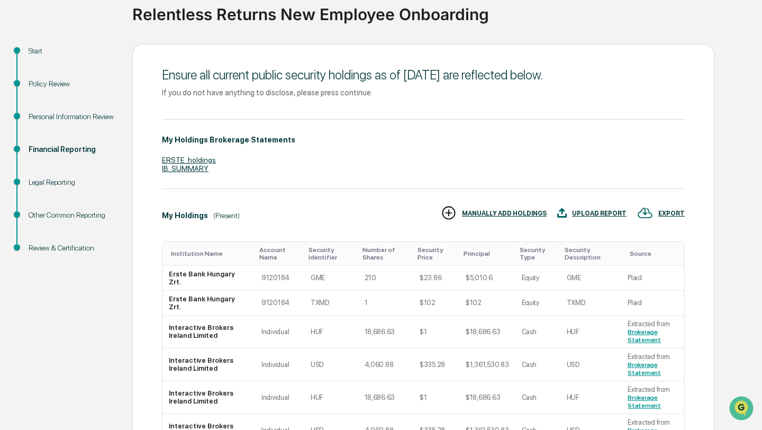
scroll to position [79, 0]
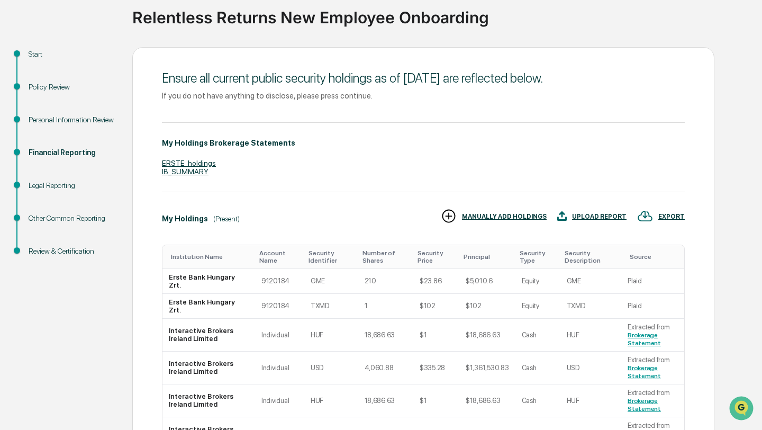
click at [594, 220] on div "UPLOAD REPORT" at bounding box center [599, 216] width 55 height 7
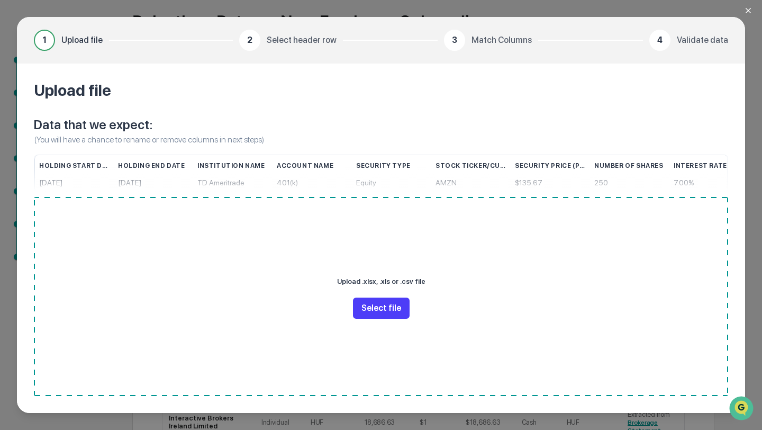
click at [389, 312] on button "Select file" at bounding box center [381, 308] width 57 height 21
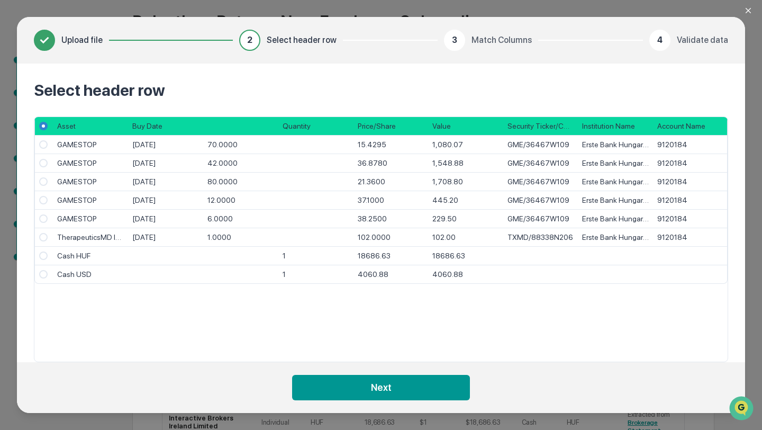
click at [410, 274] on div "4060.88" at bounding box center [391, 274] width 75 height 19
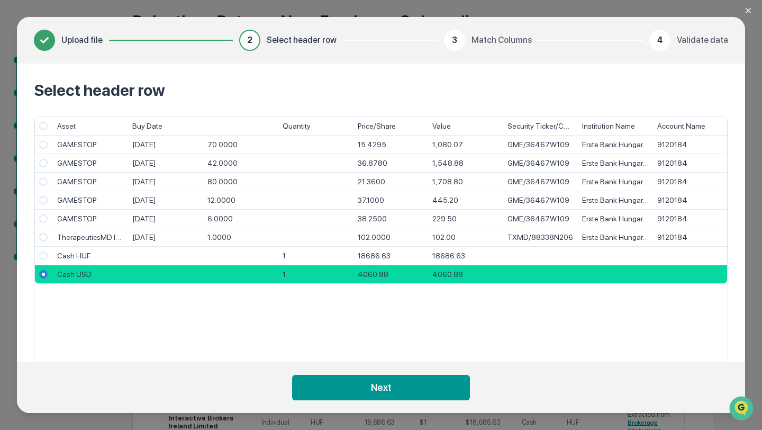
click at [351, 257] on div "1" at bounding box center [316, 256] width 75 height 19
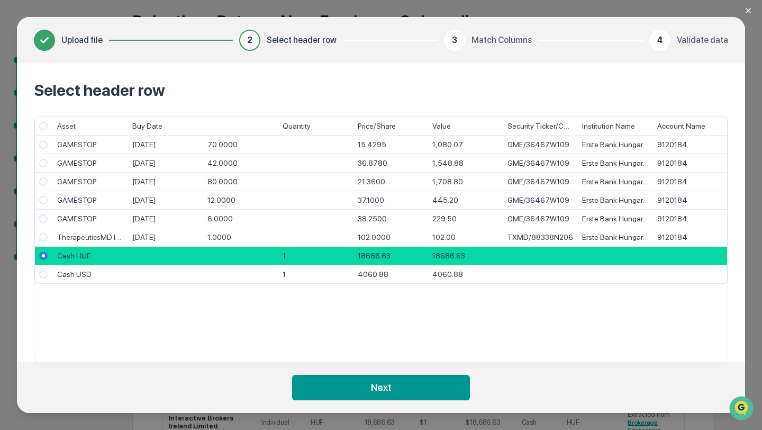
click at [42, 272] on span "Select" at bounding box center [43, 274] width 8 height 8
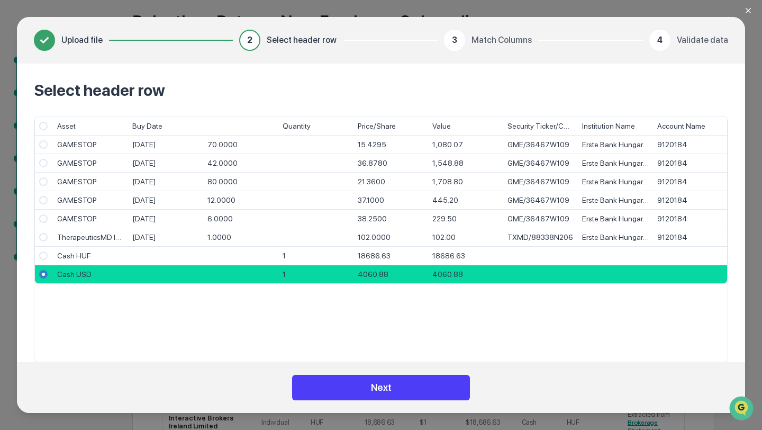
click at [407, 391] on button "Next" at bounding box center [381, 387] width 178 height 25
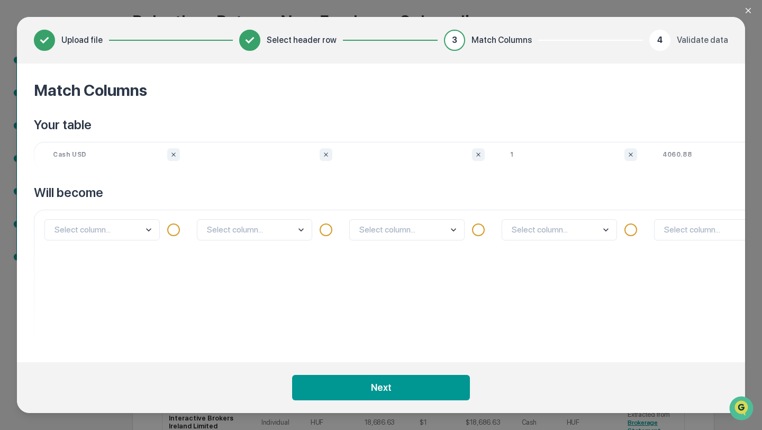
click at [749, 11] on icon "Close modal" at bounding box center [748, 10] width 8 height 8
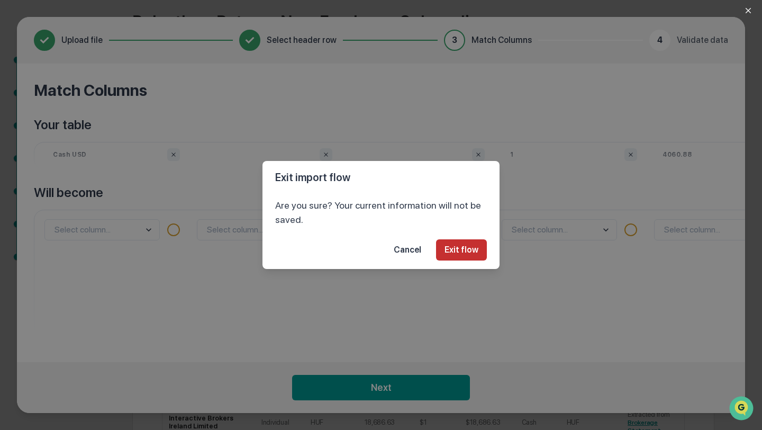
click at [455, 246] on button "Exit flow" at bounding box center [461, 249] width 51 height 21
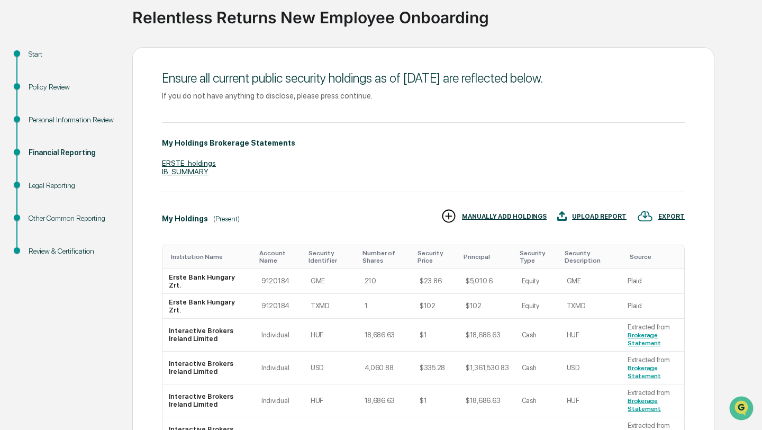
click at [604, 217] on div "UPLOAD REPORT" at bounding box center [599, 216] width 55 height 7
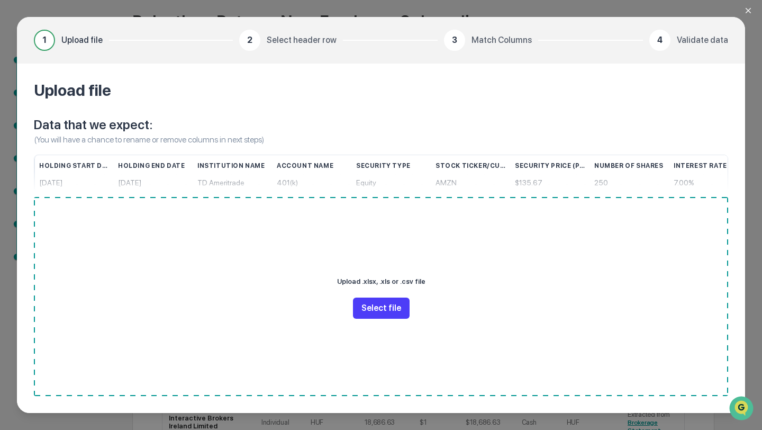
click at [365, 303] on button "Select file" at bounding box center [381, 308] width 57 height 21
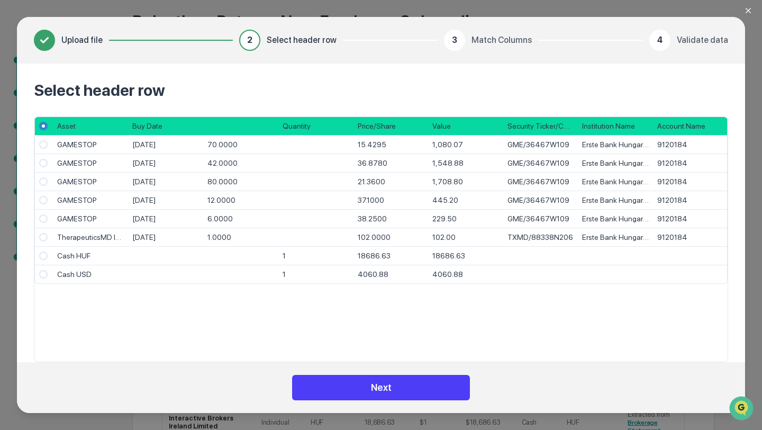
click at [369, 393] on button "Next" at bounding box center [381, 387] width 178 height 25
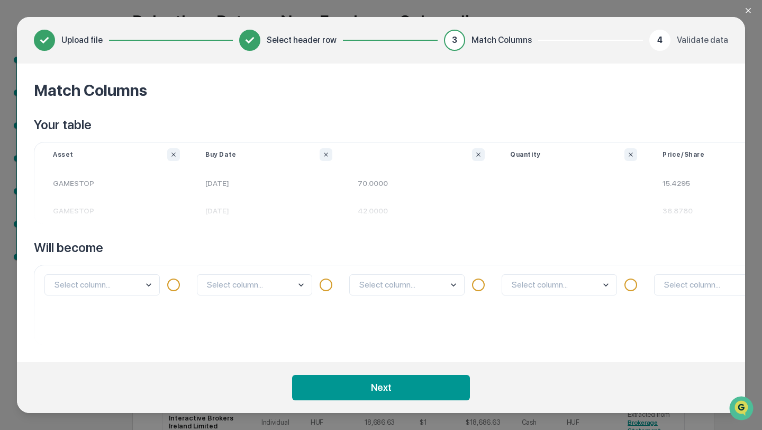
click at [280, 281] on body "Get Approval Content & Transactions Company Policies & Documents My Compliance …" at bounding box center [381, 243] width 762 height 645
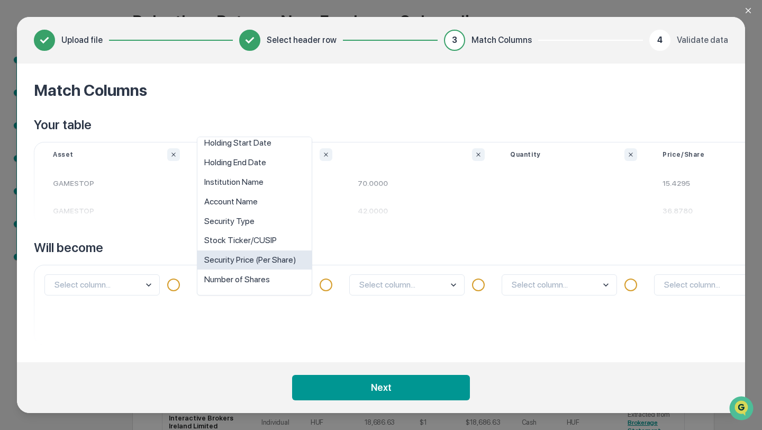
scroll to position [0, 0]
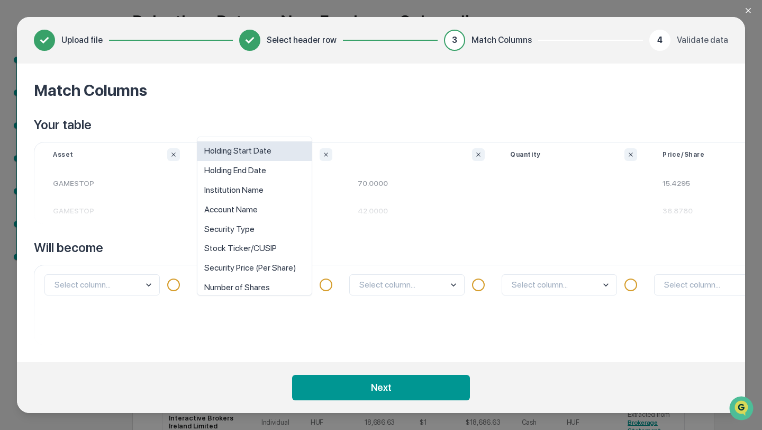
click at [257, 158] on div "Holding Start Date" at bounding box center [254, 151] width 114 height 20
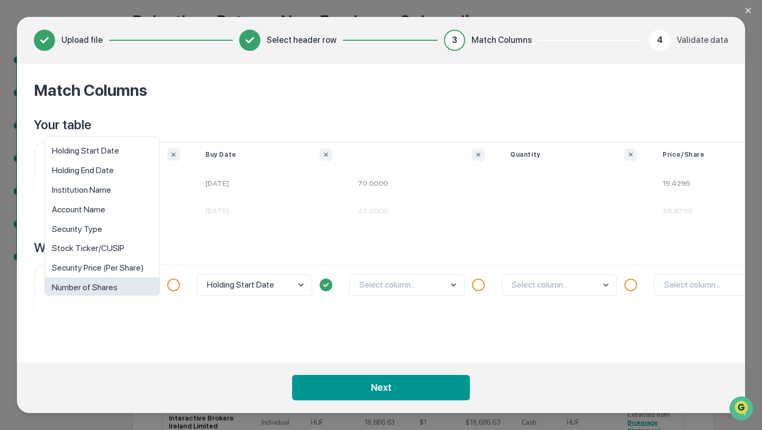
click at [131, 289] on body "Get Approval Content & Transactions Company Policies & Documents My Compliance …" at bounding box center [381, 243] width 762 height 645
click at [101, 229] on div "Security Type" at bounding box center [102, 229] width 114 height 20
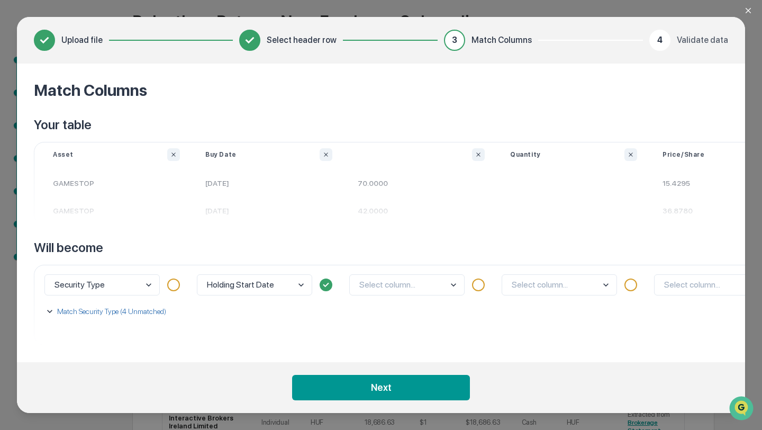
click at [94, 319] on button "Match Security Type (4 Unmatched)" at bounding box center [115, 312] width 142 height 28
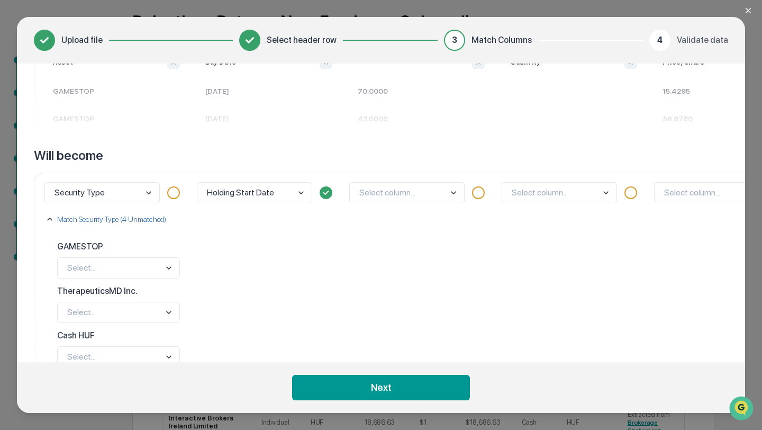
scroll to position [154, 0]
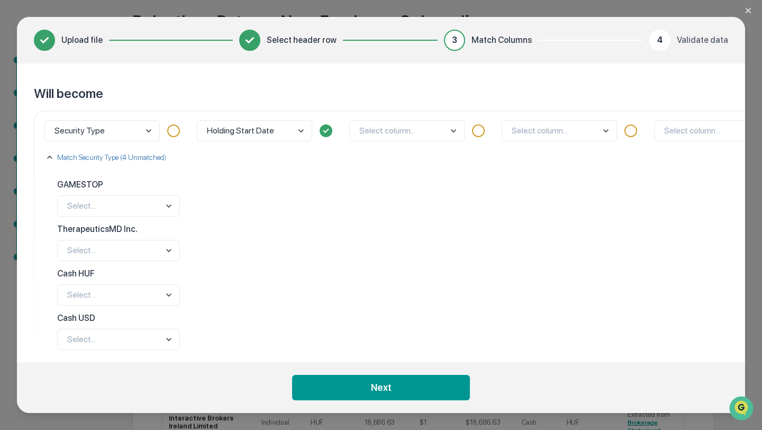
click at [99, 210] on body "Get Approval Content & Transactions Company Policies & Documents My Compliance …" at bounding box center [381, 243] width 762 height 645
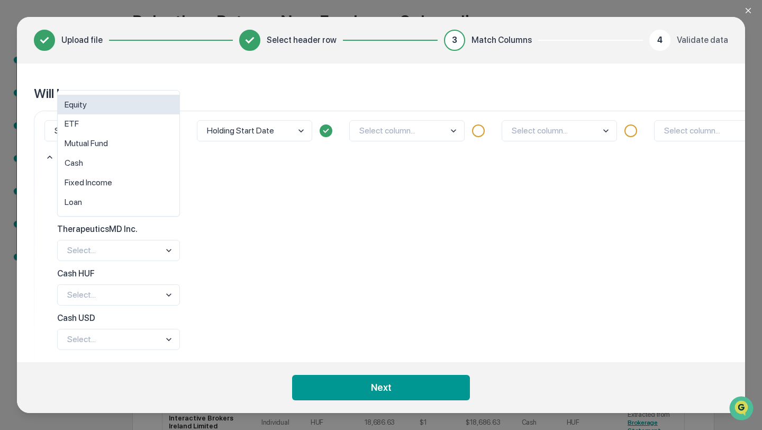
click at [111, 105] on div "Equity" at bounding box center [119, 105] width 122 height 20
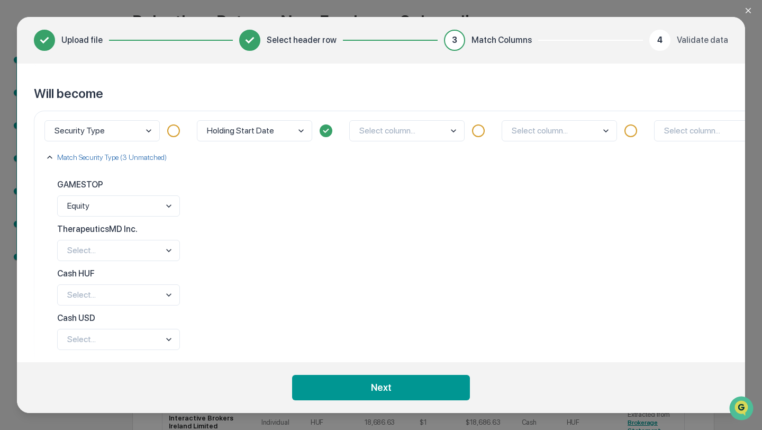
click at [103, 253] on body "Get Approval Content & Transactions Company Policies & Documents My Compliance …" at bounding box center [381, 243] width 762 height 645
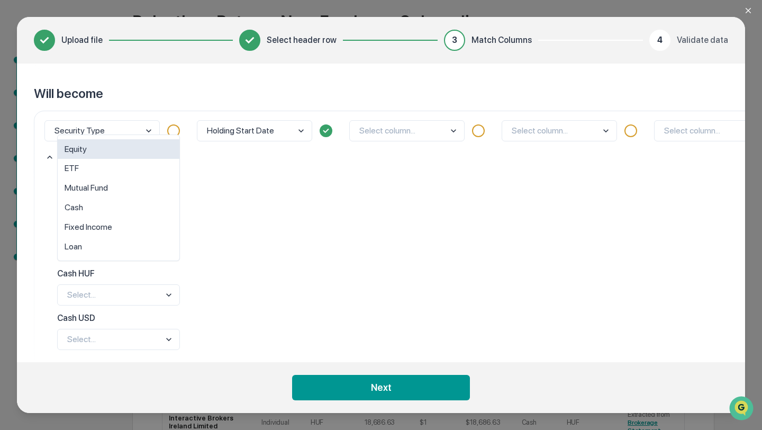
click at [116, 151] on div "Equity" at bounding box center [119, 149] width 122 height 20
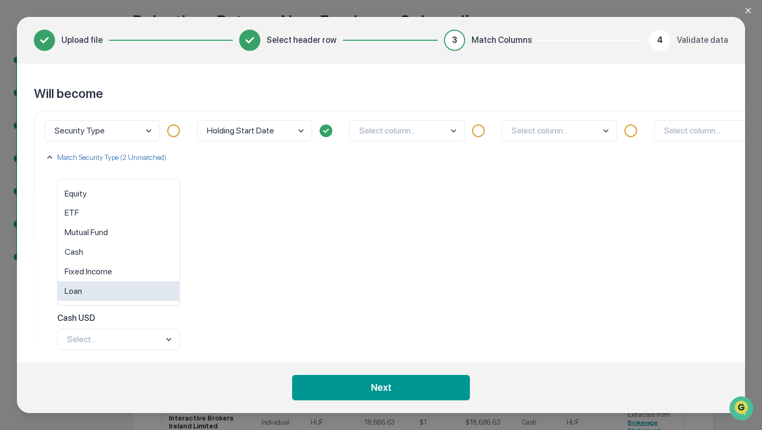
click at [113, 291] on body "Get Approval Content & Transactions Company Policies & Documents My Compliance …" at bounding box center [381, 243] width 762 height 645
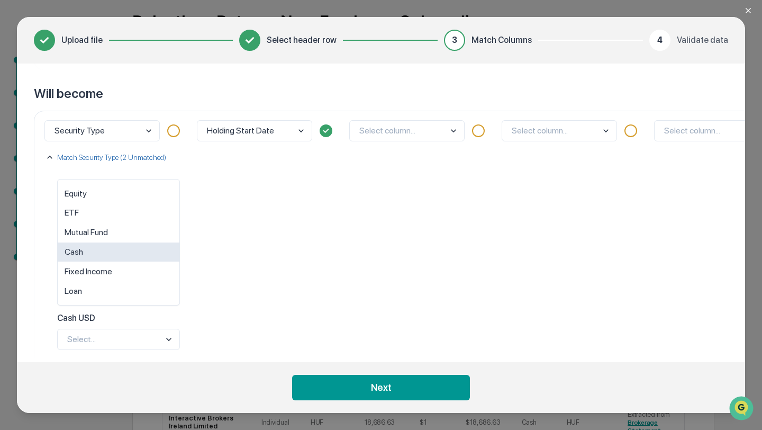
click at [122, 248] on div "Cash" at bounding box center [119, 252] width 122 height 20
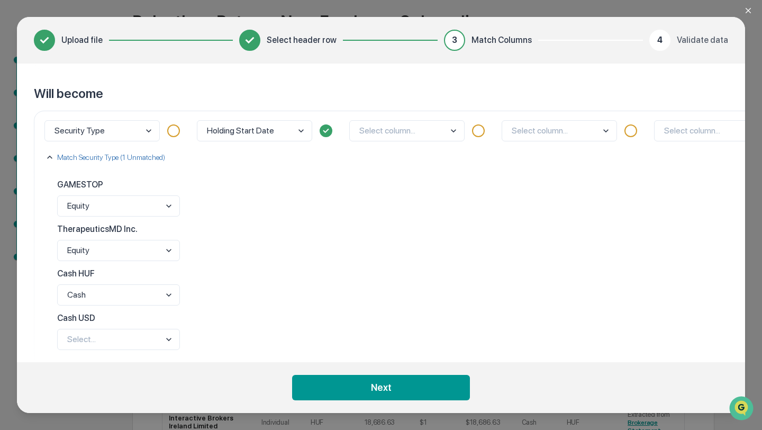
click at [110, 339] on body "Get Approval Content & Transactions Company Policies & Documents My Compliance …" at bounding box center [381, 243] width 762 height 645
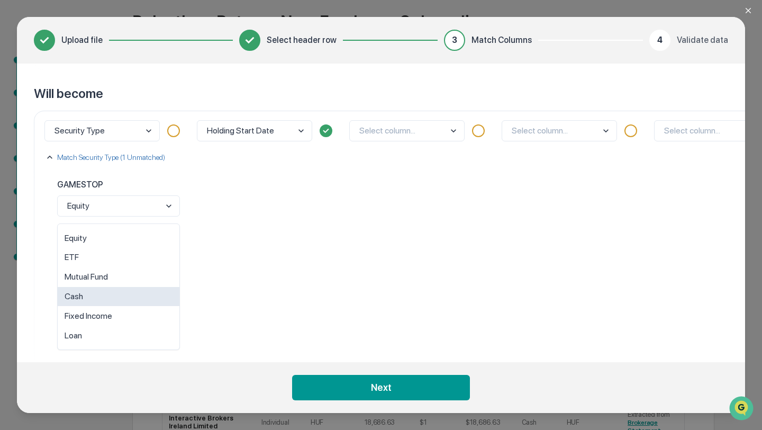
click at [111, 300] on div "Cash" at bounding box center [119, 297] width 122 height 20
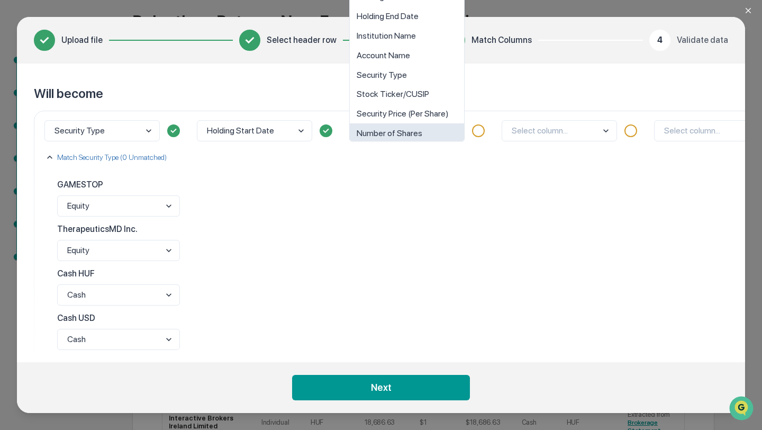
click at [385, 126] on body "Get Approval Content & Transactions Company Policies & Documents My Compliance …" at bounding box center [381, 243] width 762 height 645
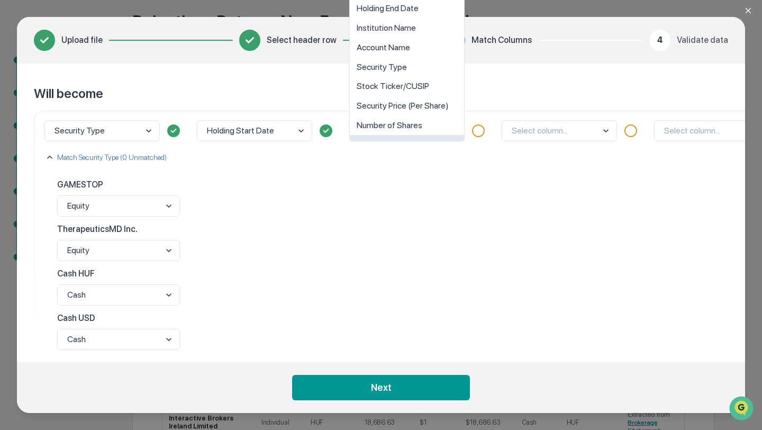
click at [462, 195] on div "option Interest Rate (If Applicable) focused, 9 of 10. 10 results available. Us…" at bounding box center [421, 242] width 152 height 263
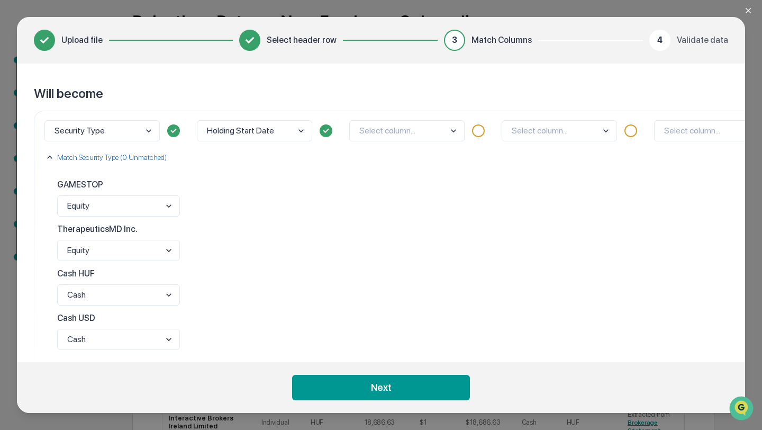
scroll to position [0, 0]
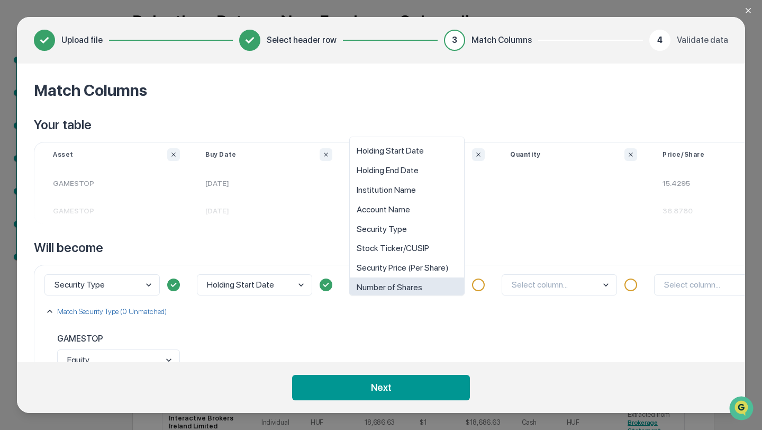
click at [423, 280] on body "Get Approval Content & Transactions Company Policies & Documents My Compliance …" at bounding box center [381, 243] width 762 height 645
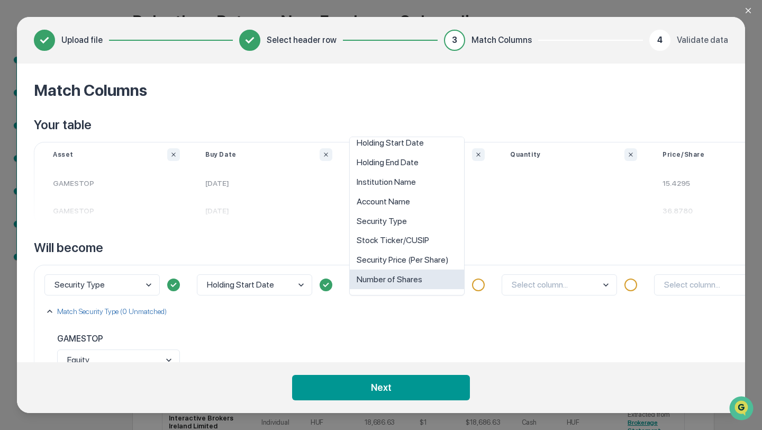
click at [416, 273] on div "Number of Shares" at bounding box center [407, 279] width 114 height 20
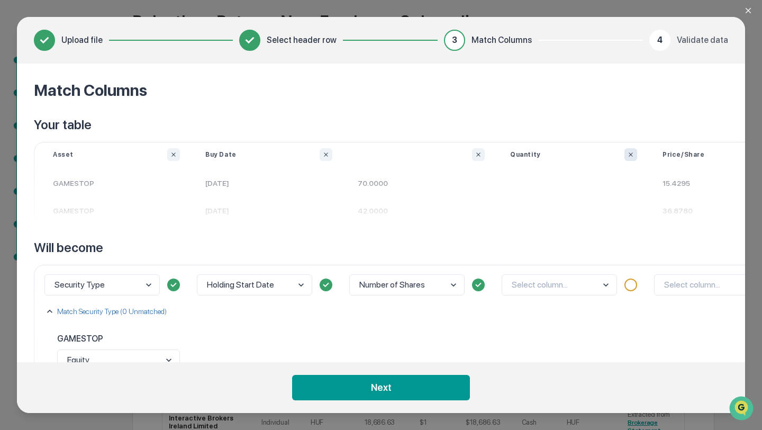
click at [635, 149] on button "Ignore column" at bounding box center [631, 154] width 13 height 13
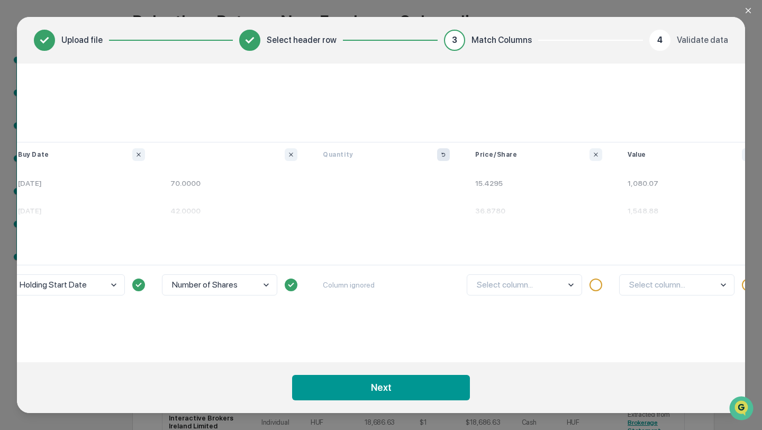
scroll to position [0, 200]
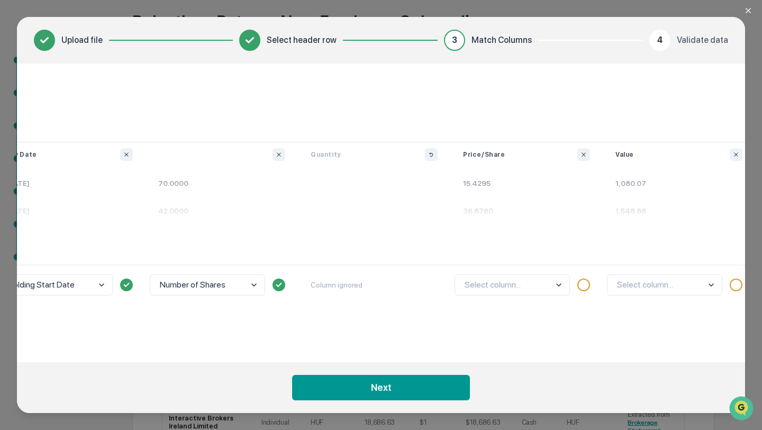
click at [507, 279] on body "Get Approval Content & Transactions Company Policies & Documents My Compliance …" at bounding box center [381, 243] width 762 height 645
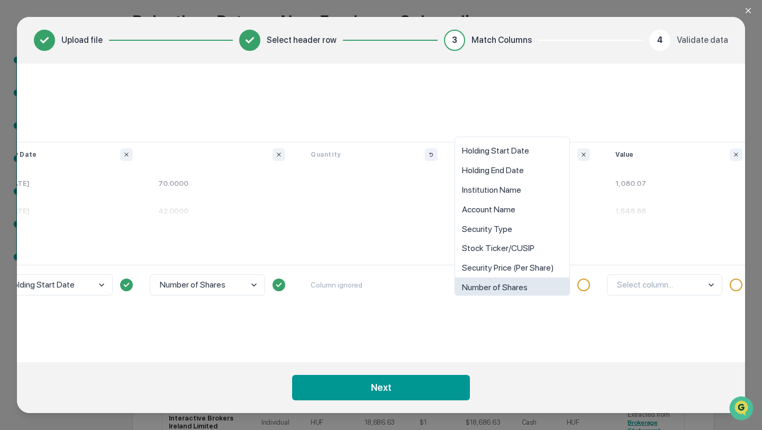
scroll to position [8, 0]
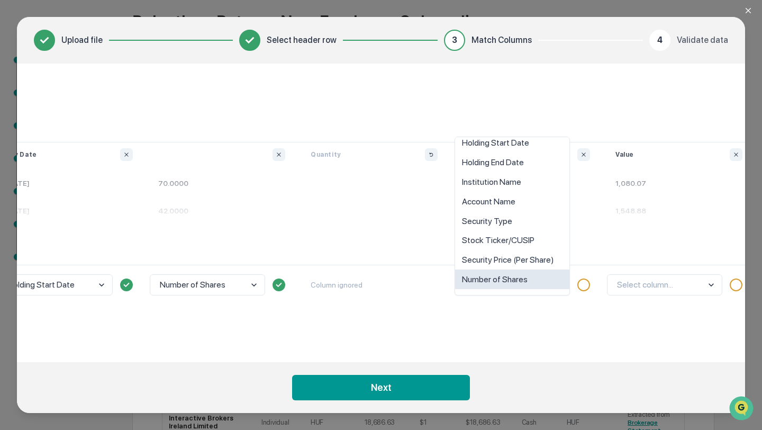
click at [514, 277] on div "Number of Shares" at bounding box center [512, 279] width 114 height 20
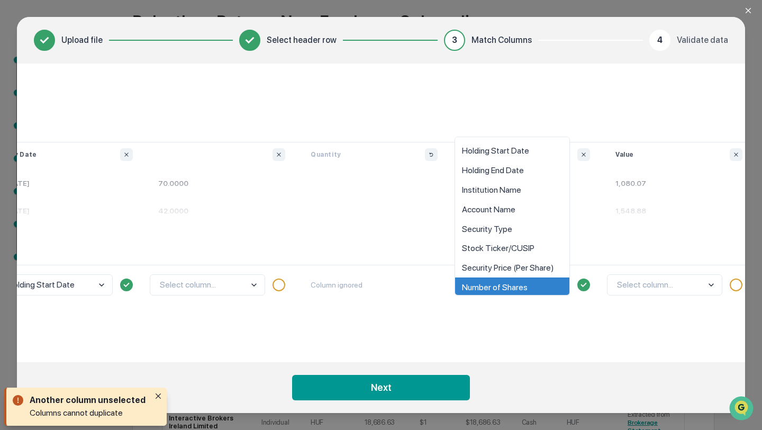
click at [537, 291] on body "Get Approval Content & Transactions Company Policies & Documents My Compliance …" at bounding box center [381, 243] width 762 height 645
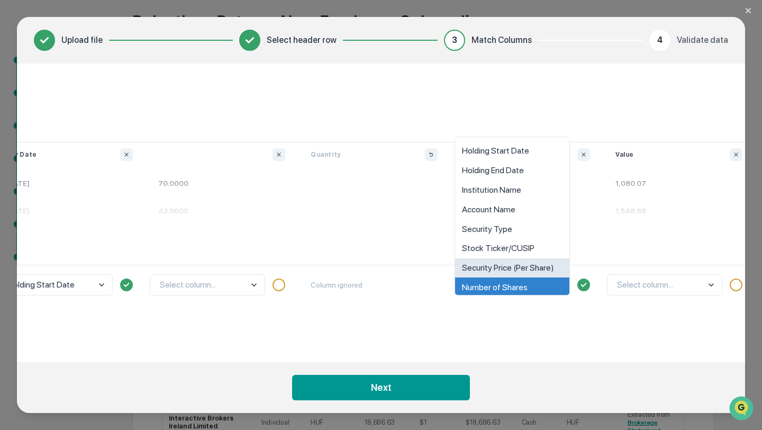
click at [533, 267] on div "Security Price (Per Share)" at bounding box center [512, 268] width 114 height 20
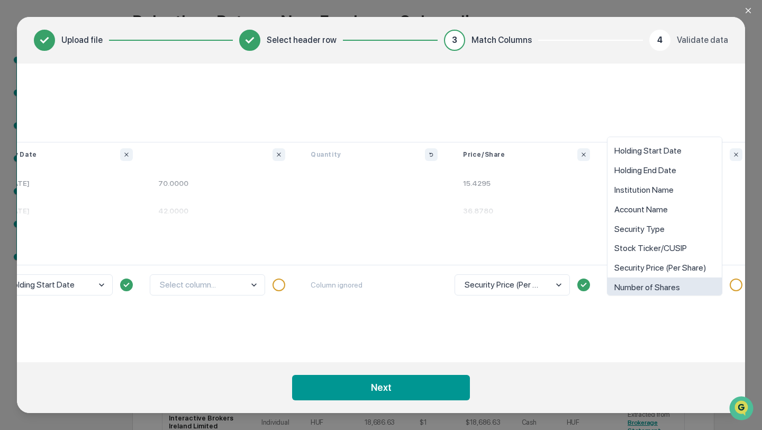
click at [652, 280] on body "Get Approval Content & Transactions Company Policies & Documents My Compliance …" at bounding box center [381, 243] width 762 height 645
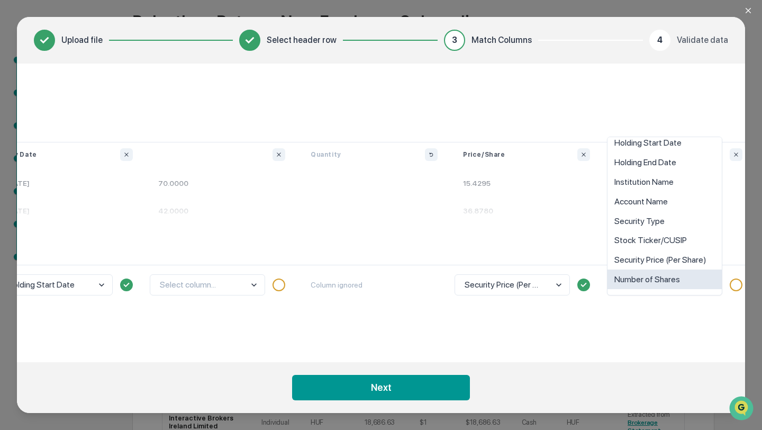
click at [638, 316] on div "option Number of Shares focused, 8 of 10. 10 results available. Use Up and Down…" at bounding box center [679, 396] width 152 height 263
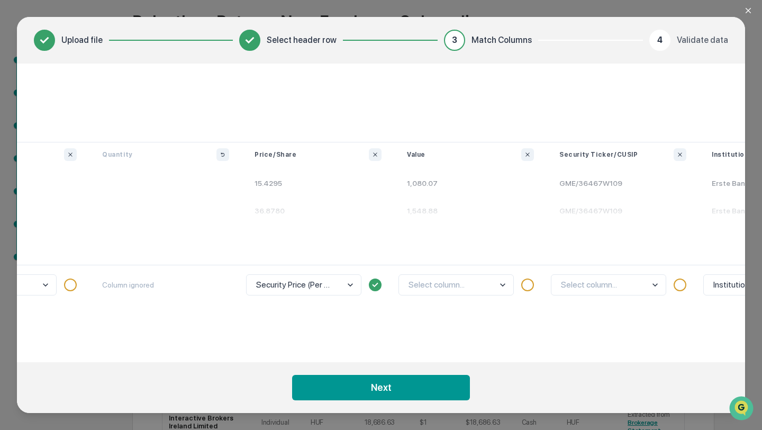
scroll to position [0, 568]
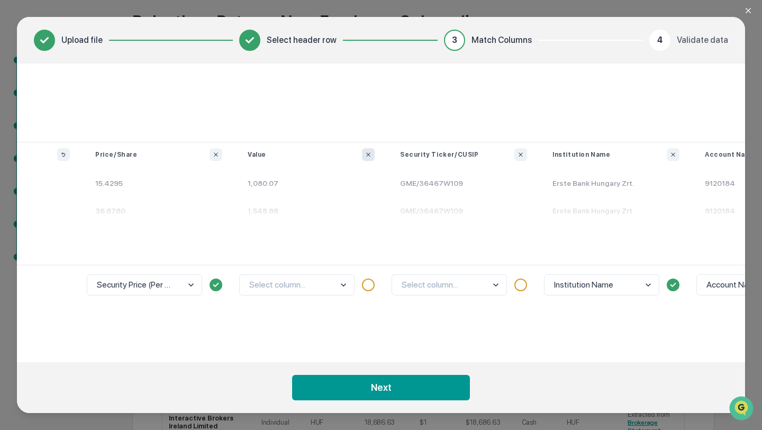
click at [364, 155] on button "Ignore column" at bounding box center [368, 154] width 13 height 13
click at [479, 291] on body "Get Approval Content & Transactions Company Policies & Documents My Compliance …" at bounding box center [381, 243] width 762 height 645
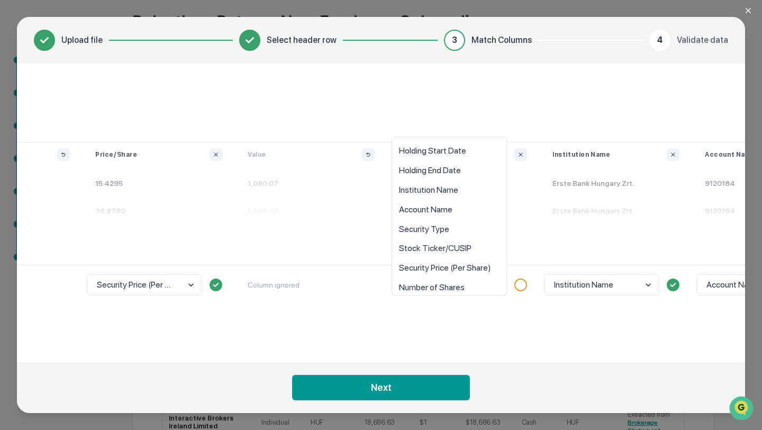
scroll to position [8, 0]
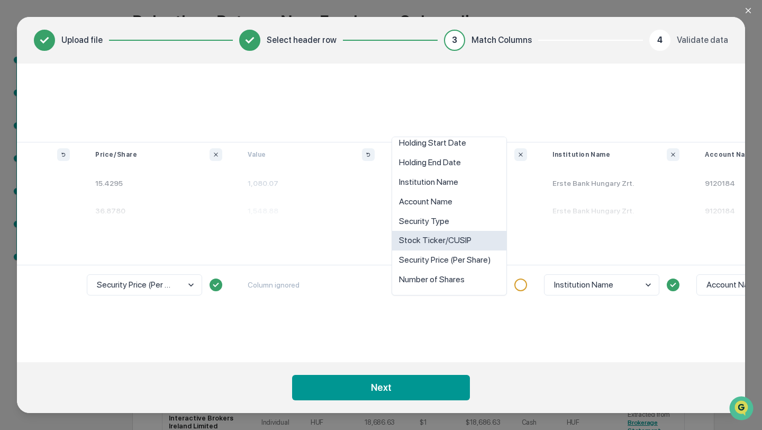
click at [475, 239] on div "Stock Ticker/CUSIP" at bounding box center [449, 241] width 114 height 20
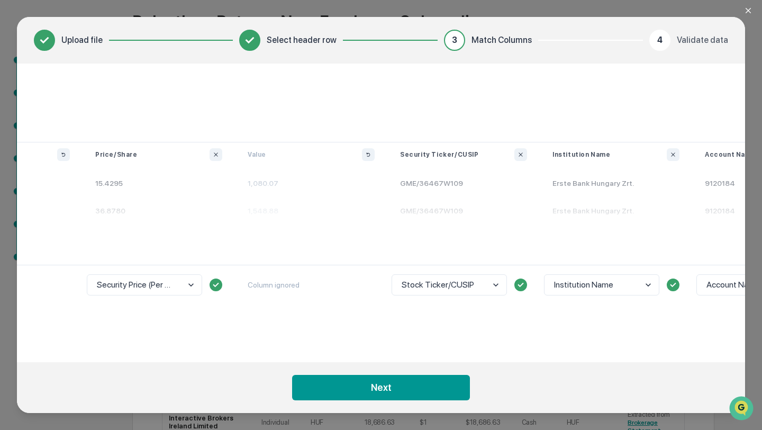
click at [560, 280] on body "Get Approval Content & Transactions Company Policies & Documents My Compliance …" at bounding box center [381, 243] width 762 height 645
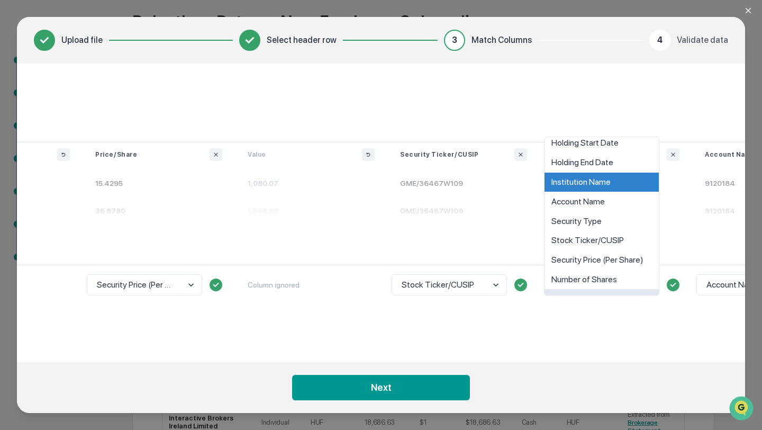
click at [629, 326] on div "option Interest Rate (If Applicable) focused, 9 of 10. 10 results available. Us…" at bounding box center [616, 396] width 152 height 263
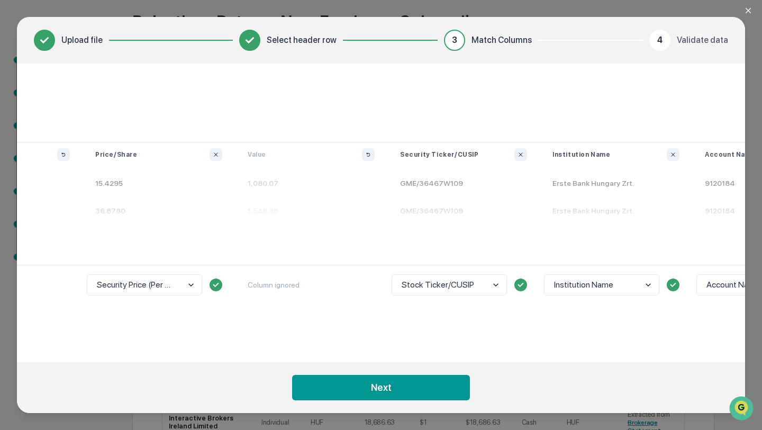
click at [464, 310] on div "Stock Ticker/CUSIP" at bounding box center [464, 396] width 152 height 263
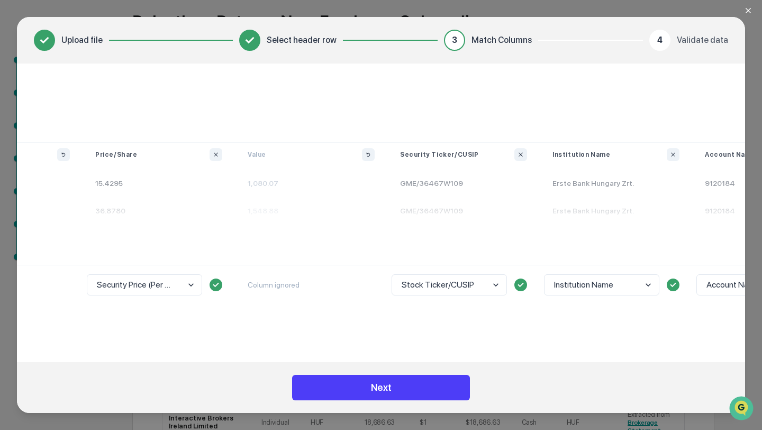
click at [405, 388] on button "Next" at bounding box center [381, 387] width 178 height 25
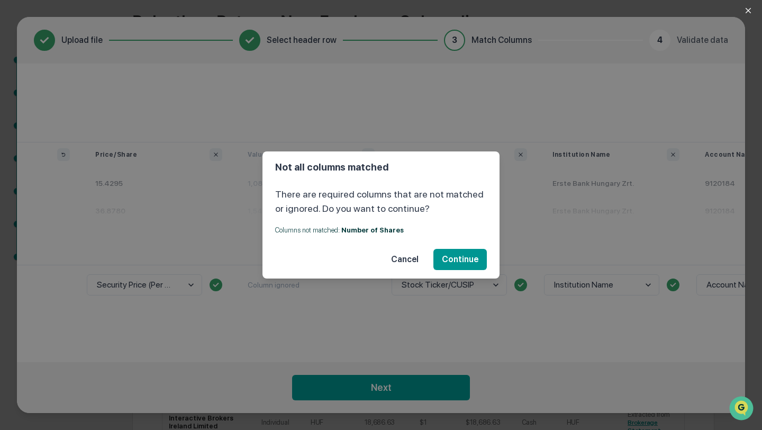
click at [415, 255] on button "Cancel" at bounding box center [405, 259] width 44 height 21
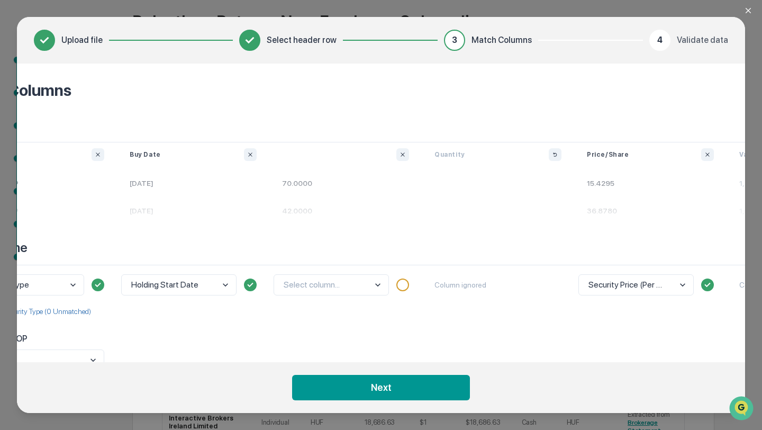
scroll to position [0, 0]
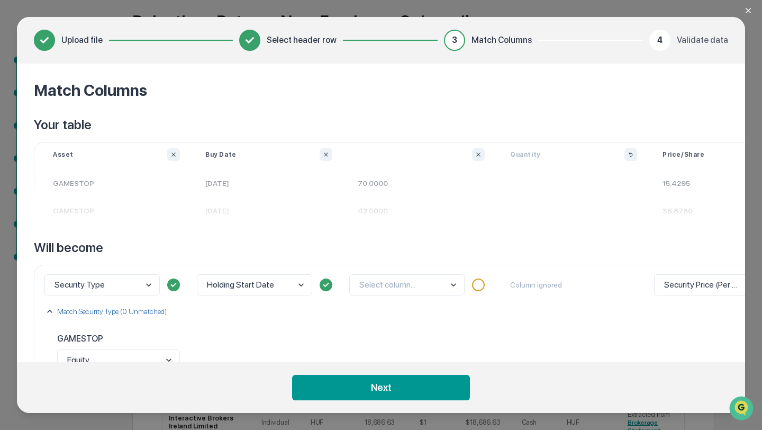
click at [385, 291] on body "Get Approval Content & Transactions Company Policies & Documents My Compliance …" at bounding box center [381, 243] width 762 height 645
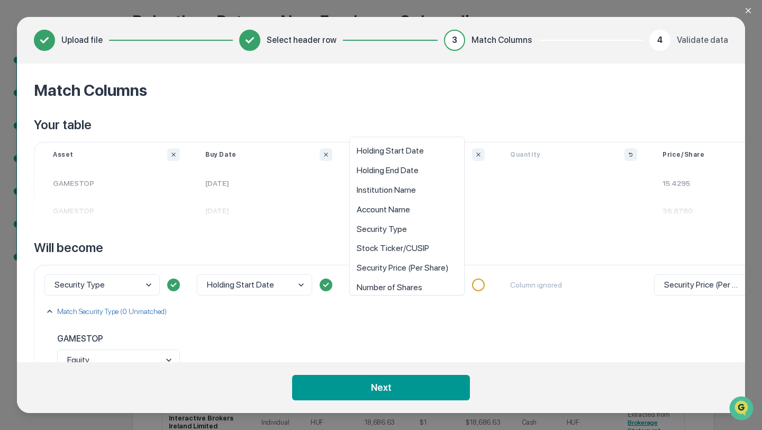
scroll to position [8, 0]
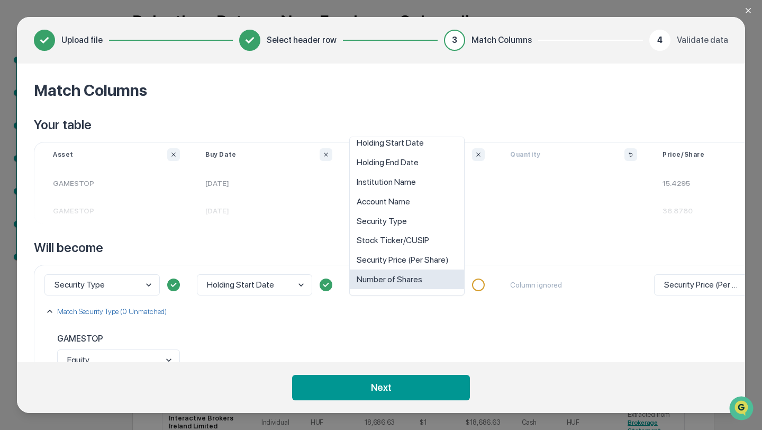
click at [407, 275] on div "Number of Shares" at bounding box center [407, 279] width 114 height 20
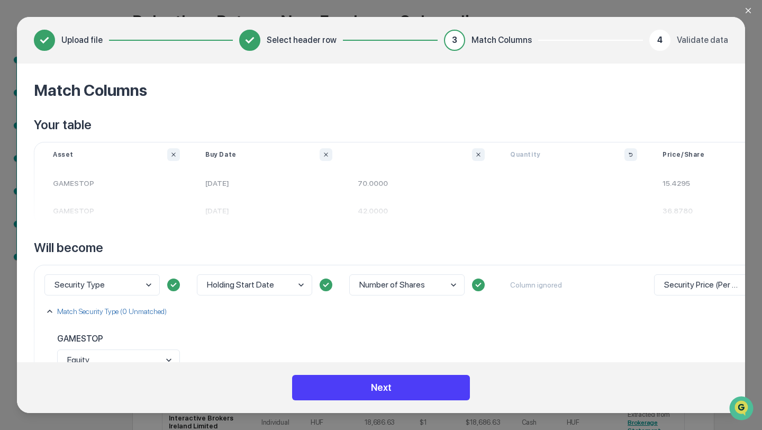
click at [379, 384] on button "Next" at bounding box center [381, 387] width 178 height 25
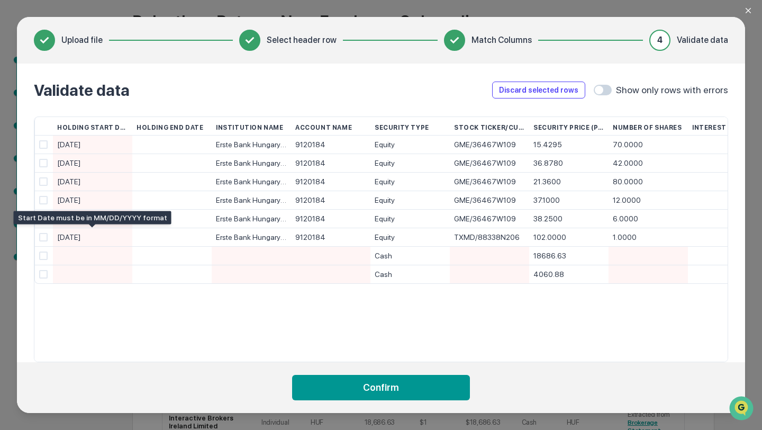
click at [106, 235] on div "2022.05.10." at bounding box center [92, 237] width 71 height 19
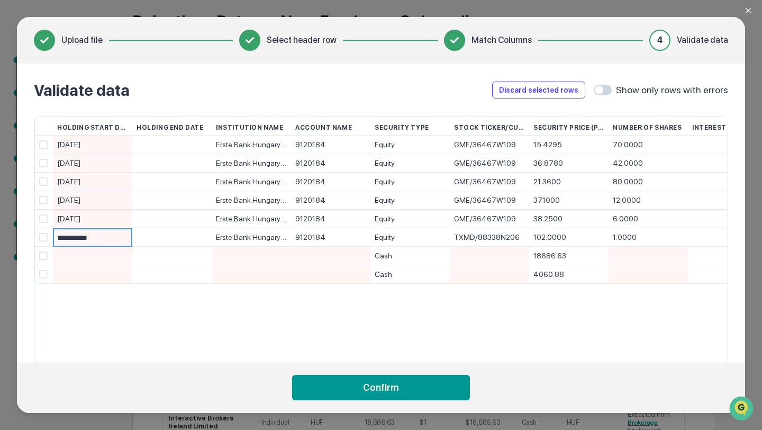
click at [106, 235] on input "**********" at bounding box center [94, 238] width 75 height 19
click at [96, 145] on div "2023.10.02." at bounding box center [92, 145] width 71 height 19
type input "**********"
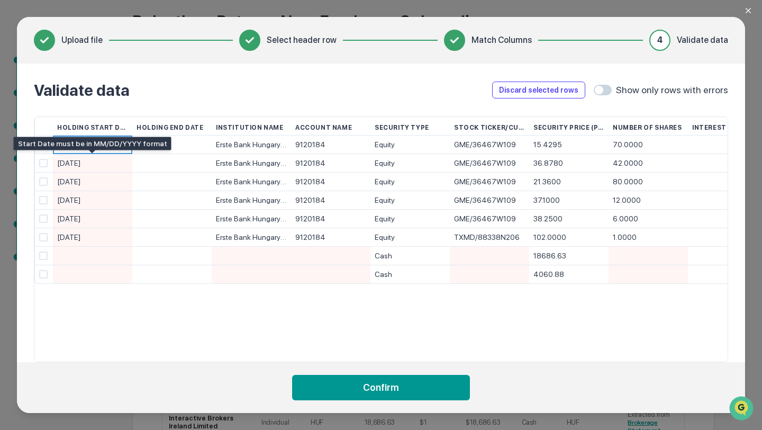
click at [85, 161] on div "2024.05.15." at bounding box center [92, 163] width 71 height 19
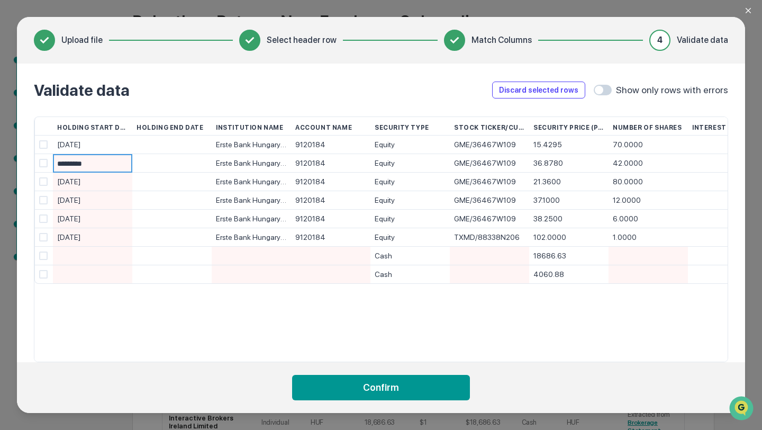
type input "**********"
click at [68, 184] on div "2024.05.17." at bounding box center [92, 182] width 71 height 19
type input "**"
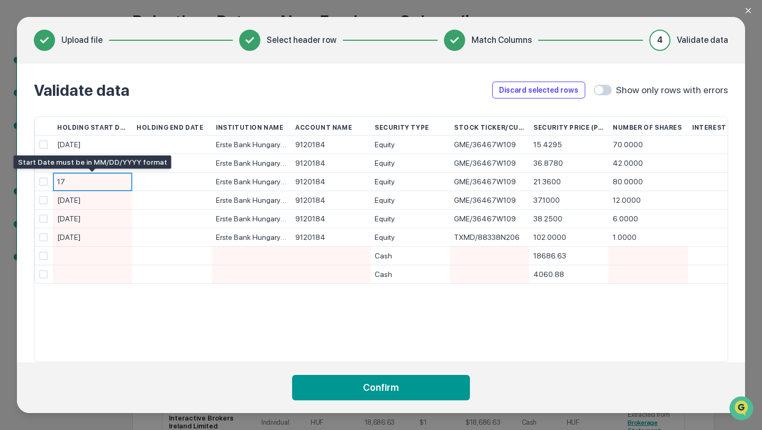
click at [101, 183] on div "17" at bounding box center [92, 182] width 71 height 19
click at [98, 183] on input "**" at bounding box center [94, 182] width 75 height 19
type input "*"
type input "**********"
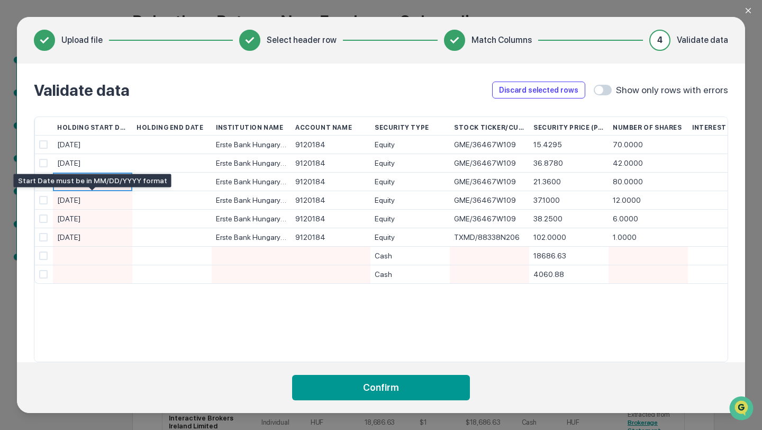
click at [89, 202] on div "2022.07.27." at bounding box center [92, 200] width 71 height 19
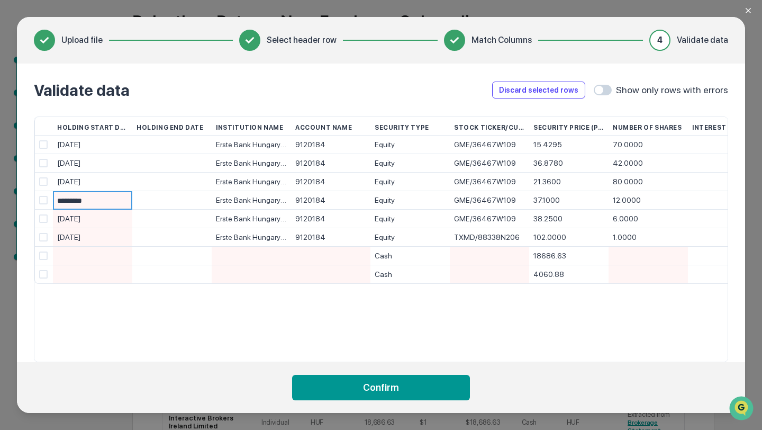
type input "**********"
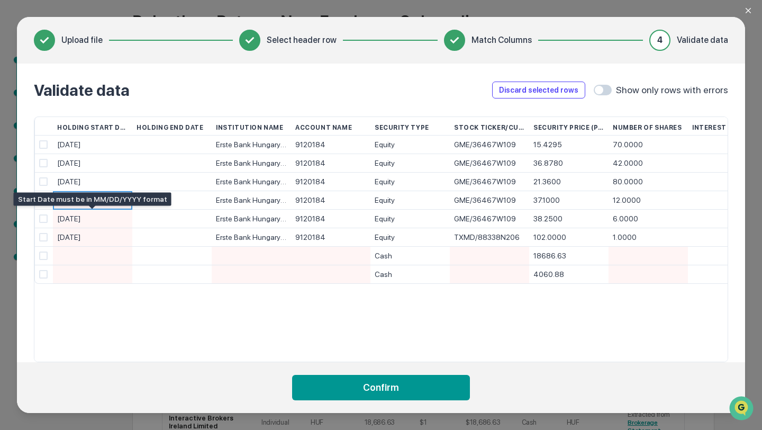
click at [108, 221] on div "2022.07.27." at bounding box center [92, 219] width 71 height 19
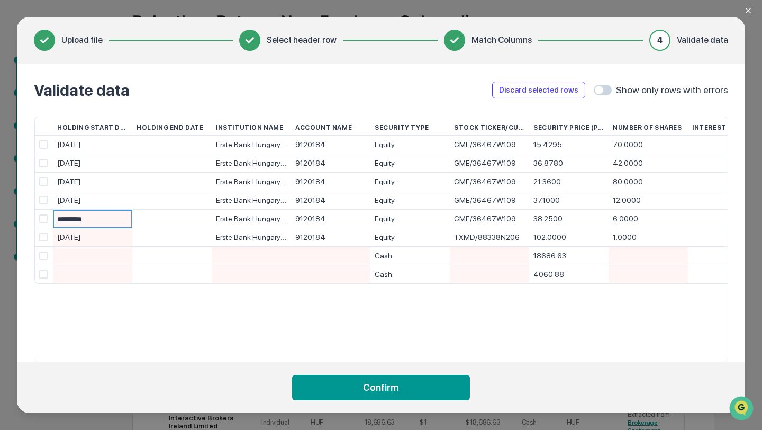
type input "**********"
click at [103, 239] on div "2022.05.10." at bounding box center [92, 237] width 71 height 19
type input "**********"
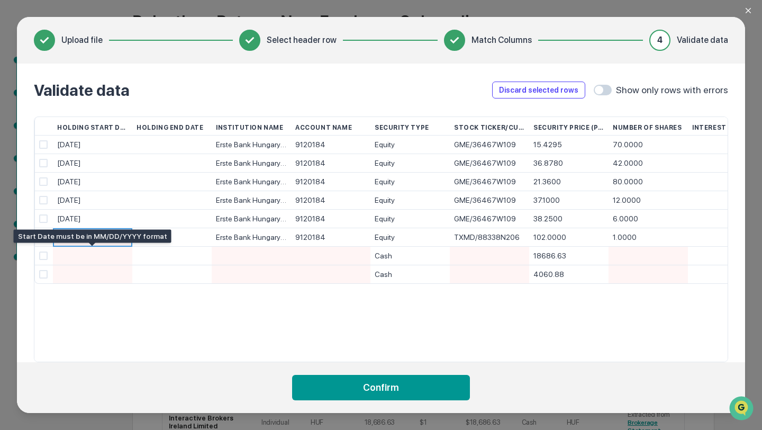
click at [114, 257] on div at bounding box center [92, 256] width 71 height 18
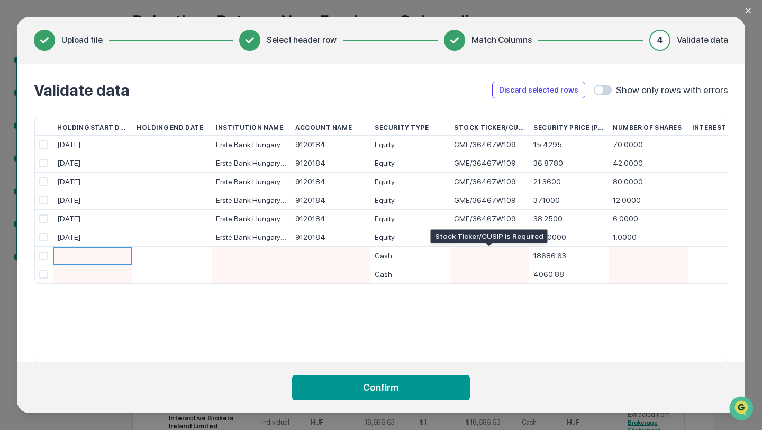
click at [484, 261] on div at bounding box center [489, 256] width 71 height 18
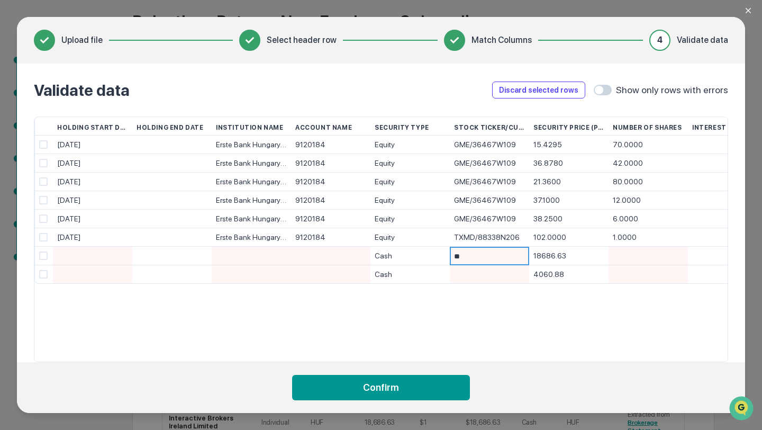
type input "***"
click at [483, 273] on div at bounding box center [489, 274] width 71 height 18
type input "*"
type input "***"
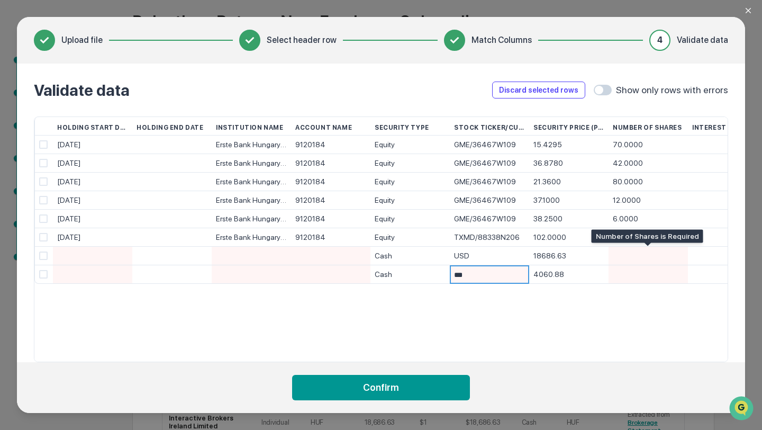
click at [640, 251] on div at bounding box center [648, 256] width 71 height 18
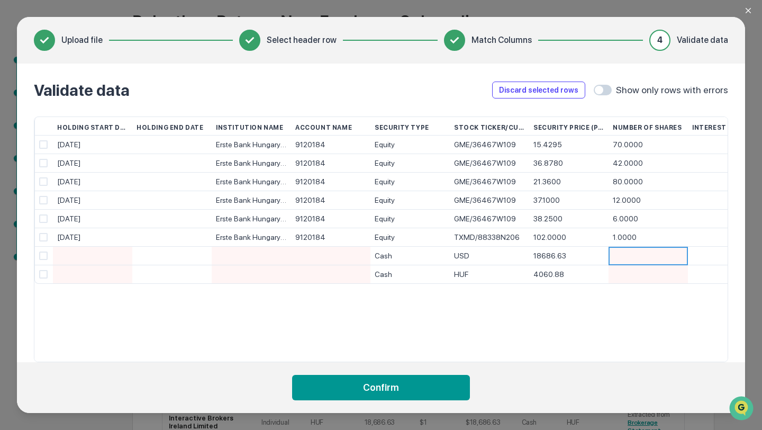
type input "*"
click at [640, 277] on div at bounding box center [648, 274] width 71 height 18
type input "*"
click at [478, 255] on div "USD" at bounding box center [489, 256] width 71 height 19
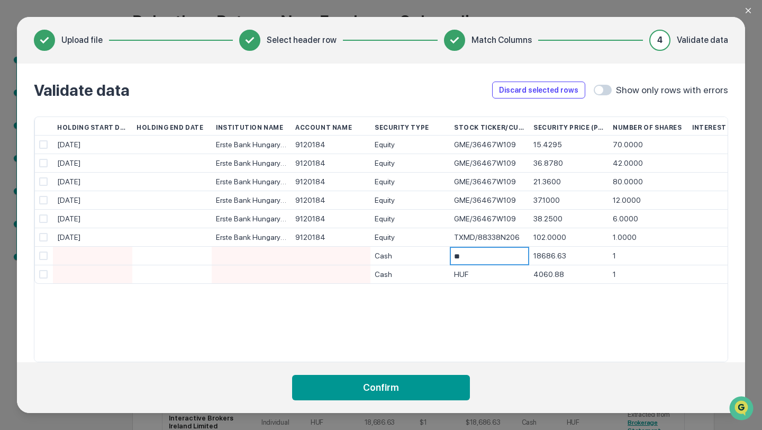
type input "*"
type input "***"
click at [466, 276] on div "HUF" at bounding box center [489, 274] width 71 height 19
type input "***"
click at [624, 310] on div "Holding Start Date Holding End Date Institution Name Account Name Security Type…" at bounding box center [381, 239] width 695 height 246
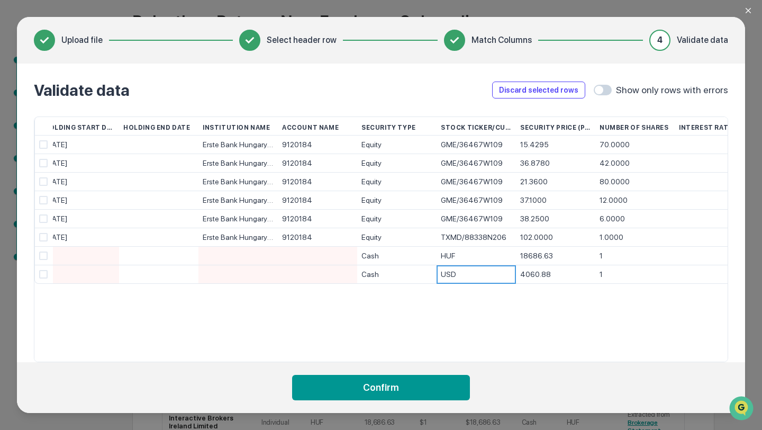
scroll to position [0, 0]
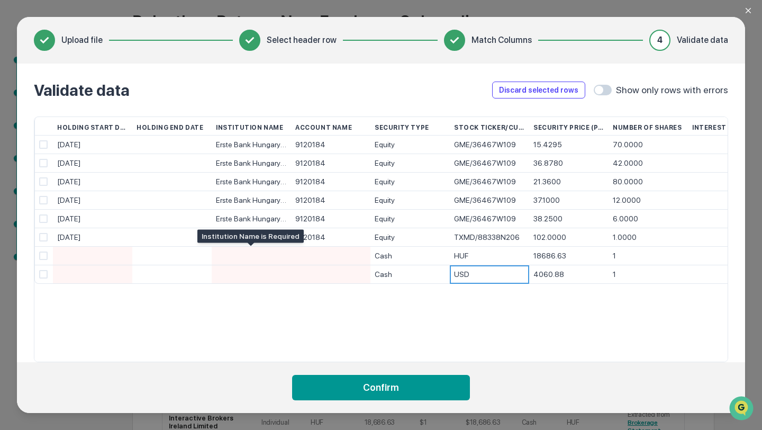
click at [267, 256] on div at bounding box center [251, 256] width 71 height 18
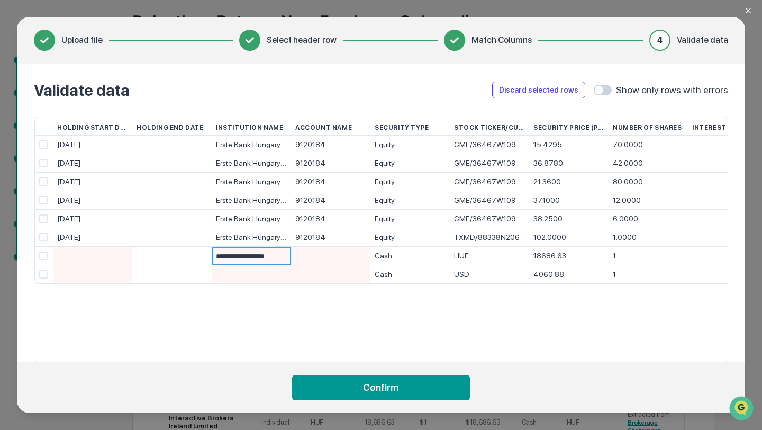
type input "**********"
click at [317, 258] on div at bounding box center [330, 256] width 71 height 18
type input "**********"
click at [320, 275] on div at bounding box center [330, 274] width 71 height 18
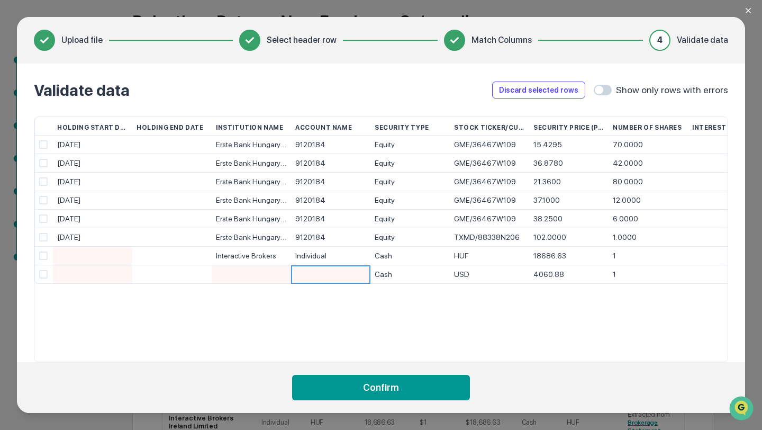
type input "**********"
click at [325, 236] on div "9120184" at bounding box center [330, 237] width 71 height 19
type input "**********"
click at [325, 217] on div "9120184" at bounding box center [330, 219] width 71 height 19
type input "**********"
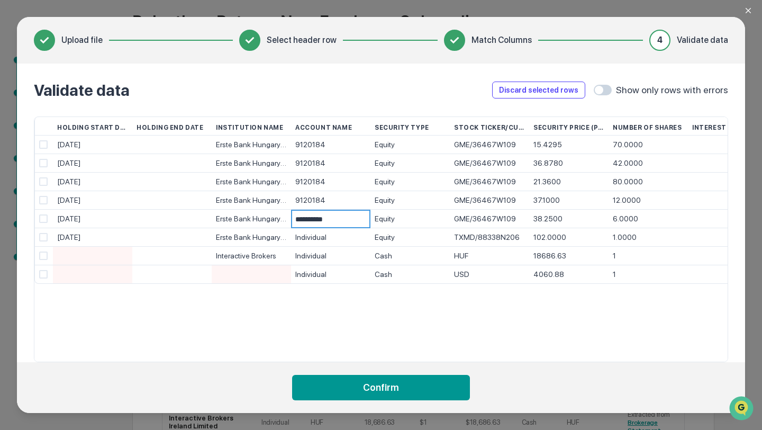
click at [309, 203] on div "9120184" at bounding box center [330, 200] width 71 height 19
type input "**********"
click at [309, 184] on div "9120184" at bounding box center [330, 182] width 71 height 19
type input "**********"
click at [310, 164] on div "9120184" at bounding box center [330, 163] width 71 height 19
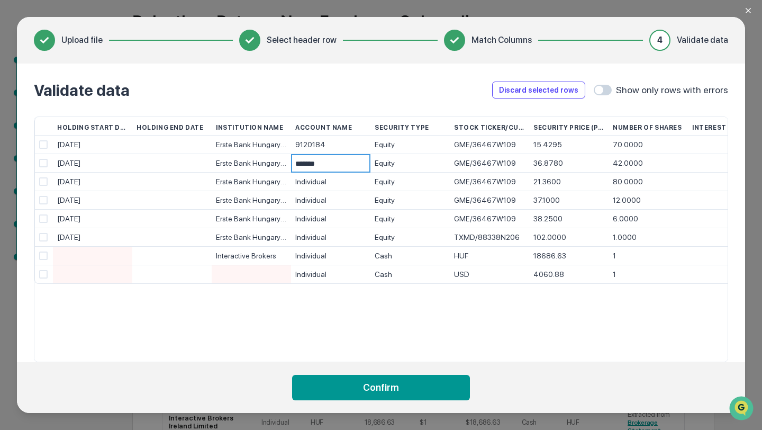
type input "**********"
click at [317, 145] on div "9120184" at bounding box center [330, 145] width 71 height 19
type input "**********"
click at [242, 267] on div at bounding box center [251, 274] width 71 height 18
type input "**********"
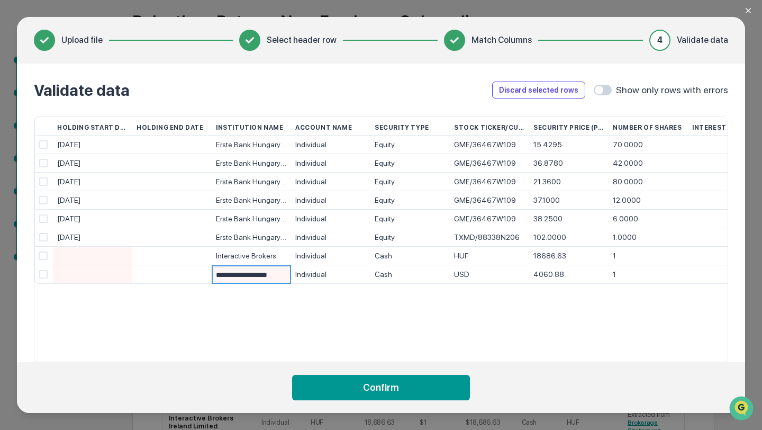
click at [67, 251] on div at bounding box center [92, 256] width 71 height 18
type input "**********"
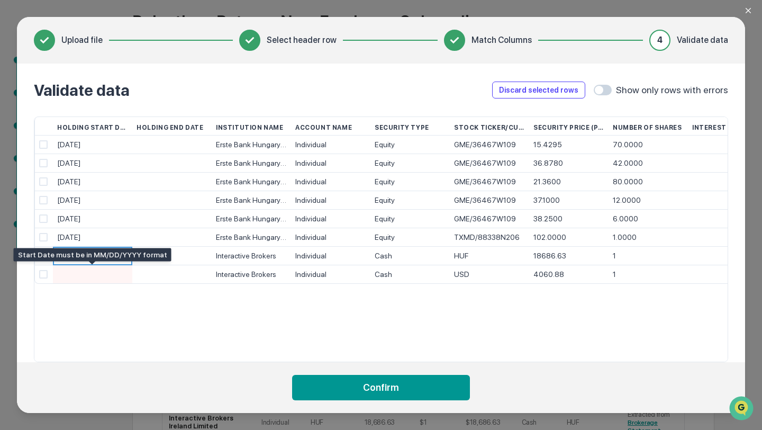
click at [62, 269] on div at bounding box center [92, 274] width 71 height 18
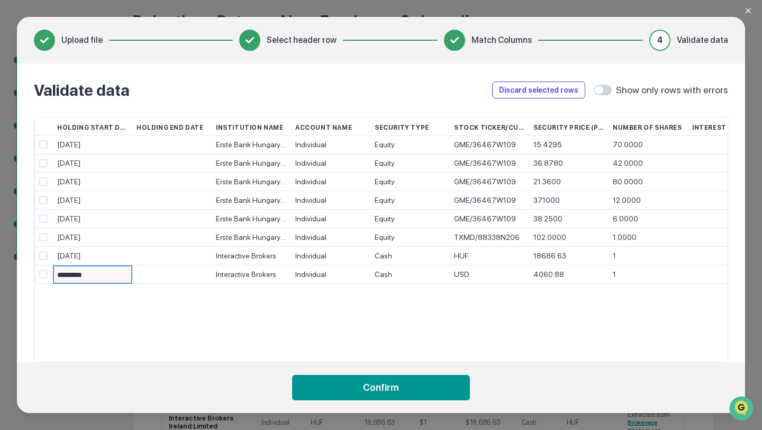
type input "**********"
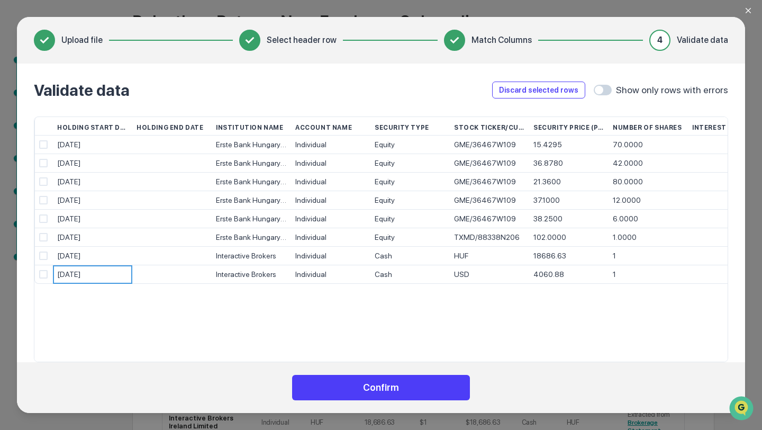
click at [383, 391] on button "Confirm" at bounding box center [381, 387] width 178 height 25
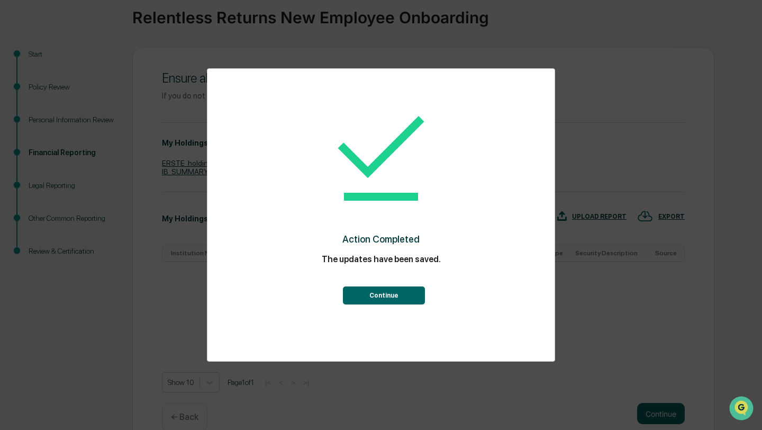
scroll to position [88, 0]
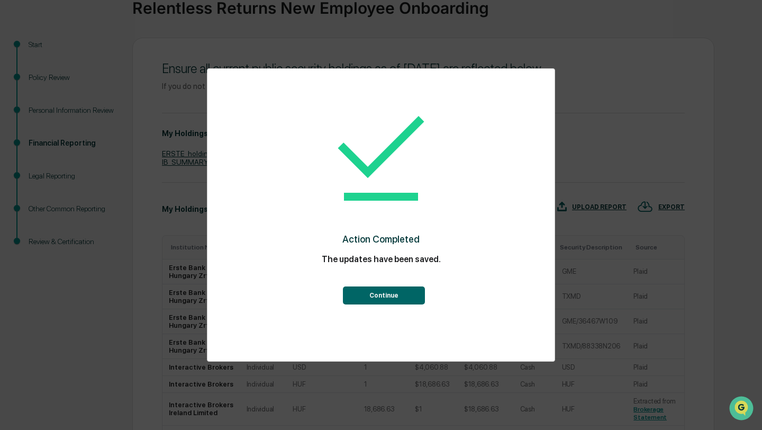
click at [402, 293] on button "Continue" at bounding box center [384, 295] width 82 height 18
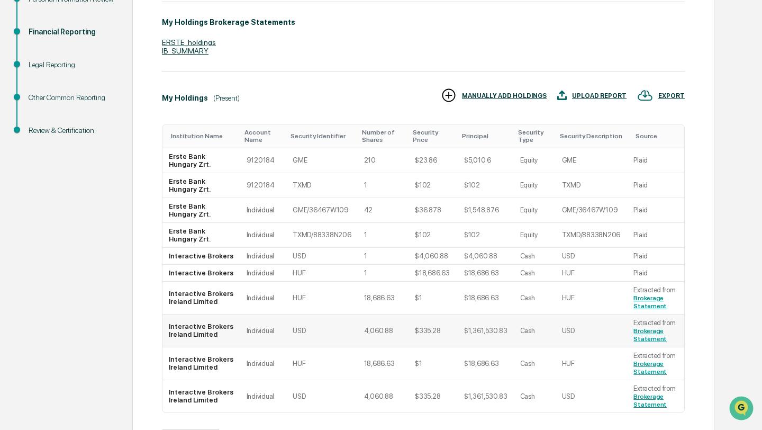
scroll to position [204, 0]
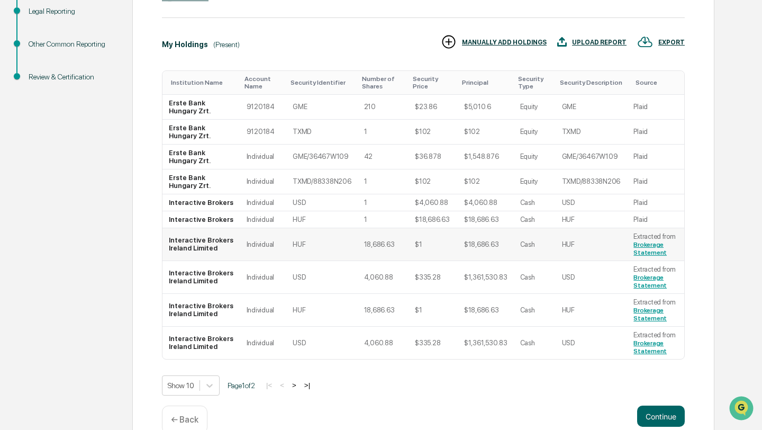
scroll to position [253, 0]
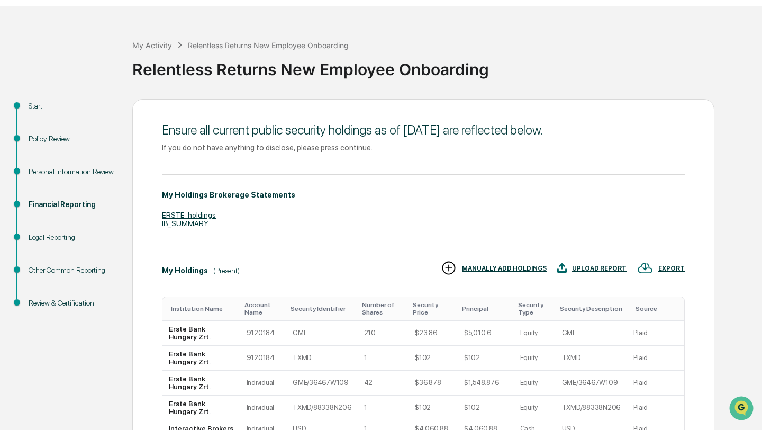
scroll to position [12, 0]
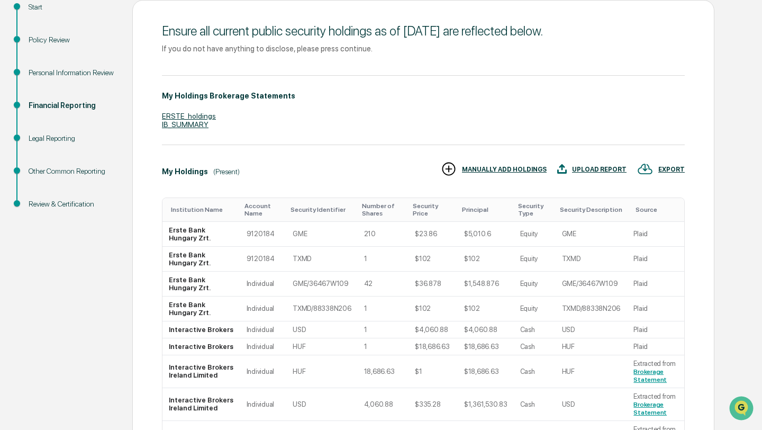
scroll to position [108, 0]
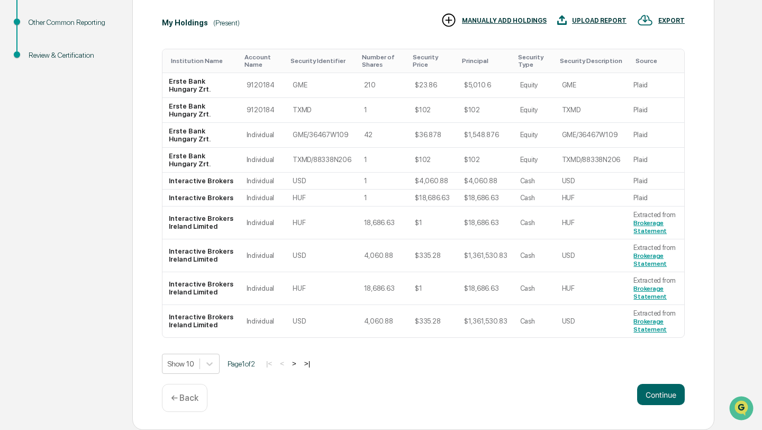
scroll to position [320, 0]
